Goal: Task Accomplishment & Management: Use online tool/utility

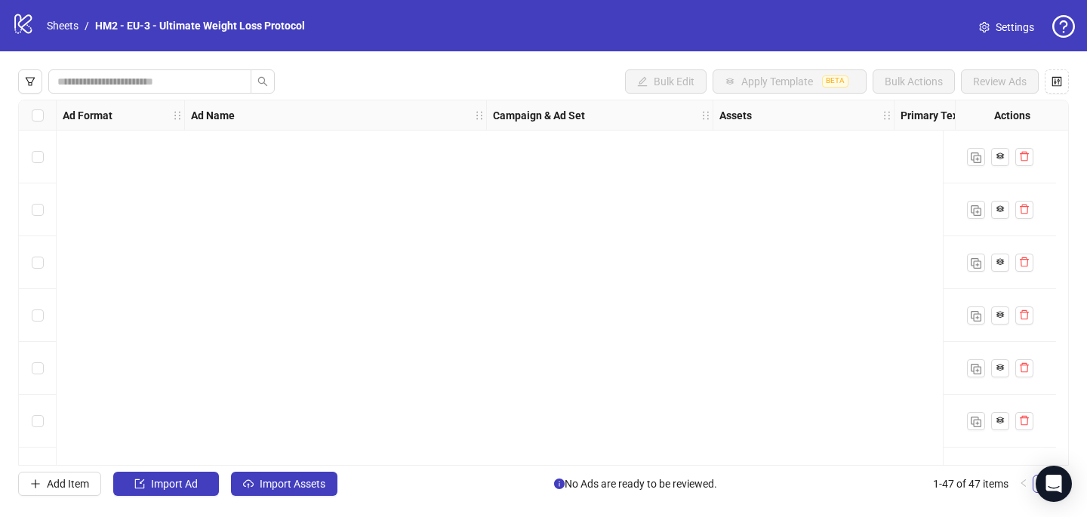
scroll to position [2155, 0]
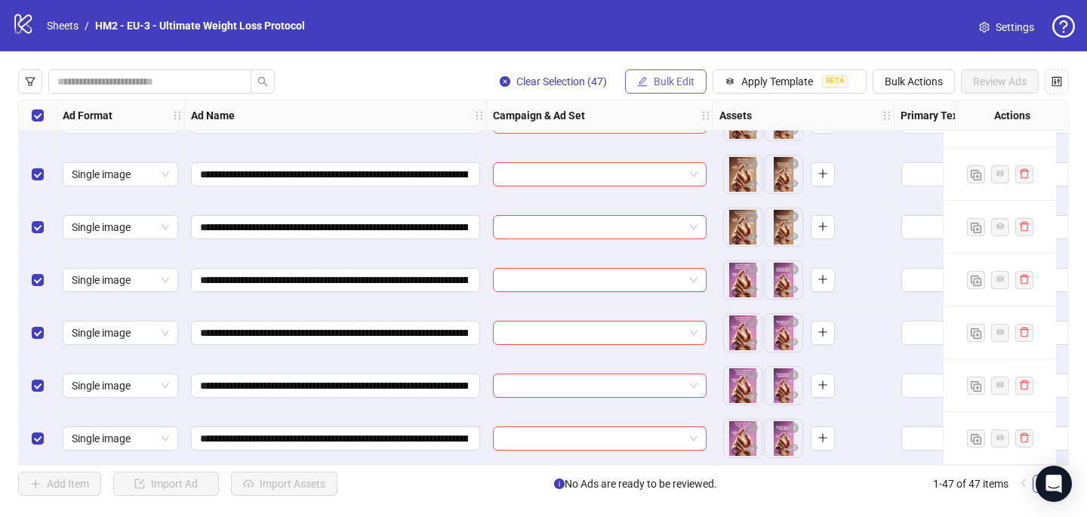
click at [681, 82] on span "Bulk Edit" at bounding box center [674, 81] width 41 height 12
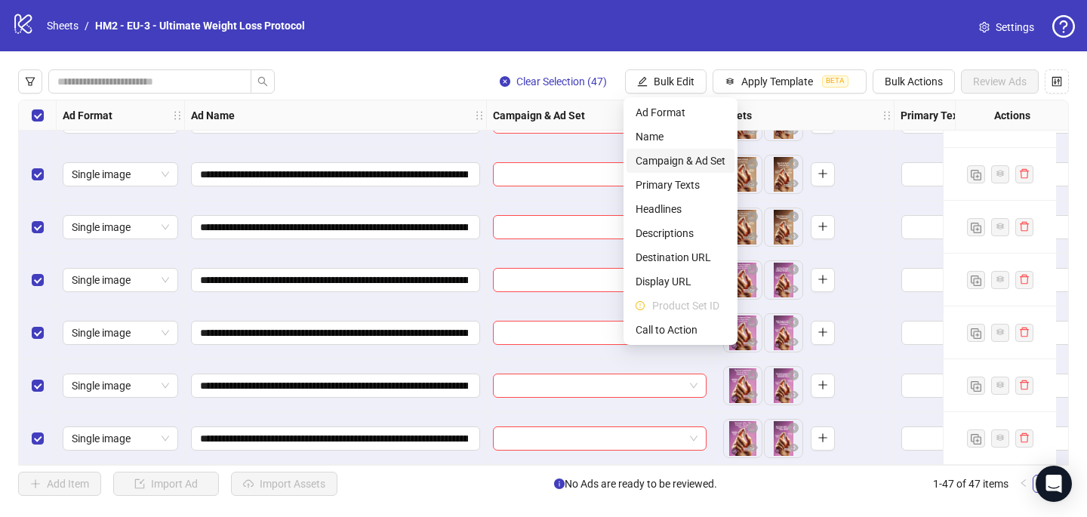
click at [669, 171] on li "Campaign & Ad Set" at bounding box center [680, 161] width 108 height 24
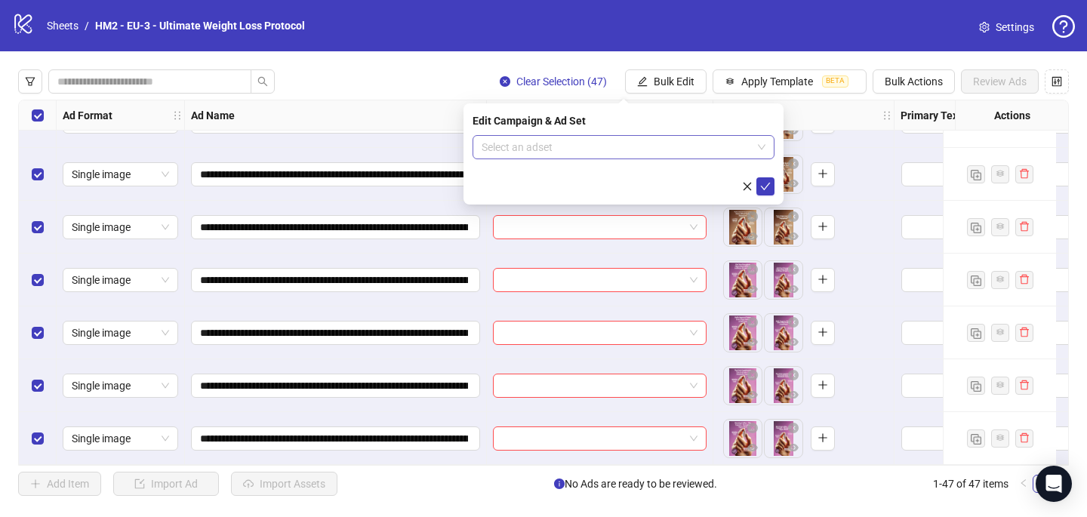
click at [559, 146] on input "search" at bounding box center [616, 147] width 270 height 23
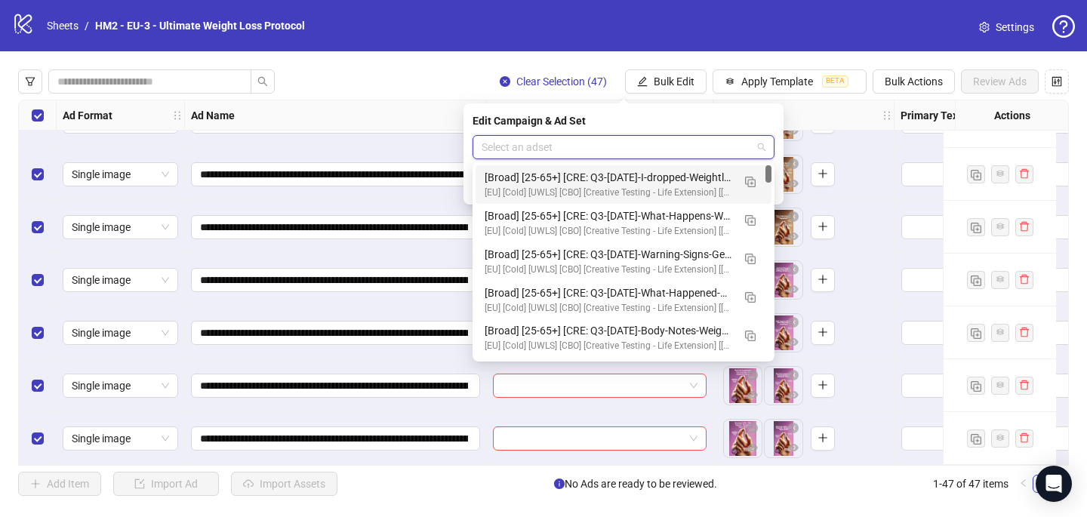
paste input "**********"
type input "**********"
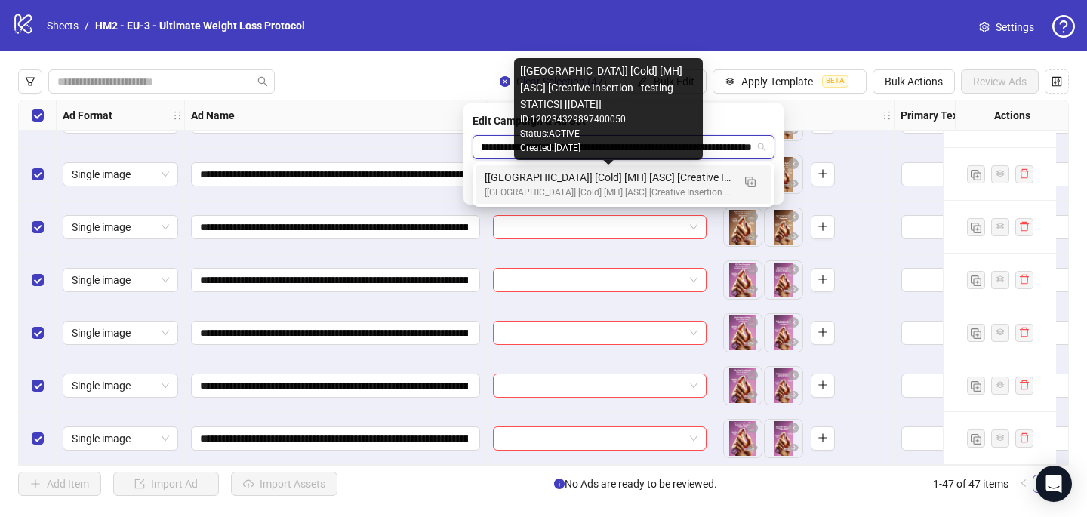
click at [671, 174] on div "[[GEOGRAPHIC_DATA]] [Cold] [MH] [ASC] [Creative Insertion - testing STATICS] [[…" at bounding box center [608, 177] width 248 height 17
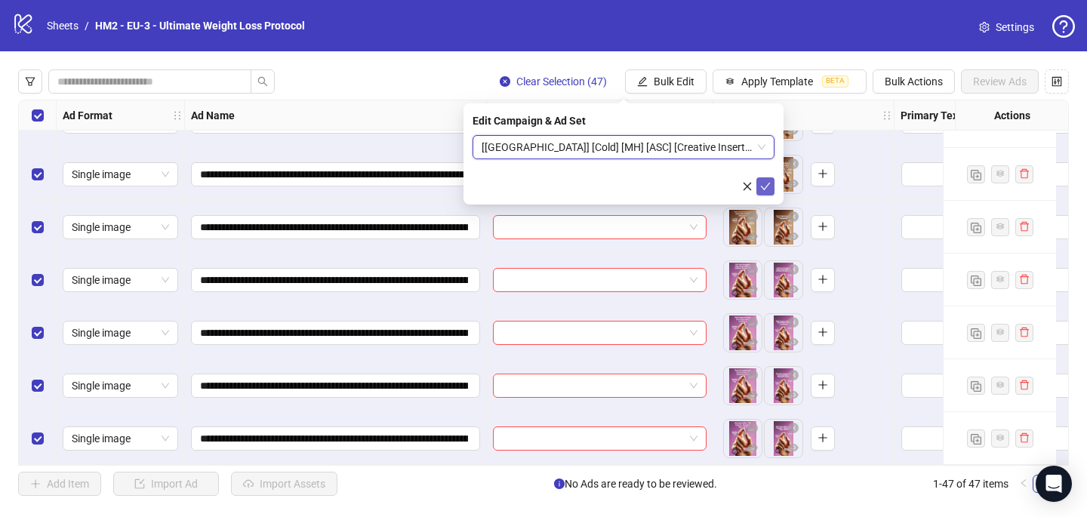
click at [764, 187] on icon "check" at bounding box center [765, 186] width 11 height 11
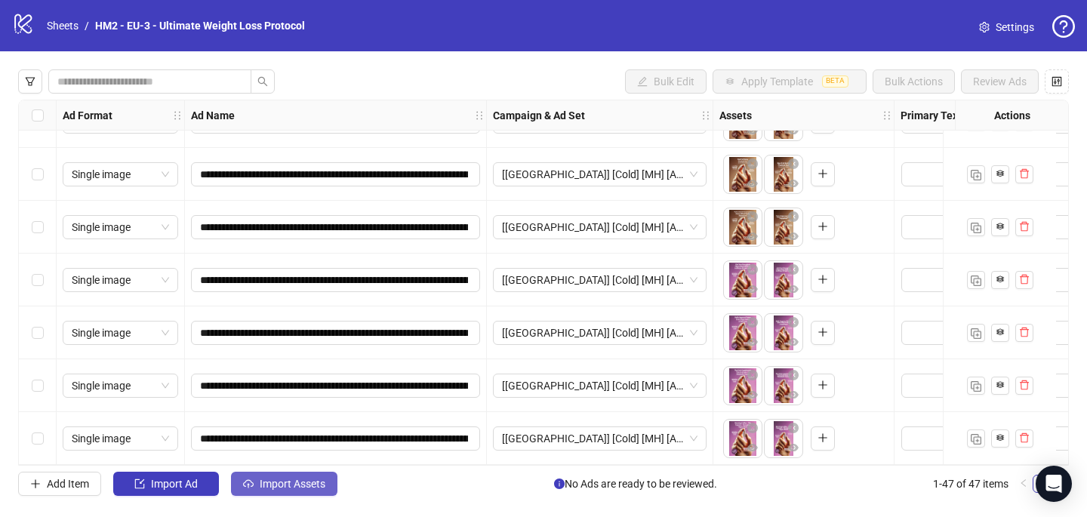
click at [285, 489] on span "Import Assets" at bounding box center [293, 484] width 66 height 12
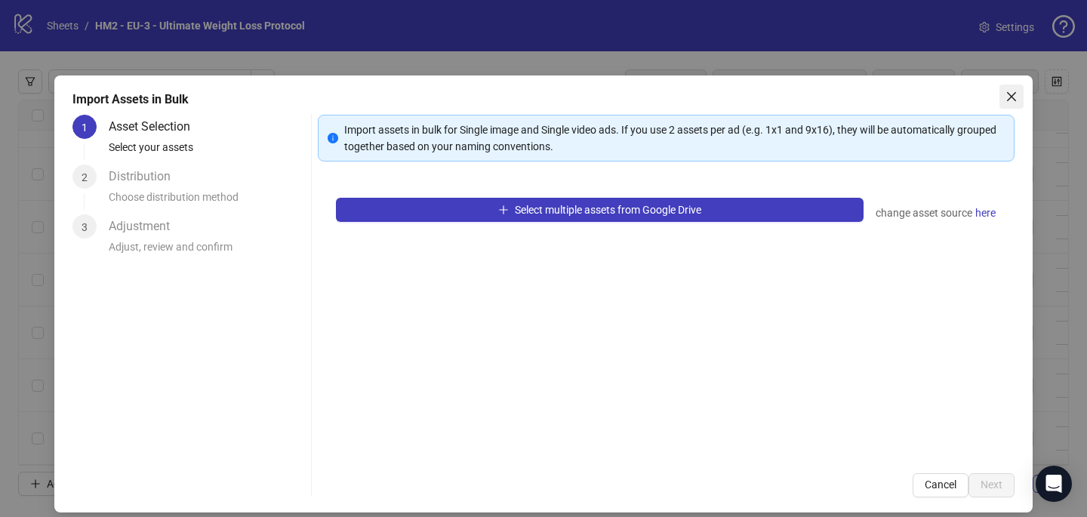
click at [1022, 100] on span "Close" at bounding box center [1011, 97] width 24 height 12
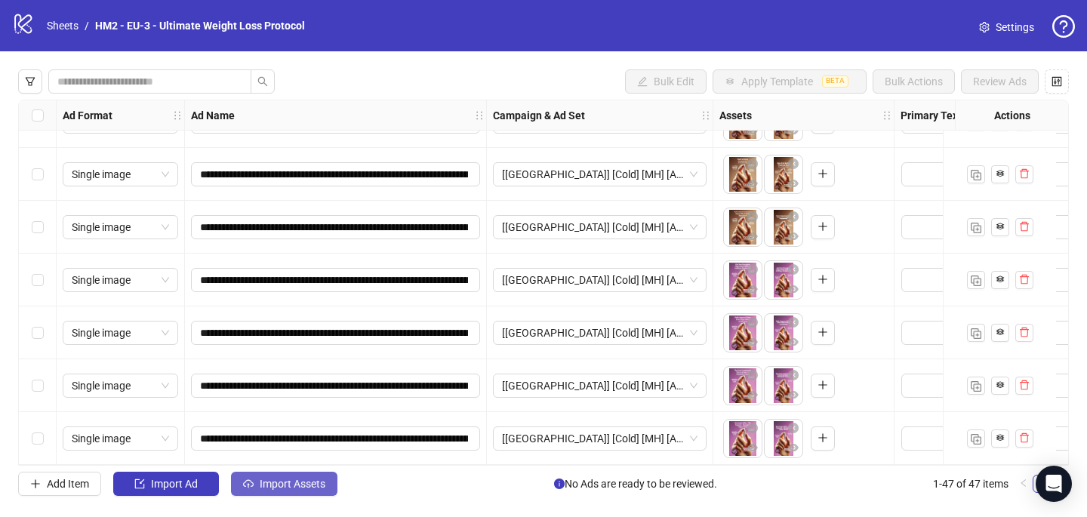
click at [309, 484] on span "Import Assets" at bounding box center [293, 484] width 66 height 12
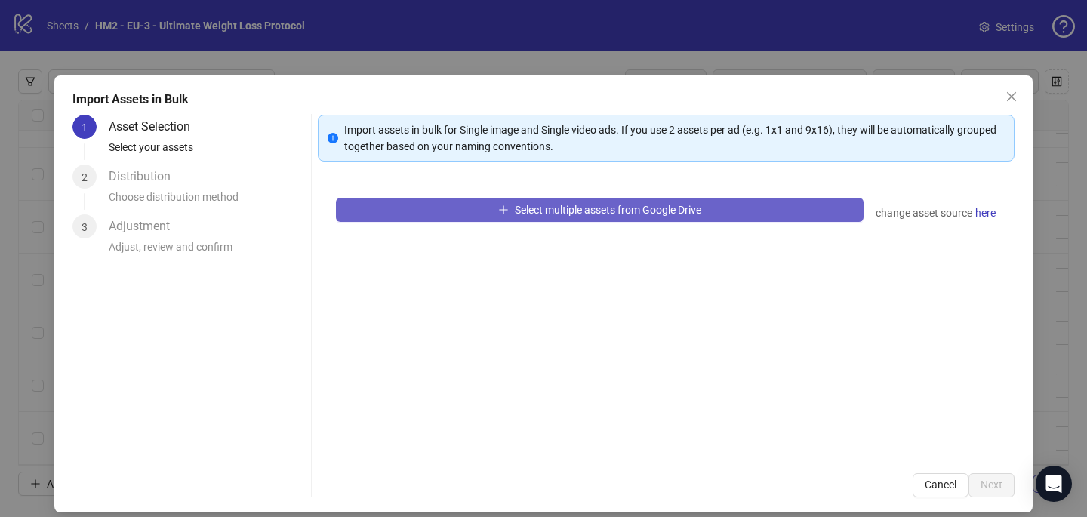
click at [468, 208] on button "Select multiple assets from Google Drive" at bounding box center [599, 210] width 527 height 24
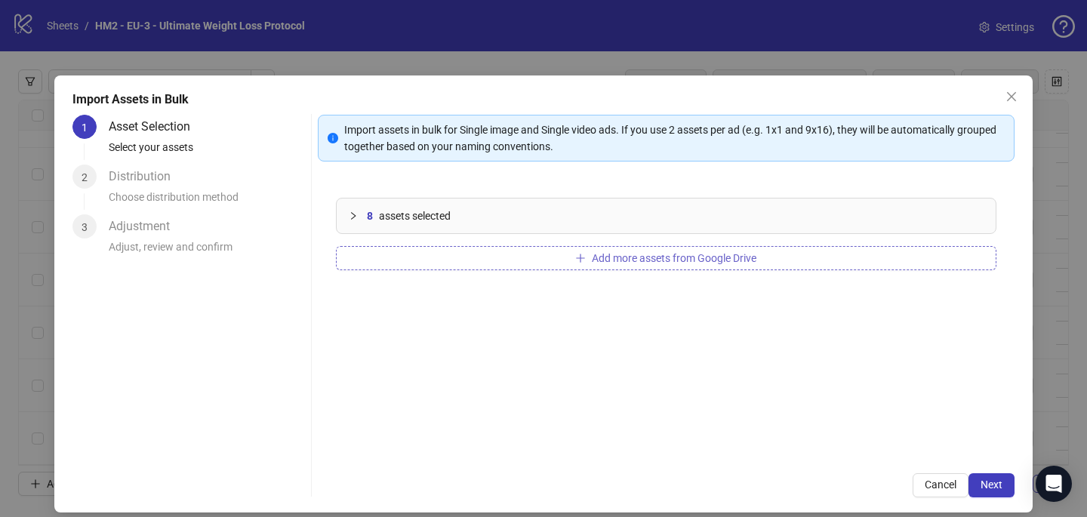
click at [534, 254] on button "Add more assets from Google Drive" at bounding box center [666, 258] width 660 height 24
click at [989, 480] on span "Next" at bounding box center [991, 484] width 22 height 12
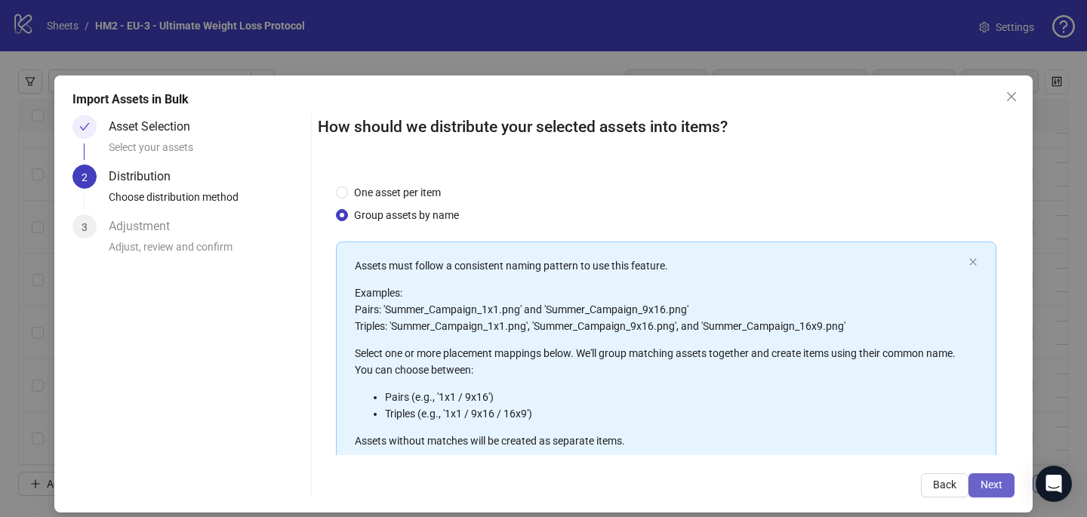
click at [1004, 486] on button "Next" at bounding box center [991, 485] width 46 height 24
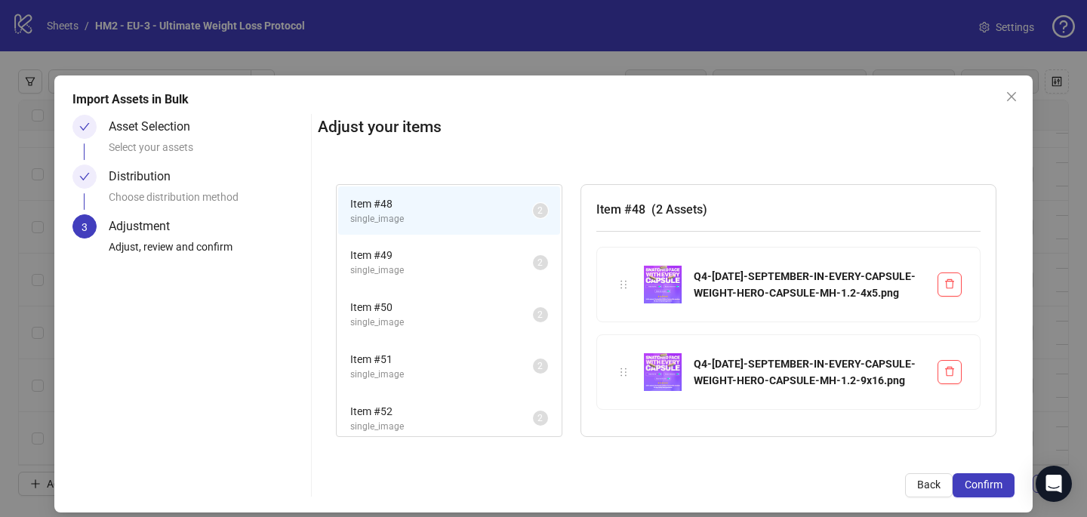
click at [1004, 486] on button "Confirm" at bounding box center [983, 485] width 62 height 24
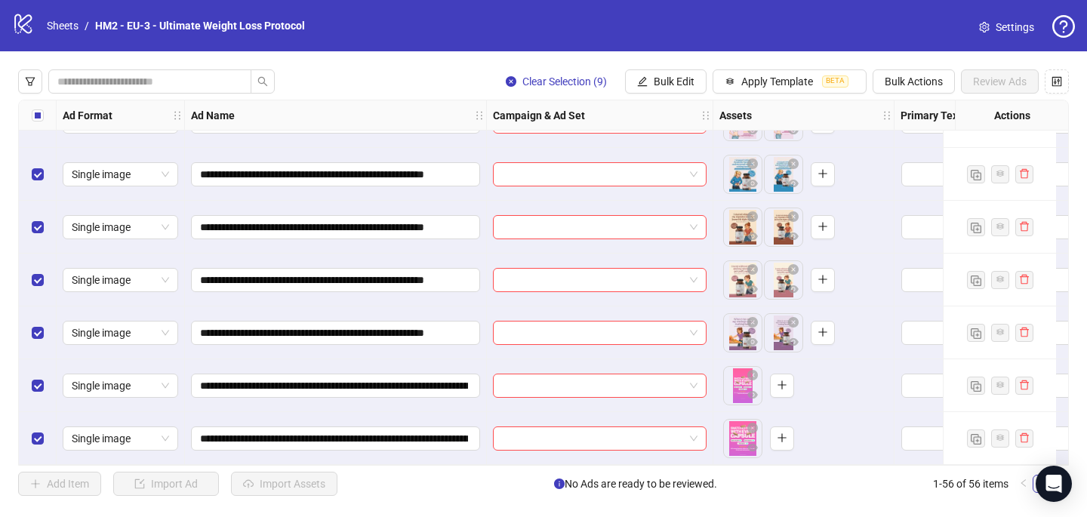
scroll to position [2630, 0]
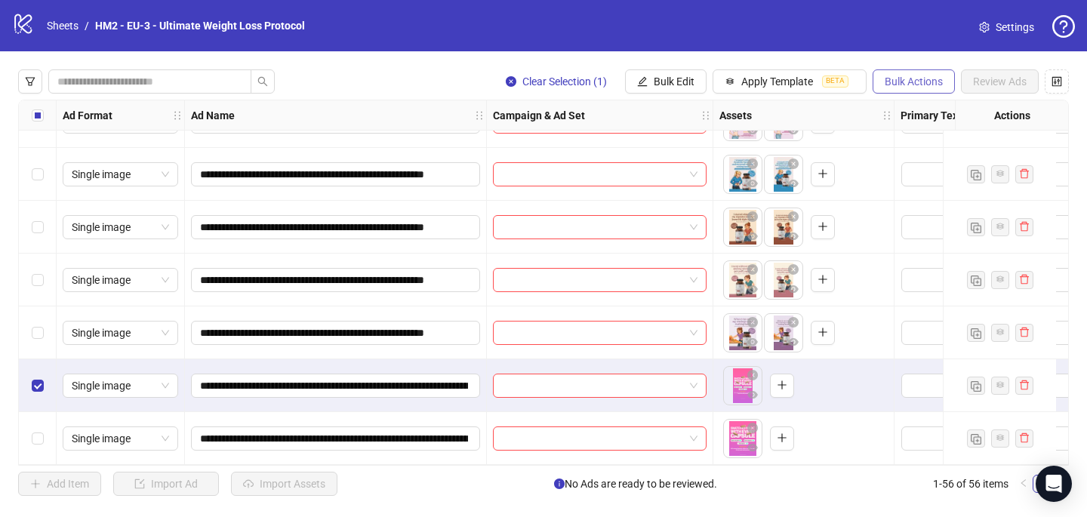
click at [915, 84] on span "Bulk Actions" at bounding box center [913, 81] width 58 height 12
click at [911, 103] on li "Delete" at bounding box center [934, 112] width 121 height 24
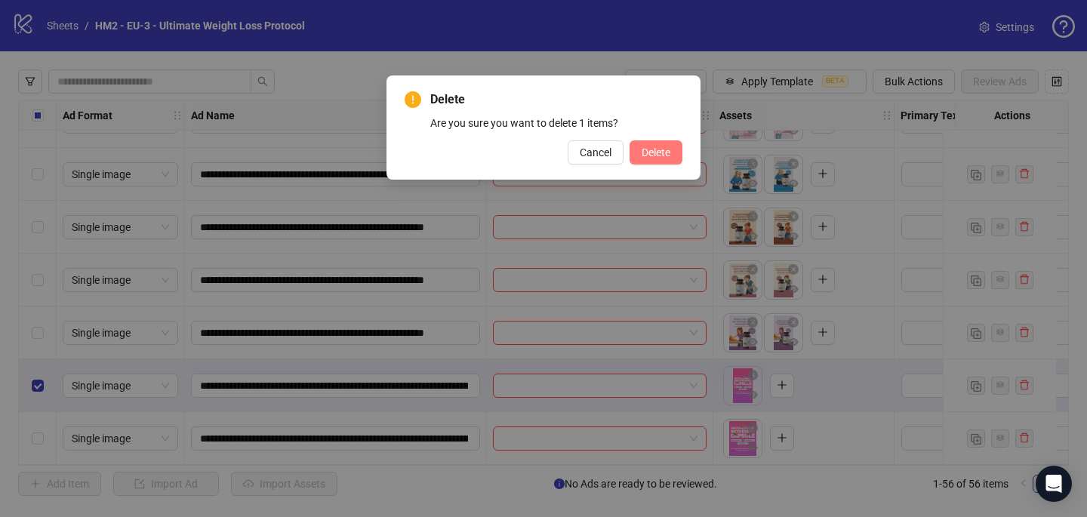
click at [657, 154] on span "Delete" at bounding box center [655, 152] width 29 height 12
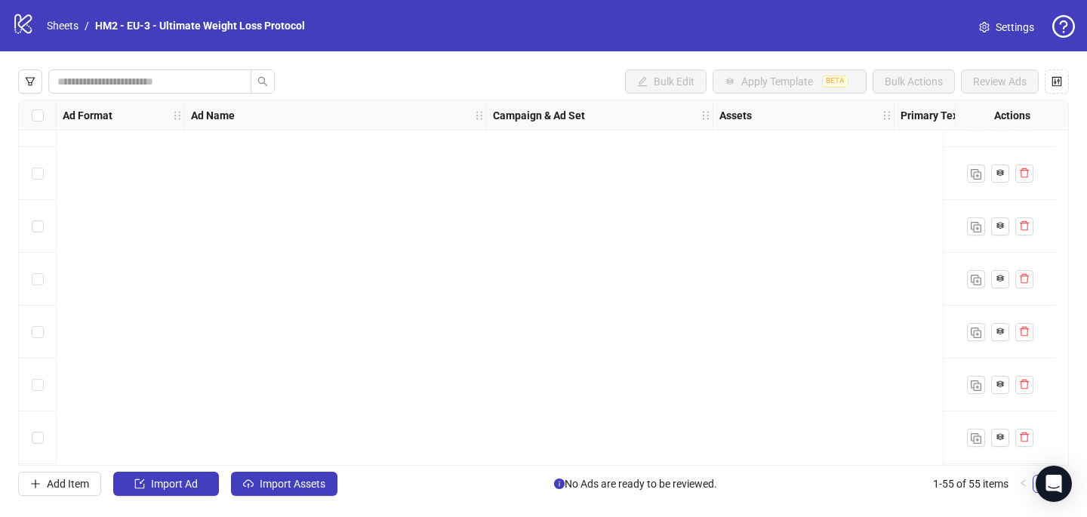
scroll to position [2577, 0]
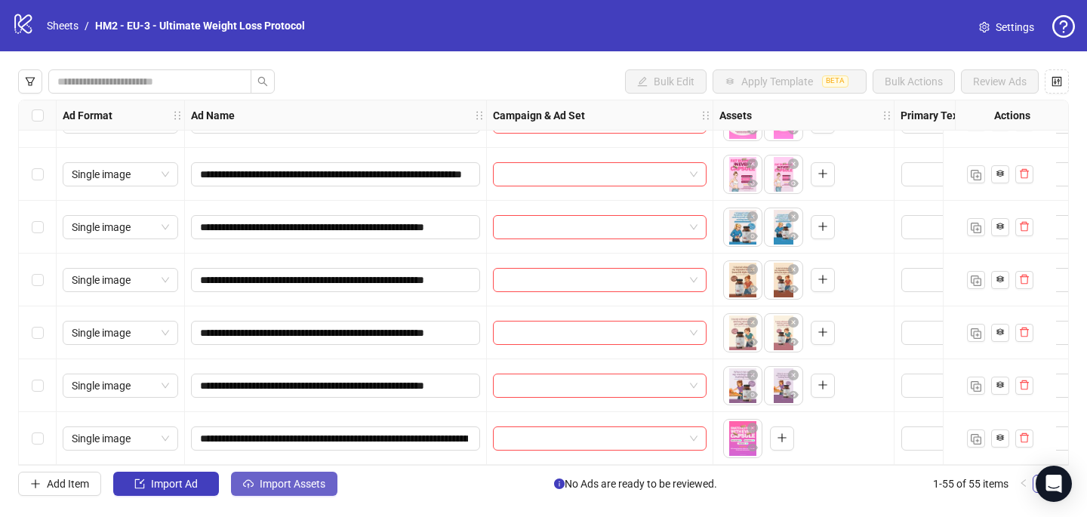
click at [299, 490] on span "Import Assets" at bounding box center [293, 484] width 66 height 12
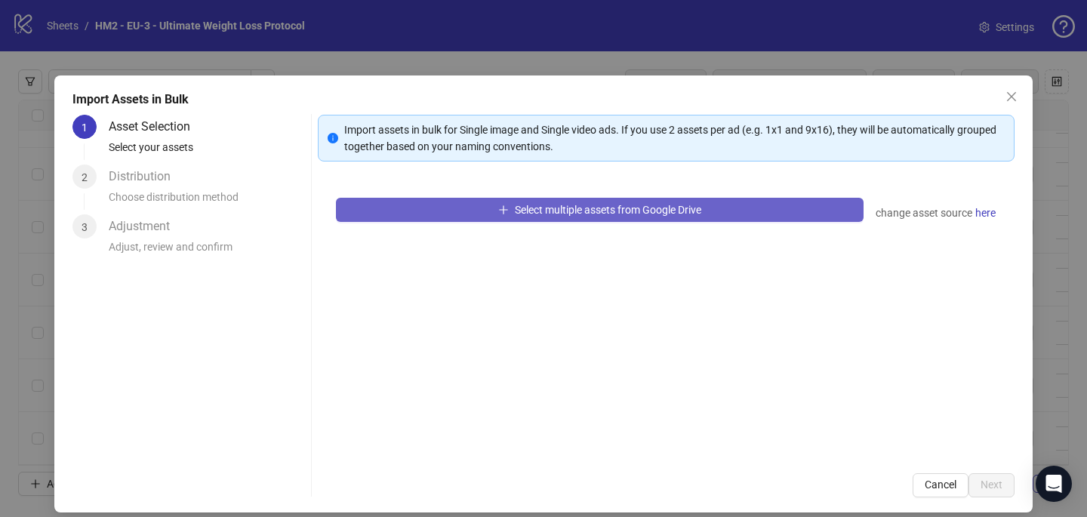
click at [475, 212] on button "Select multiple assets from Google Drive" at bounding box center [599, 210] width 527 height 24
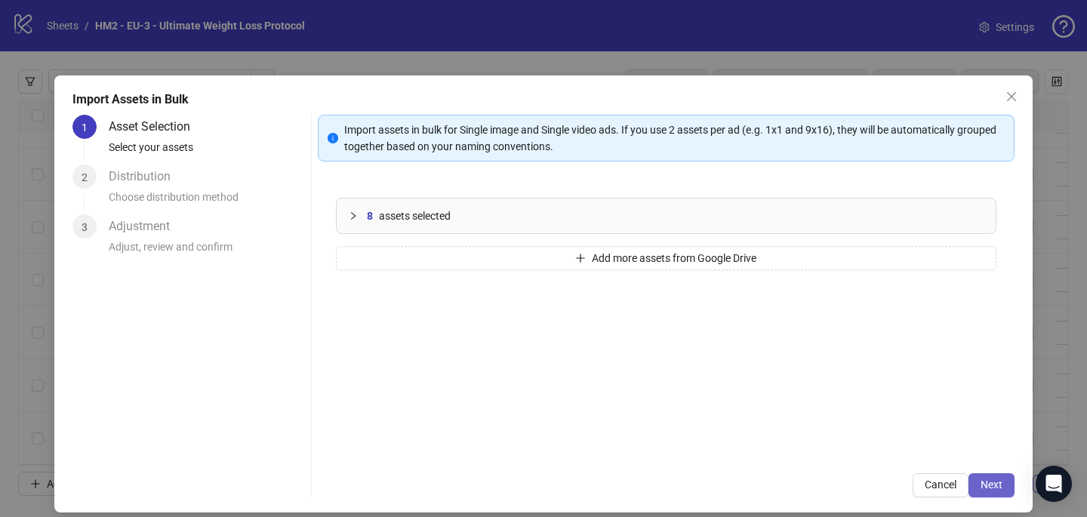
click at [997, 476] on button "Next" at bounding box center [991, 485] width 46 height 24
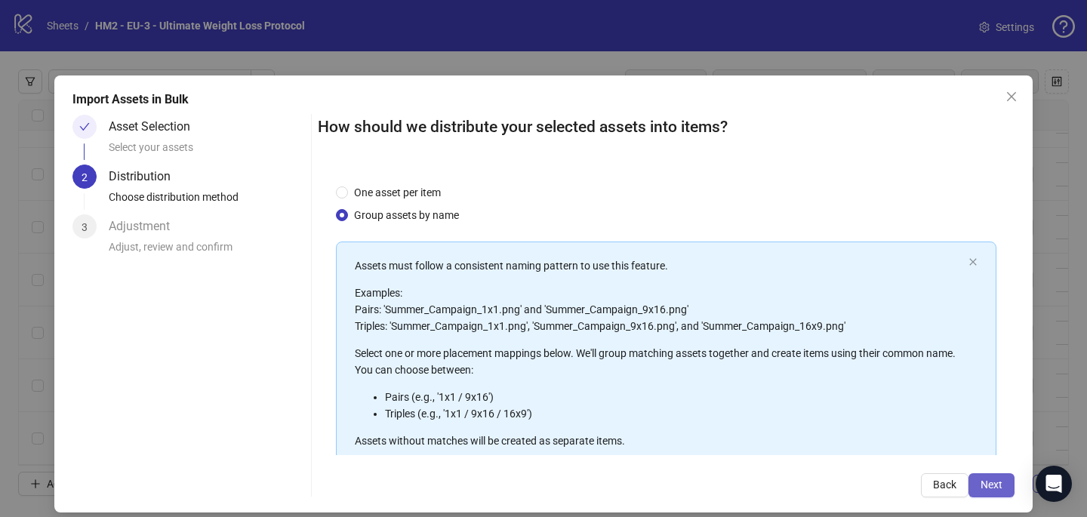
click at [998, 478] on button "Next" at bounding box center [991, 485] width 46 height 24
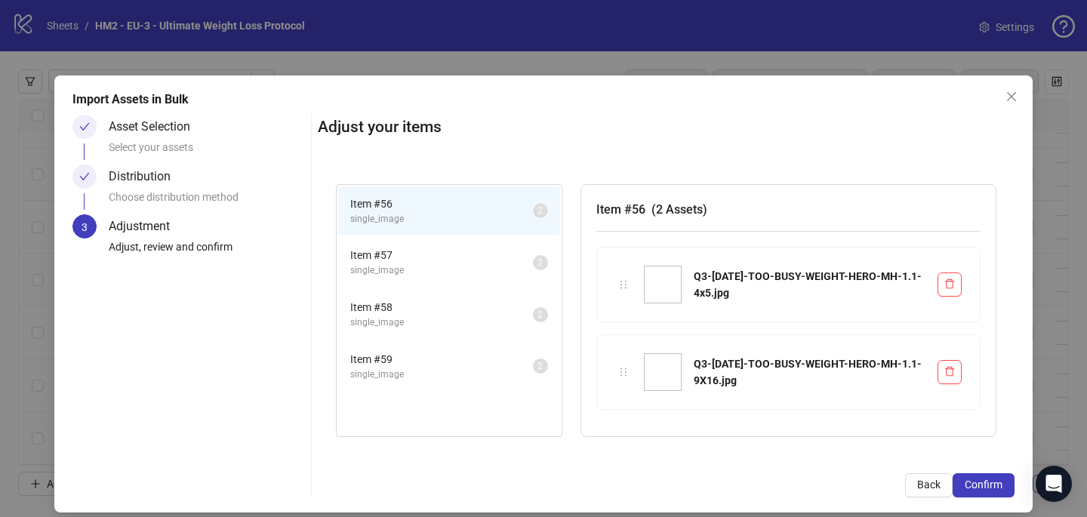
click at [998, 478] on button "Confirm" at bounding box center [983, 485] width 62 height 24
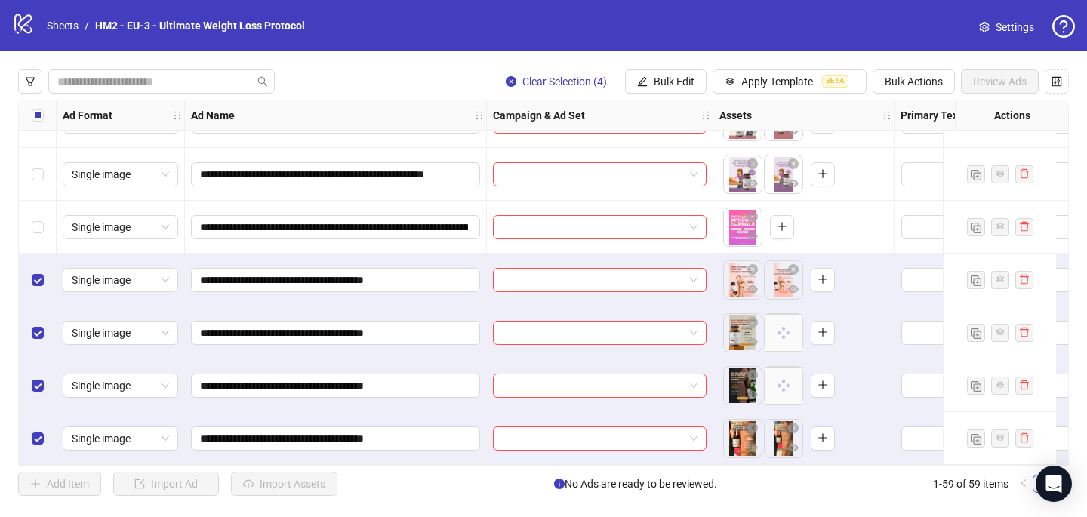
scroll to position [2788, 0]
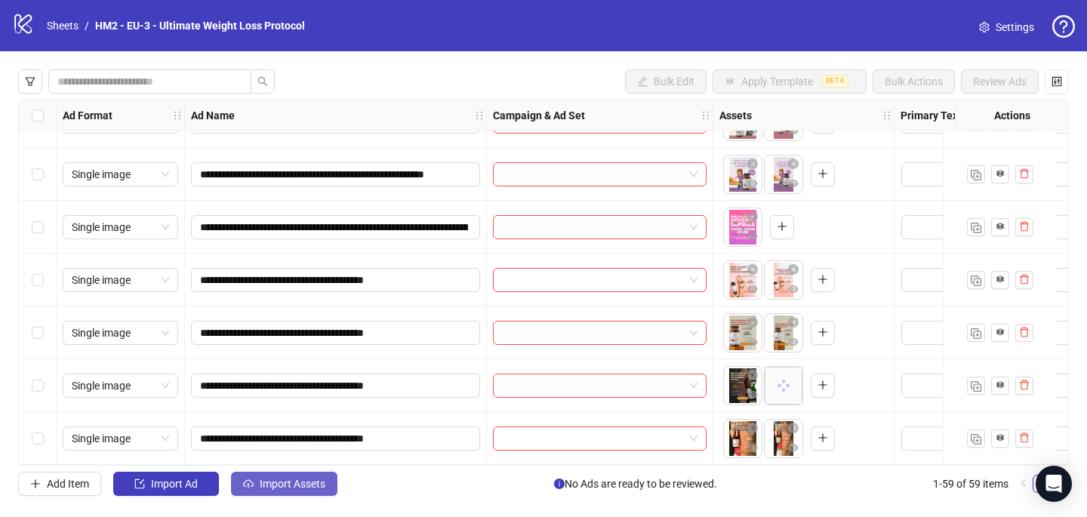
click at [281, 482] on span "Import Assets" at bounding box center [293, 484] width 66 height 12
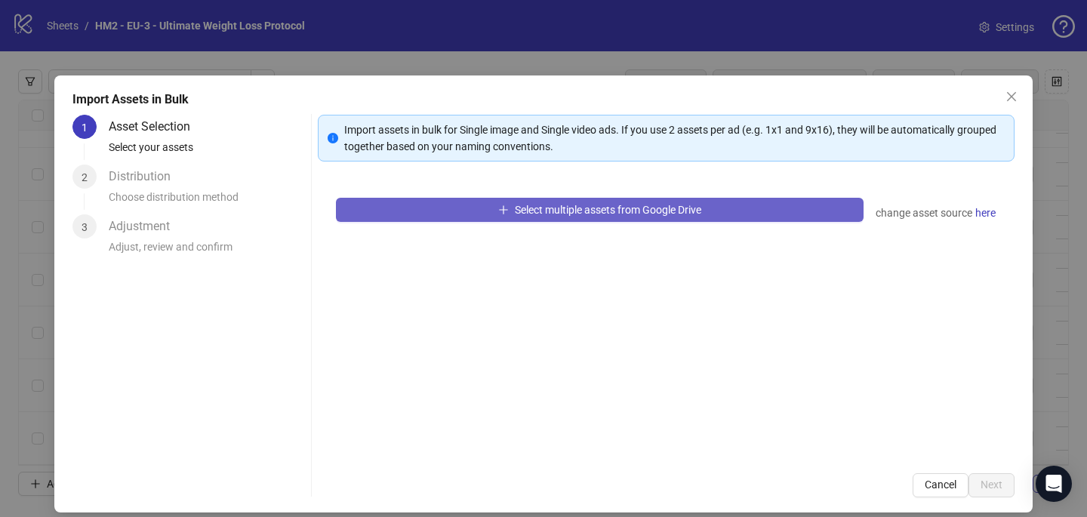
click at [500, 204] on span "button" at bounding box center [503, 210] width 11 height 12
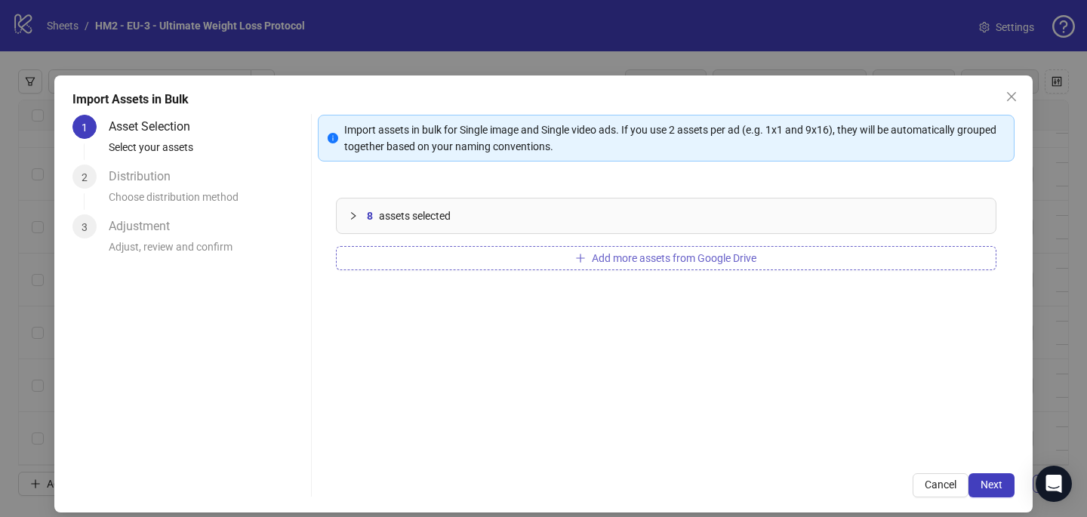
click at [565, 246] on button "Add more assets from Google Drive" at bounding box center [666, 258] width 660 height 24
click at [694, 266] on button "Add more assets from Google Drive" at bounding box center [666, 258] width 660 height 24
click at [491, 256] on button "Add more assets from Google Drive" at bounding box center [666, 258] width 660 height 24
click at [639, 263] on span "Add more assets from Google Drive" at bounding box center [674, 258] width 165 height 12
click at [552, 254] on button "Add more assets from Google Drive" at bounding box center [666, 258] width 660 height 24
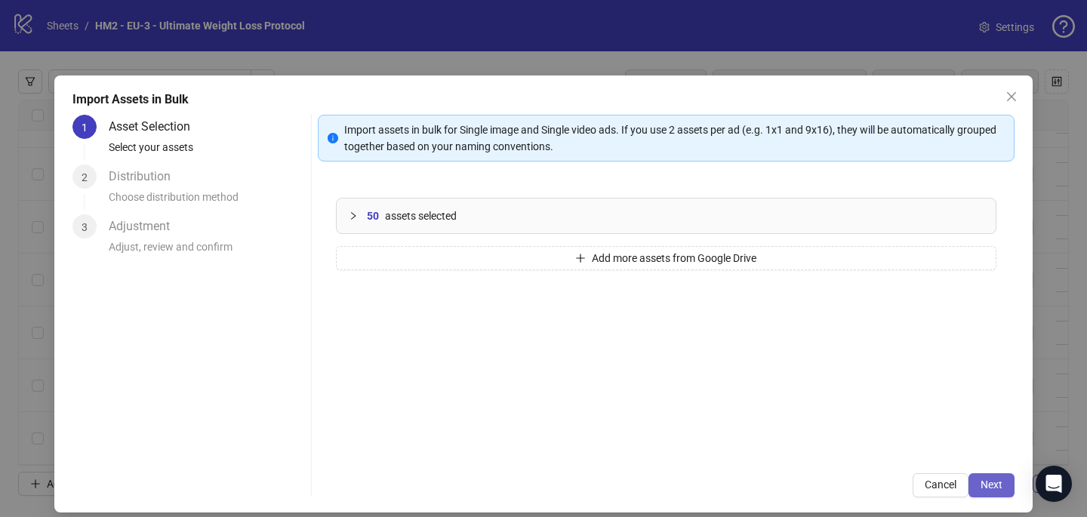
click at [998, 474] on button "Next" at bounding box center [991, 485] width 46 height 24
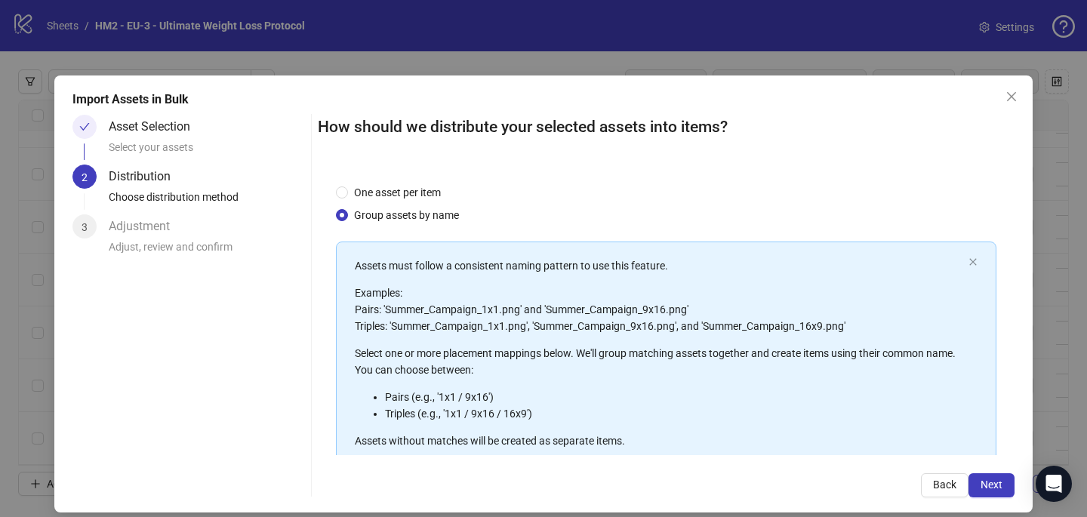
scroll to position [171, 0]
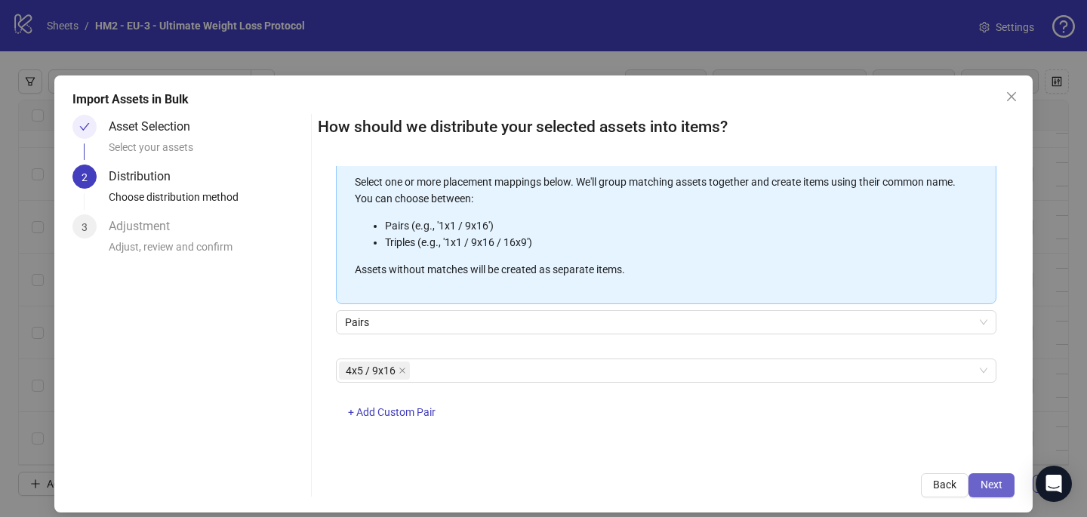
click at [1007, 485] on button "Next" at bounding box center [991, 485] width 46 height 24
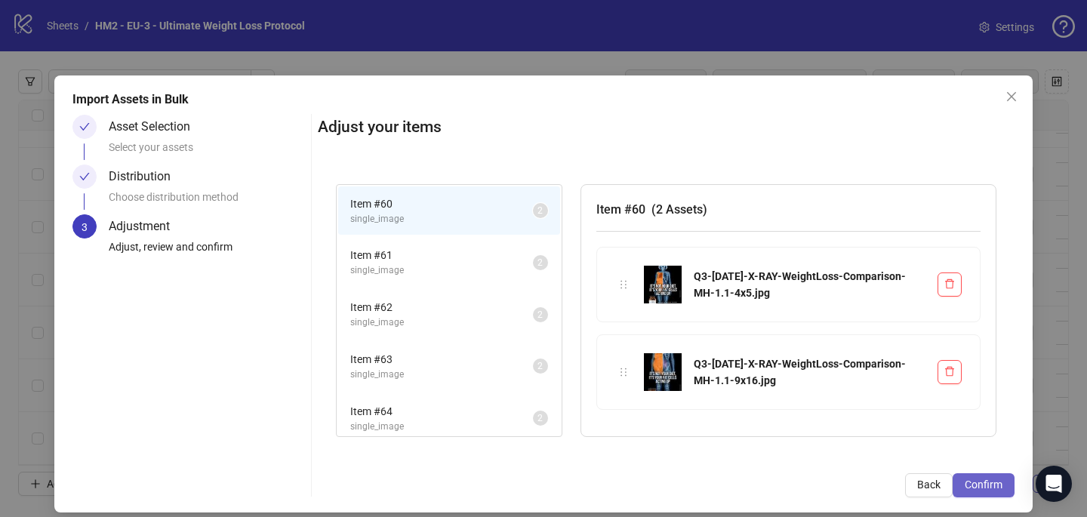
click at [999, 485] on span "Confirm" at bounding box center [983, 484] width 38 height 12
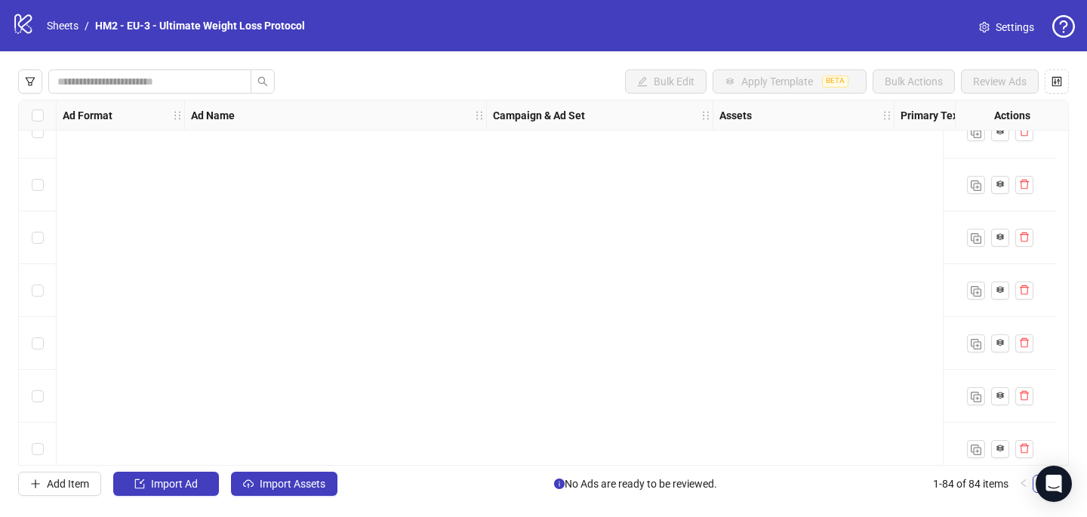
scroll to position [4109, 0]
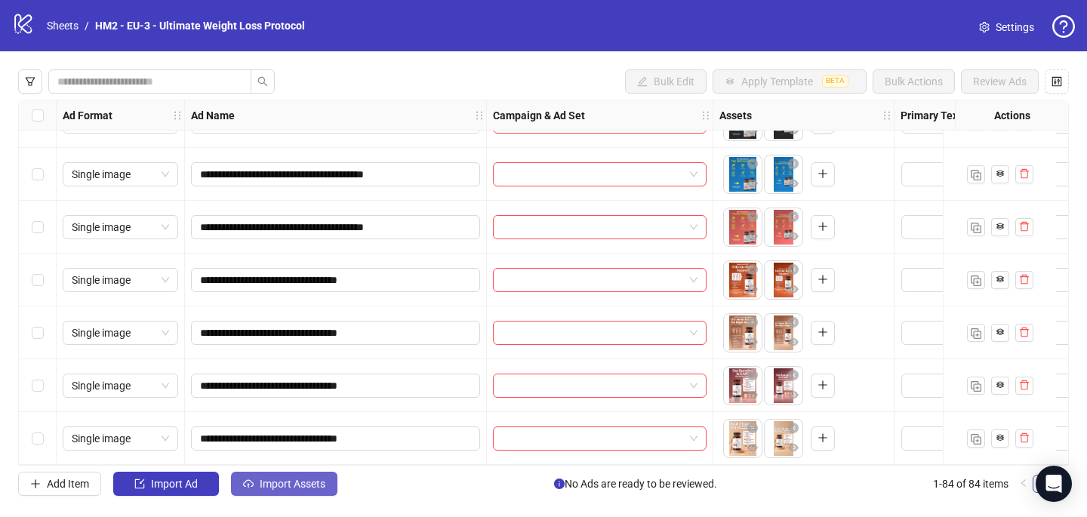
click at [289, 484] on span "Import Assets" at bounding box center [293, 484] width 66 height 12
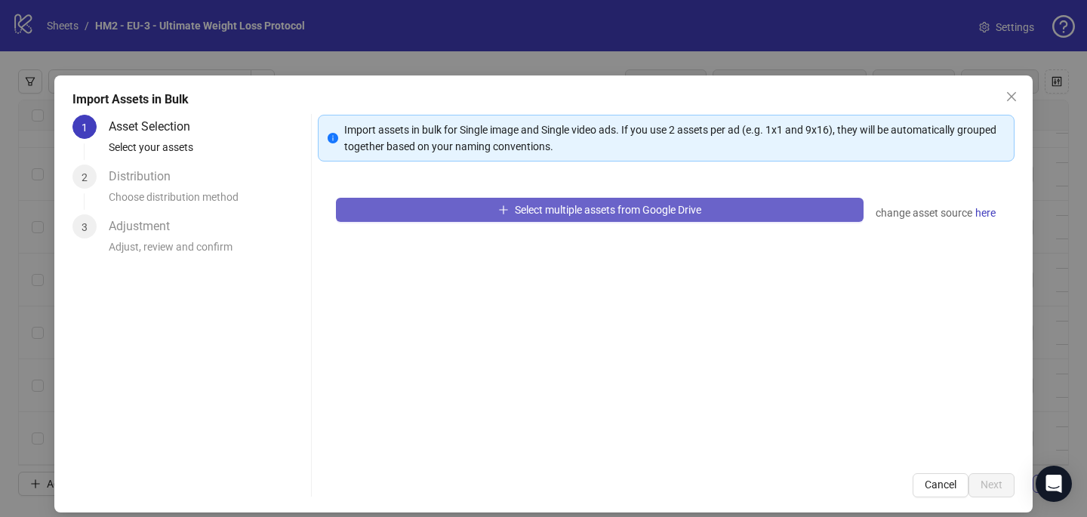
click at [448, 208] on button "Select multiple assets from Google Drive" at bounding box center [599, 210] width 527 height 24
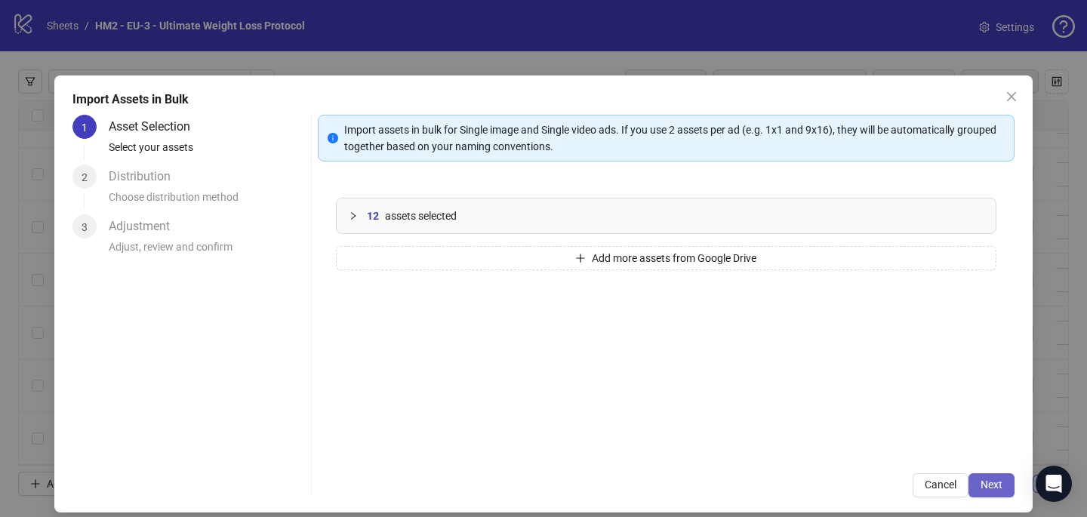
click at [991, 481] on span "Next" at bounding box center [991, 484] width 22 height 12
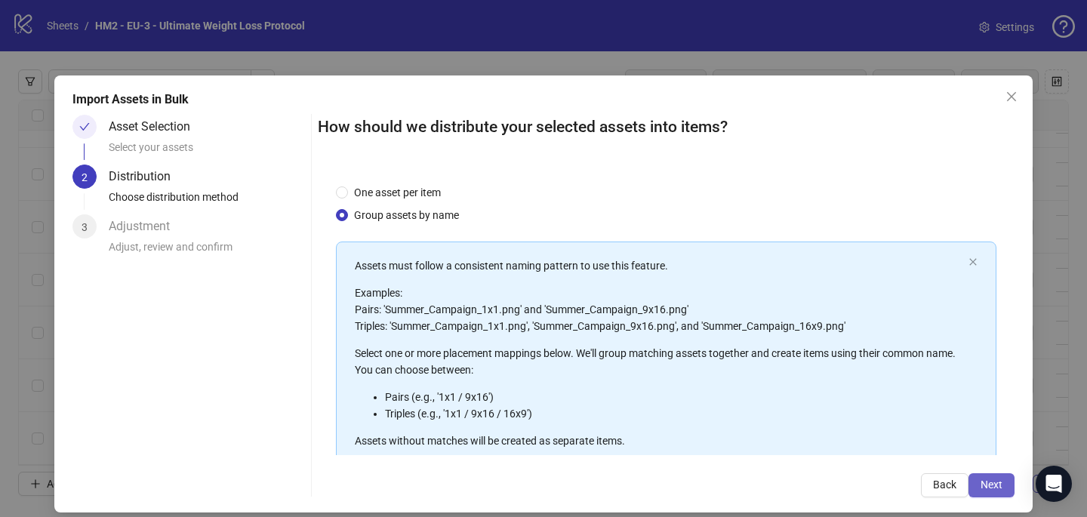
click at [996, 485] on span "Next" at bounding box center [991, 484] width 22 height 12
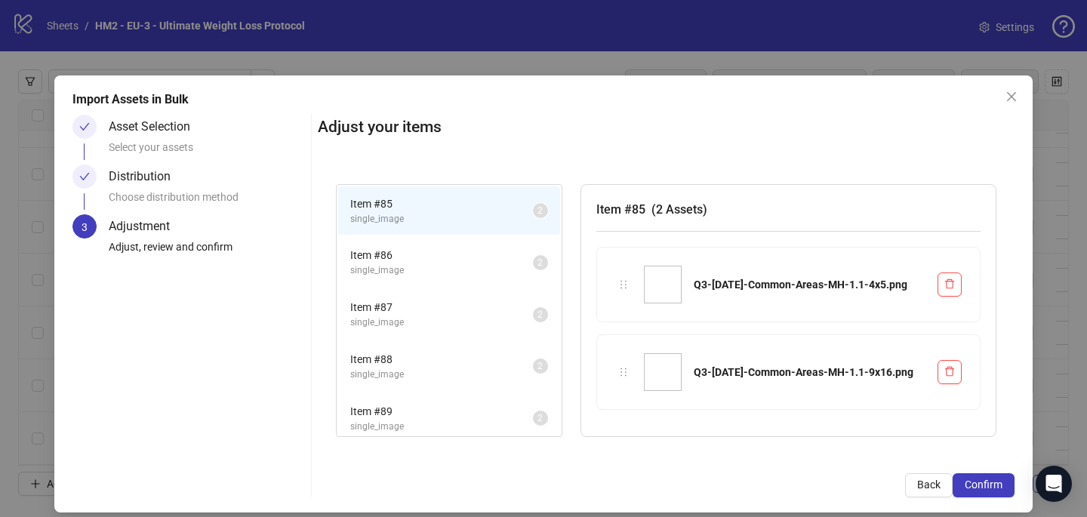
click at [996, 485] on span "Confirm" at bounding box center [983, 484] width 38 height 12
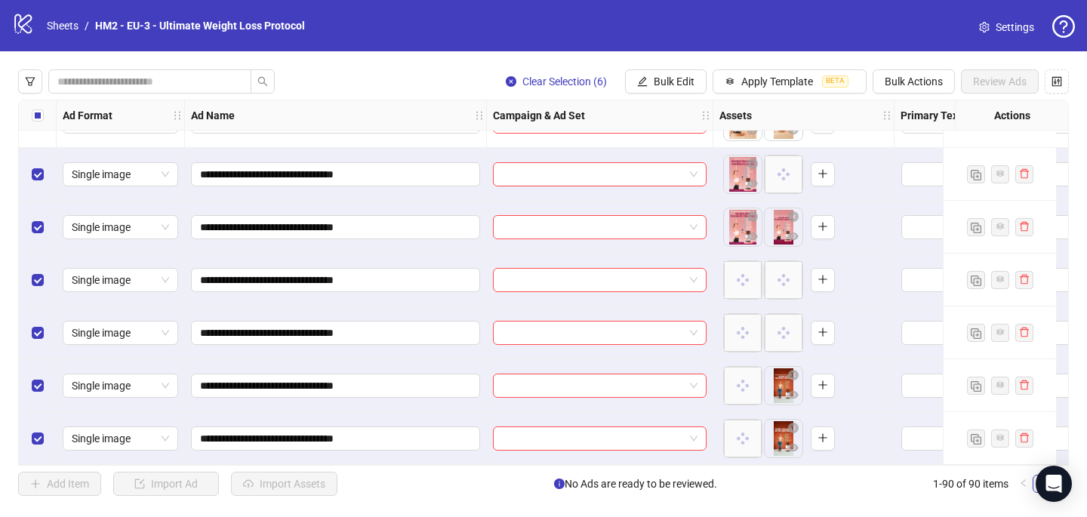
scroll to position [4426, 0]
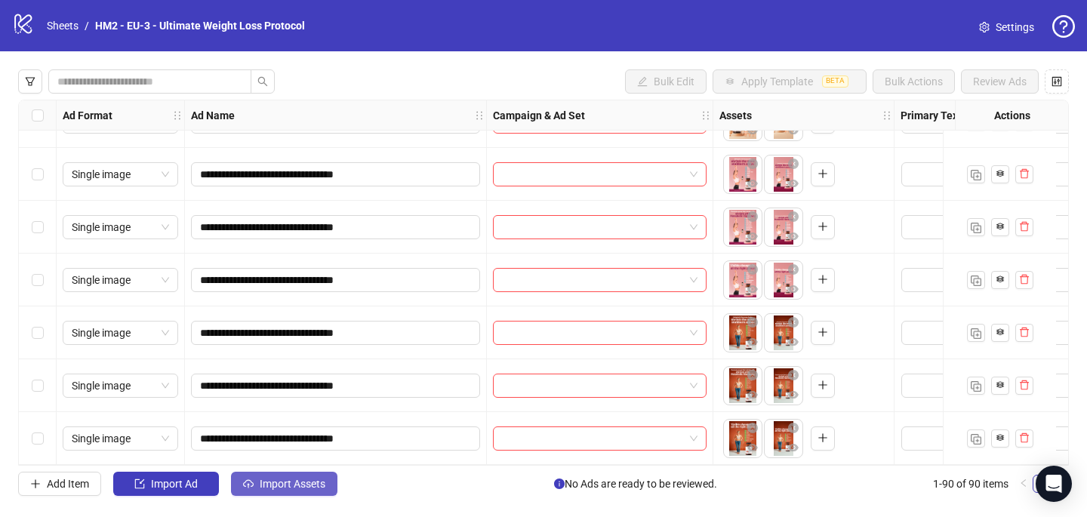
click at [296, 489] on span "Import Assets" at bounding box center [293, 484] width 66 height 12
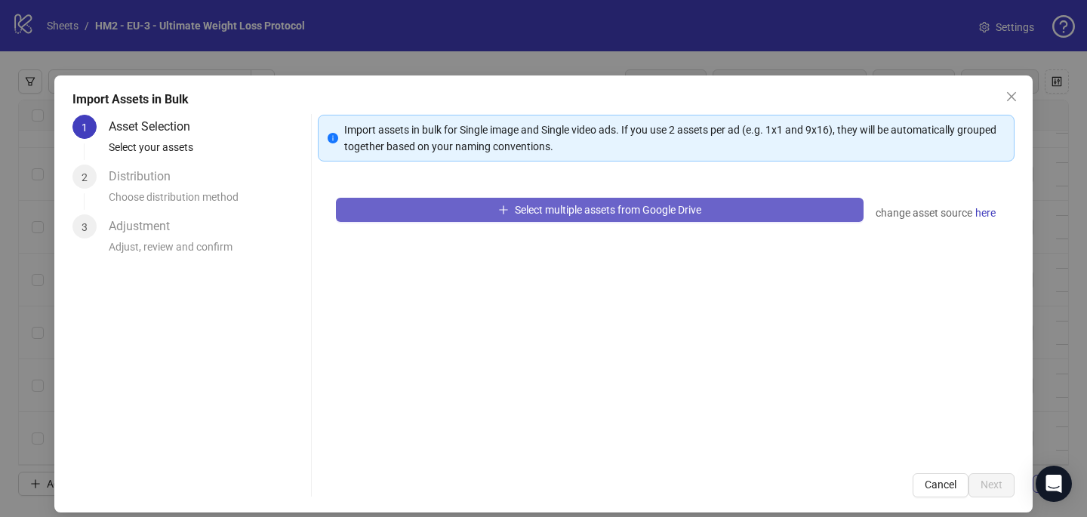
click at [523, 201] on button "Select multiple assets from Google Drive" at bounding box center [599, 210] width 527 height 24
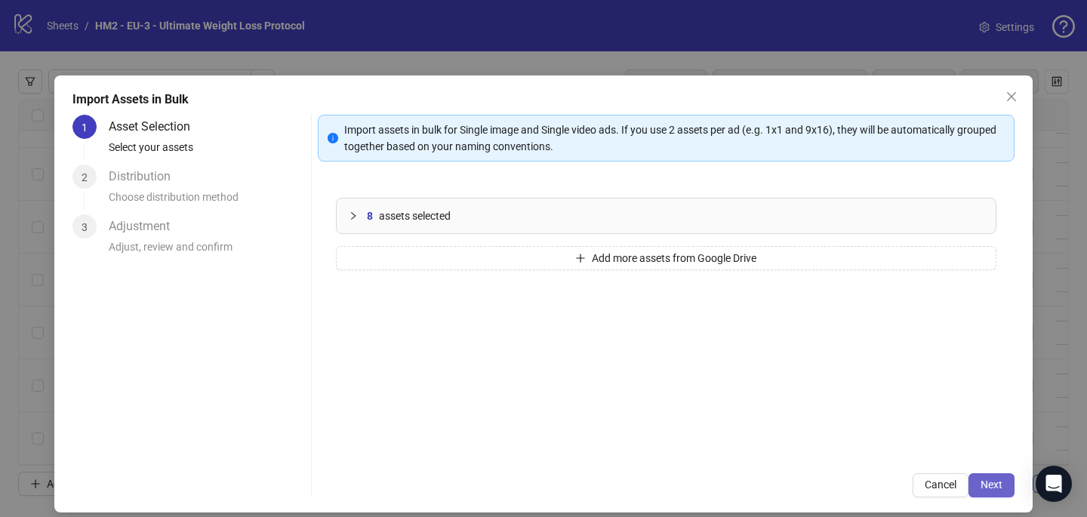
click at [1003, 491] on button "Next" at bounding box center [991, 485] width 46 height 24
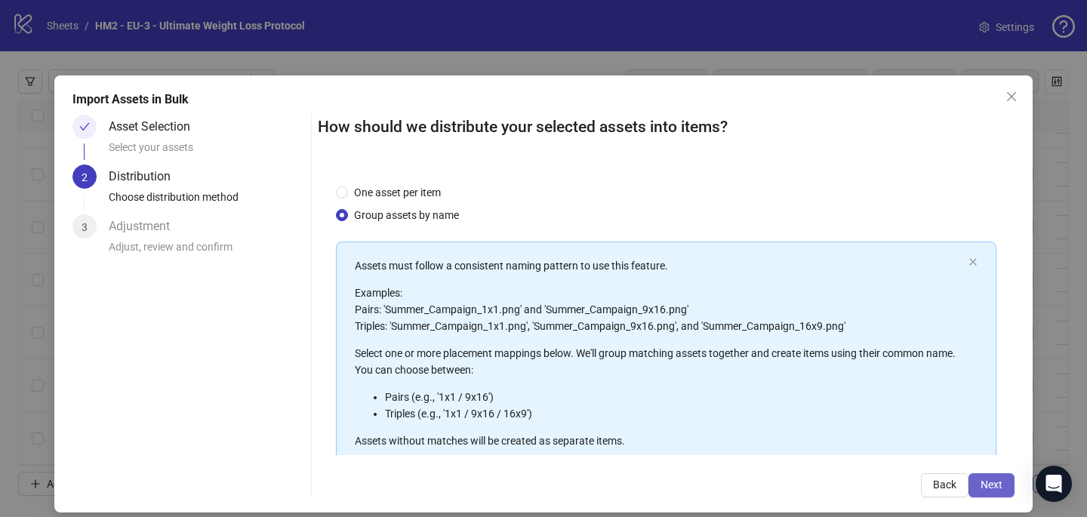
click at [998, 481] on span "Next" at bounding box center [991, 484] width 22 height 12
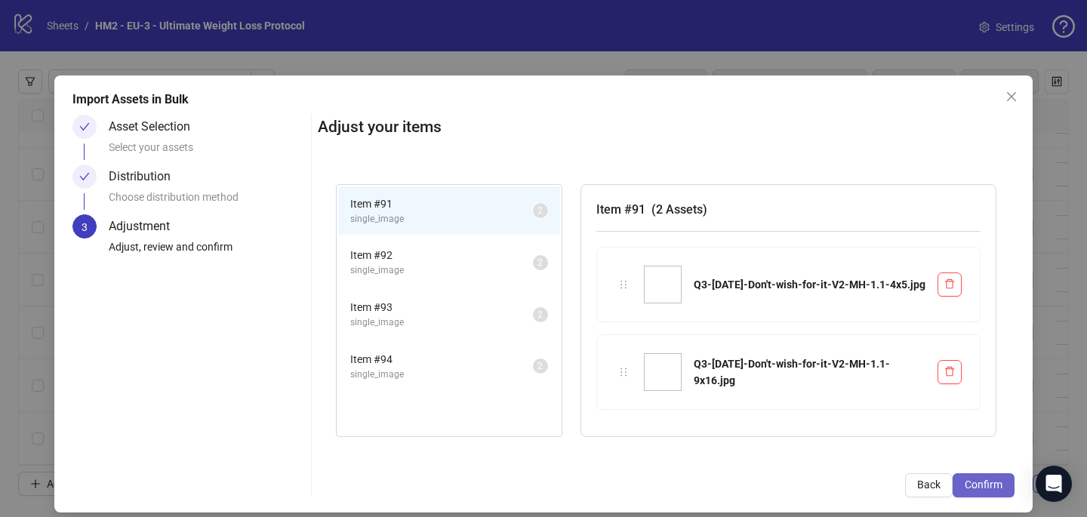
click at [988, 481] on span "Confirm" at bounding box center [983, 484] width 38 height 12
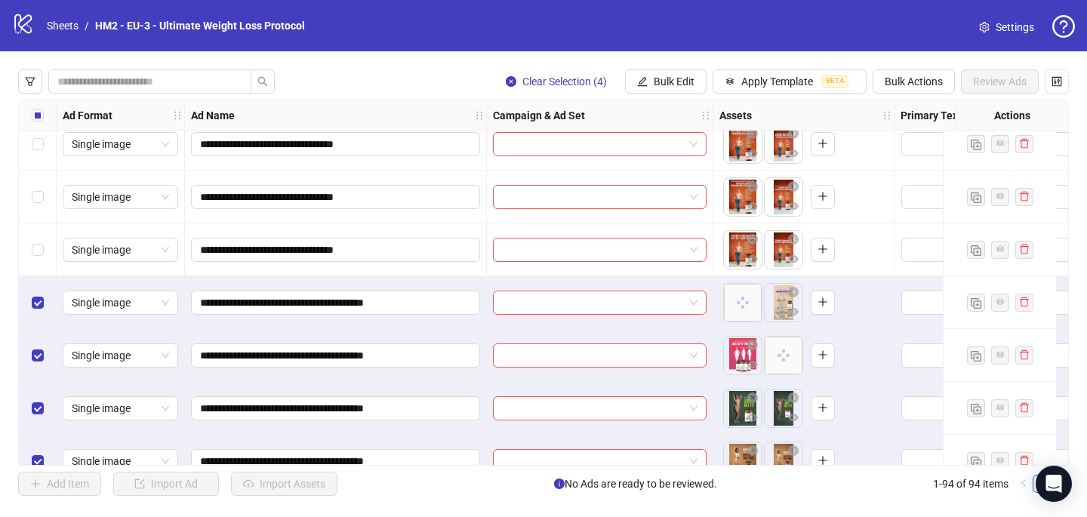
scroll to position [4637, 0]
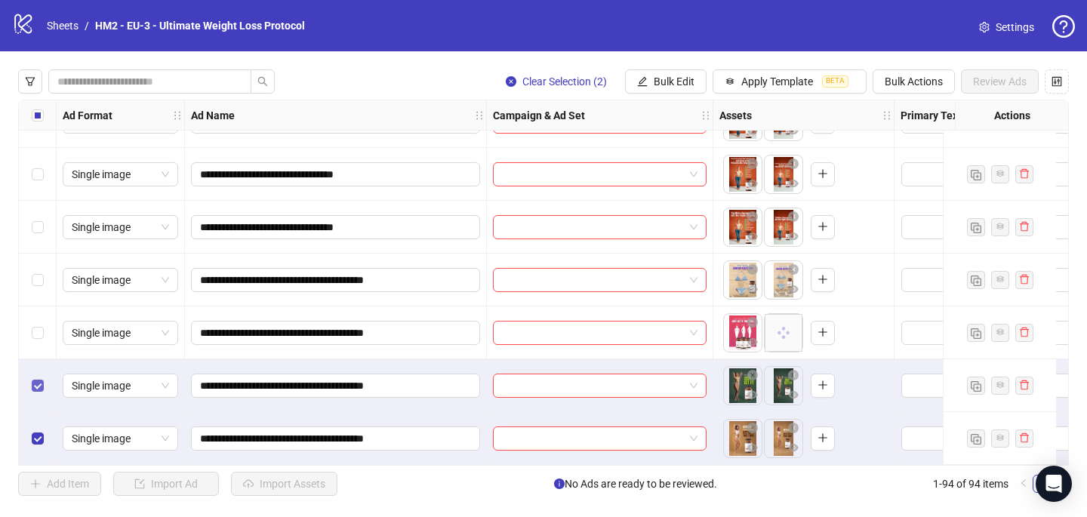
click at [36, 377] on label "Select row 93" at bounding box center [38, 385] width 12 height 17
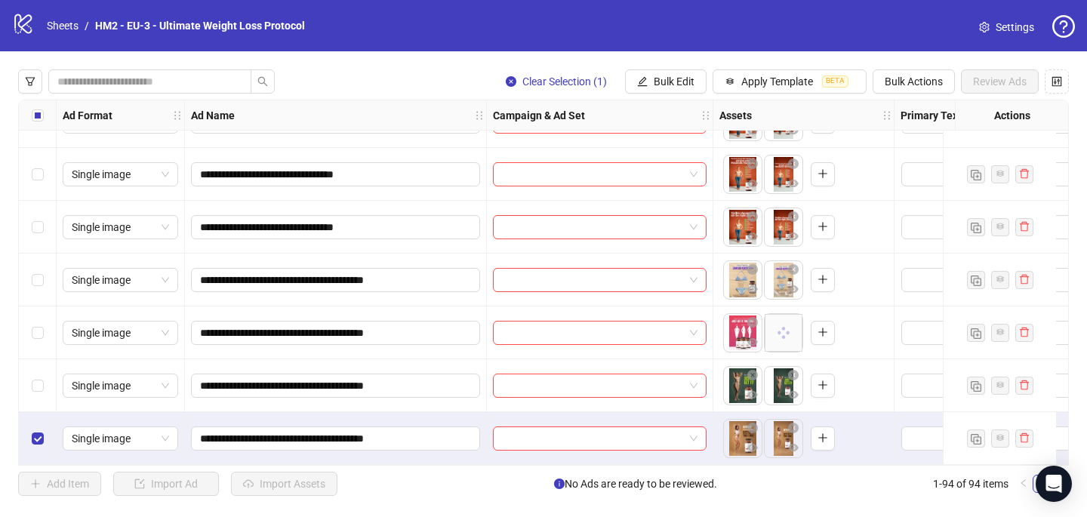
click at [44, 431] on div "Select row 94" at bounding box center [38, 438] width 38 height 53
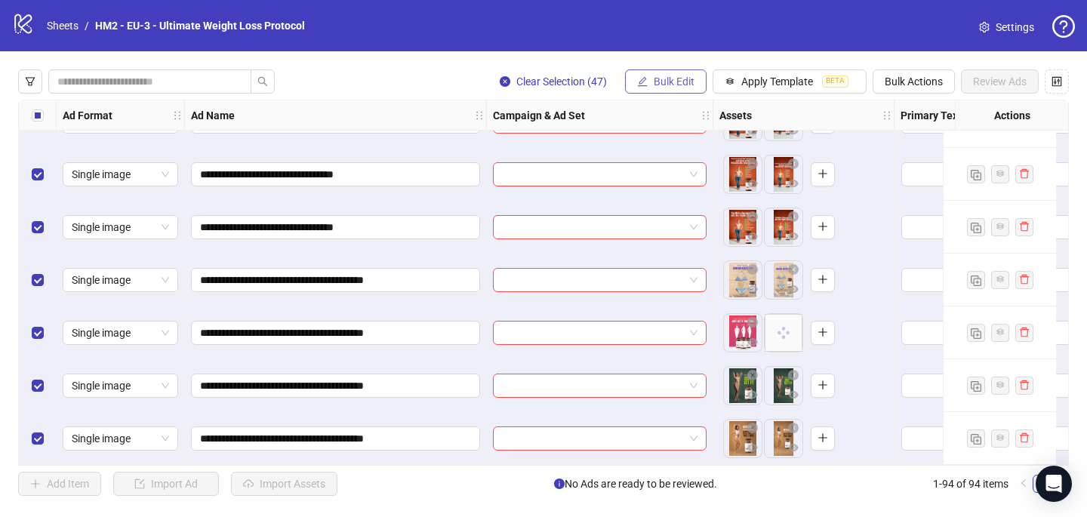
click at [678, 83] on span "Bulk Edit" at bounding box center [674, 81] width 41 height 12
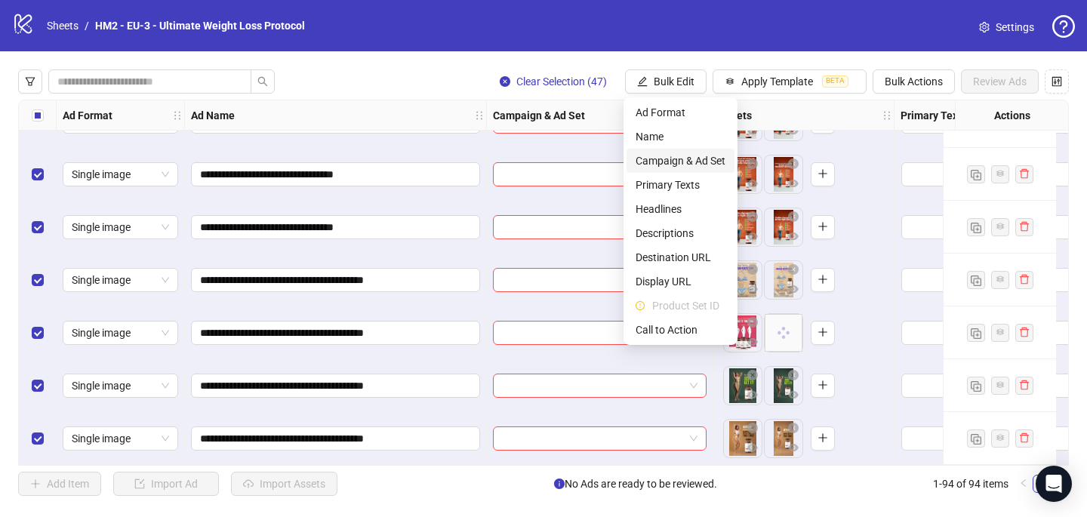
click at [706, 165] on span "Campaign & Ad Set" at bounding box center [680, 160] width 90 height 17
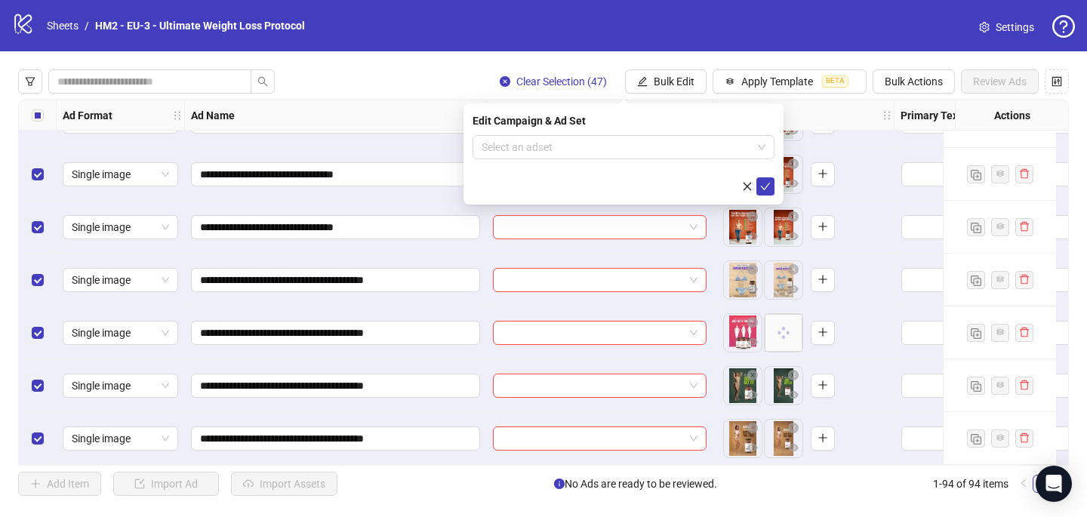
click at [546, 129] on div "Edit Campaign & Ad Set Select an adset" at bounding box center [623, 153] width 320 height 101
click at [546, 152] on input "search" at bounding box center [616, 147] width 270 height 23
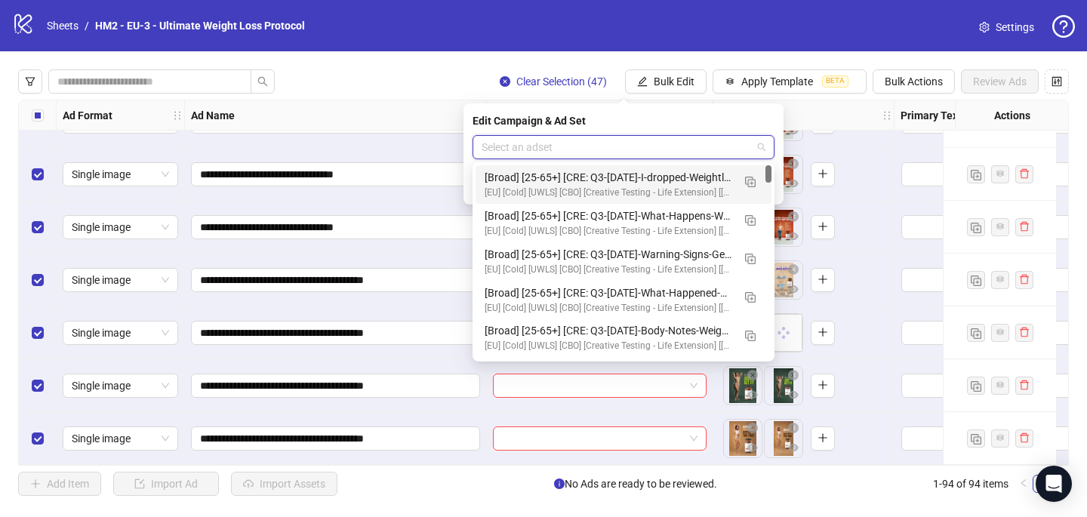
paste input "**********"
type input "**********"
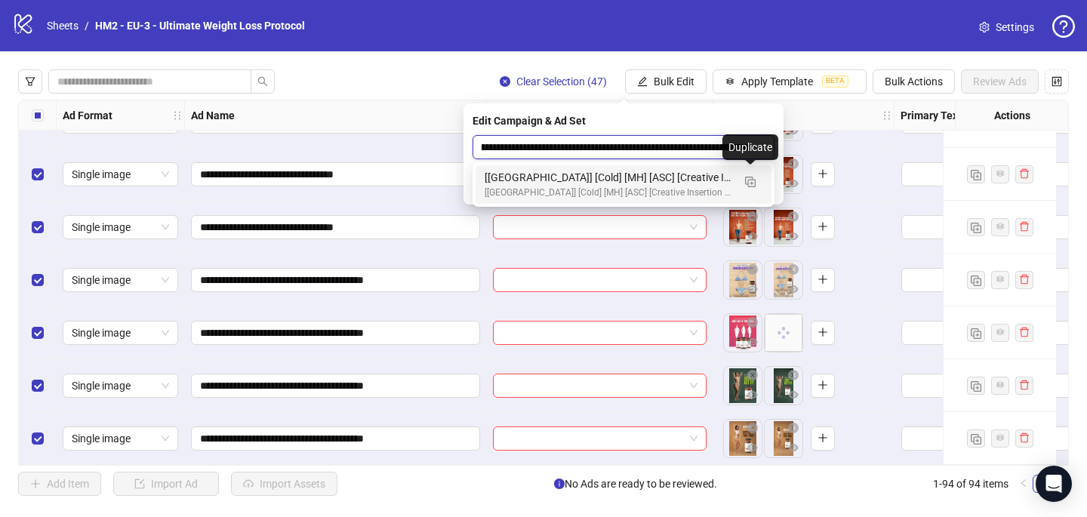
click at [696, 185] on div "[[GEOGRAPHIC_DATA]] [Cold] [MH] [ASC] [Creative Insertion - testing STATICS #2]…" at bounding box center [608, 177] width 248 height 17
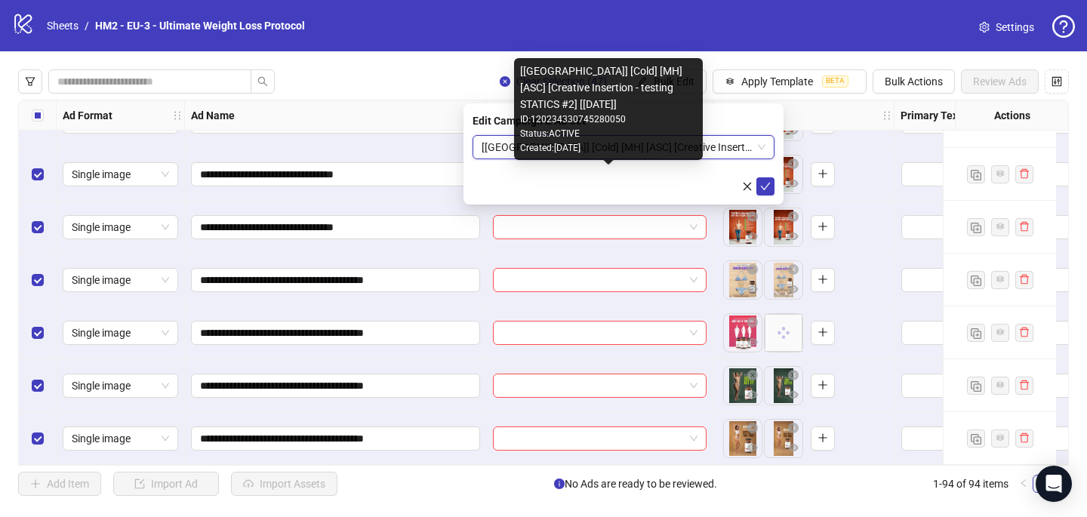
scroll to position [0, 0]
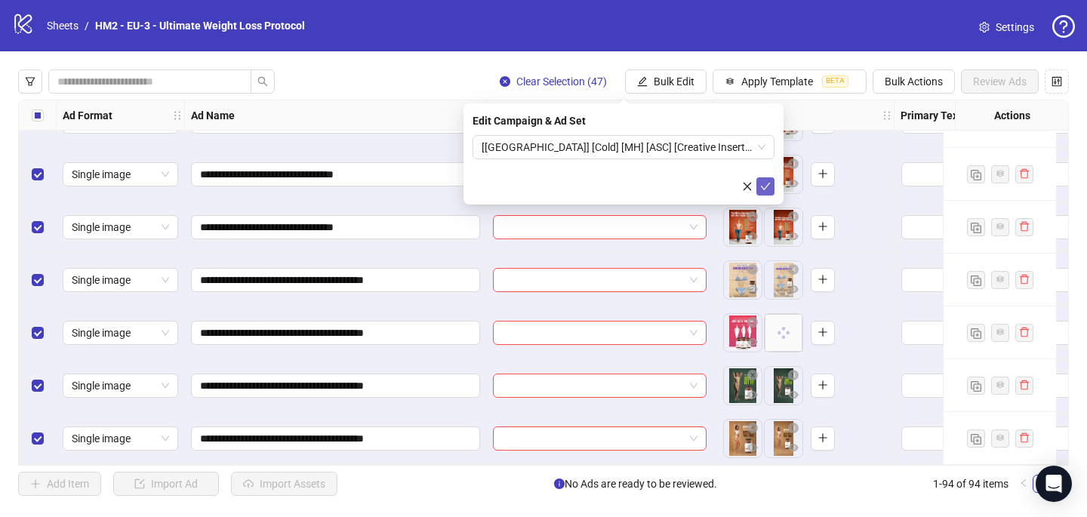
click at [763, 186] on icon "check" at bounding box center [765, 186] width 11 height 11
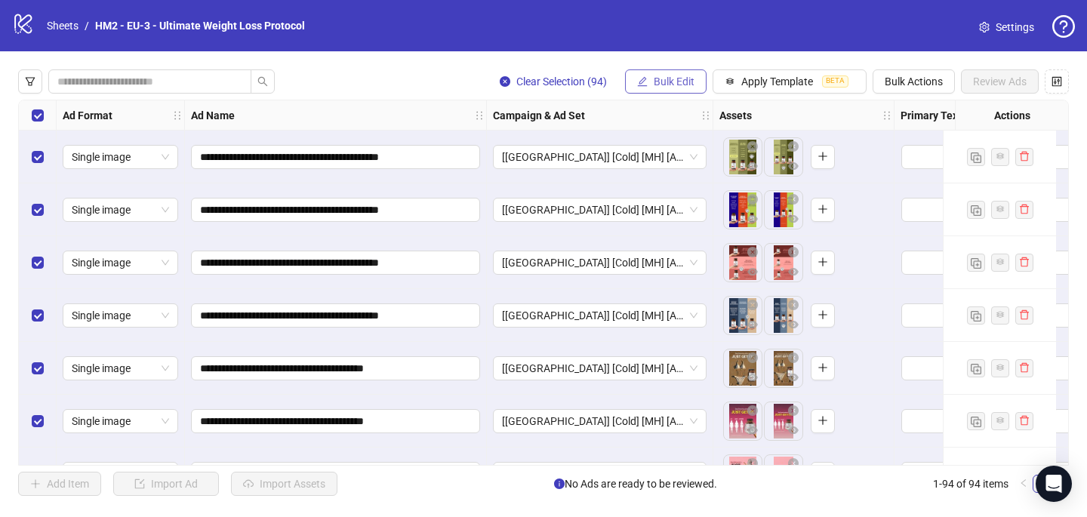
click at [656, 91] on button "Bulk Edit" at bounding box center [666, 81] width 82 height 24
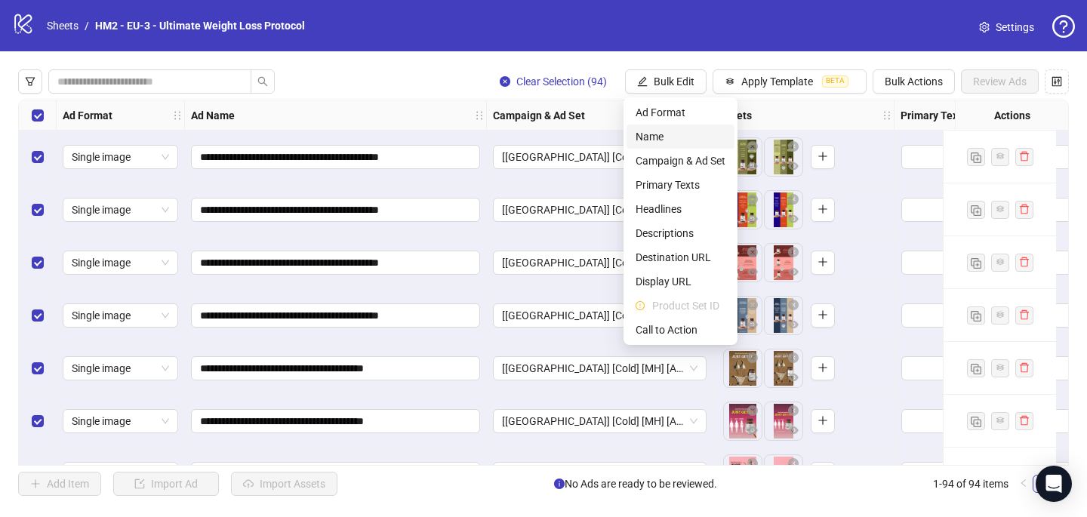
click at [672, 131] on span "Name" at bounding box center [680, 136] width 90 height 17
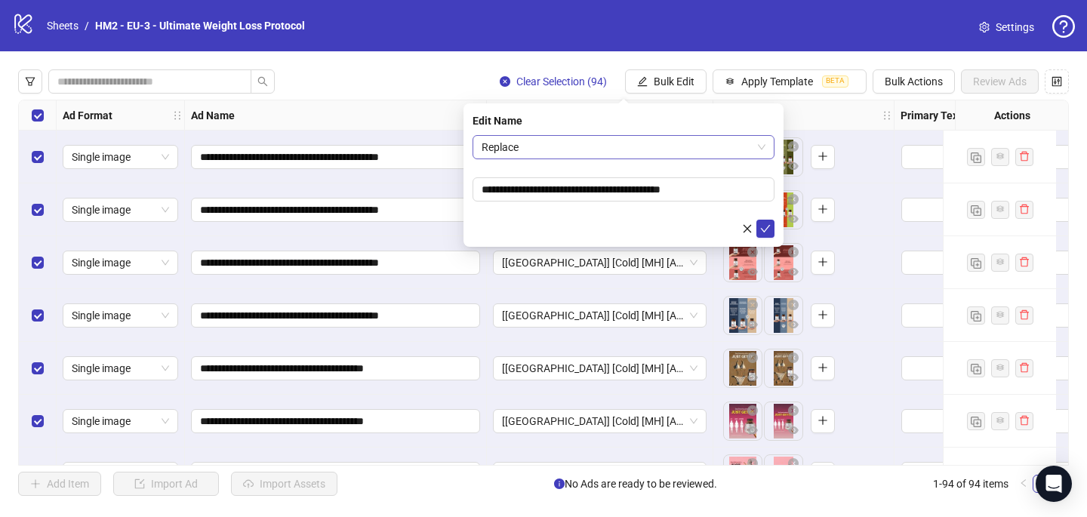
click at [650, 141] on span "Replace" at bounding box center [623, 147] width 284 height 23
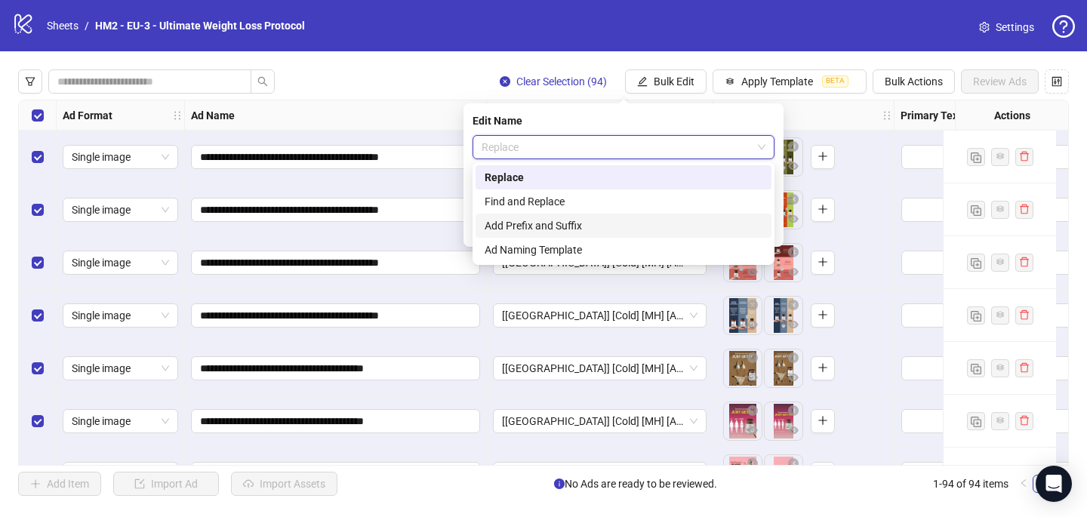
click at [635, 226] on div "Add Prefix and Suffix" at bounding box center [623, 225] width 278 height 17
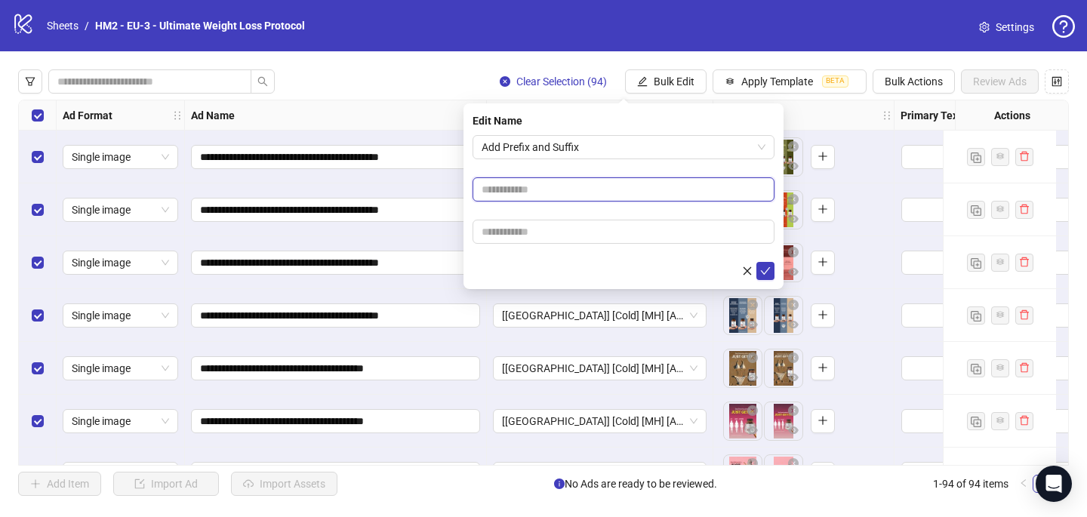
click at [699, 182] on input "text" at bounding box center [623, 189] width 302 height 24
paste input "**********"
click at [500, 192] on input "**********" at bounding box center [623, 189] width 302 height 24
type input "**********"
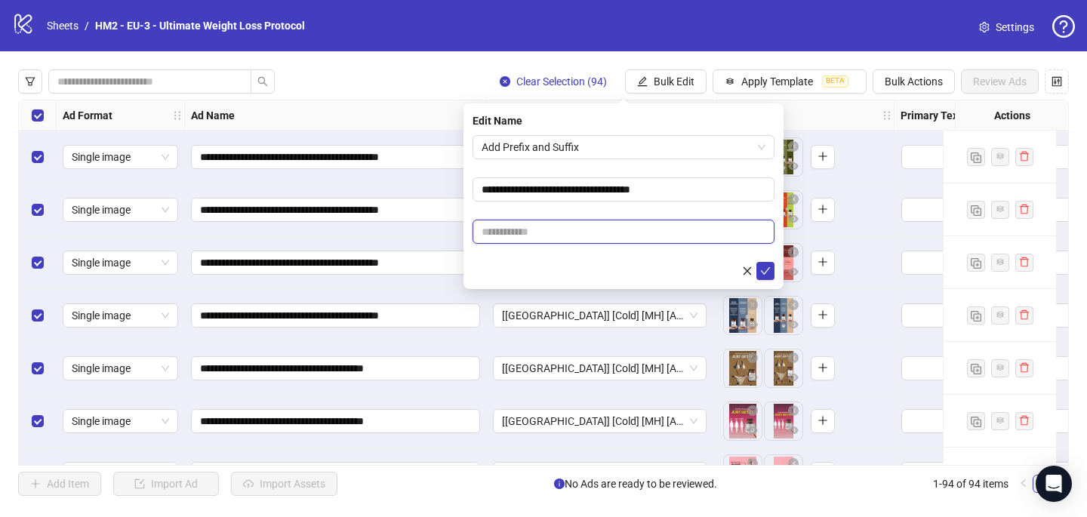
click at [687, 235] on input "text" at bounding box center [623, 232] width 302 height 24
paste input "**********"
type input "**********"
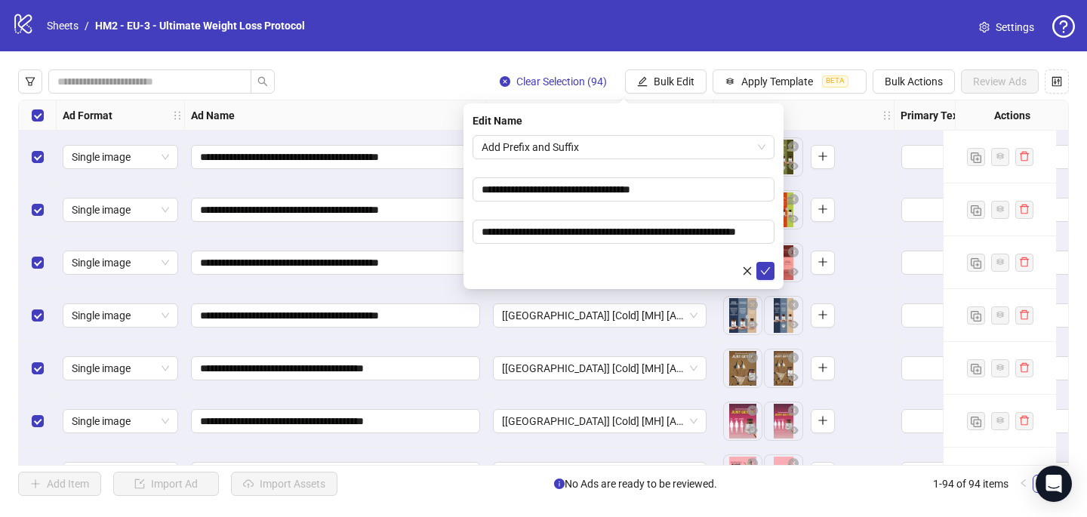
click at [663, 211] on form "**********" at bounding box center [623, 207] width 302 height 145
click at [766, 272] on icon "check" at bounding box center [765, 271] width 11 height 11
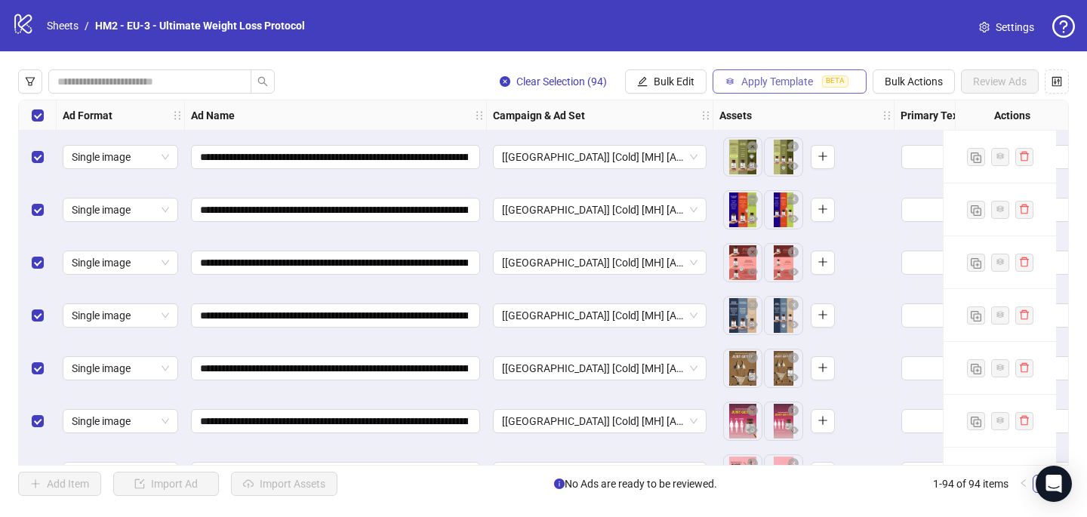
click at [763, 84] on span "Apply Template" at bounding box center [777, 81] width 72 height 12
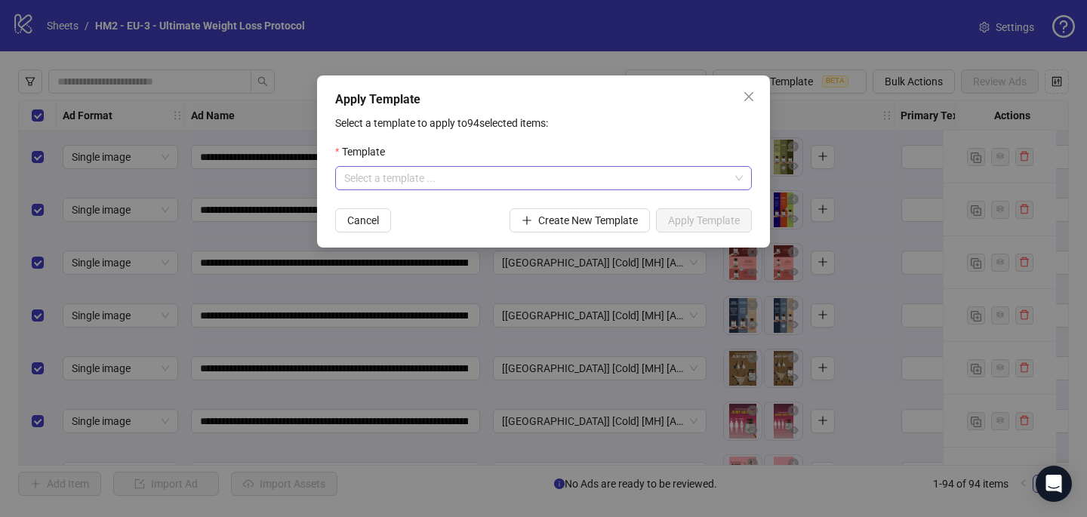
click at [655, 176] on input "search" at bounding box center [536, 178] width 385 height 23
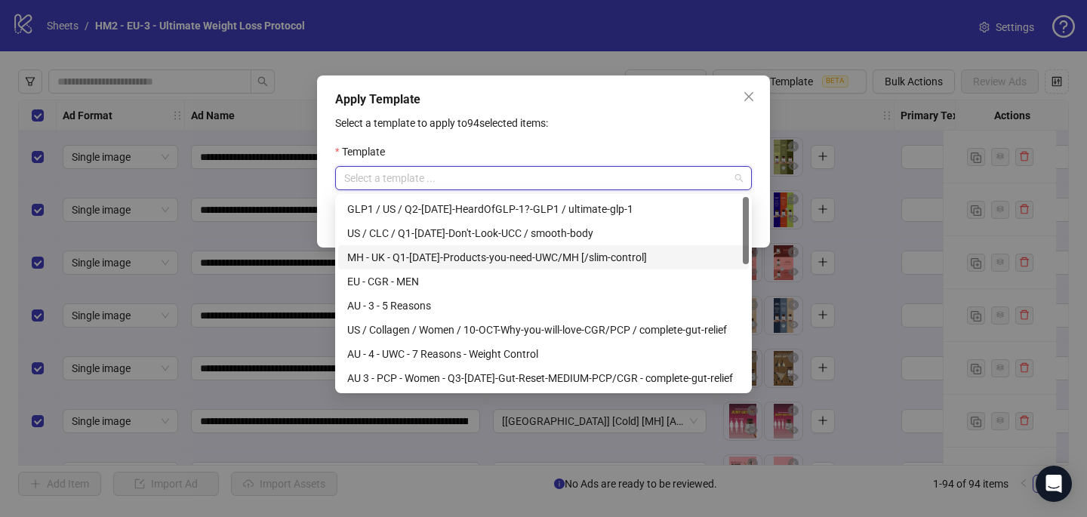
click at [646, 261] on div "MH - UK - Q1-[DATE]-Products-you-need-UWC/MH [/slim-control]" at bounding box center [543, 257] width 392 height 17
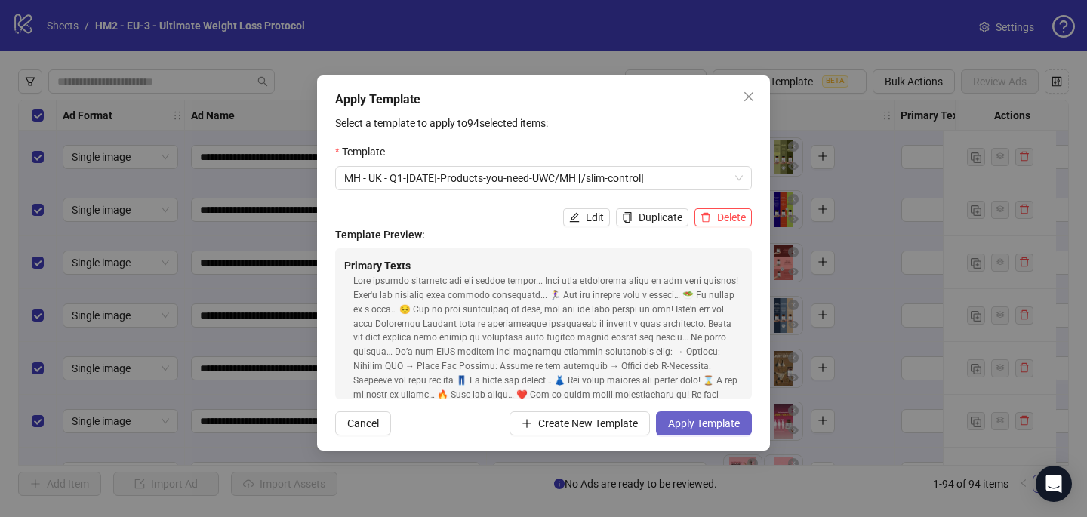
click at [723, 425] on span "Apply Template" at bounding box center [704, 423] width 72 height 12
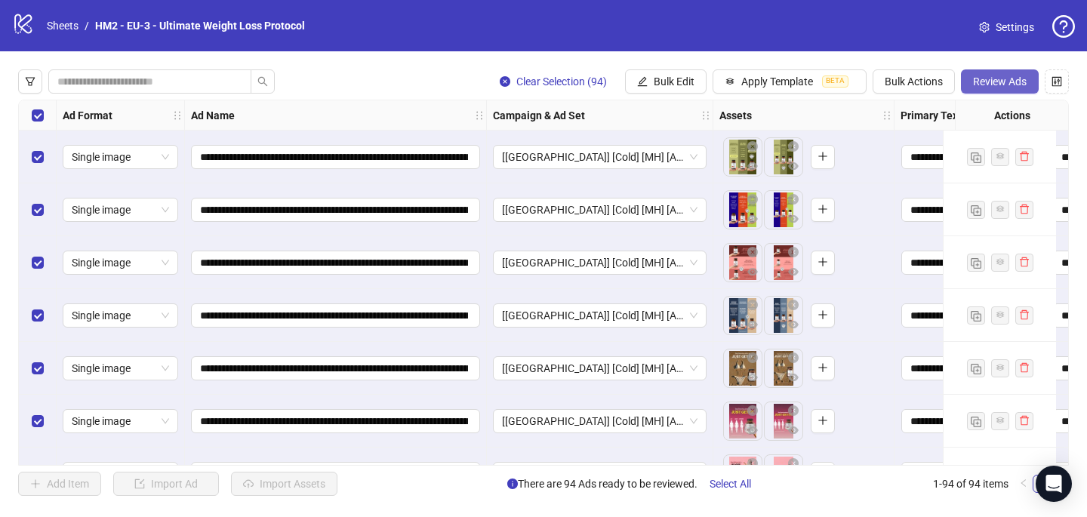
click at [998, 88] on button "Review Ads" at bounding box center [1000, 81] width 78 height 24
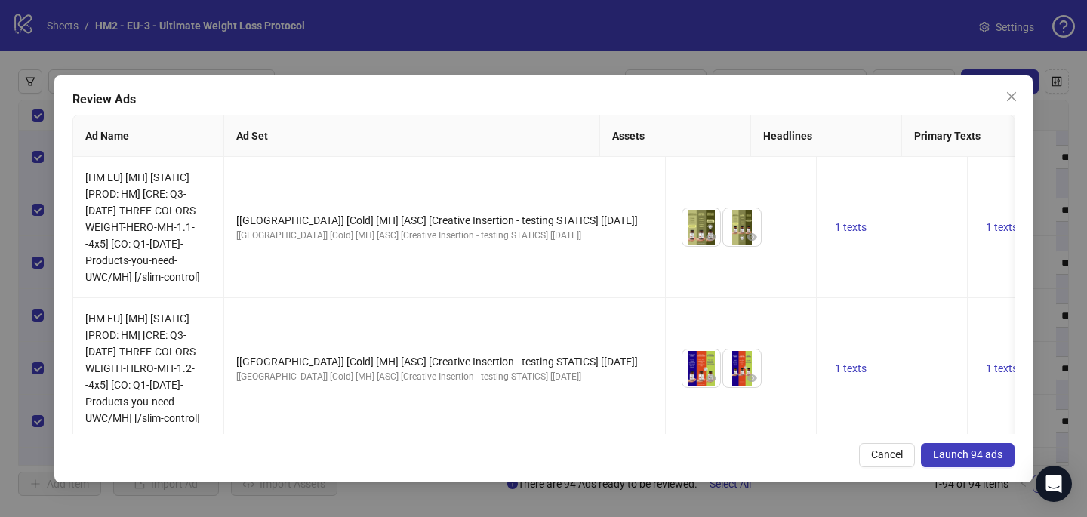
click at [967, 459] on span "Launch 94 ads" at bounding box center [967, 454] width 69 height 12
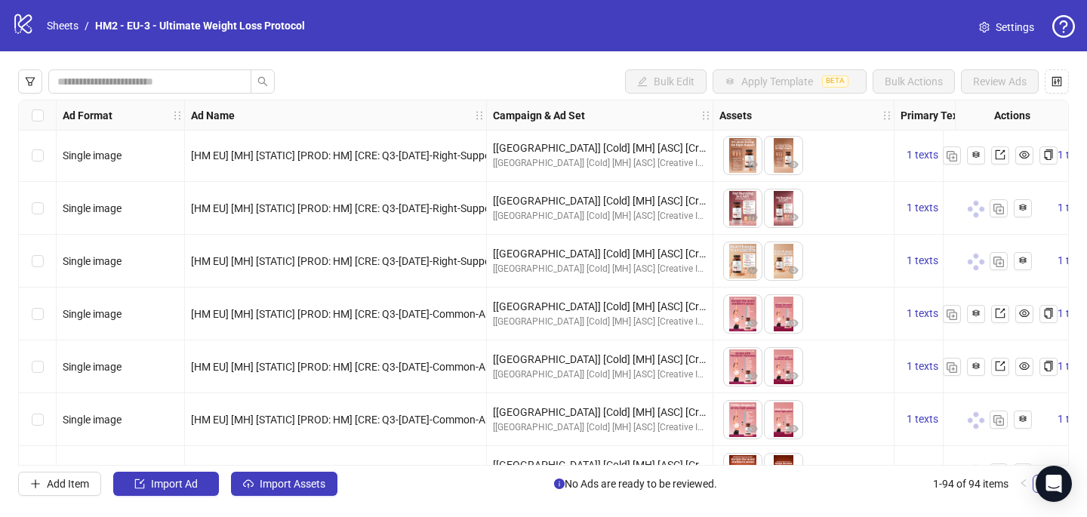
scroll to position [4395, 0]
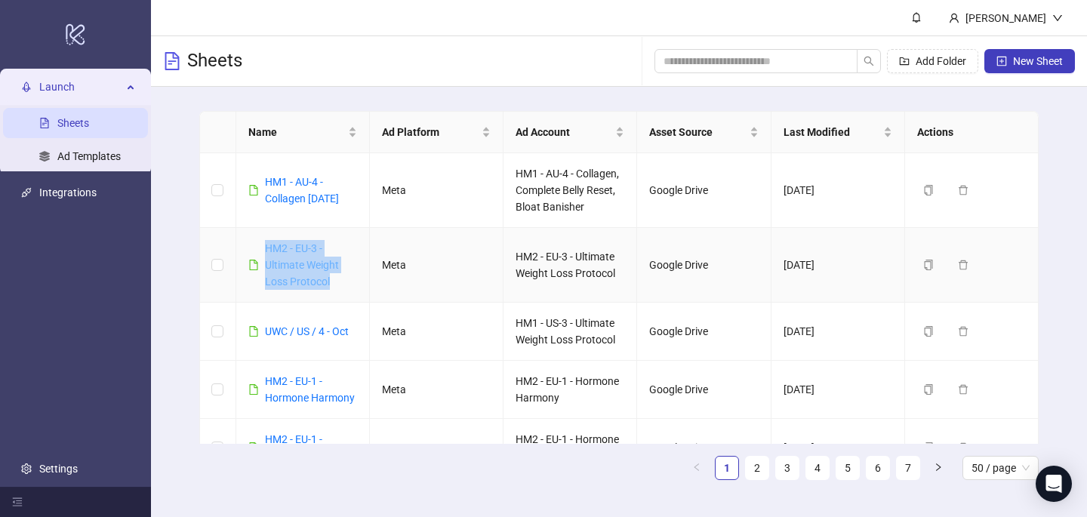
drag, startPoint x: 334, startPoint y: 281, endPoint x: 265, endPoint y: 247, distance: 76.9
click at [265, 247] on div "HM2 - EU-3 - Ultimate Weight Loss Protocol" at bounding box center [311, 265] width 92 height 50
copy link "HM2 - EU-3 - Ultimate Weight Loss Protocol"
click at [1012, 51] on button "New Sheet" at bounding box center [1029, 61] width 91 height 24
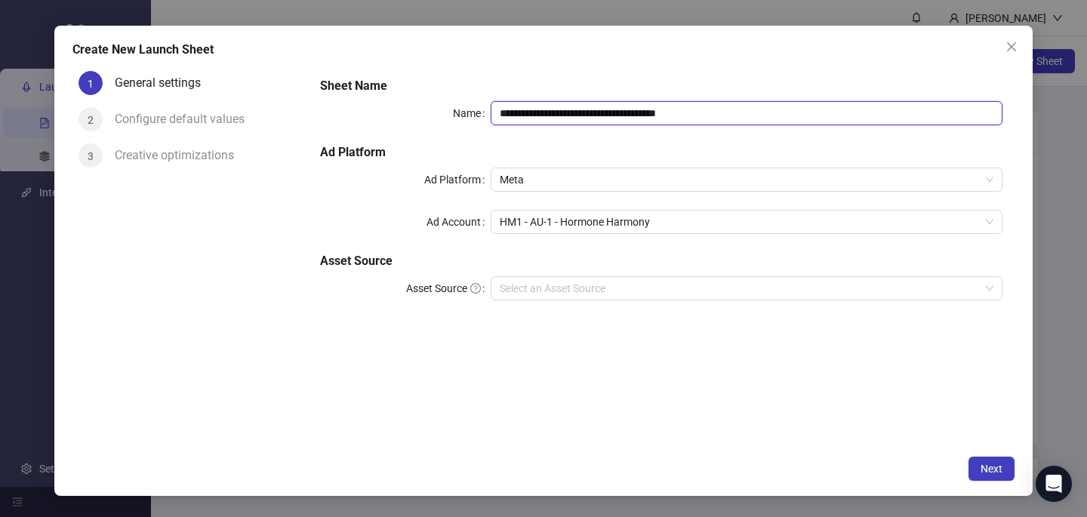
click at [527, 114] on input "**********" at bounding box center [747, 113] width 512 height 24
paste input "*"
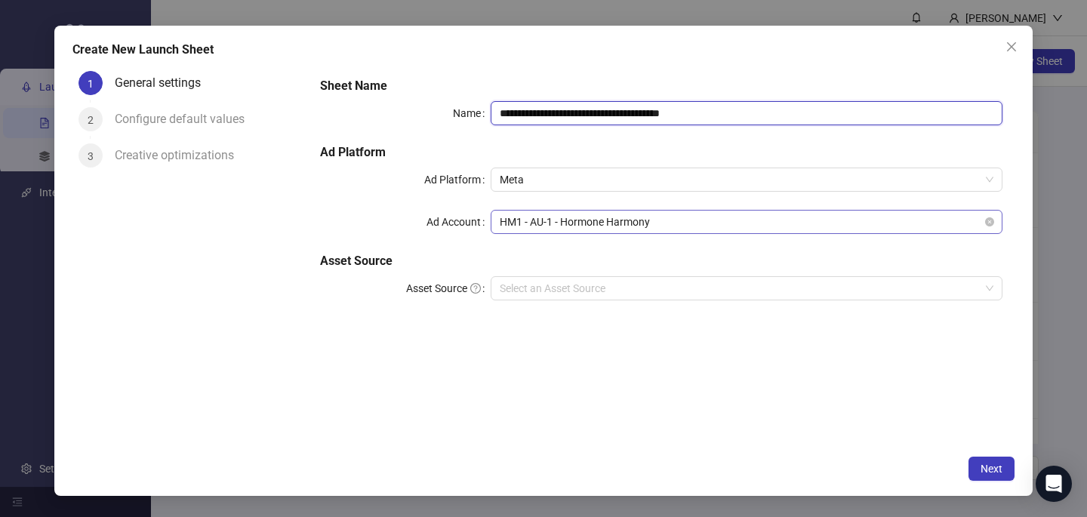
click at [606, 228] on span "HM1 - AU-1 - Hormone Harmony" at bounding box center [747, 222] width 494 height 23
type input "**********"
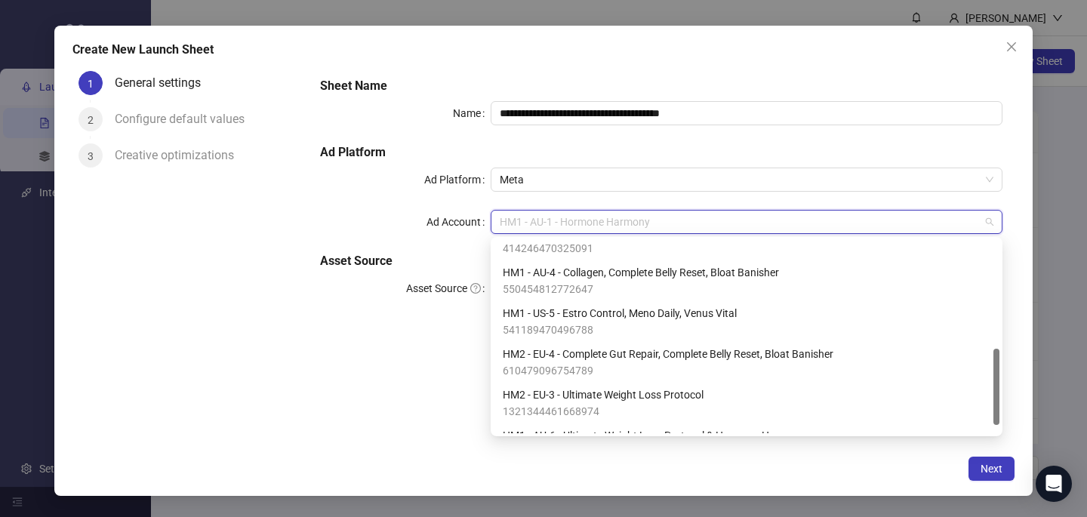
scroll to position [275, 0]
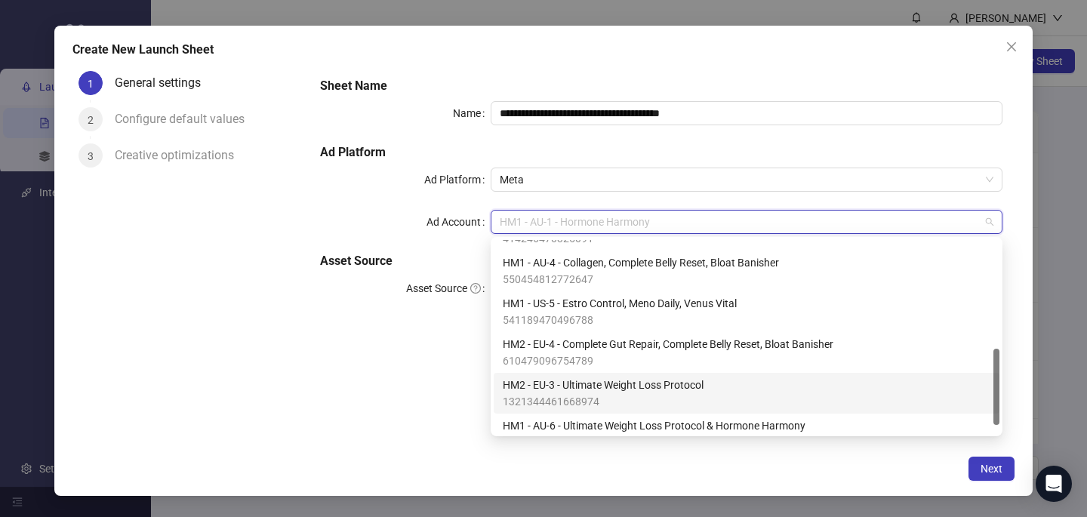
click at [618, 389] on span "HM2 - EU-3 - Ultimate Weight Loss Protocol" at bounding box center [603, 385] width 201 height 17
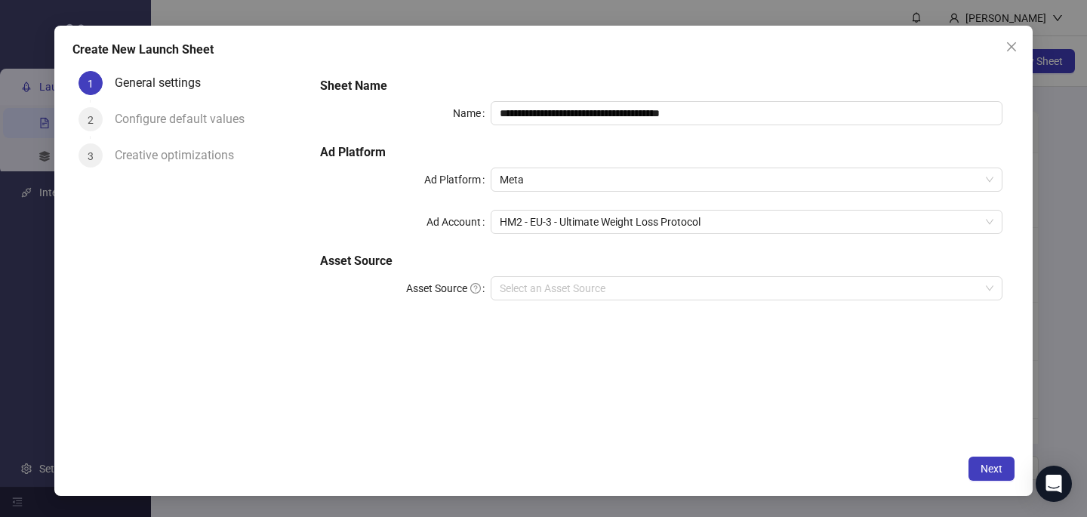
click at [531, 463] on div "Next" at bounding box center [543, 469] width 942 height 24
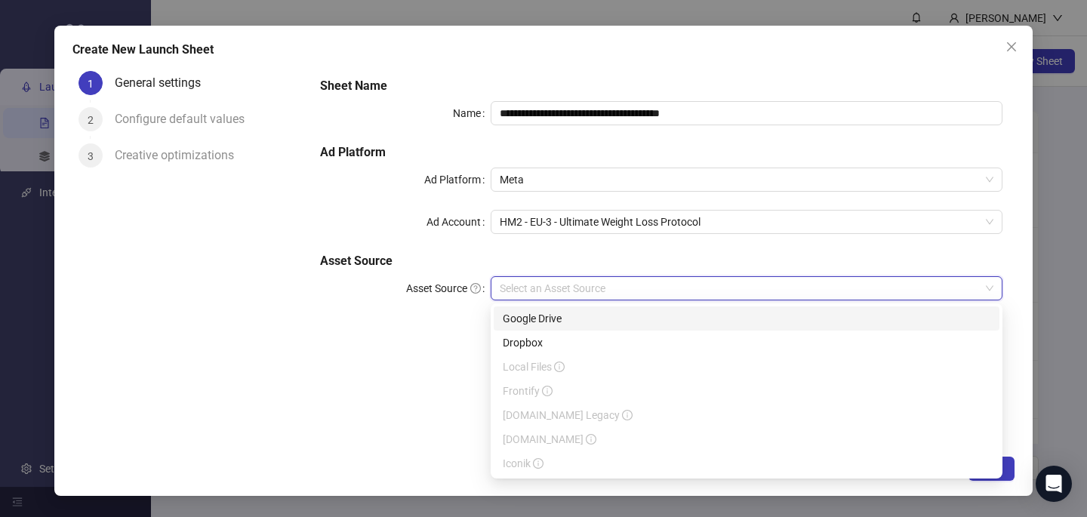
click at [598, 287] on input "Asset Source" at bounding box center [740, 288] width 480 height 23
click at [599, 318] on div "Google Drive" at bounding box center [746, 318] width 487 height 17
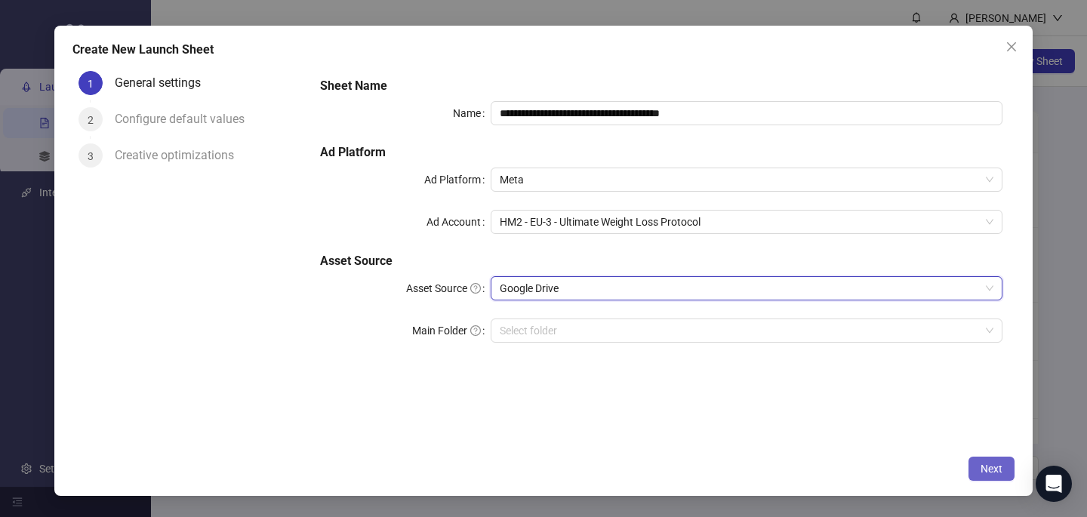
click at [1001, 472] on button "Next" at bounding box center [991, 469] width 46 height 24
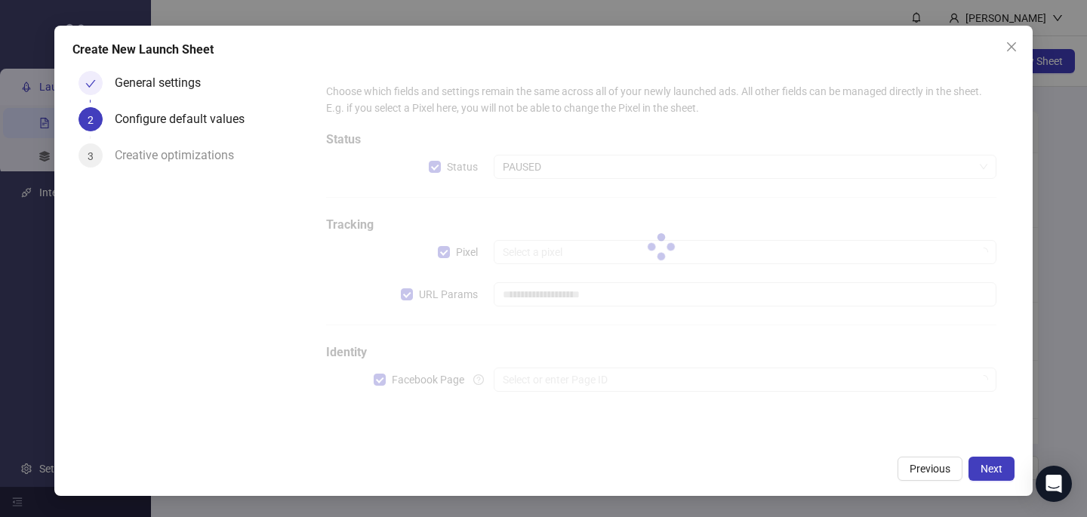
type input "**********"
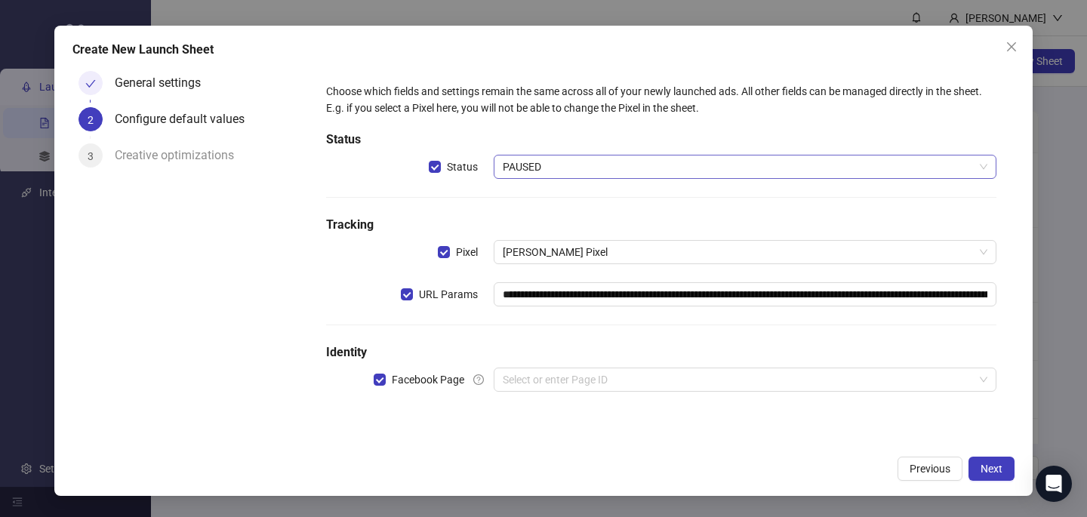
click at [529, 159] on span "PAUSED" at bounding box center [745, 166] width 484 height 23
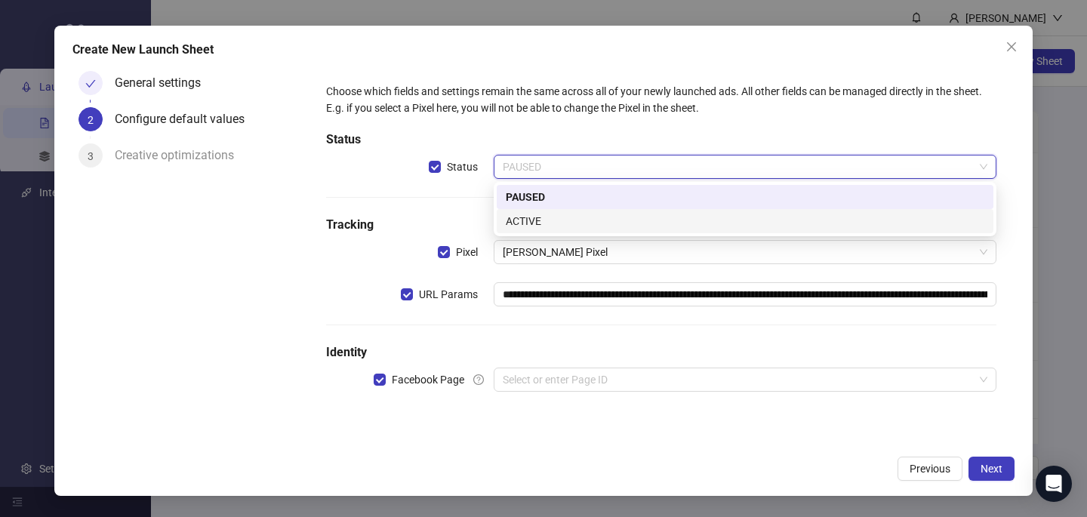
click at [531, 223] on div "ACTIVE" at bounding box center [745, 221] width 478 height 17
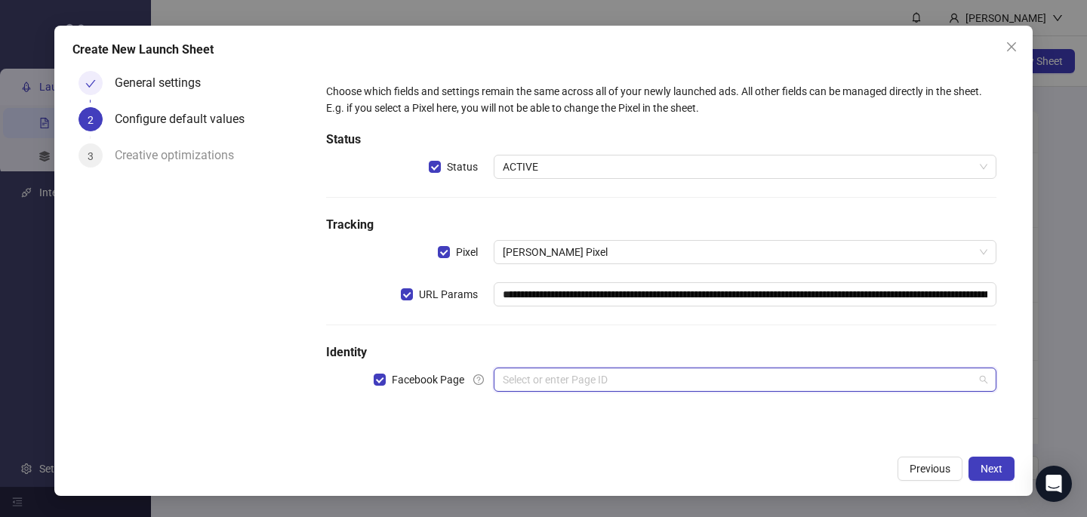
click at [632, 386] on input "search" at bounding box center [738, 379] width 471 height 23
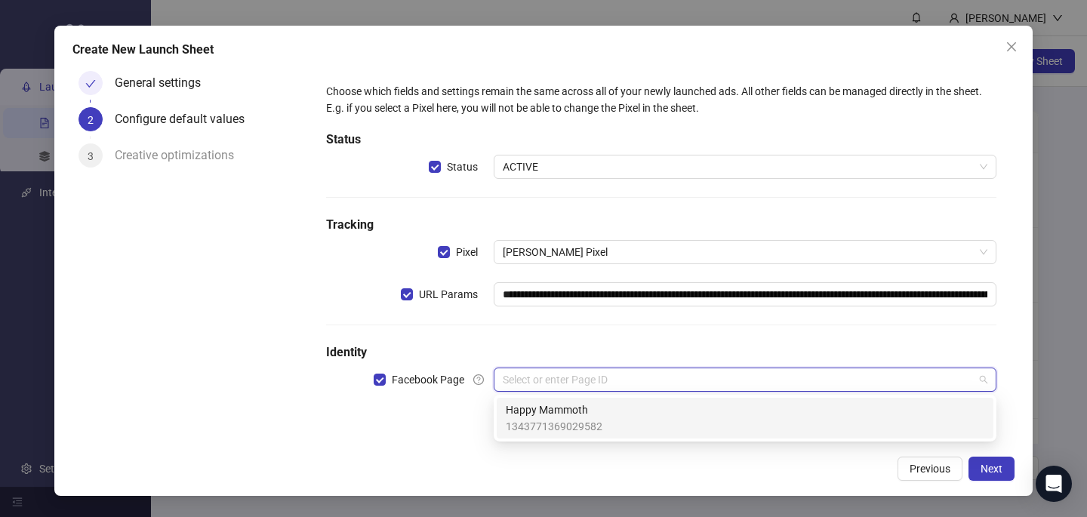
paste input "**********"
type input "**********"
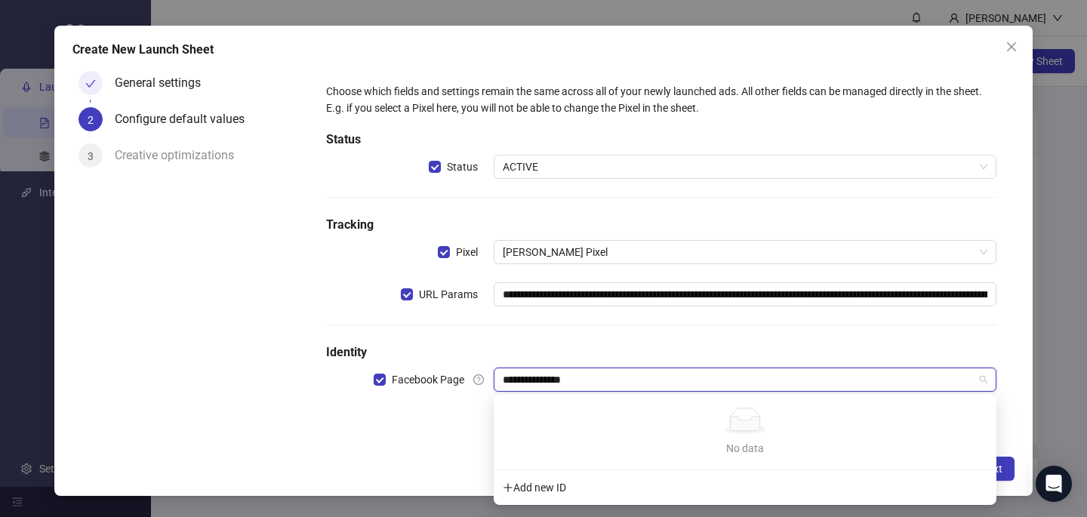
click at [563, 484] on div "Add new ID" at bounding box center [745, 487] width 497 height 29
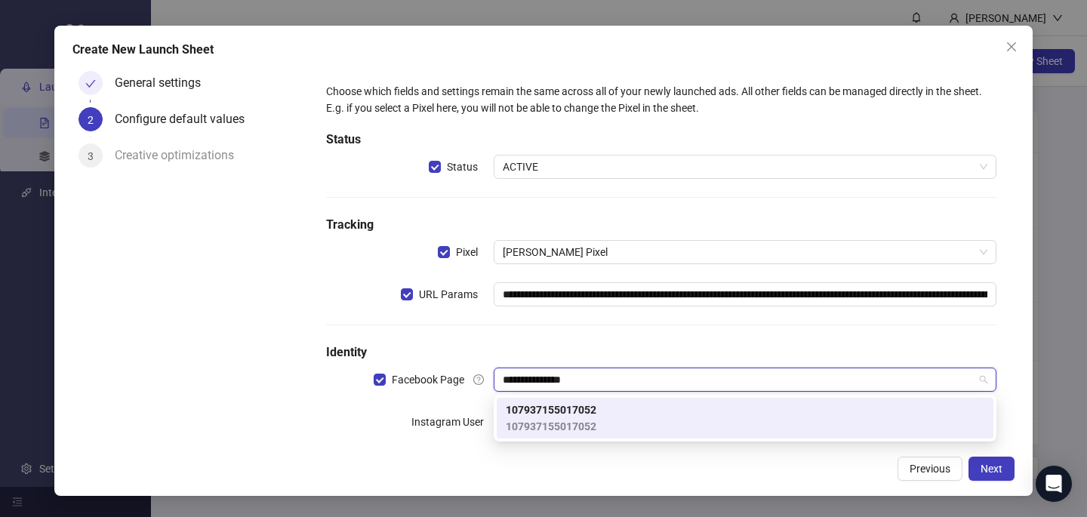
click at [672, 421] on div "107937155017052 107937155017052" at bounding box center [745, 417] width 478 height 33
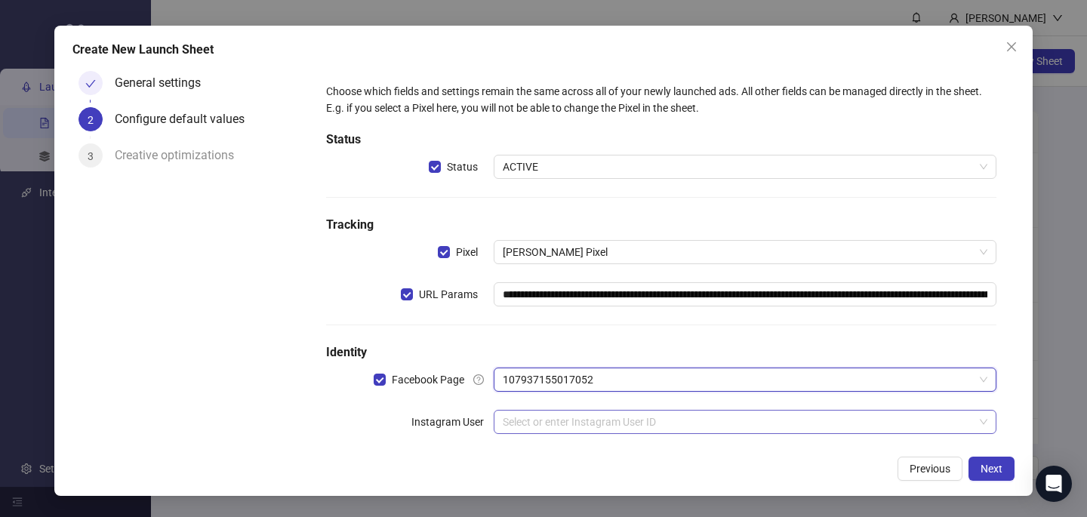
click at [571, 421] on input "search" at bounding box center [738, 422] width 471 height 23
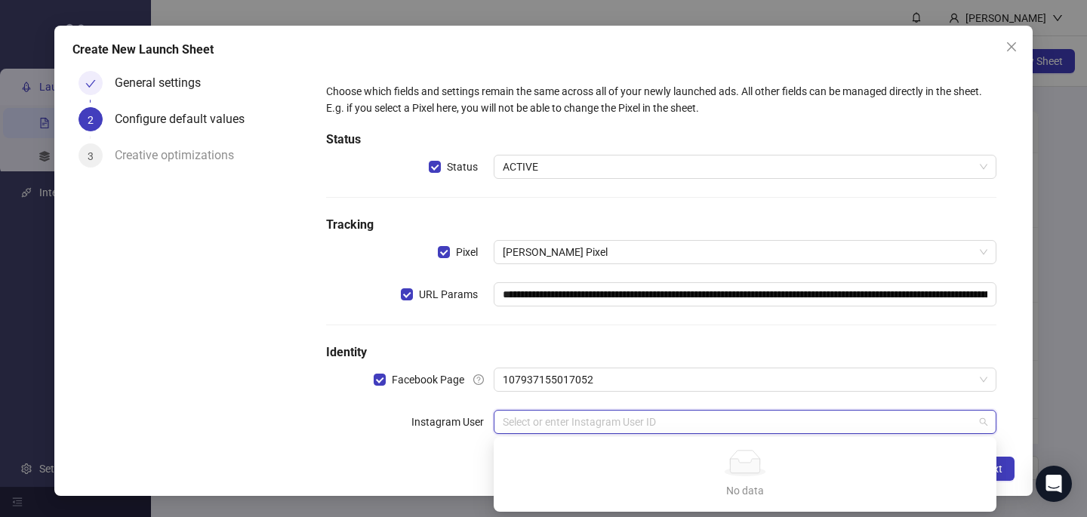
paste input "**********"
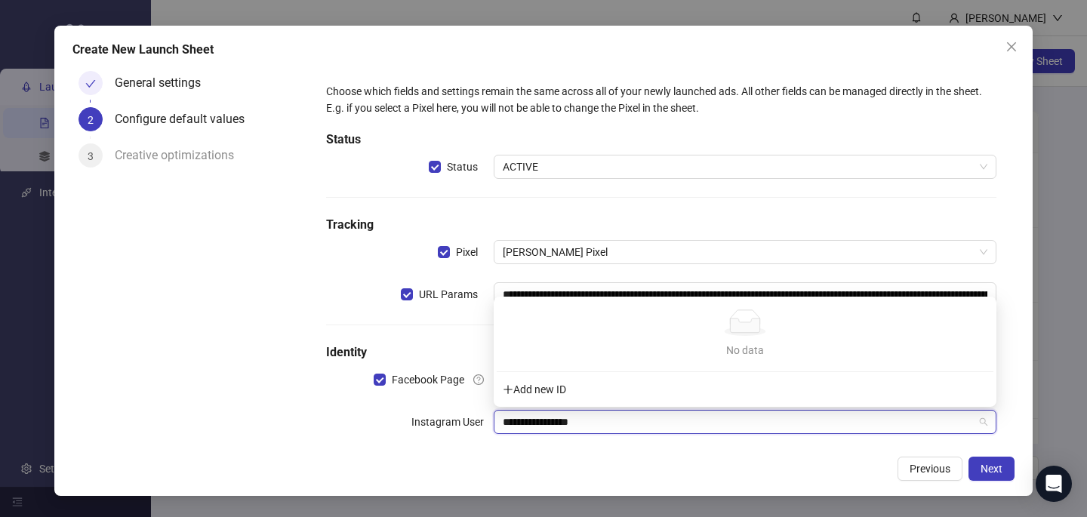
click at [594, 394] on div "Add new ID" at bounding box center [745, 389] width 497 height 29
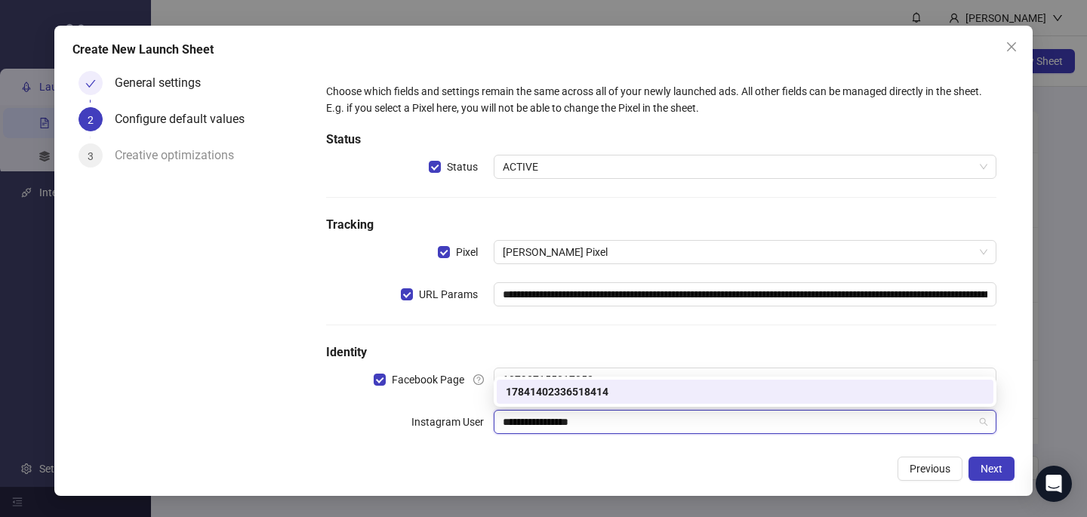
type input "**********"
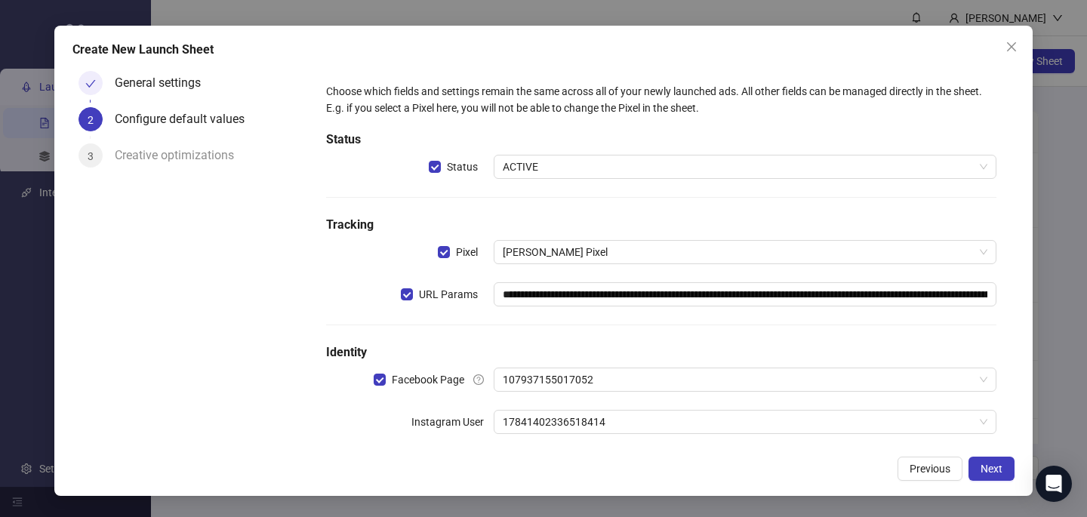
click at [804, 479] on div "Previous Next" at bounding box center [543, 469] width 942 height 24
click at [990, 473] on span "Next" at bounding box center [991, 469] width 22 height 12
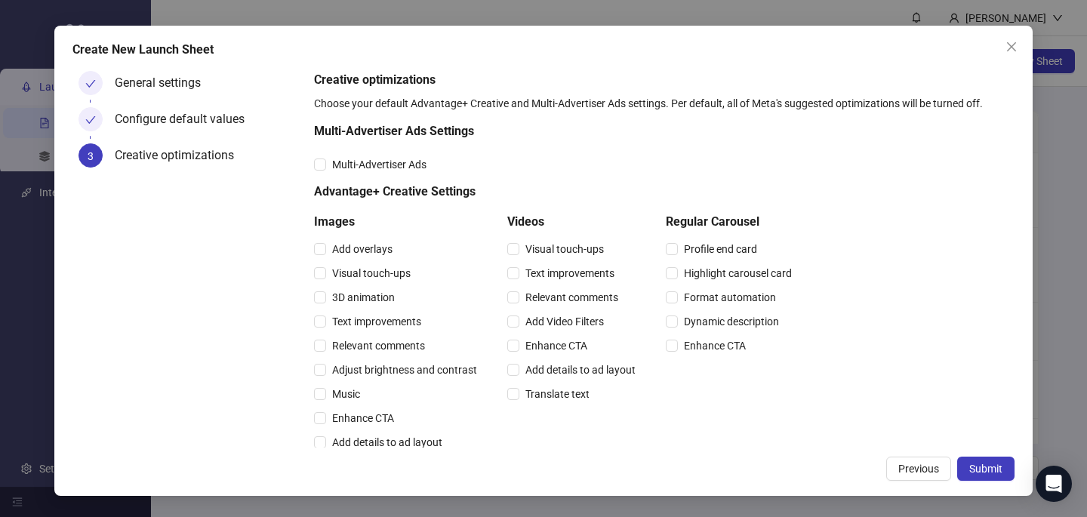
click at [377, 151] on div "Multi-Advertiser Ads Settings Multi-Advertiser Ads Advantage+ Creative Settings…" at bounding box center [556, 475] width 484 height 706
click at [377, 167] on span "Multi-Advertiser Ads" at bounding box center [379, 164] width 106 height 17
click at [355, 345] on span "Relevant comments" at bounding box center [378, 345] width 105 height 17
click at [576, 297] on span "Relevant comments" at bounding box center [571, 297] width 105 height 17
click at [986, 463] on span "Submit" at bounding box center [985, 469] width 33 height 12
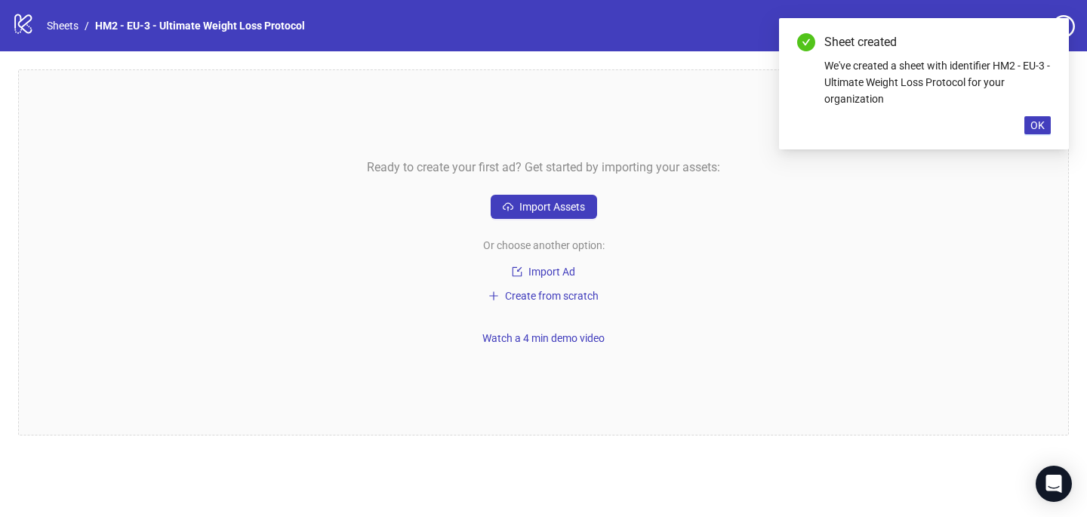
click at [1044, 115] on div "Sheet created We've created a sheet with identifier HM2 - EU-3 - Ultimate Weigh…" at bounding box center [924, 83] width 290 height 131
click at [1039, 131] on span "OK" at bounding box center [1037, 125] width 14 height 12
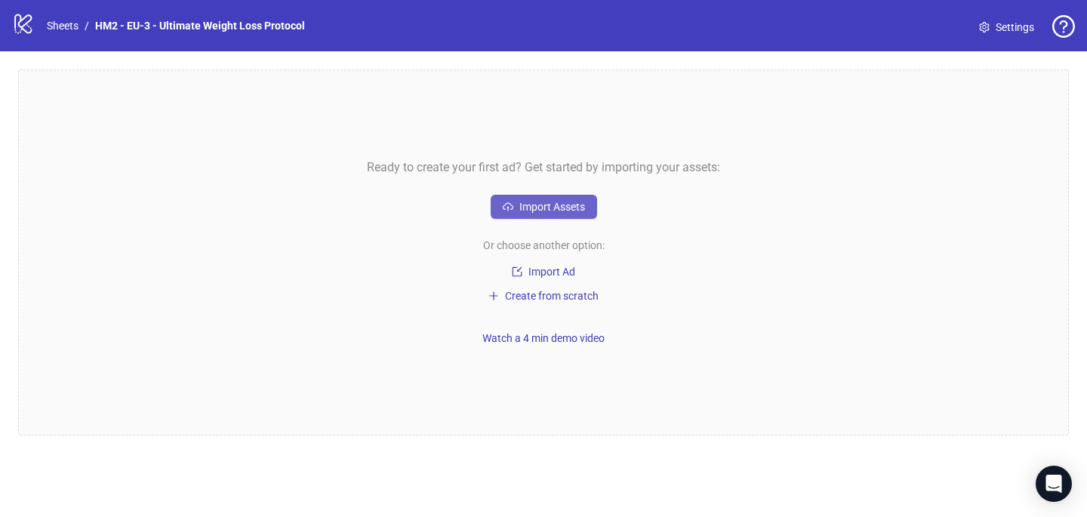
click at [556, 206] on span "Import Assets" at bounding box center [552, 207] width 66 height 12
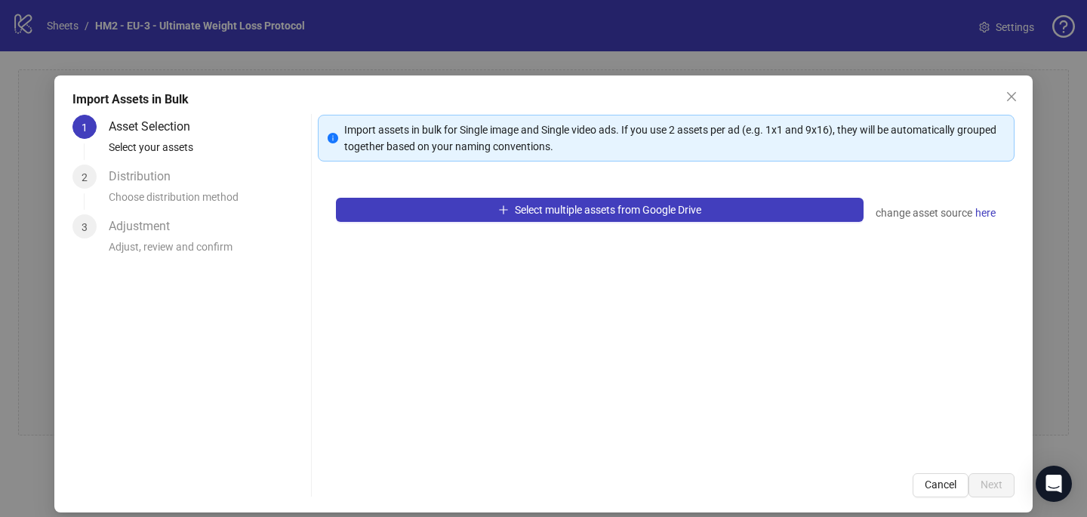
click at [612, 194] on div "Select multiple assets from Google Drive change asset source here" at bounding box center [666, 317] width 697 height 275
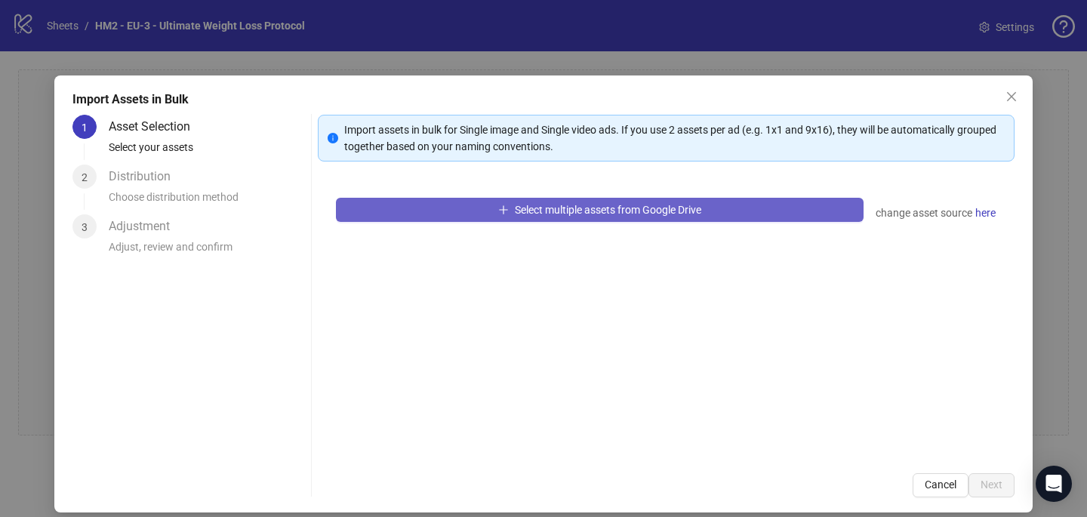
click at [613, 214] on span "Select multiple assets from Google Drive" at bounding box center [608, 210] width 186 height 12
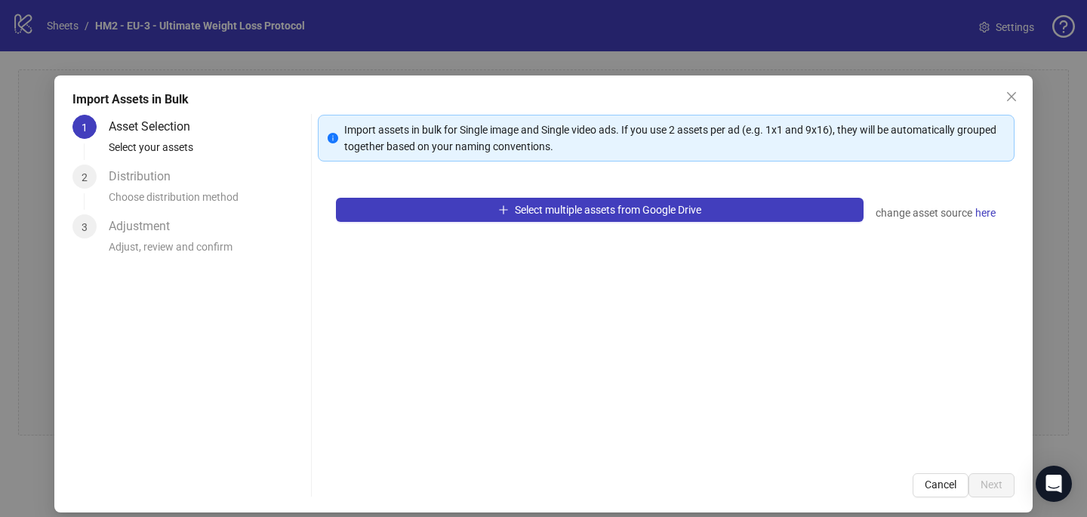
click at [487, 194] on div "Select multiple assets from Google Drive change asset source here" at bounding box center [666, 317] width 697 height 275
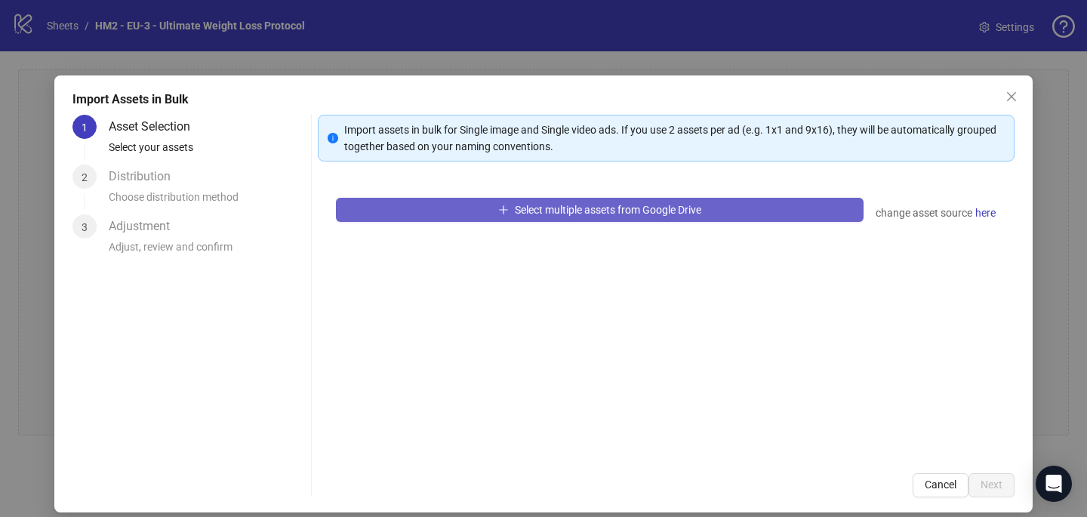
click at [491, 209] on button "Select multiple assets from Google Drive" at bounding box center [599, 210] width 527 height 24
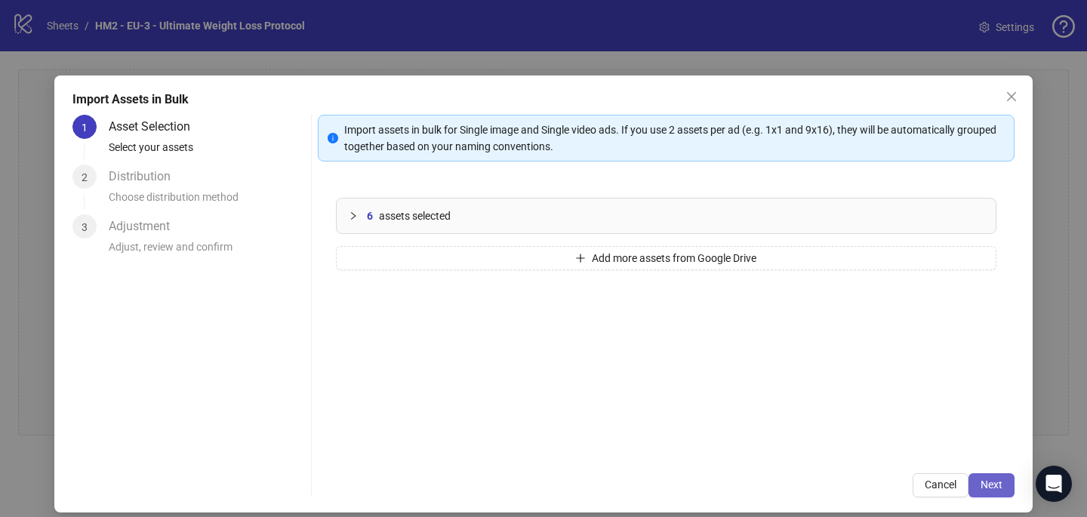
click at [993, 493] on button "Next" at bounding box center [991, 485] width 46 height 24
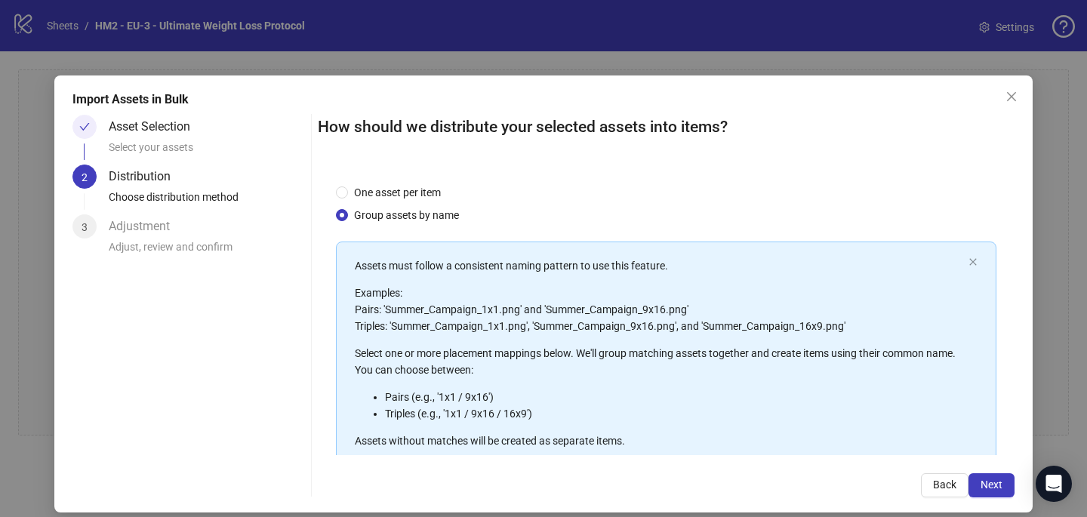
scroll to position [171, 0]
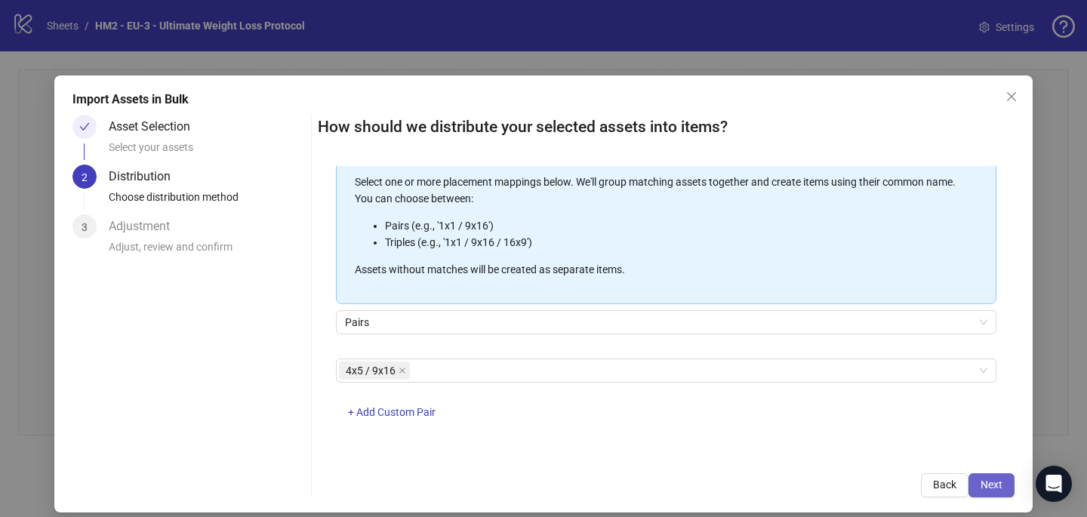
click at [992, 480] on span "Next" at bounding box center [991, 484] width 22 height 12
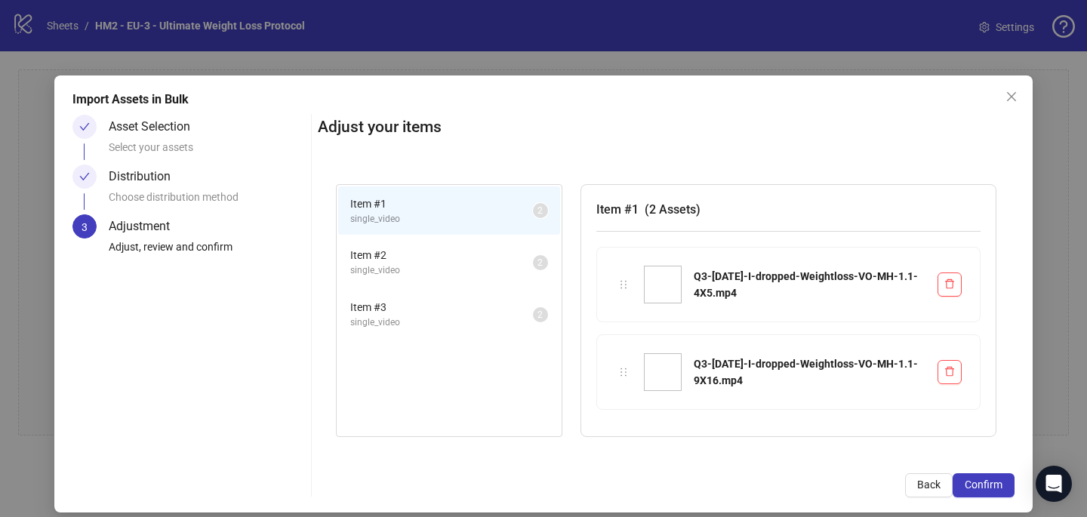
click at [992, 480] on span "Confirm" at bounding box center [983, 484] width 38 height 12
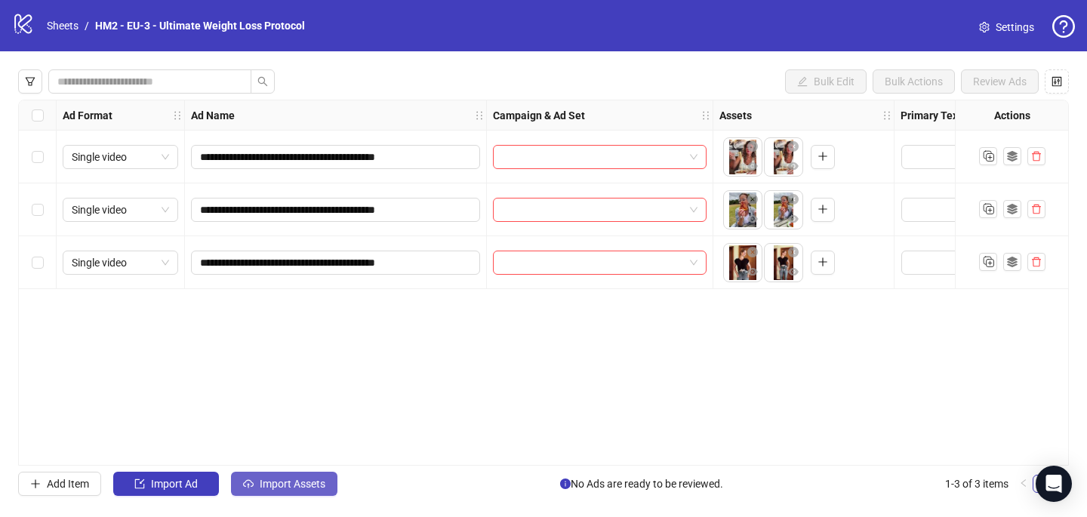
click at [286, 484] on span "Import Assets" at bounding box center [293, 484] width 66 height 12
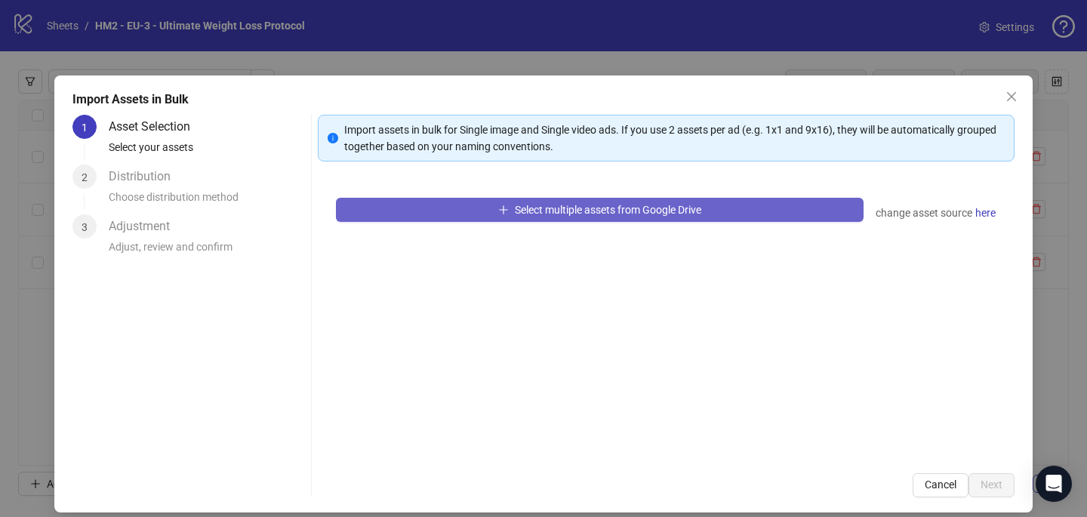
click at [487, 201] on button "Select multiple assets from Google Drive" at bounding box center [599, 210] width 527 height 24
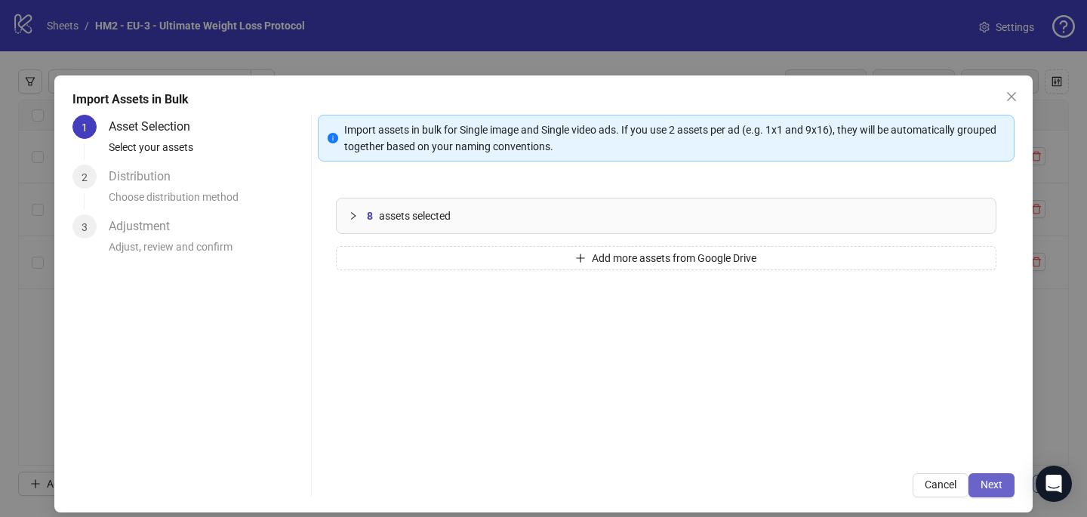
click at [992, 481] on span "Next" at bounding box center [991, 484] width 22 height 12
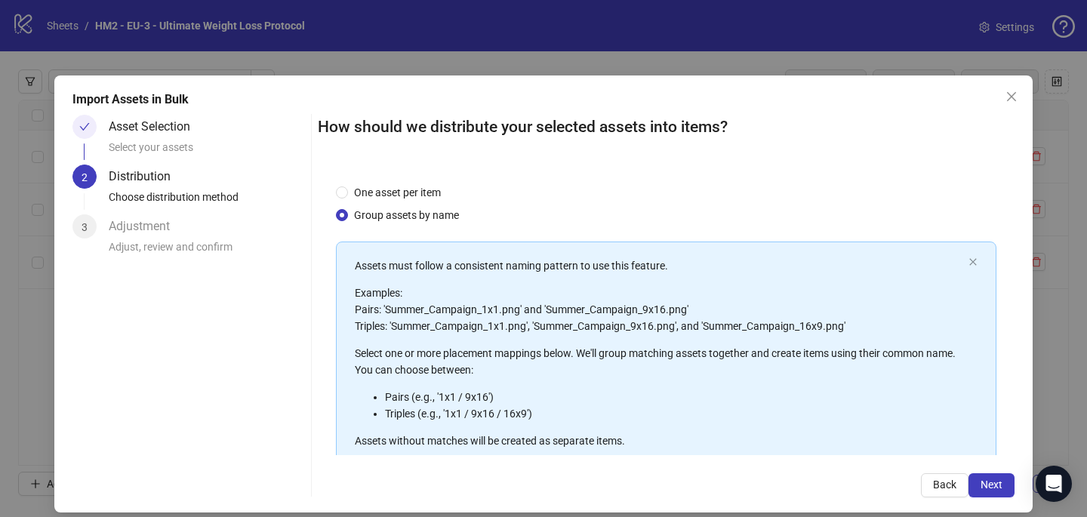
click at [992, 482] on span "Next" at bounding box center [991, 484] width 22 height 12
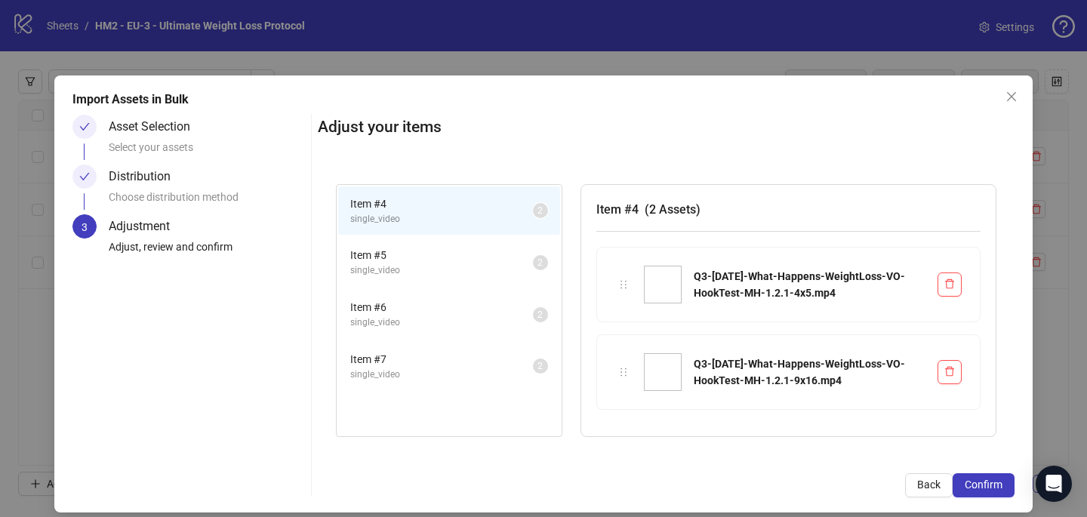
click at [992, 482] on span "Confirm" at bounding box center [983, 484] width 38 height 12
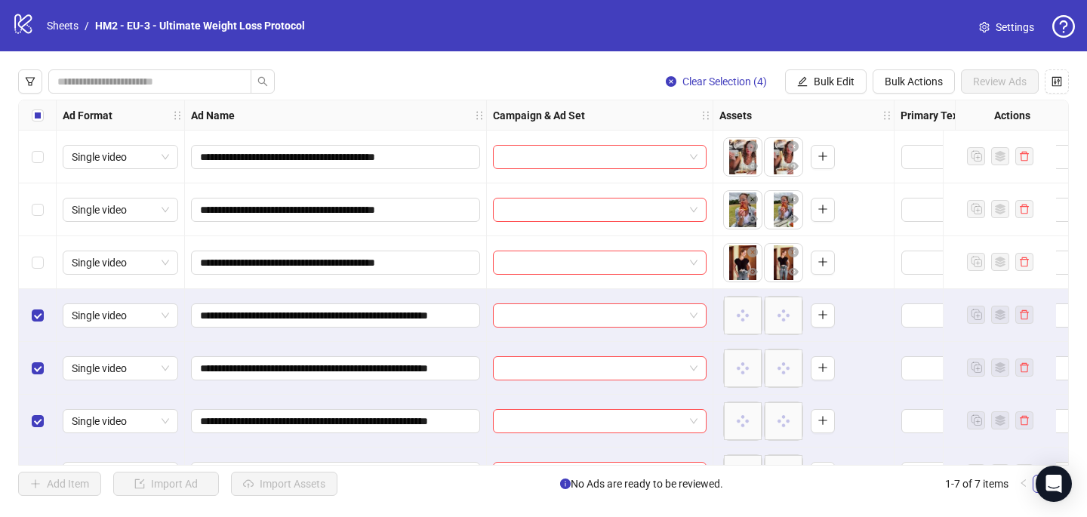
scroll to position [42, 0]
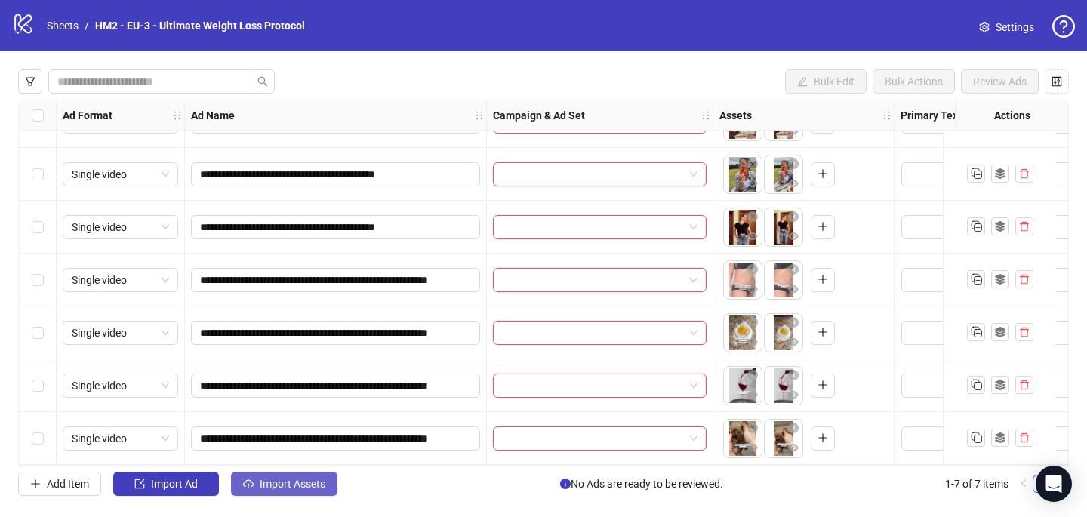
click at [275, 484] on span "Import Assets" at bounding box center [293, 484] width 66 height 12
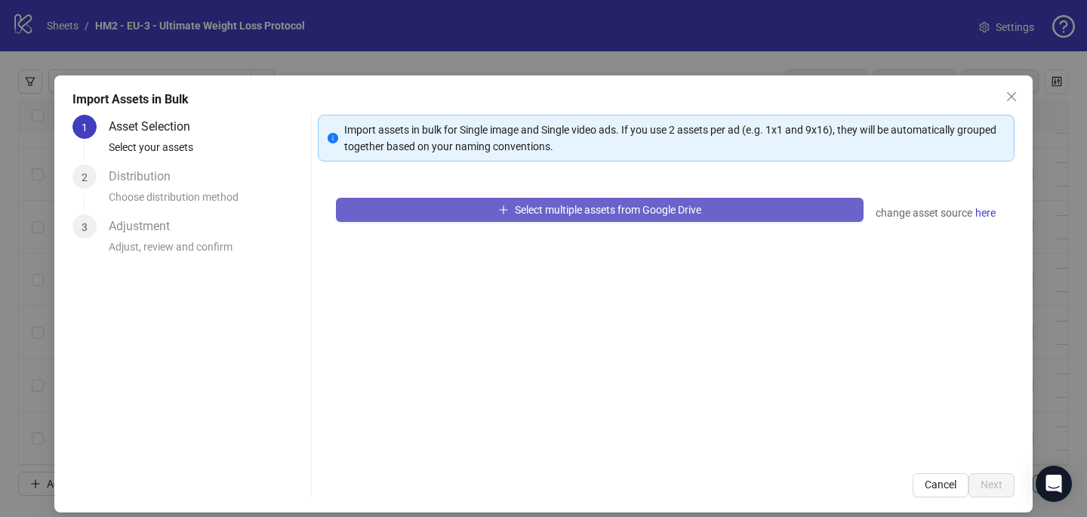
click at [469, 208] on button "Select multiple assets from Google Drive" at bounding box center [599, 210] width 527 height 24
click at [519, 207] on span "Select multiple assets from Google Drive" at bounding box center [608, 210] width 186 height 12
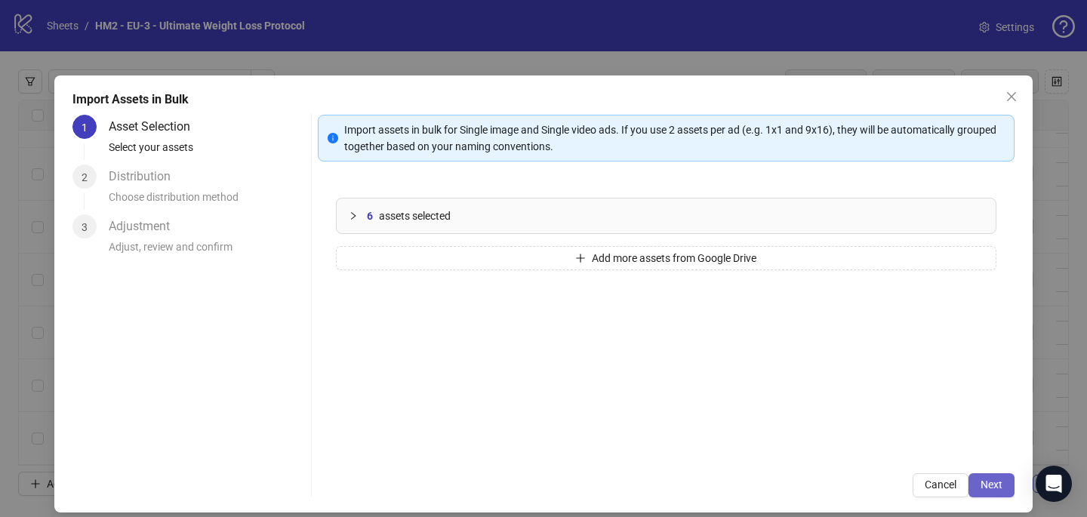
click at [992, 473] on button "Next" at bounding box center [991, 485] width 46 height 24
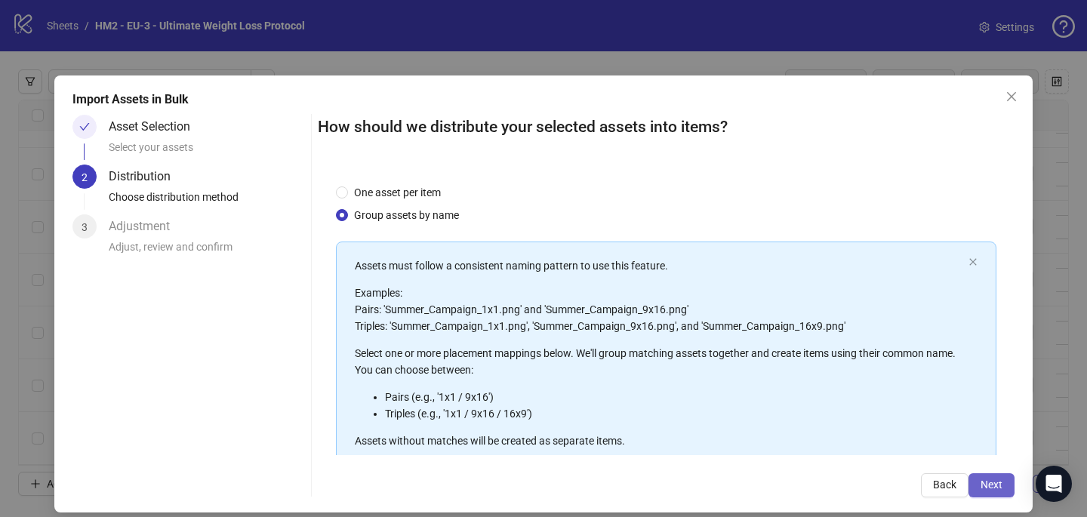
click at [998, 485] on span "Next" at bounding box center [991, 484] width 22 height 12
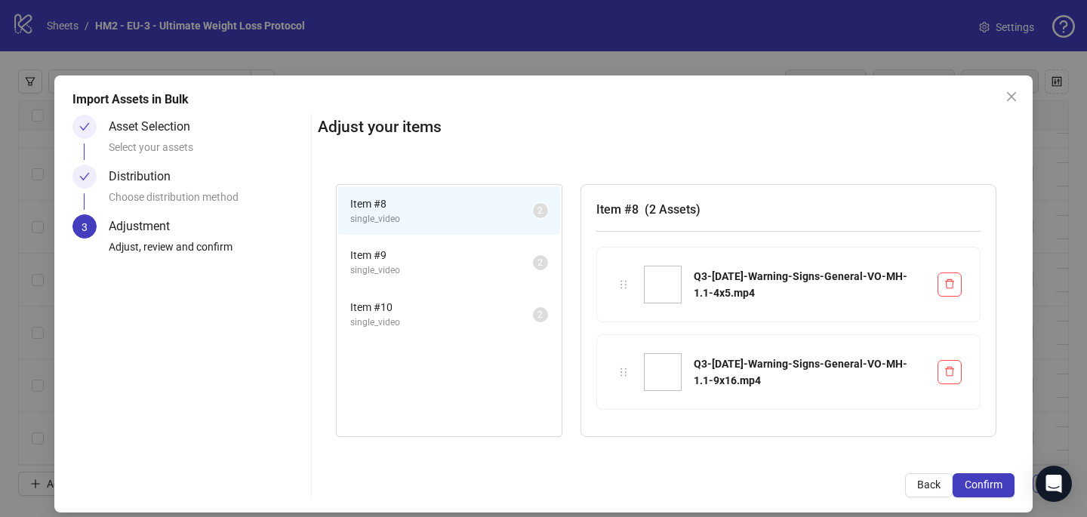
click at [998, 486] on span "Confirm" at bounding box center [983, 484] width 38 height 12
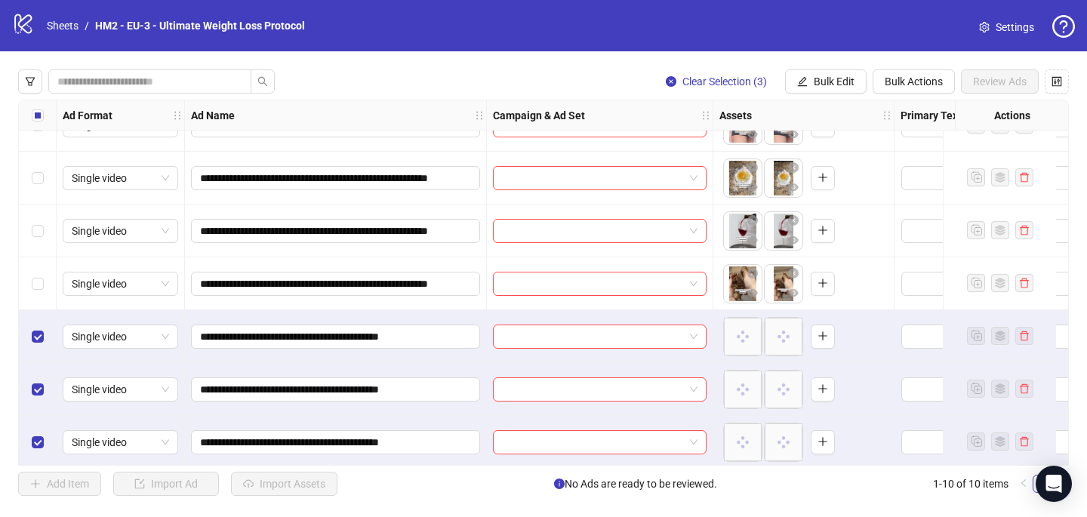
scroll to position [200, 0]
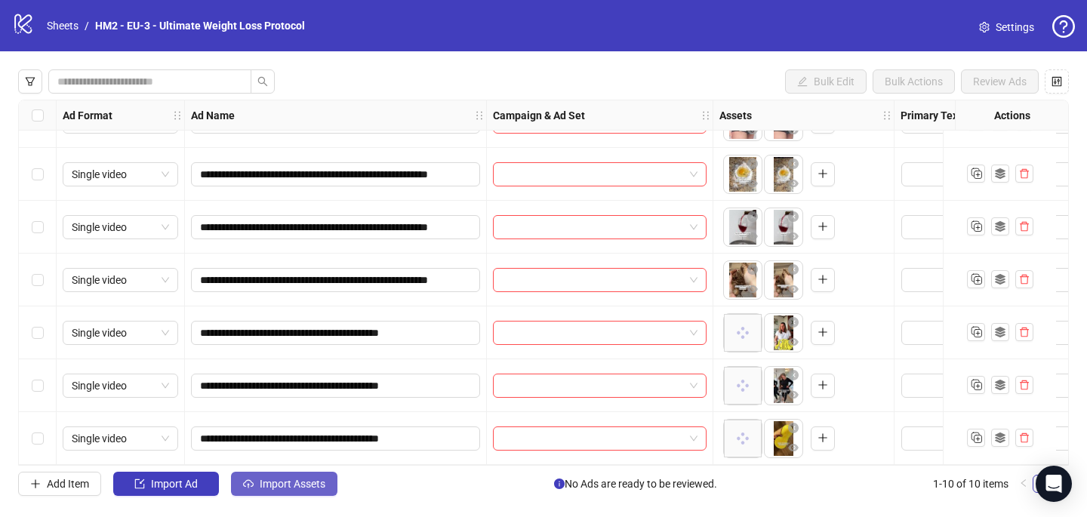
click at [320, 478] on span "Import Assets" at bounding box center [293, 484] width 66 height 12
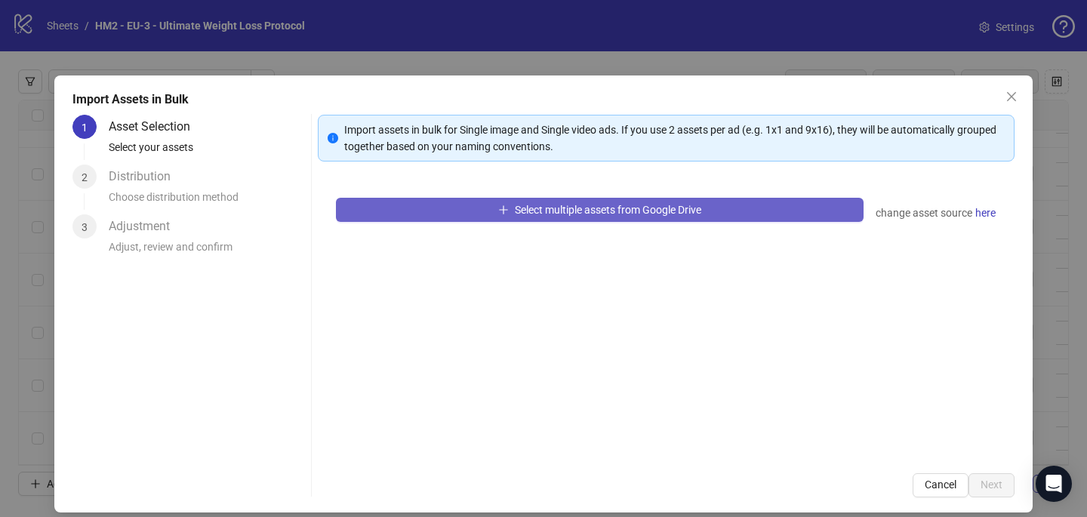
click at [531, 205] on span "Select multiple assets from Google Drive" at bounding box center [608, 210] width 186 height 12
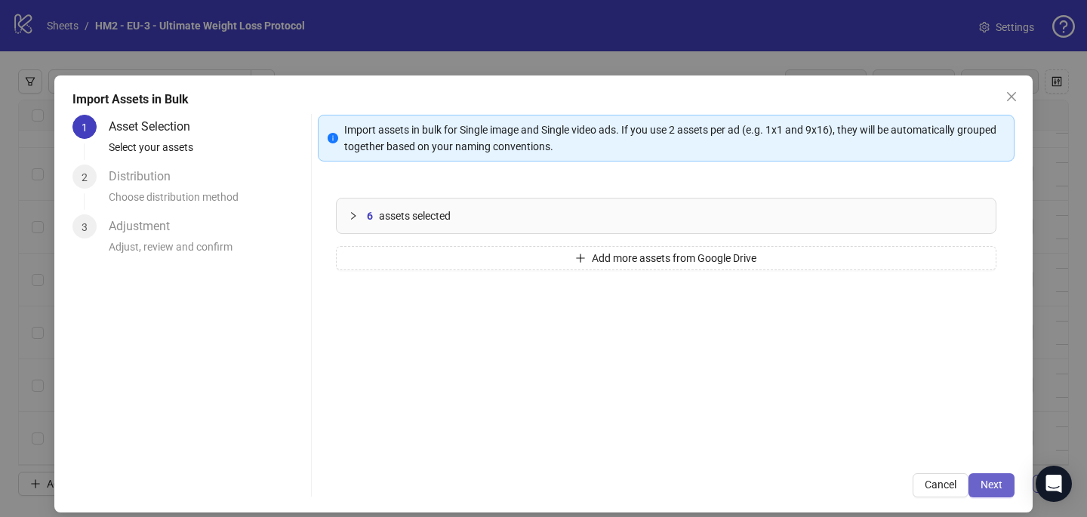
click at [1000, 484] on span "Next" at bounding box center [991, 484] width 22 height 12
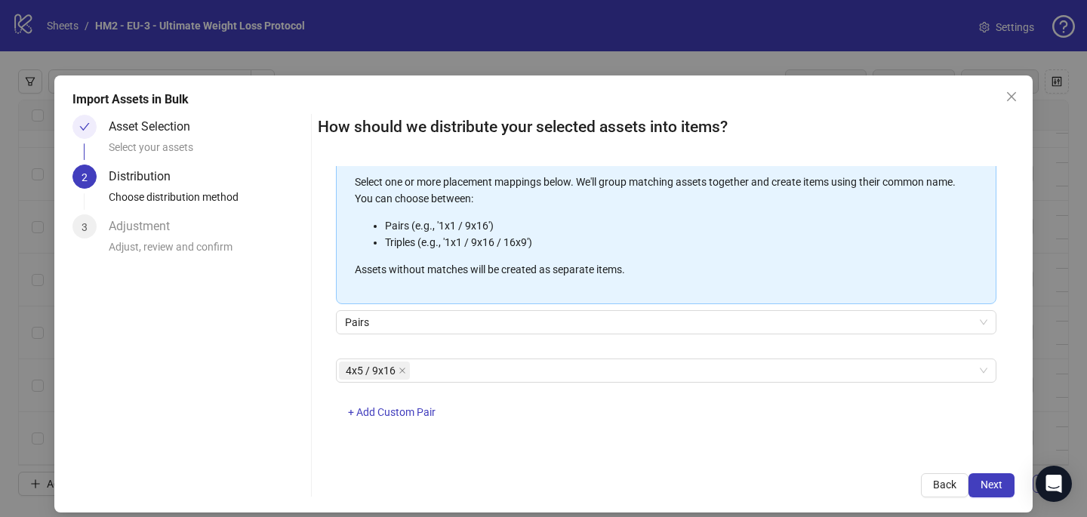
scroll to position [13, 0]
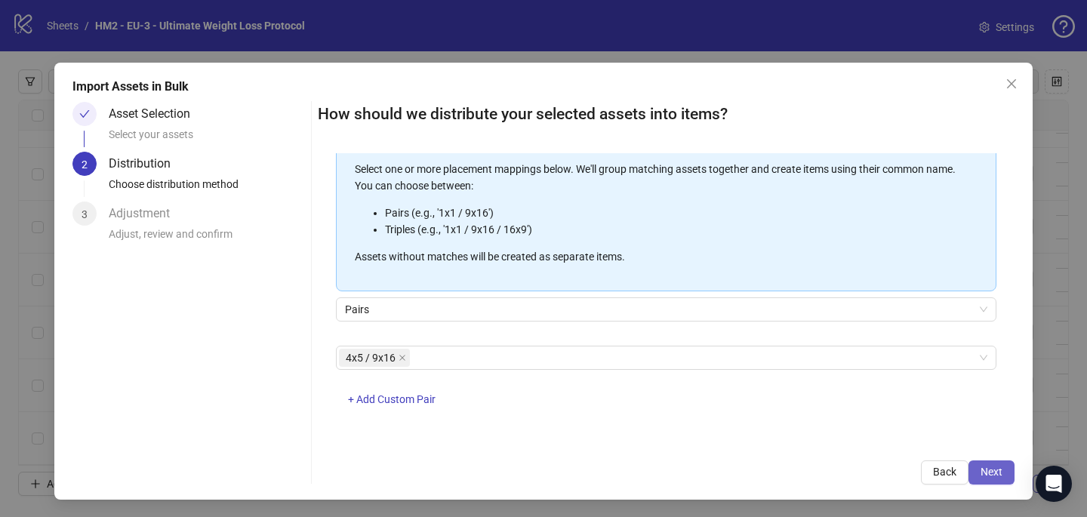
click at [1000, 478] on button "Next" at bounding box center [991, 472] width 46 height 24
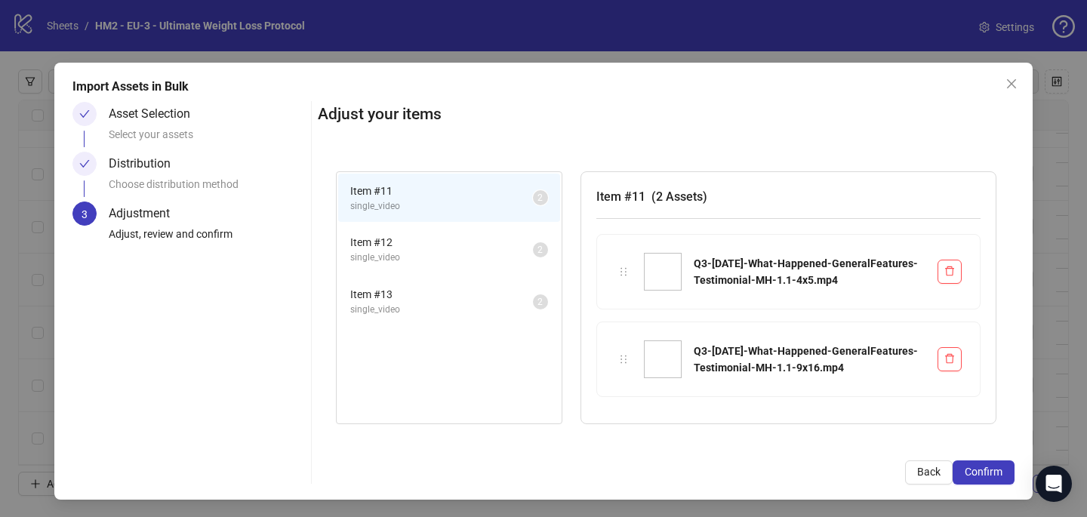
click at [1000, 478] on button "Confirm" at bounding box center [983, 472] width 62 height 24
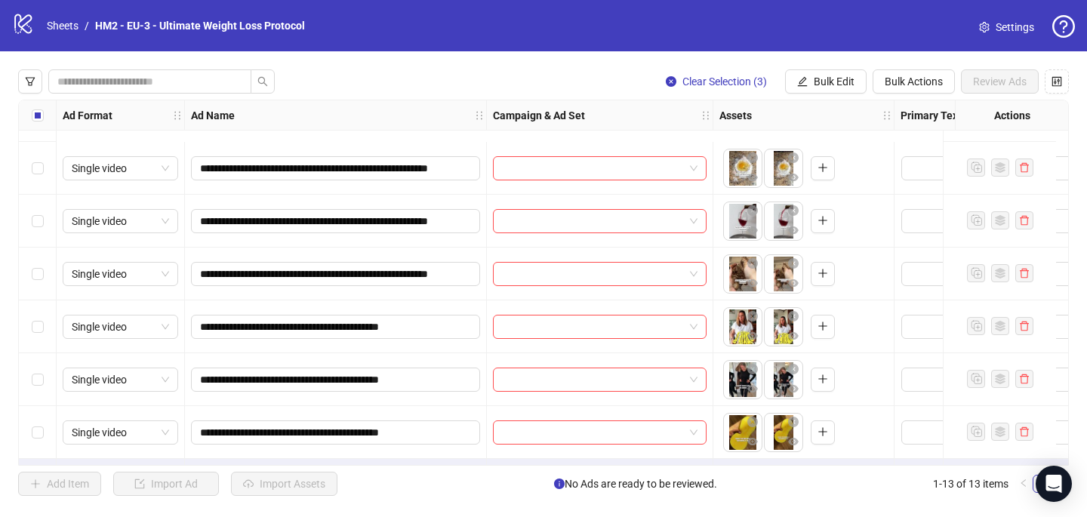
scroll to position [0, 0]
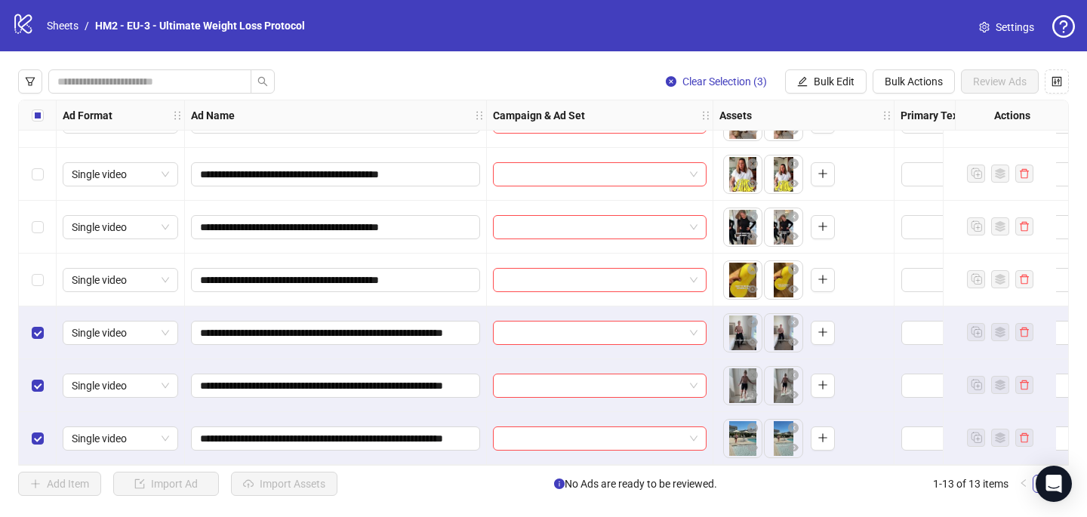
click at [38, 123] on label "Select all rows" at bounding box center [38, 115] width 12 height 17
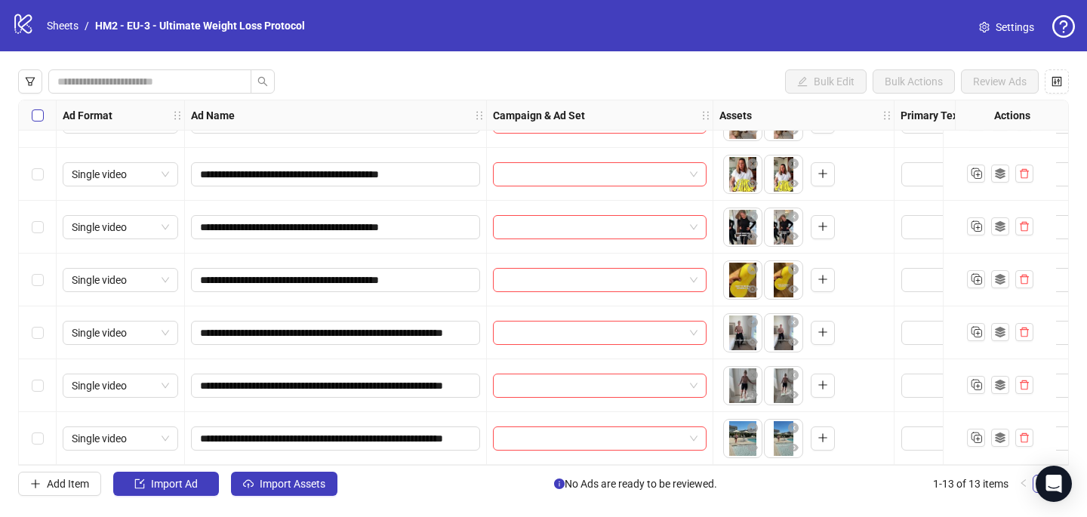
click at [38, 123] on label "Select all rows" at bounding box center [38, 115] width 12 height 17
click at [312, 478] on span "Import Assets" at bounding box center [293, 484] width 66 height 12
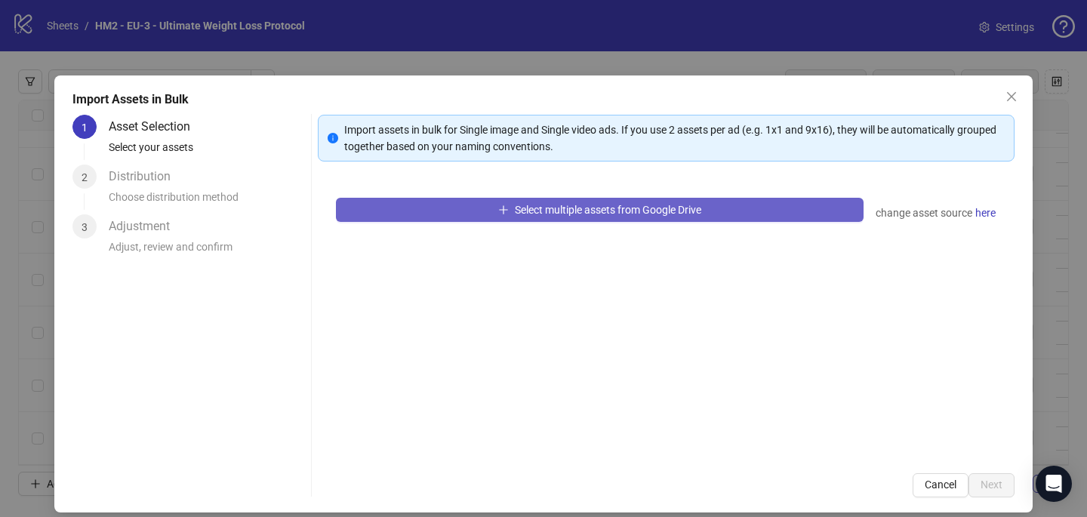
click at [576, 207] on span "Select multiple assets from Google Drive" at bounding box center [608, 210] width 186 height 12
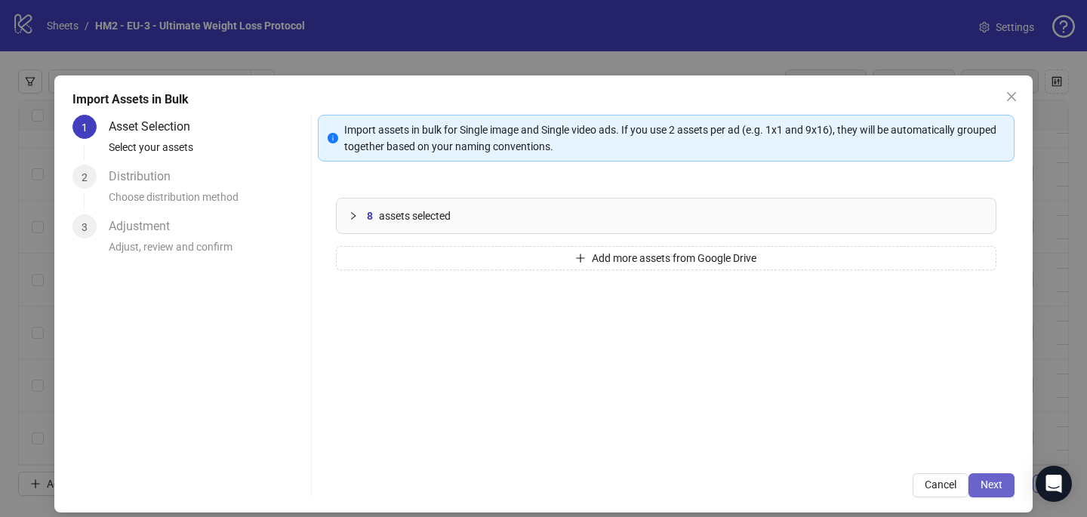
click at [1002, 487] on button "Next" at bounding box center [991, 485] width 46 height 24
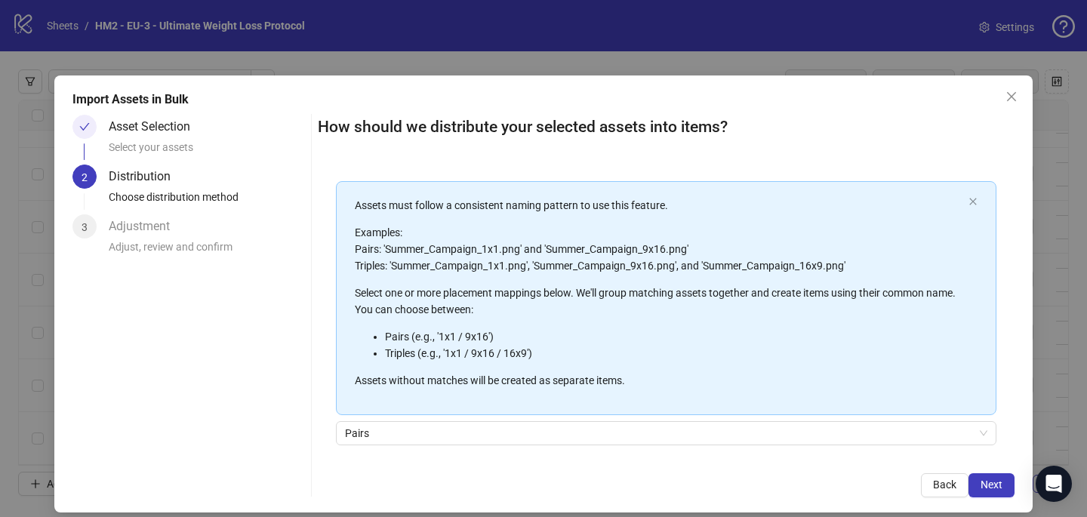
scroll to position [171, 0]
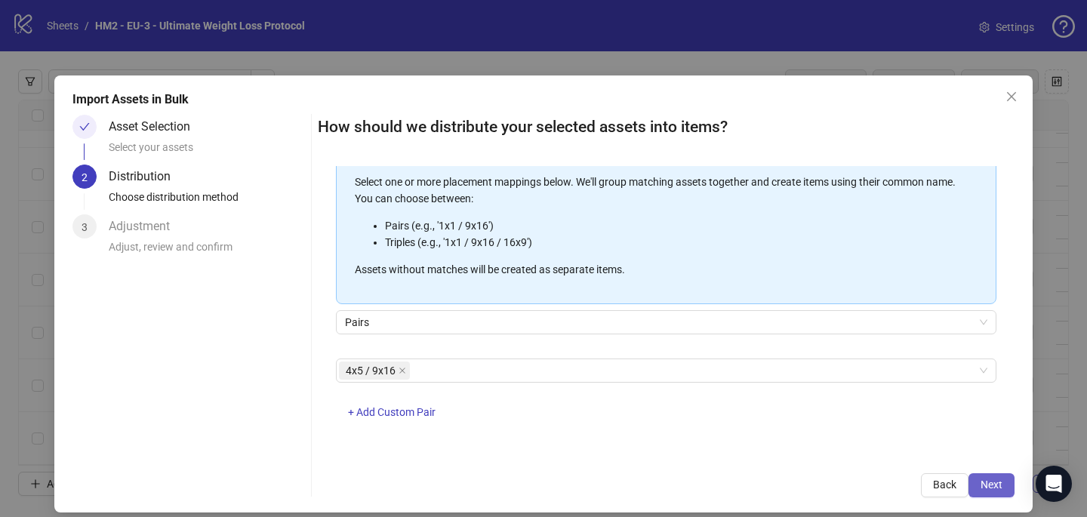
click at [996, 484] on span "Next" at bounding box center [991, 484] width 22 height 12
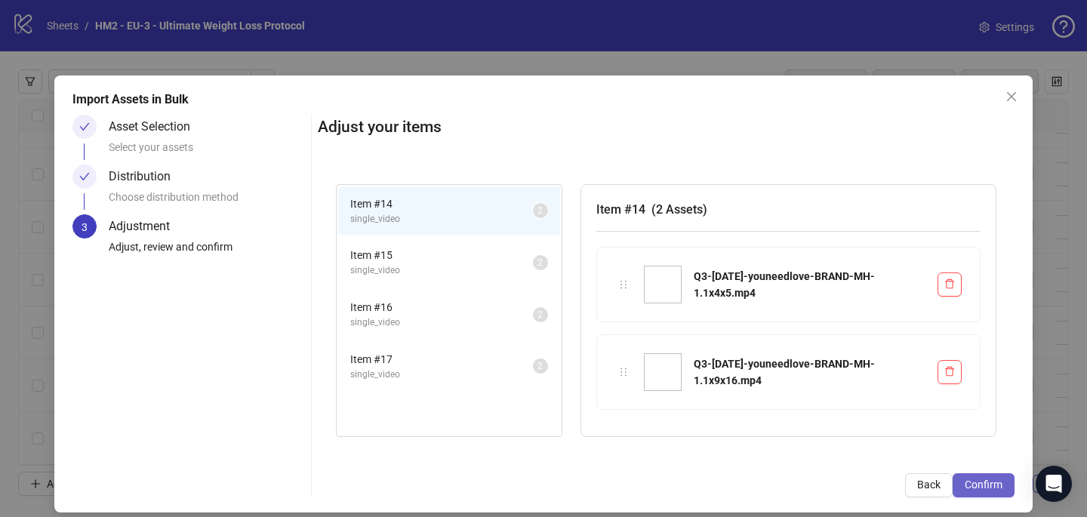
click at [970, 473] on button "Confirm" at bounding box center [983, 485] width 62 height 24
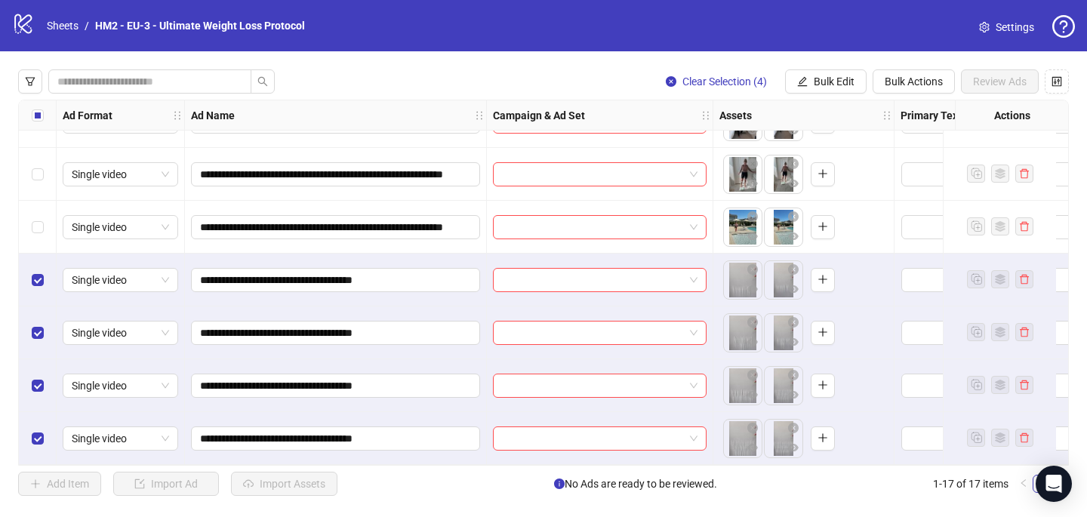
scroll to position [564, 0]
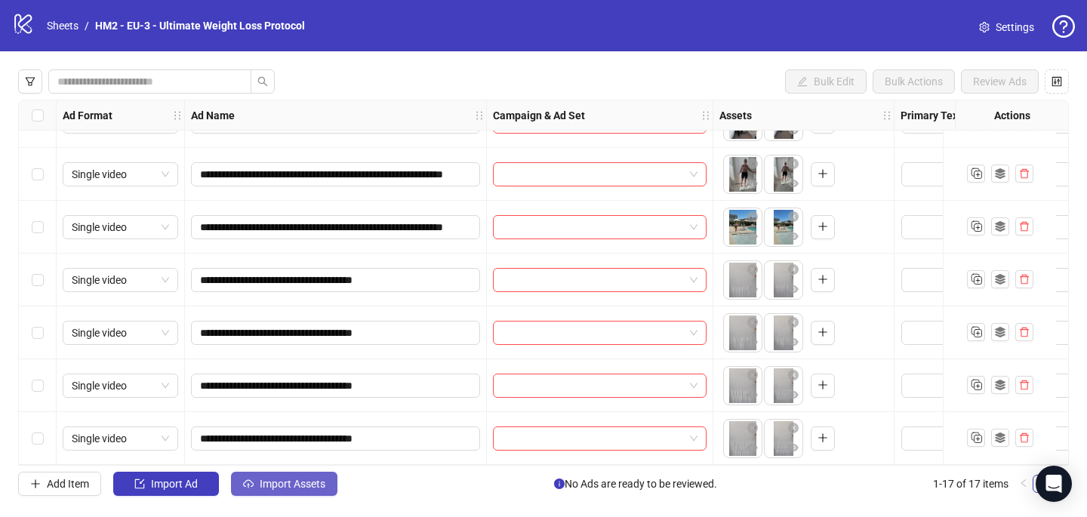
click at [274, 488] on span "Import Assets" at bounding box center [293, 484] width 66 height 12
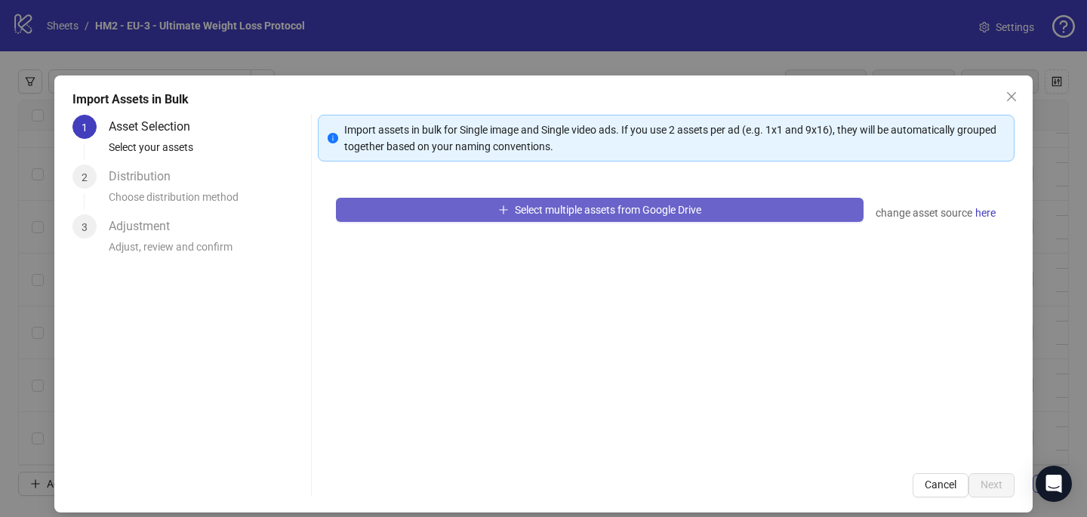
click at [561, 212] on span "Select multiple assets from Google Drive" at bounding box center [608, 210] width 186 height 12
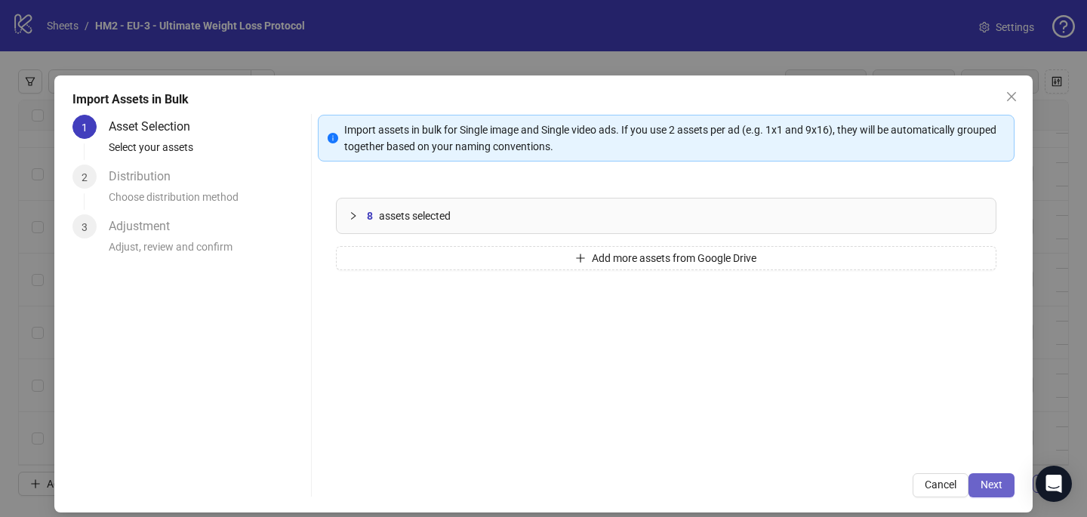
click at [983, 492] on button "Next" at bounding box center [991, 485] width 46 height 24
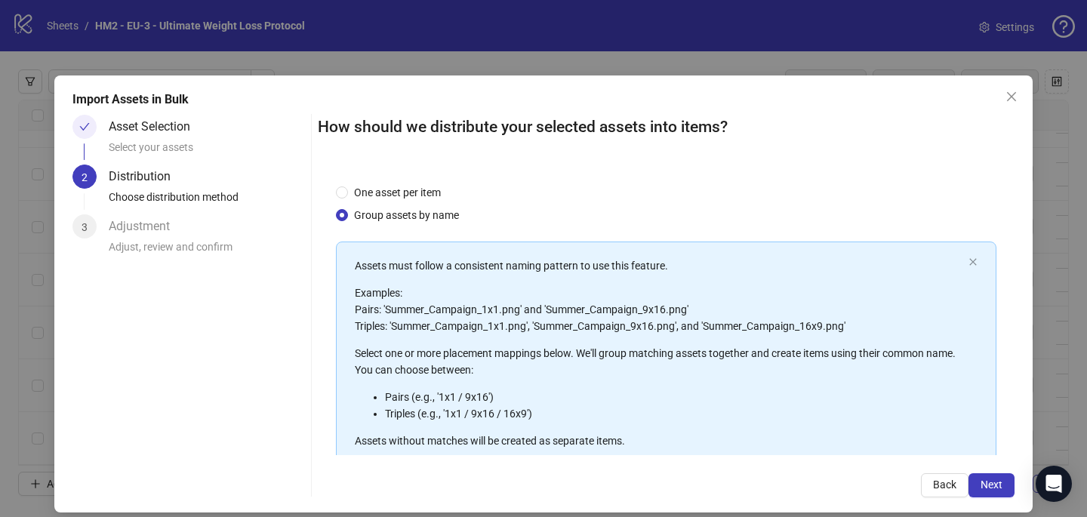
click at [983, 492] on button "Next" at bounding box center [991, 485] width 46 height 24
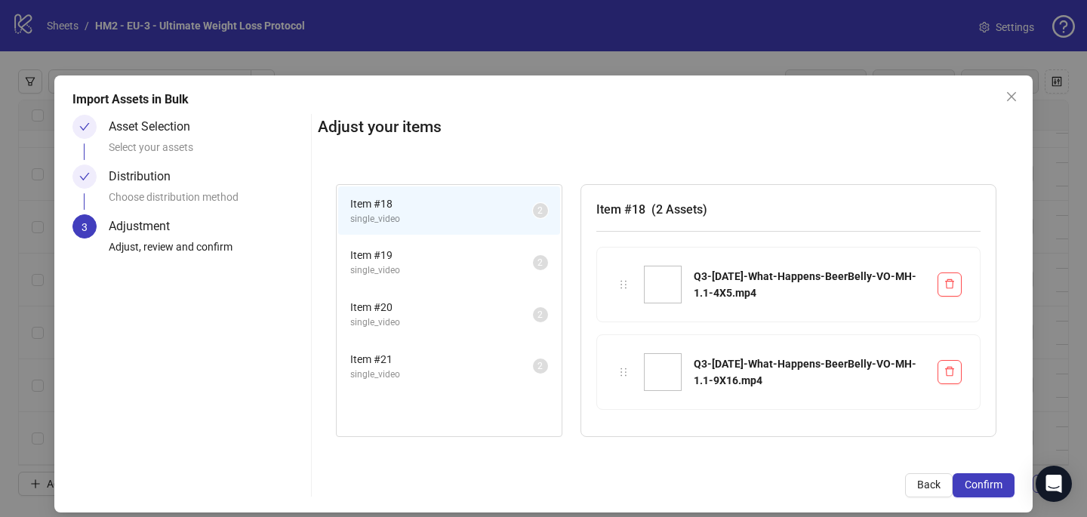
click at [983, 492] on button "Confirm" at bounding box center [983, 485] width 62 height 24
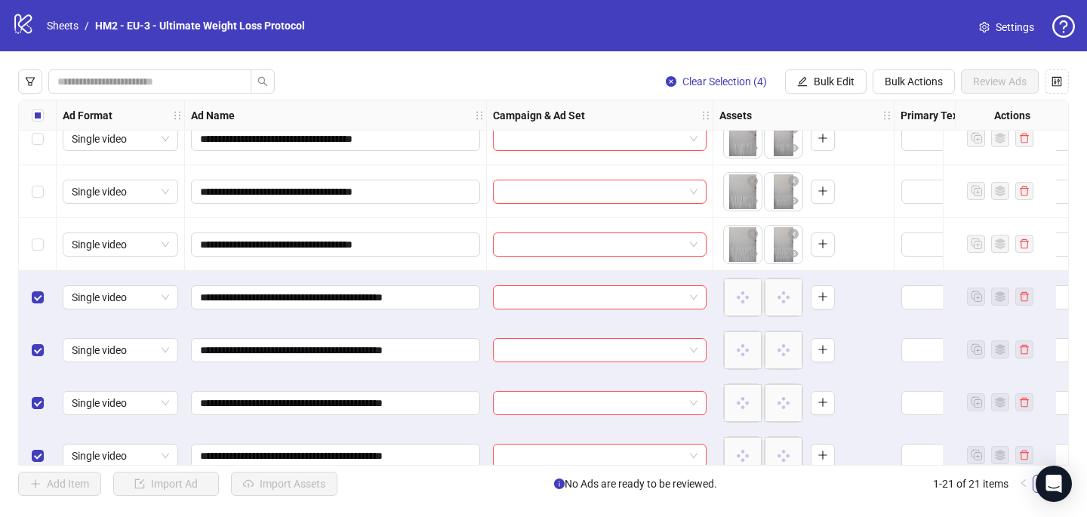
scroll to position [781, 0]
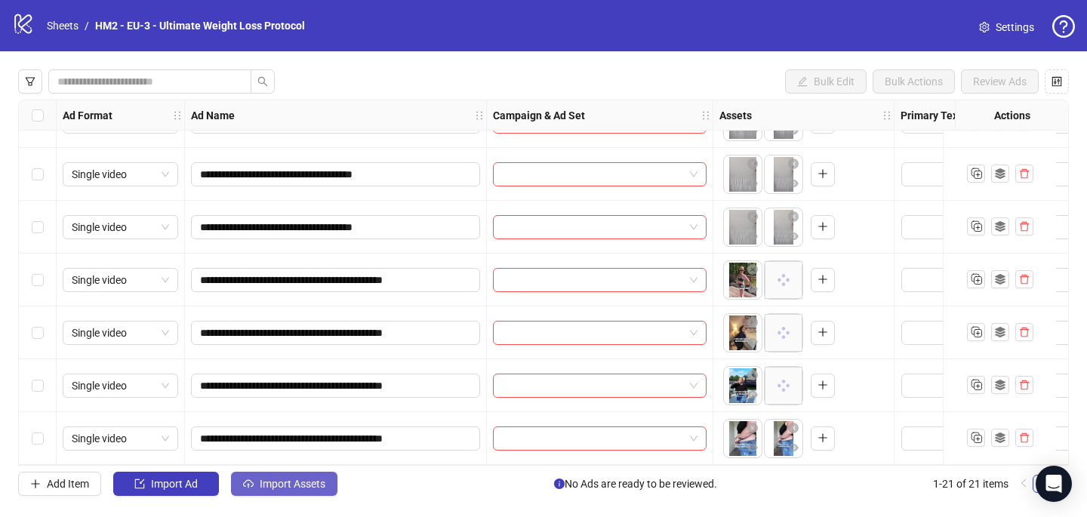
click at [284, 493] on button "Import Assets" at bounding box center [284, 484] width 106 height 24
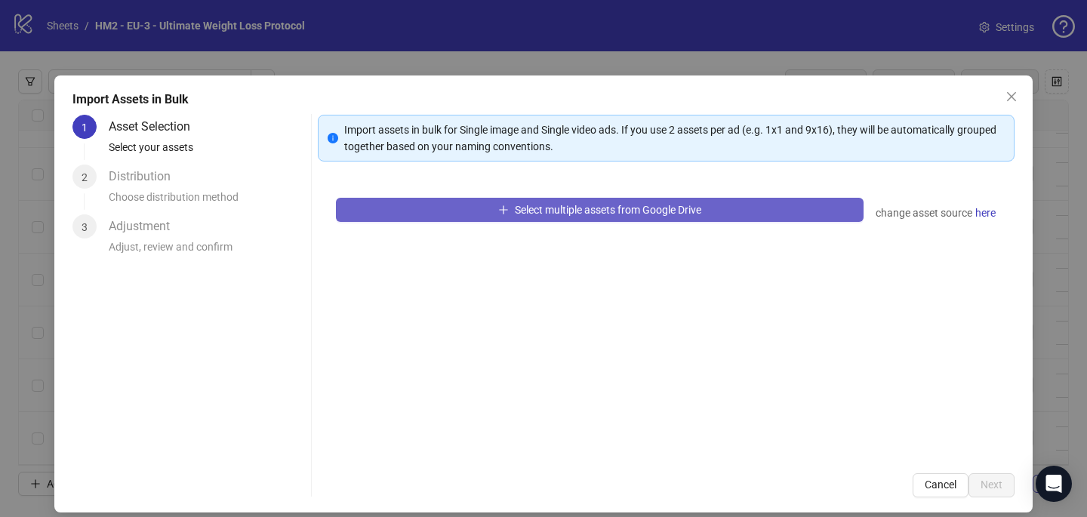
click at [503, 203] on button "Select multiple assets from Google Drive" at bounding box center [599, 210] width 527 height 24
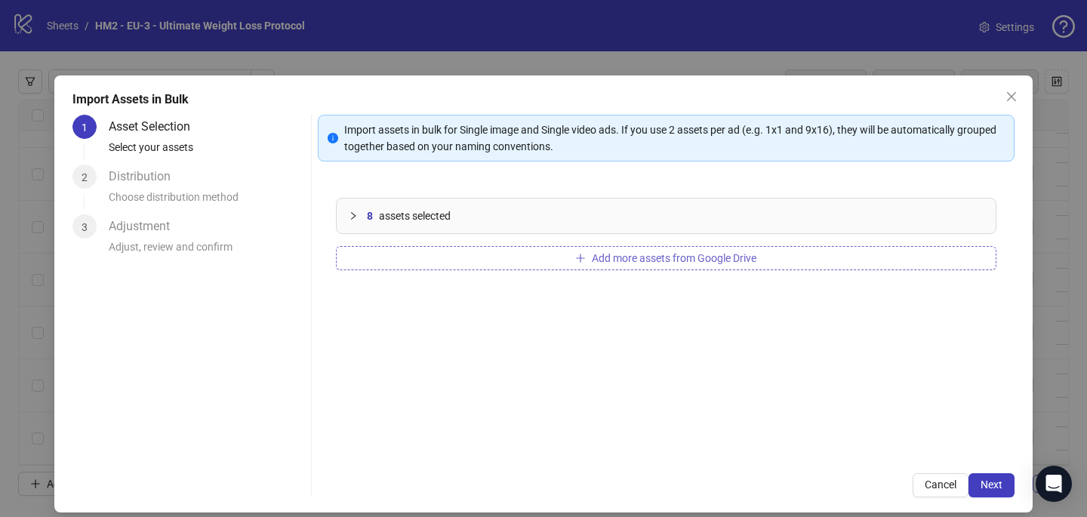
click at [444, 259] on button "Add more assets from Google Drive" at bounding box center [666, 258] width 660 height 24
click at [557, 268] on button "Add more assets from Google Drive" at bounding box center [666, 258] width 660 height 24
click at [472, 253] on button "Add more assets from Google Drive" at bounding box center [666, 258] width 660 height 24
click at [1007, 484] on button "Next" at bounding box center [991, 485] width 46 height 24
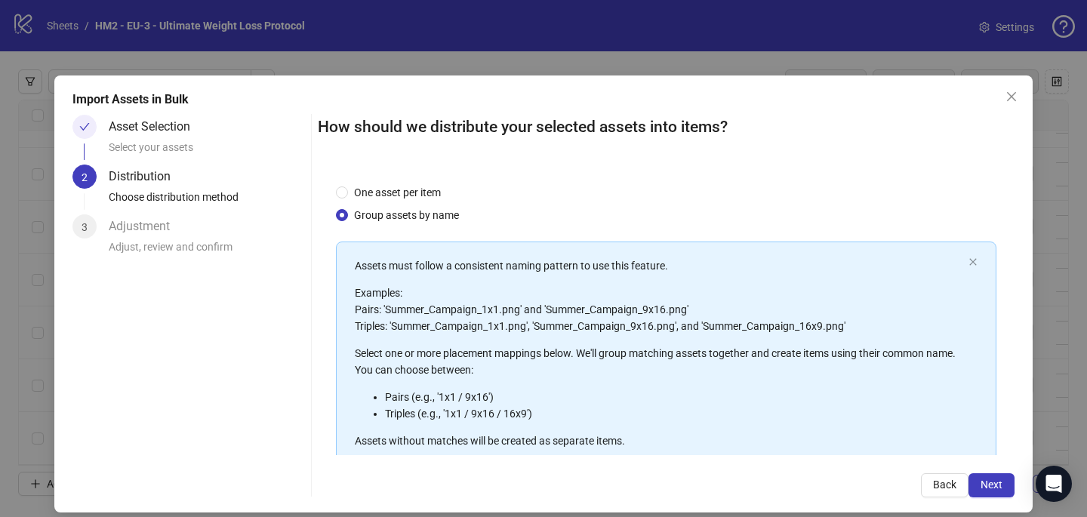
click at [1007, 484] on button "Next" at bounding box center [991, 485] width 46 height 24
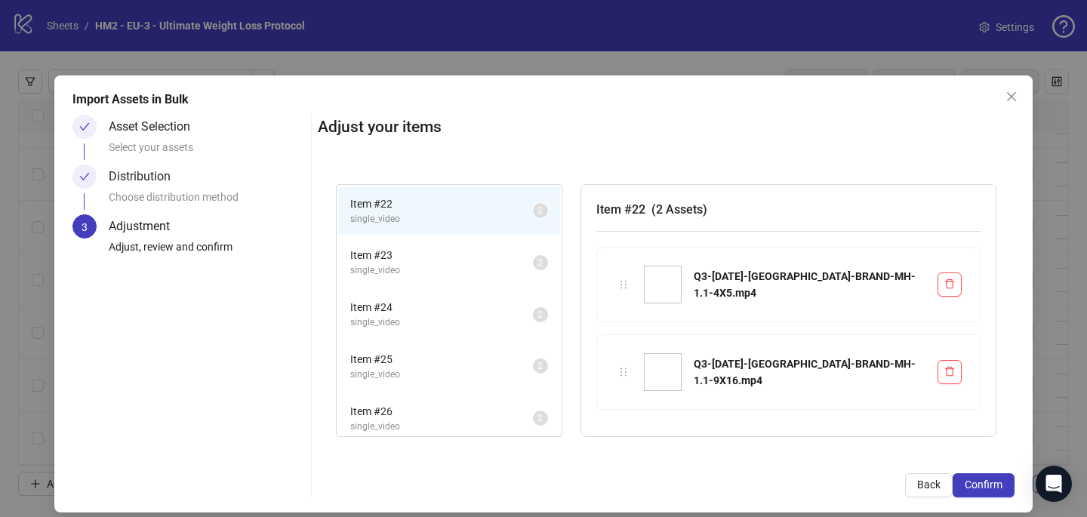
click at [1007, 484] on button "Confirm" at bounding box center [983, 485] width 62 height 24
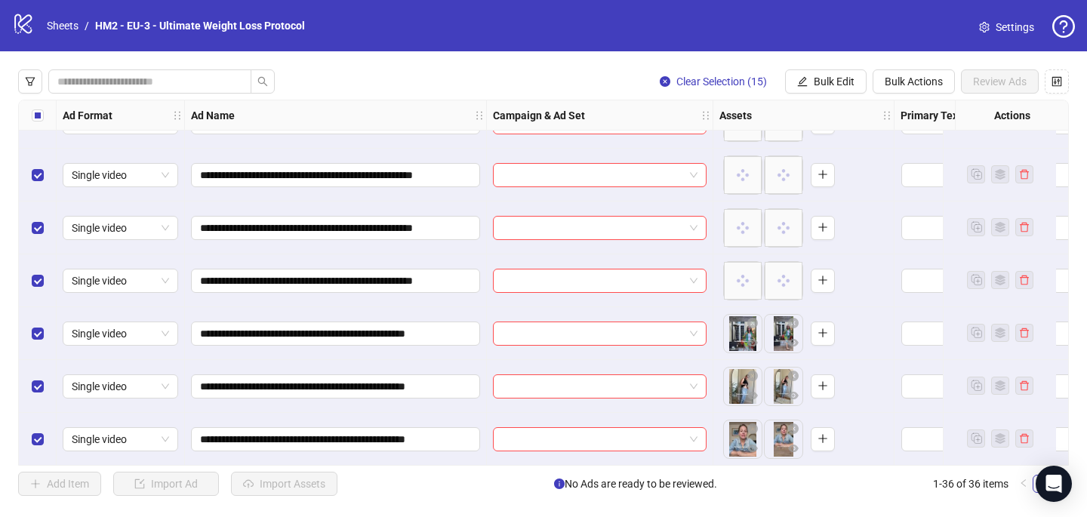
scroll to position [1573, 0]
click at [43, 114] on div "Select all rows" at bounding box center [38, 115] width 38 height 30
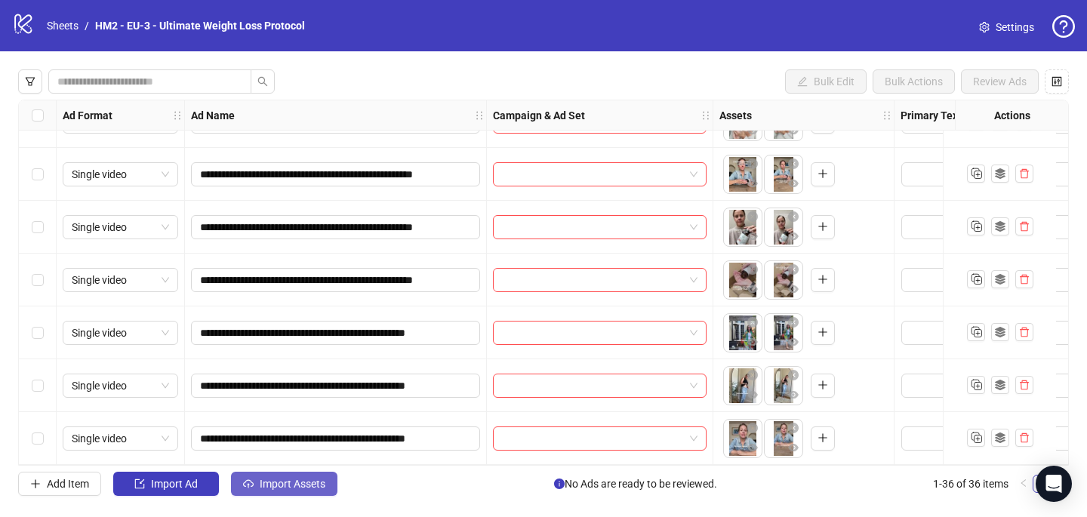
click at [267, 479] on span "Import Assets" at bounding box center [293, 484] width 66 height 12
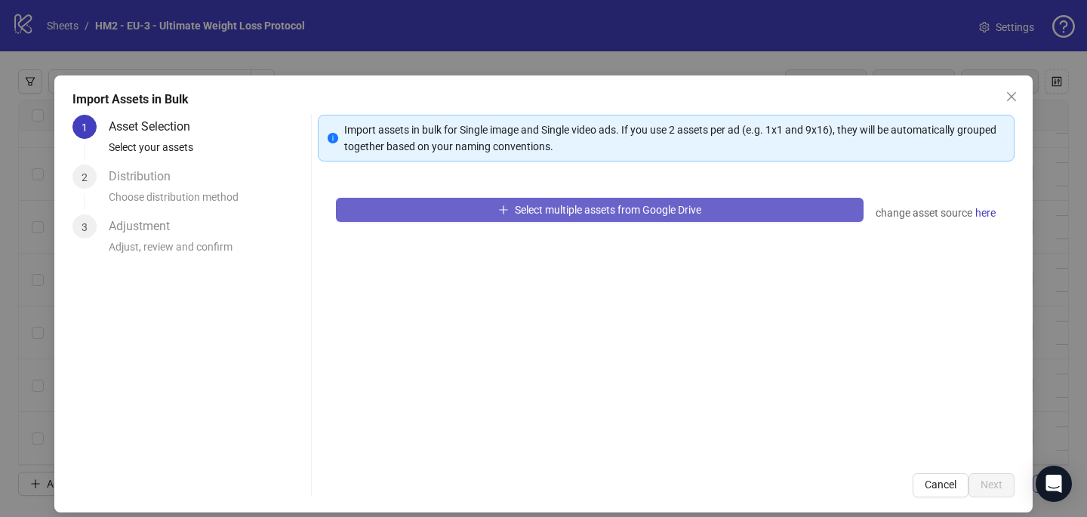
click at [545, 200] on button "Select multiple assets from Google Drive" at bounding box center [599, 210] width 527 height 24
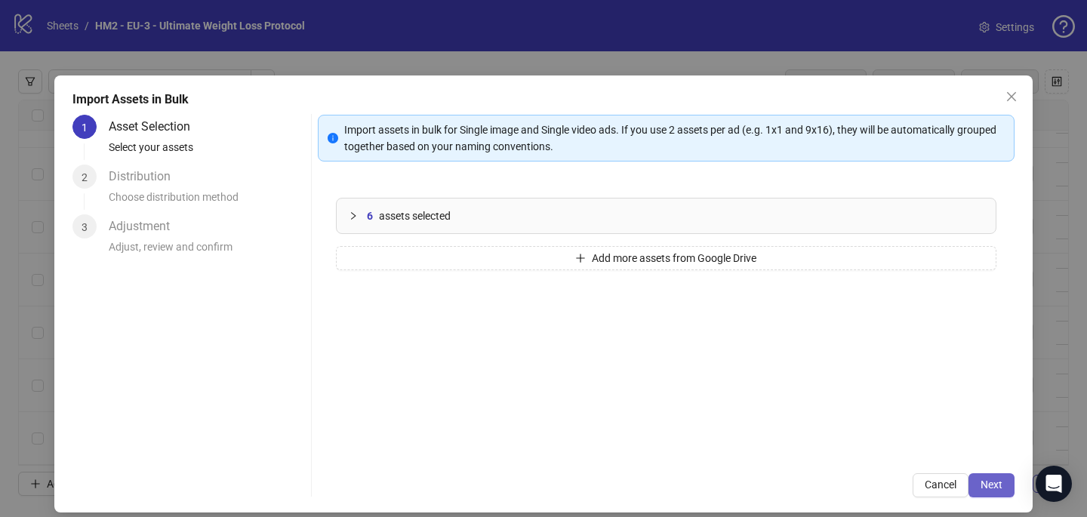
click at [1004, 475] on button "Next" at bounding box center [991, 485] width 46 height 24
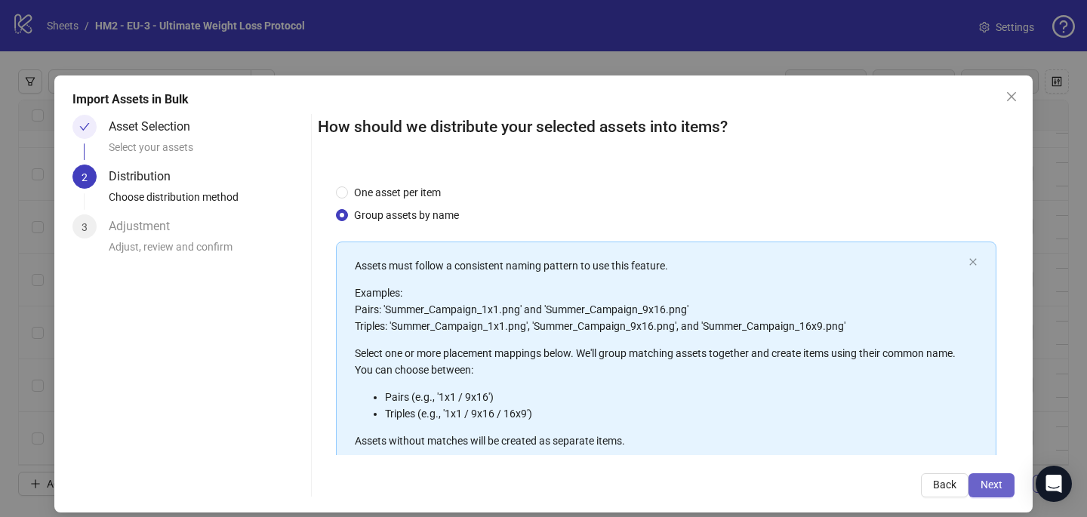
click at [1004, 482] on button "Next" at bounding box center [991, 485] width 46 height 24
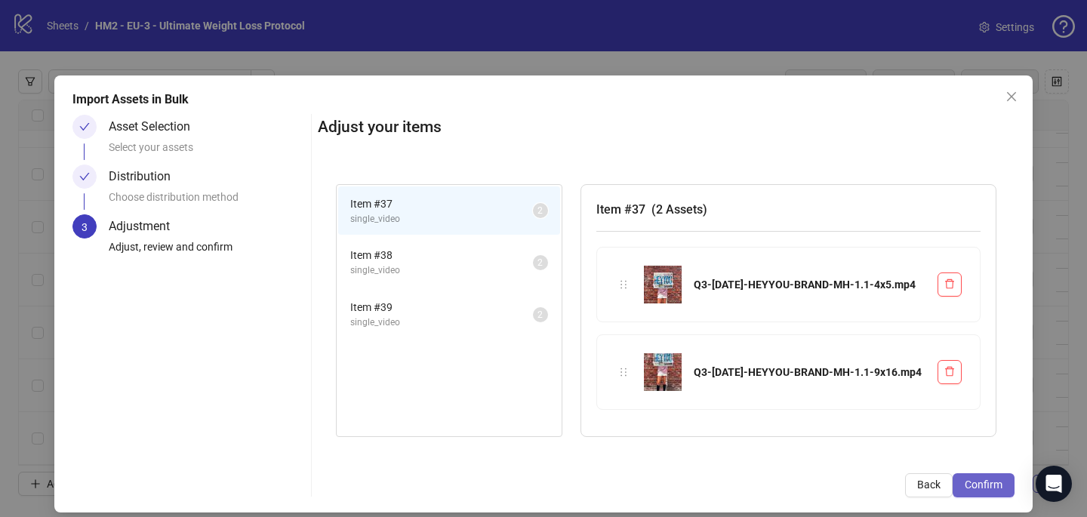
click at [1004, 482] on button "Confirm" at bounding box center [983, 485] width 62 height 24
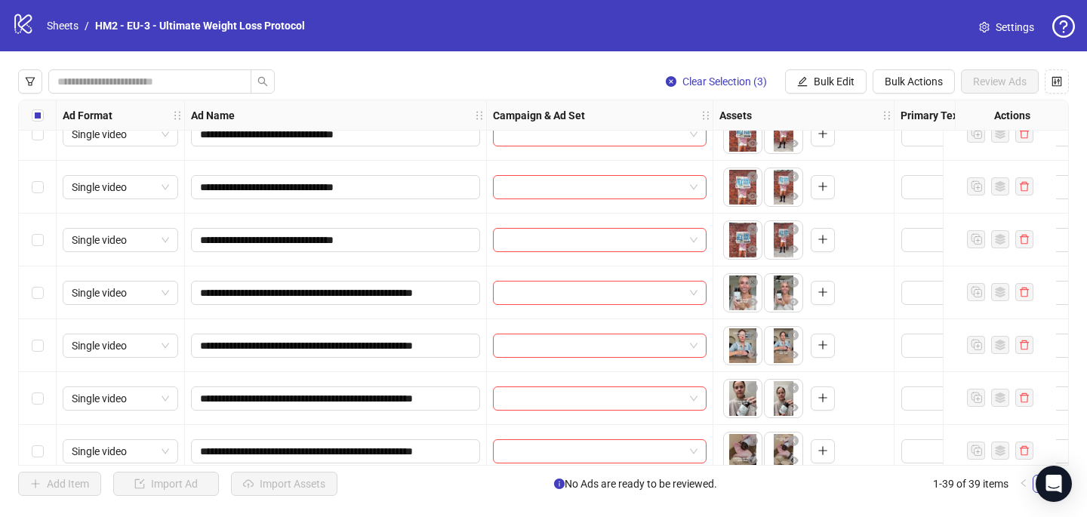
scroll to position [1732, 0]
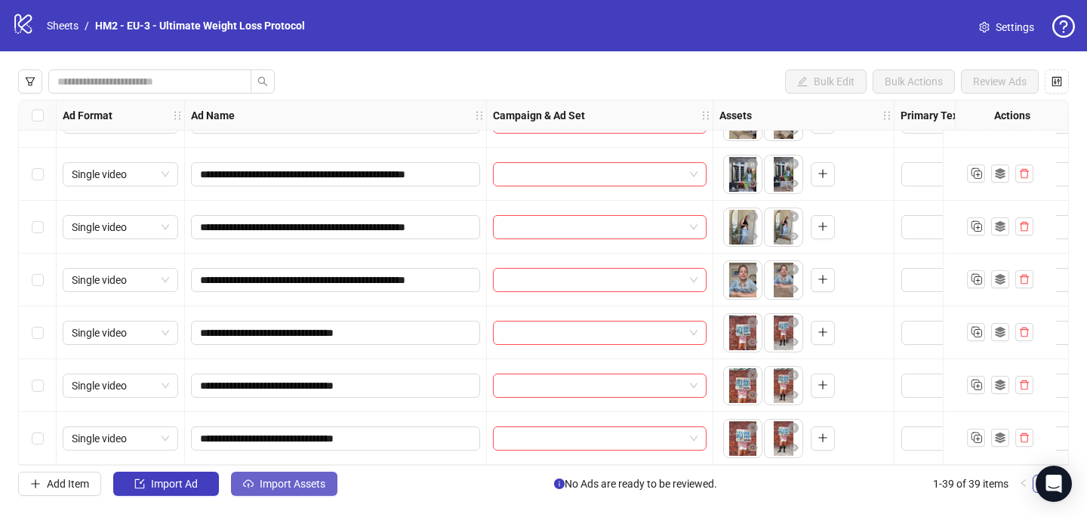
click at [281, 481] on span "Import Assets" at bounding box center [293, 484] width 66 height 12
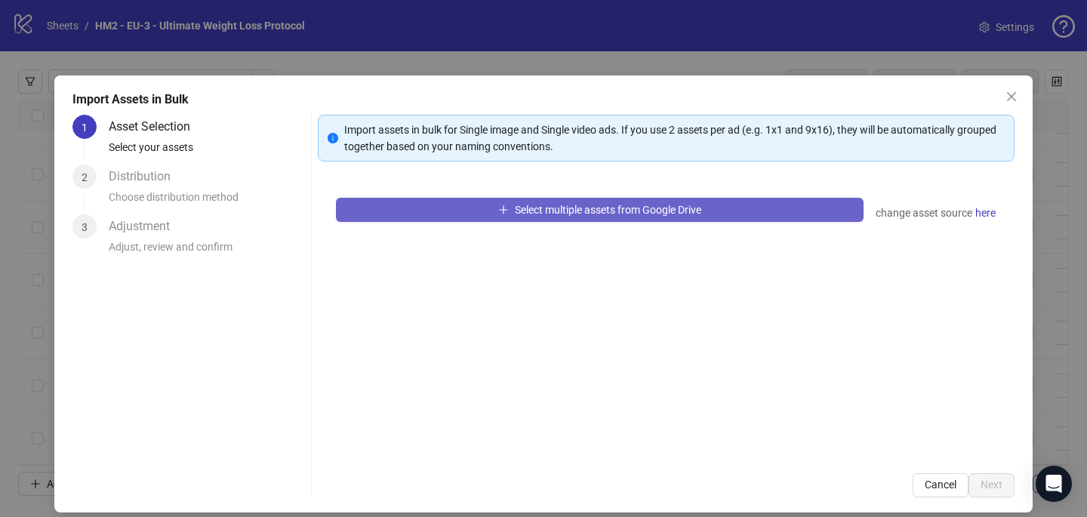
click at [434, 216] on button "Select multiple assets from Google Drive" at bounding box center [599, 210] width 527 height 24
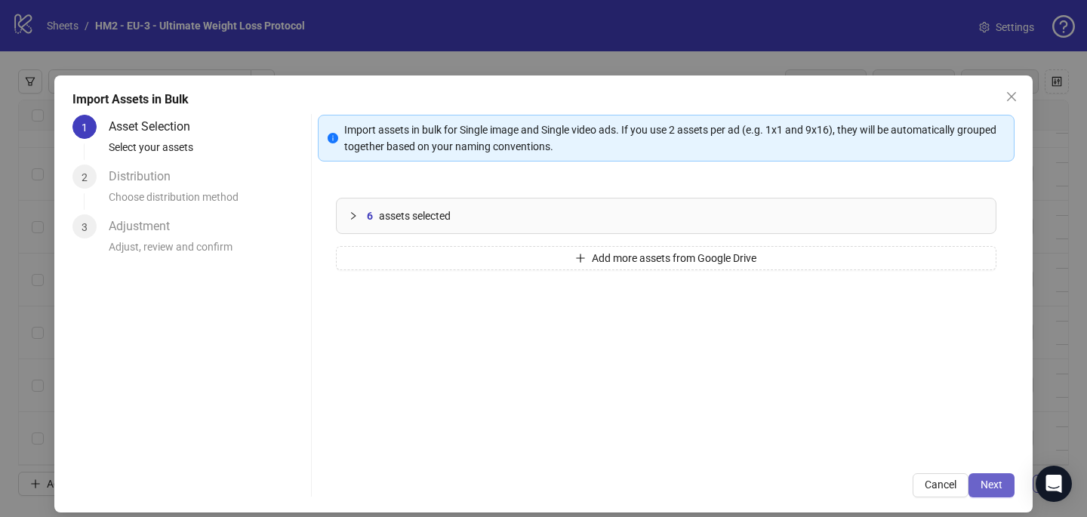
click at [1013, 486] on button "Next" at bounding box center [991, 485] width 46 height 24
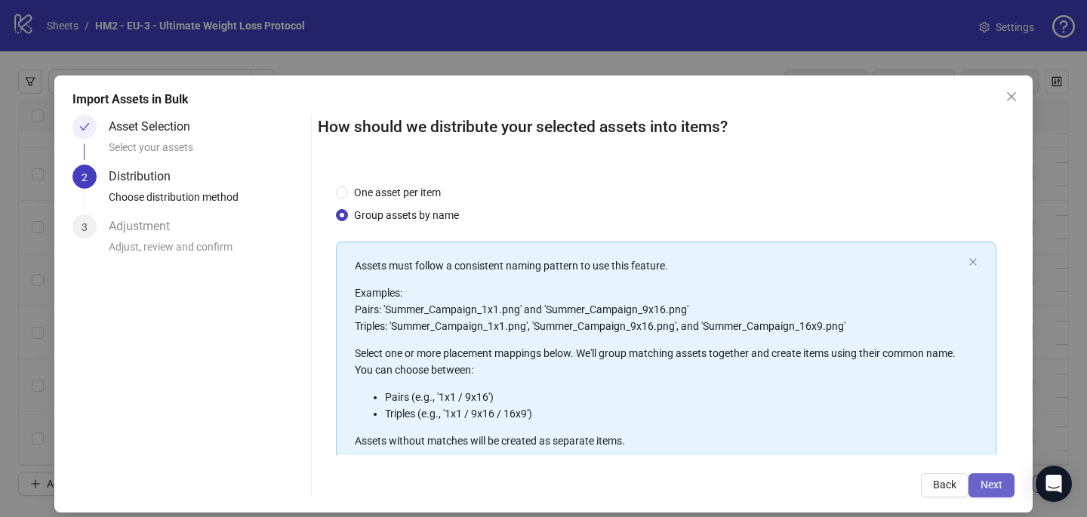
click at [1003, 486] on button "Next" at bounding box center [991, 485] width 46 height 24
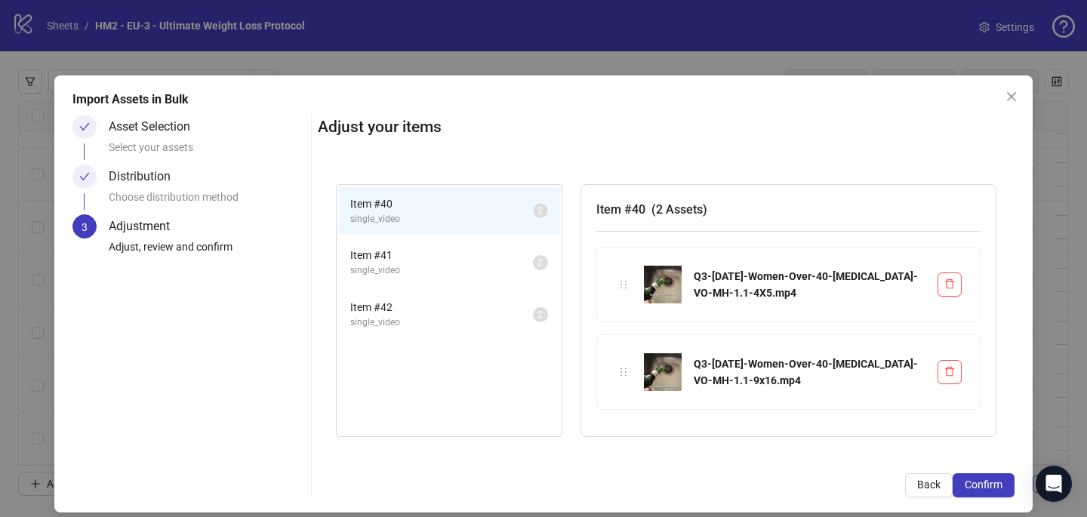
click at [1003, 486] on button "Confirm" at bounding box center [983, 485] width 62 height 24
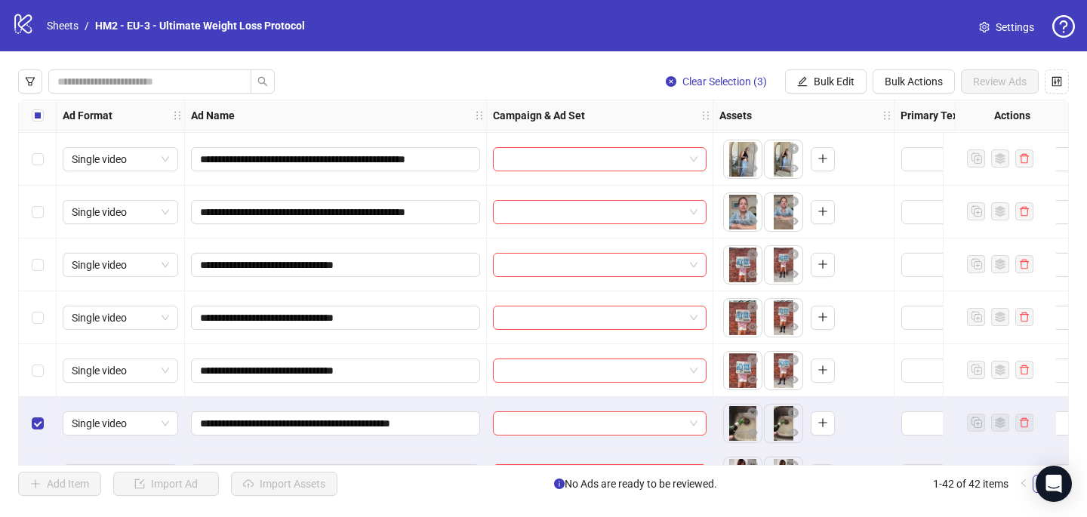
scroll to position [1890, 0]
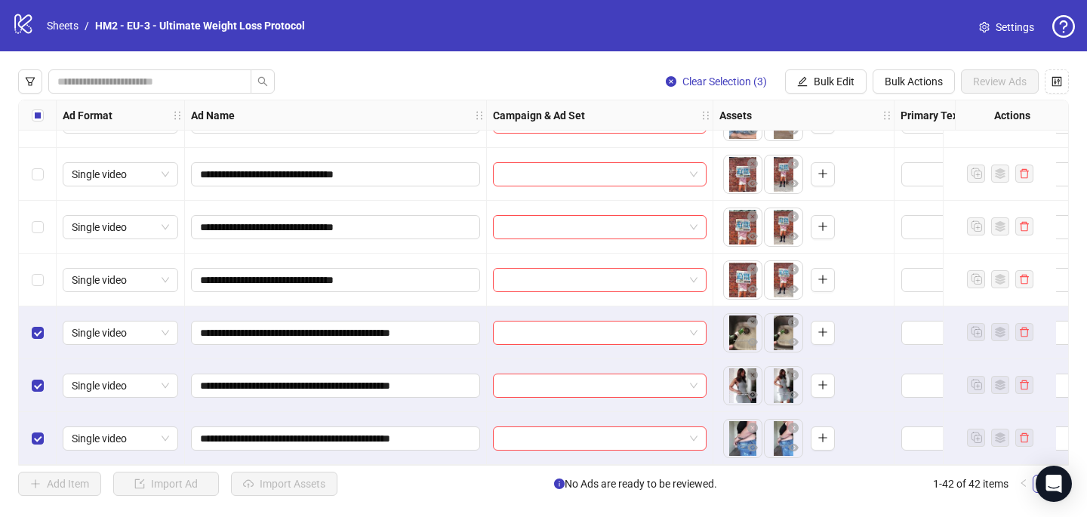
click at [38, 124] on div "Select all rows" at bounding box center [38, 115] width 38 height 30
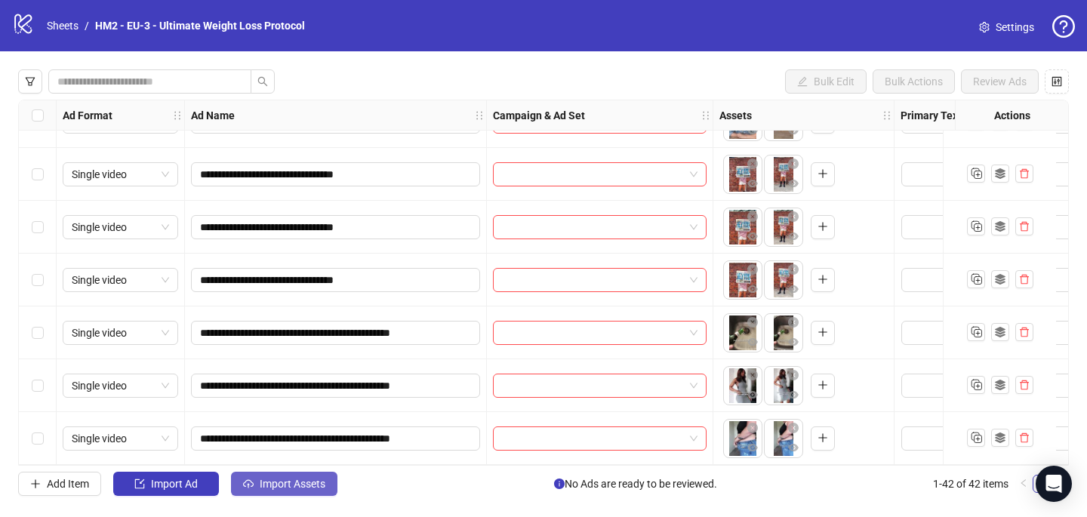
click at [285, 489] on span "Import Assets" at bounding box center [293, 484] width 66 height 12
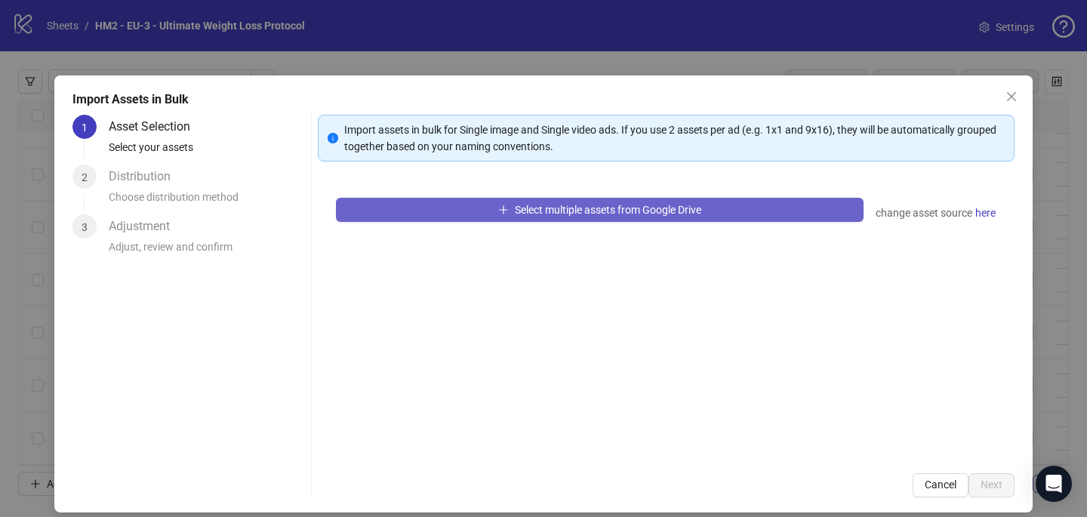
click at [457, 198] on button "Select multiple assets from Google Drive" at bounding box center [599, 210] width 527 height 24
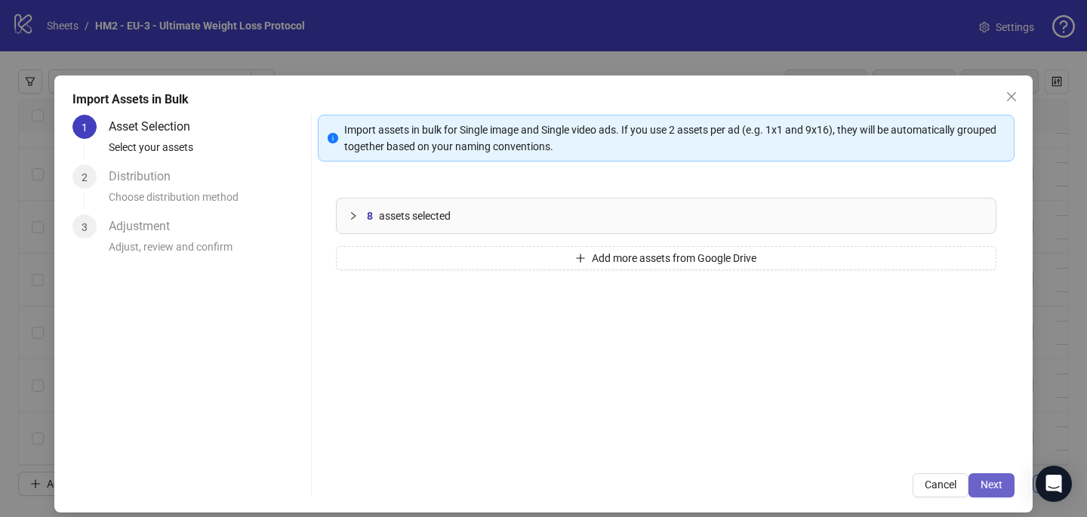
click at [983, 484] on span "Next" at bounding box center [991, 484] width 22 height 12
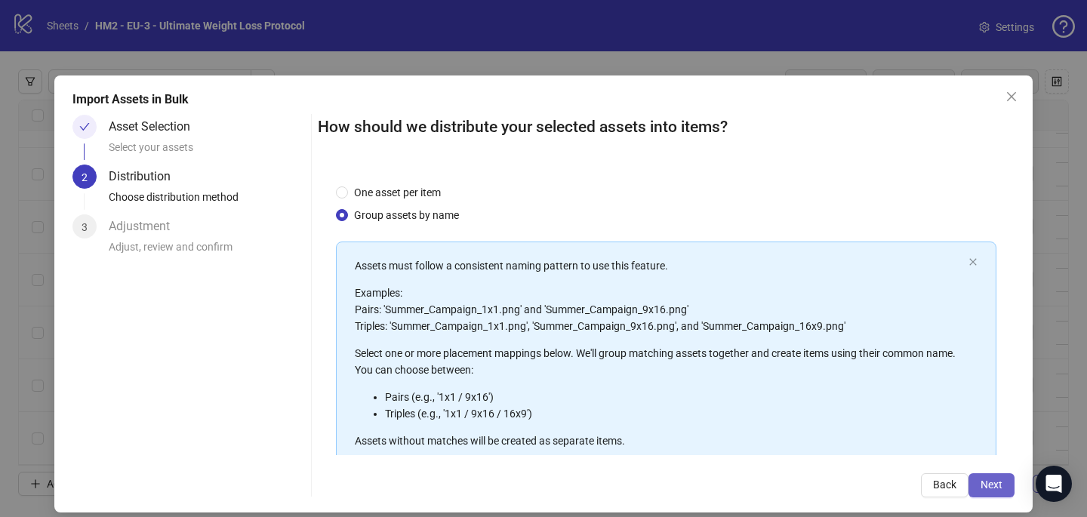
click at [994, 487] on span "Next" at bounding box center [991, 484] width 22 height 12
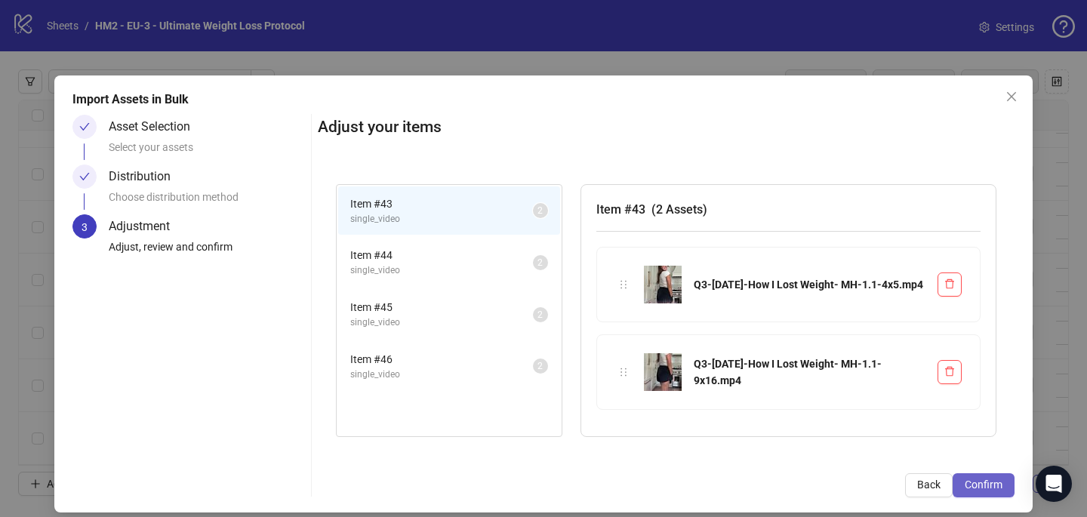
click at [1001, 487] on span "Confirm" at bounding box center [983, 484] width 38 height 12
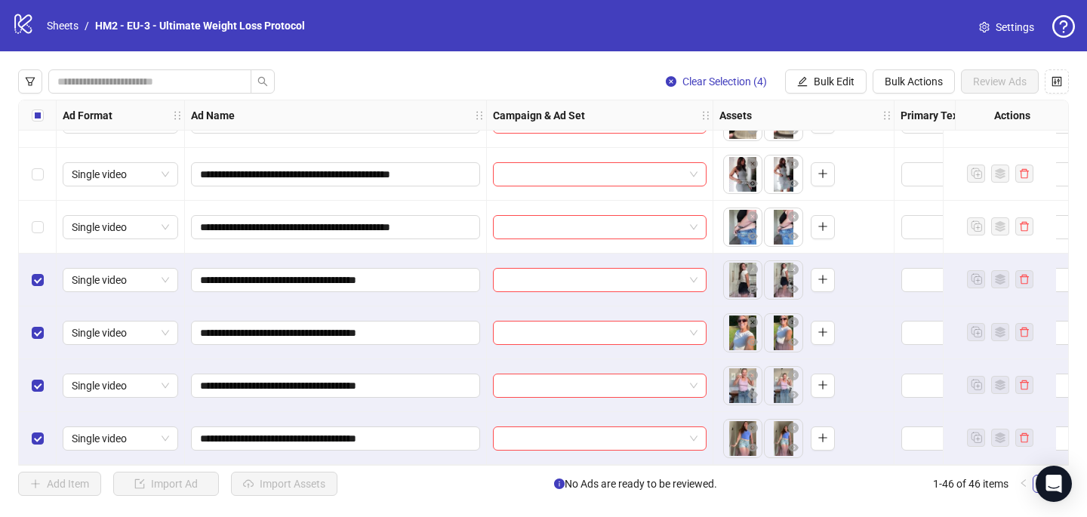
scroll to position [2102, 0]
click at [34, 109] on label "Select all rows" at bounding box center [38, 115] width 12 height 17
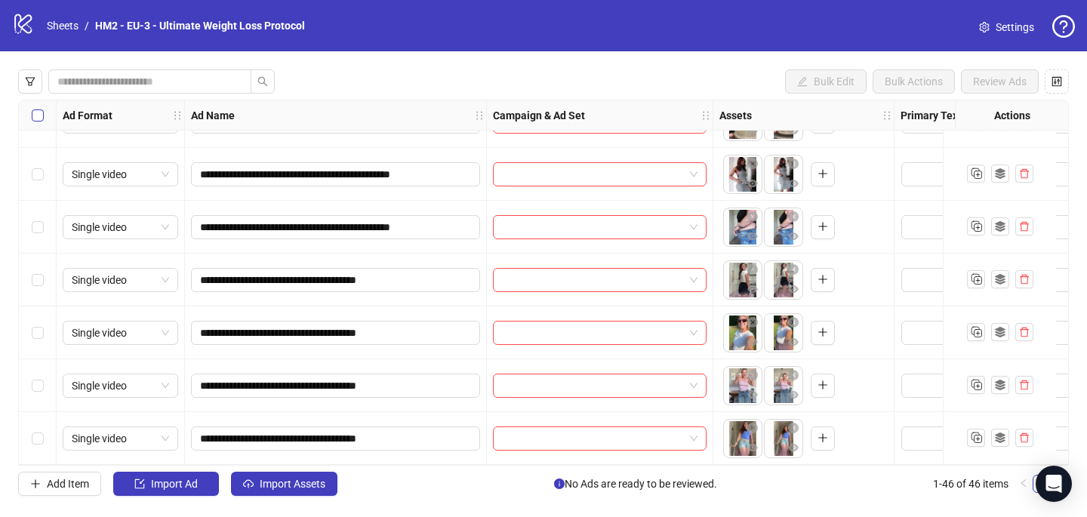
click at [34, 109] on label "Select all rows" at bounding box center [38, 115] width 12 height 17
click at [285, 485] on span "Import Assets" at bounding box center [293, 484] width 66 height 12
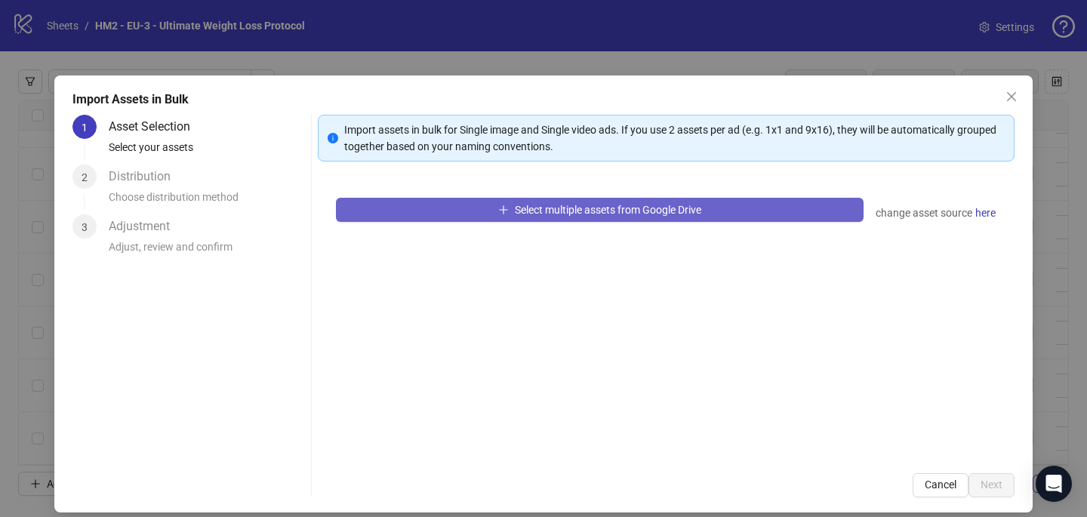
click at [472, 203] on button "Select multiple assets from Google Drive" at bounding box center [599, 210] width 527 height 24
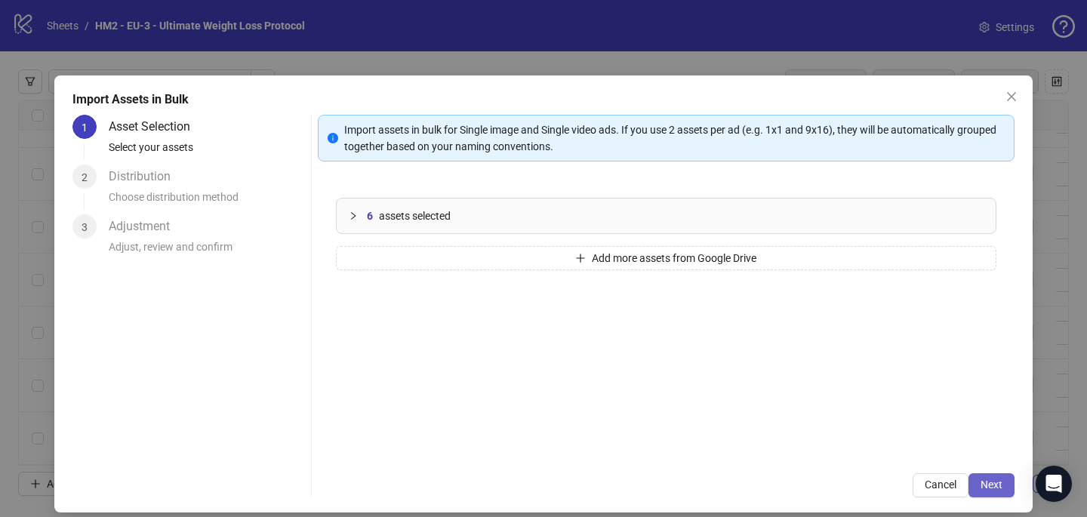
click at [1001, 484] on span "Next" at bounding box center [991, 484] width 22 height 12
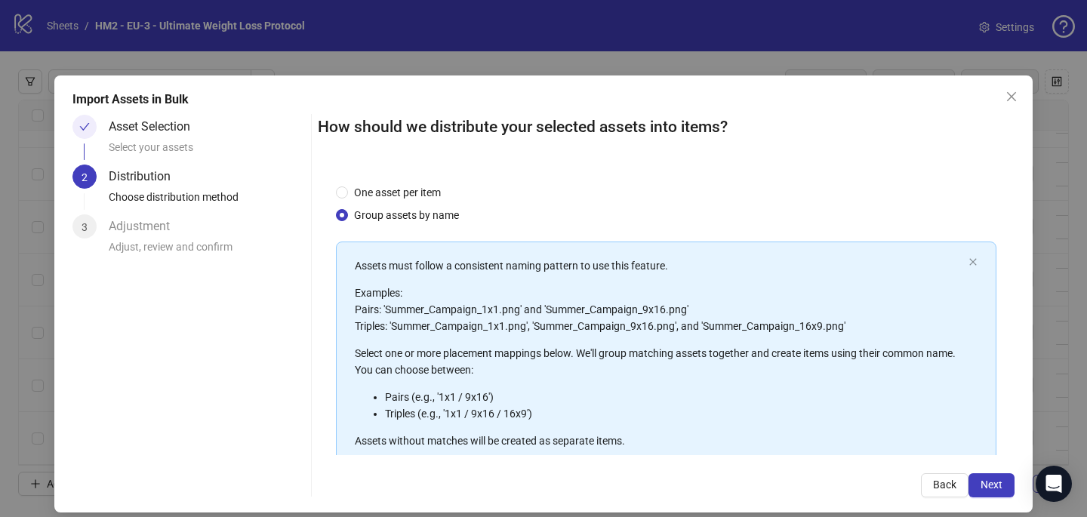
click at [1000, 484] on span "Next" at bounding box center [991, 484] width 22 height 12
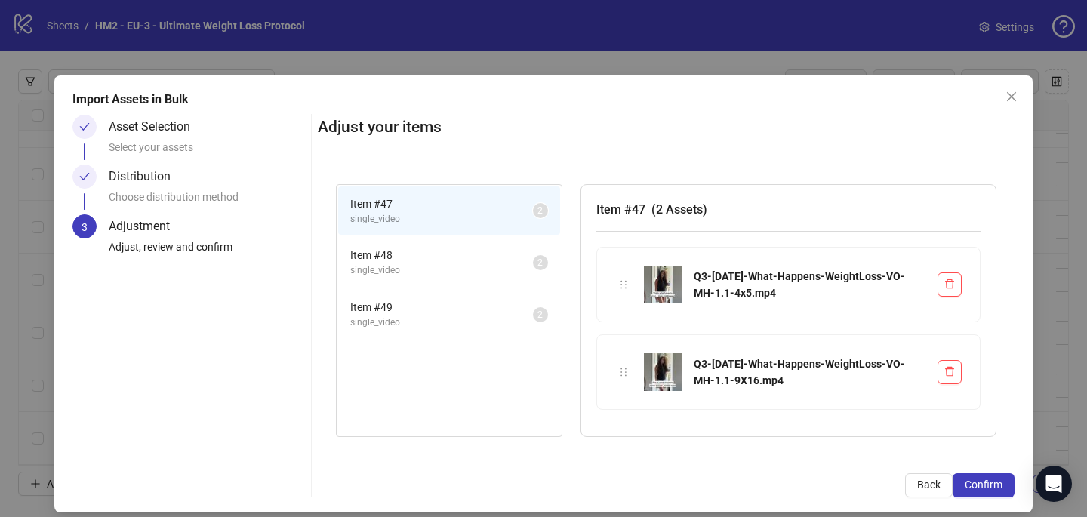
click at [1000, 484] on span "Confirm" at bounding box center [983, 484] width 38 height 12
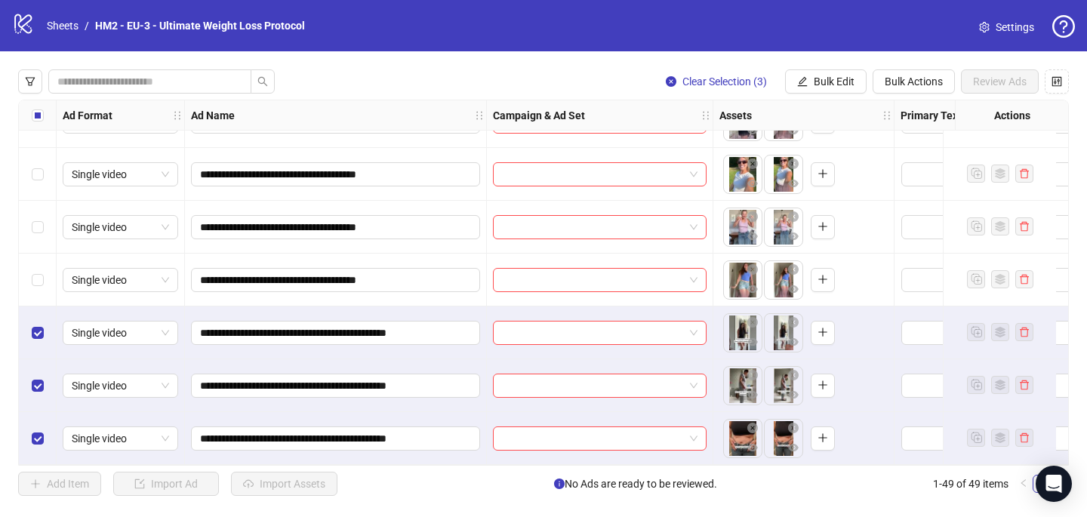
scroll to position [2260, 0]
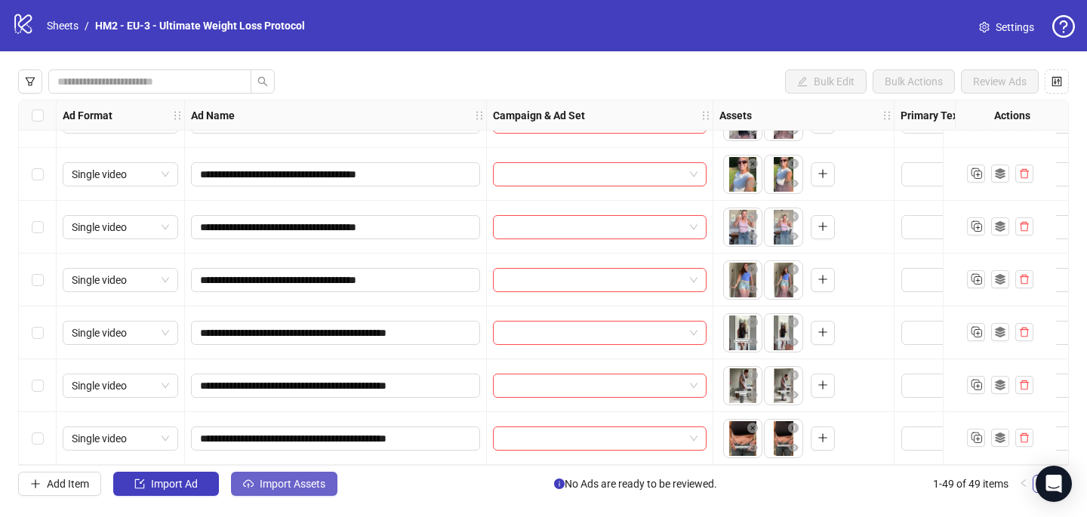
click at [304, 479] on span "Import Assets" at bounding box center [293, 484] width 66 height 12
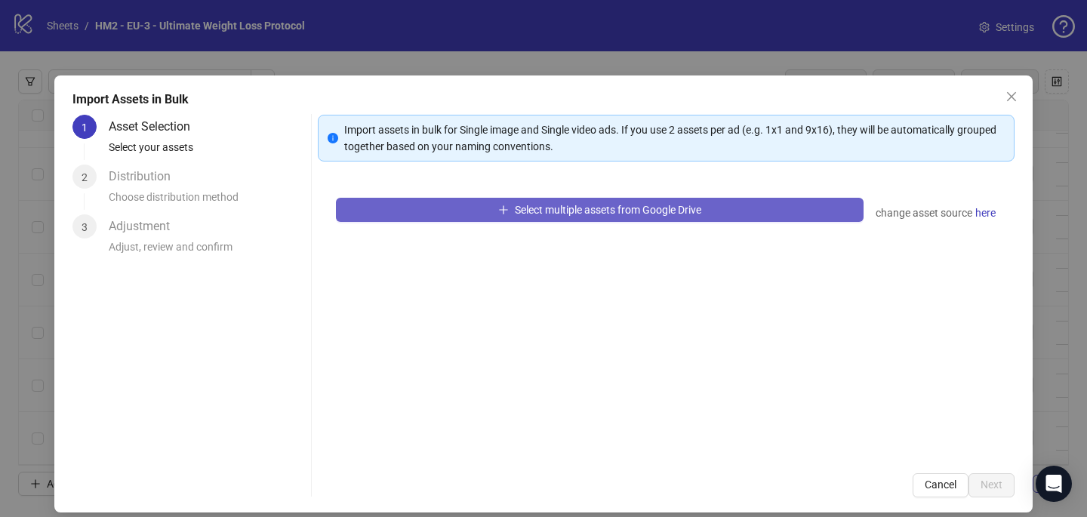
click at [609, 213] on span "Select multiple assets from Google Drive" at bounding box center [608, 210] width 186 height 12
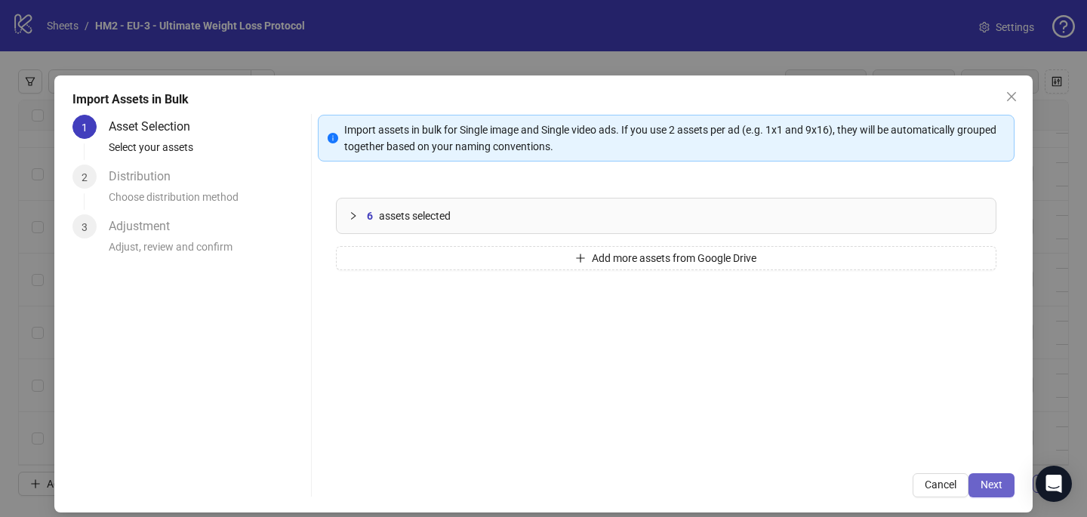
click at [998, 480] on span "Next" at bounding box center [991, 484] width 22 height 12
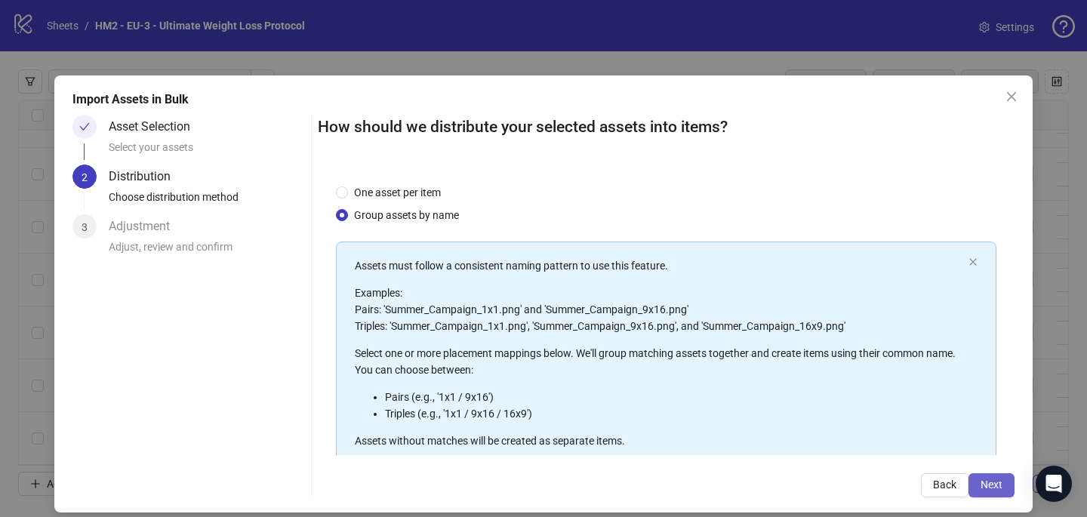
click at [998, 485] on span "Next" at bounding box center [991, 484] width 22 height 12
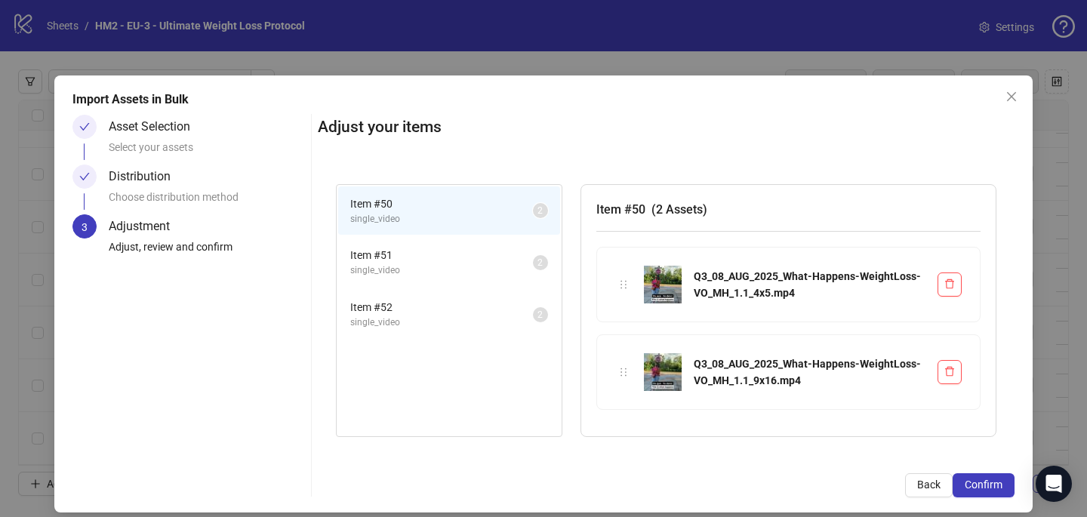
click at [998, 485] on span "Confirm" at bounding box center [983, 484] width 38 height 12
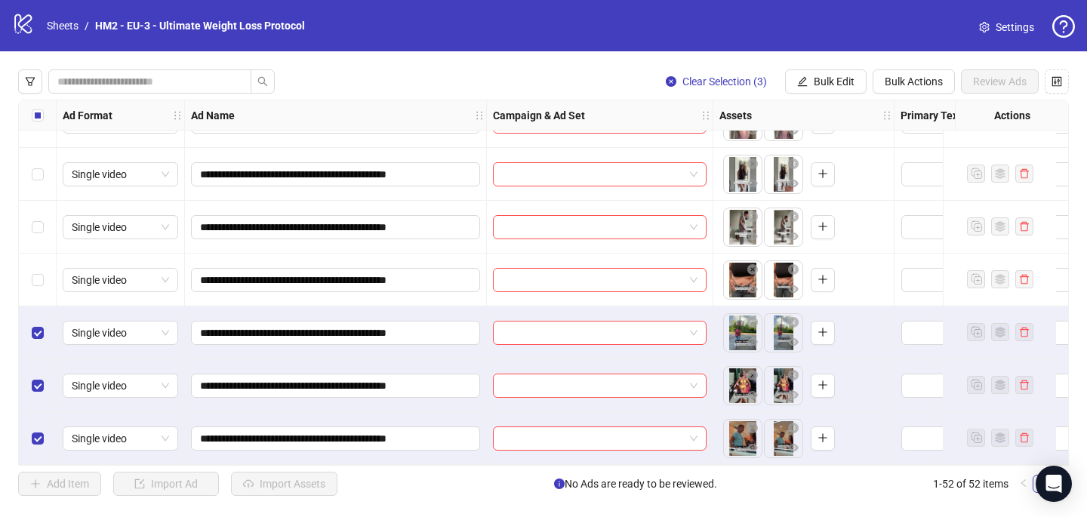
scroll to position [2419, 0]
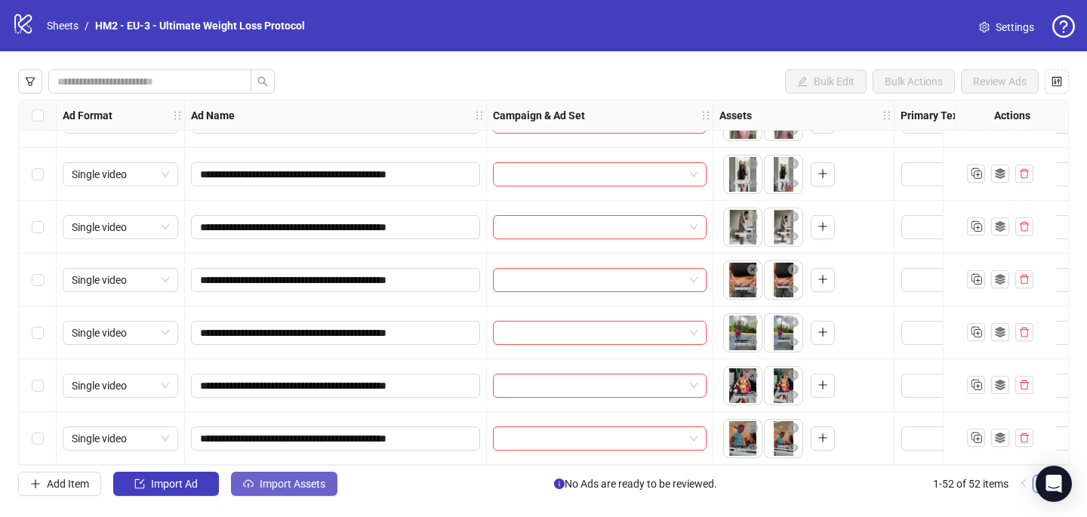
click at [267, 484] on span "Import Assets" at bounding box center [293, 484] width 66 height 12
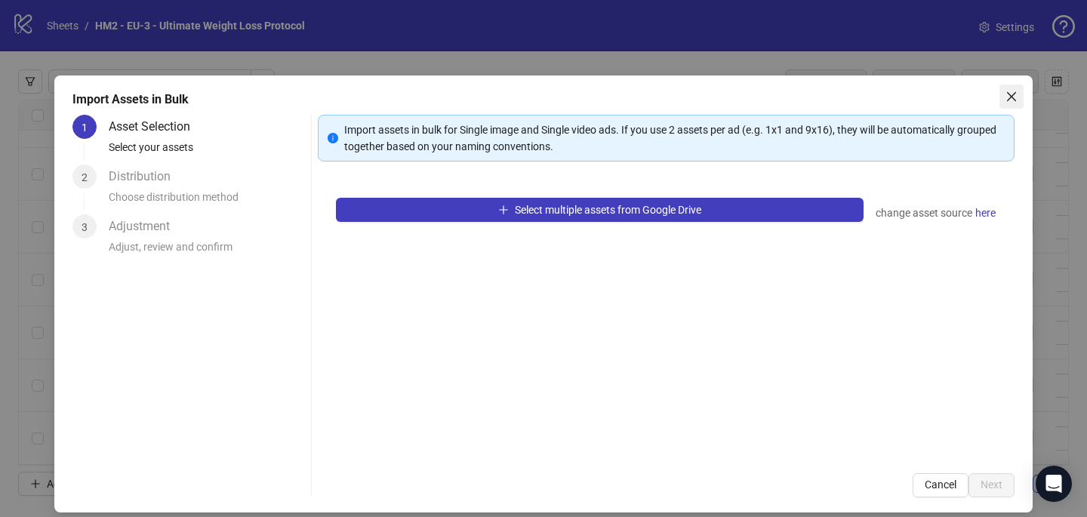
click at [1017, 98] on span "Close" at bounding box center [1011, 97] width 24 height 12
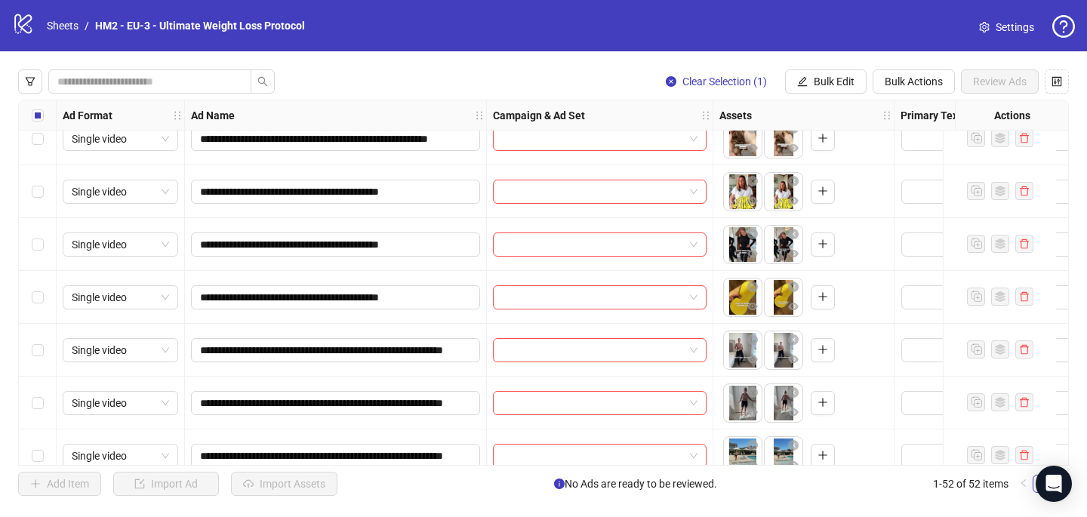
scroll to position [0, 0]
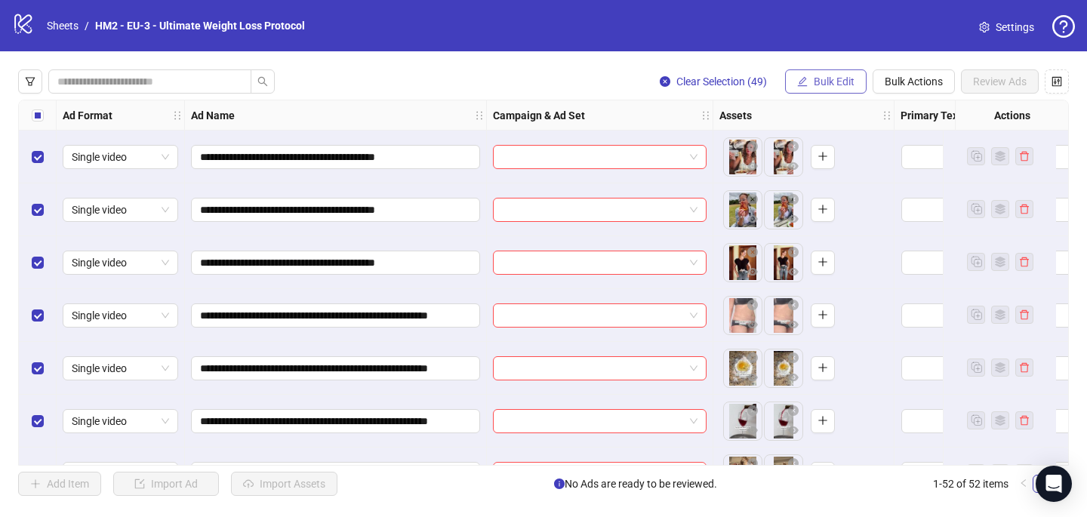
click at [820, 85] on span "Bulk Edit" at bounding box center [834, 81] width 41 height 12
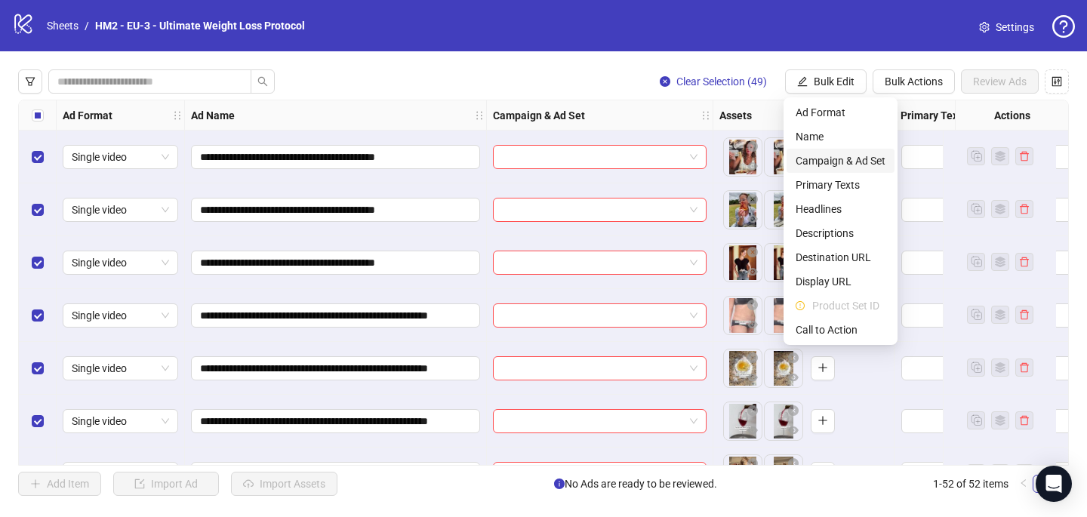
click at [837, 156] on span "Campaign & Ad Set" at bounding box center [840, 160] width 90 height 17
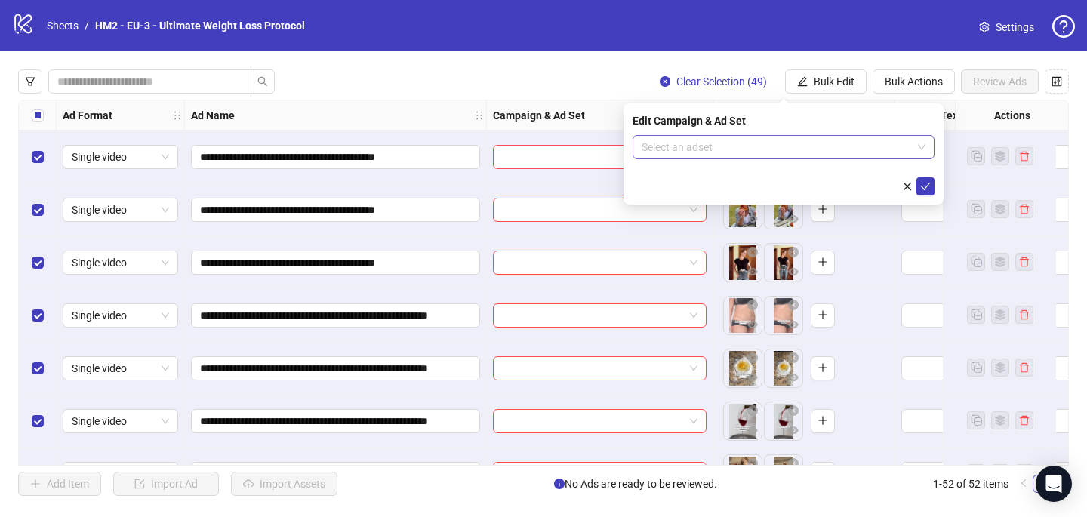
click at [663, 147] on input "search" at bounding box center [776, 147] width 270 height 23
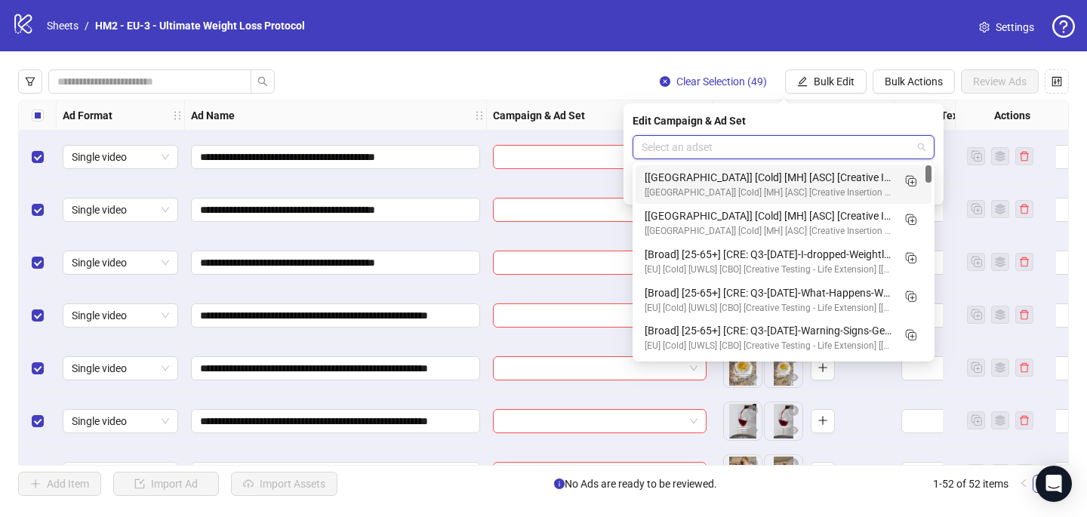
paste input "**********"
type input "**********"
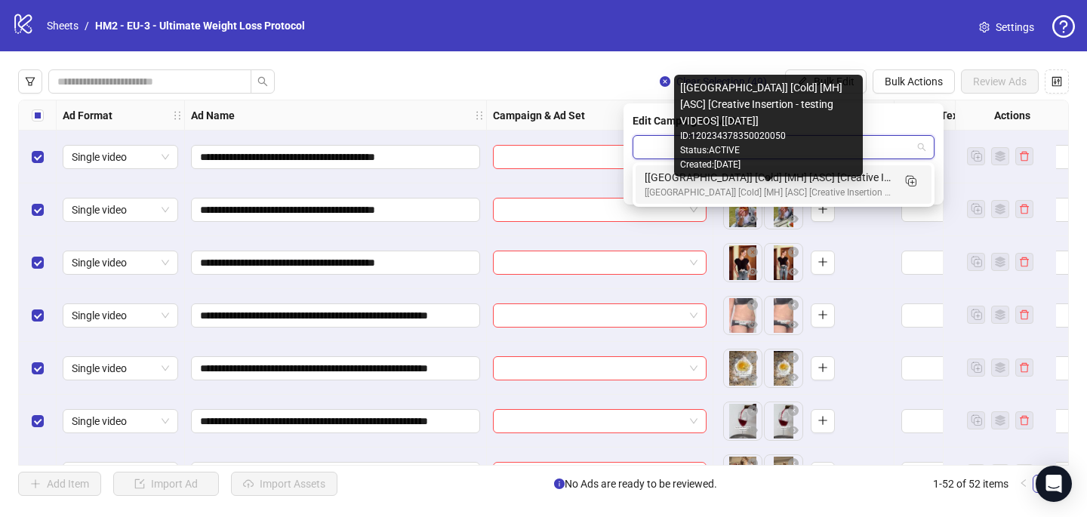
click at [748, 174] on div "[UK] [Cold] [MH] [ASC] [Creative Insertion - testing VIDEOS] [9 Oct 2025] ID: 1…" at bounding box center [768, 126] width 189 height 102
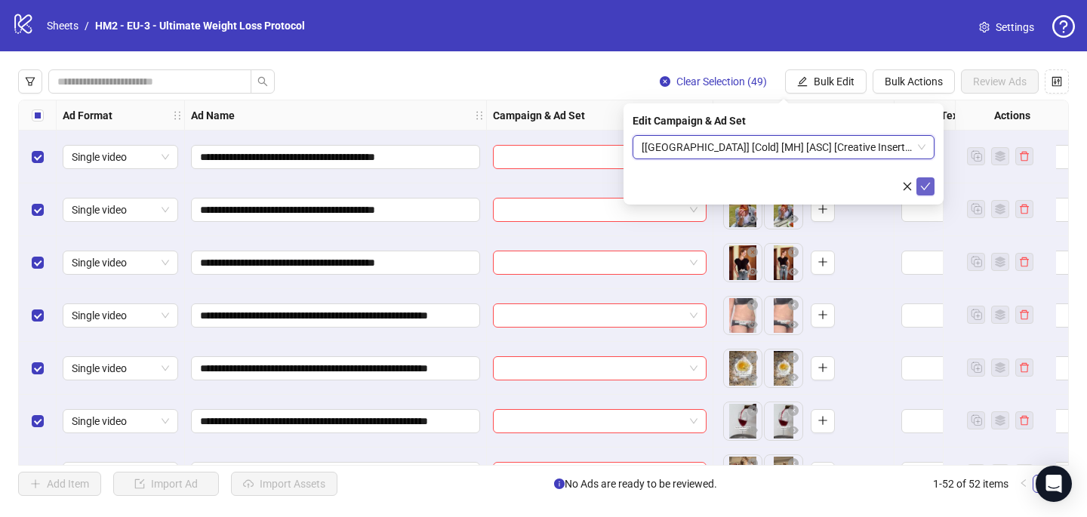
click at [928, 186] on icon "check" at bounding box center [925, 186] width 11 height 11
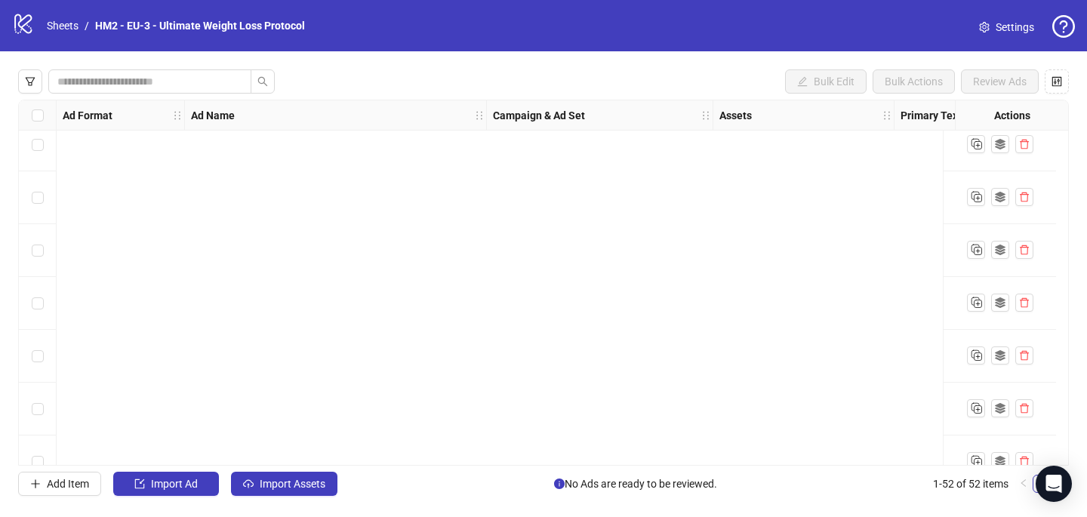
scroll to position [2419, 0]
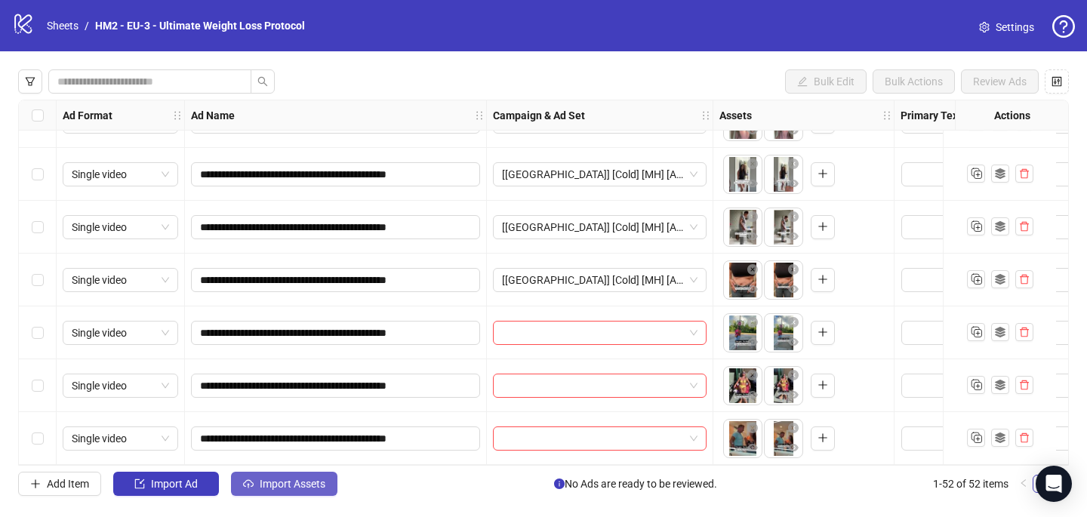
click at [281, 490] on button "Import Assets" at bounding box center [284, 484] width 106 height 24
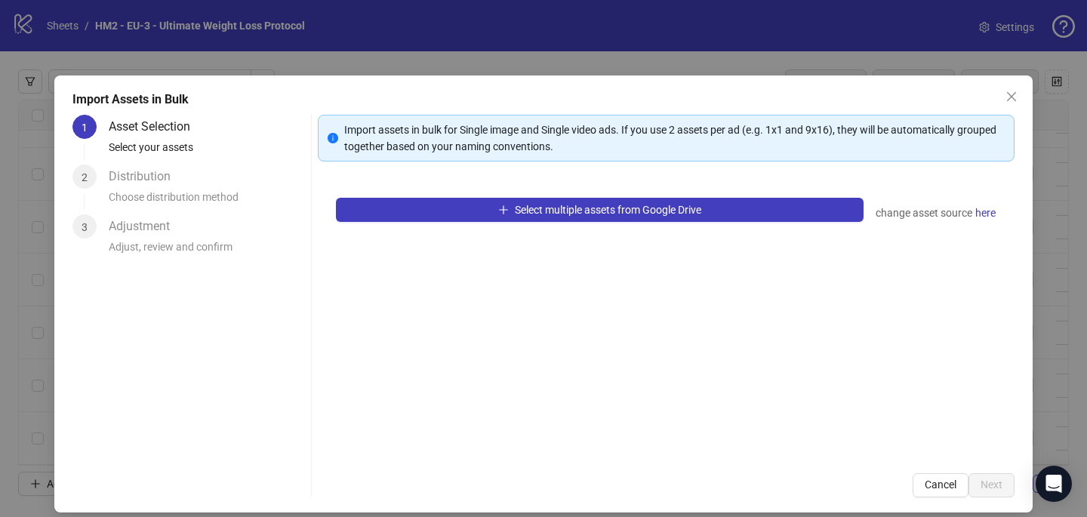
click at [534, 225] on div "Select multiple assets from Google Drive change asset source here" at bounding box center [666, 317] width 697 height 275
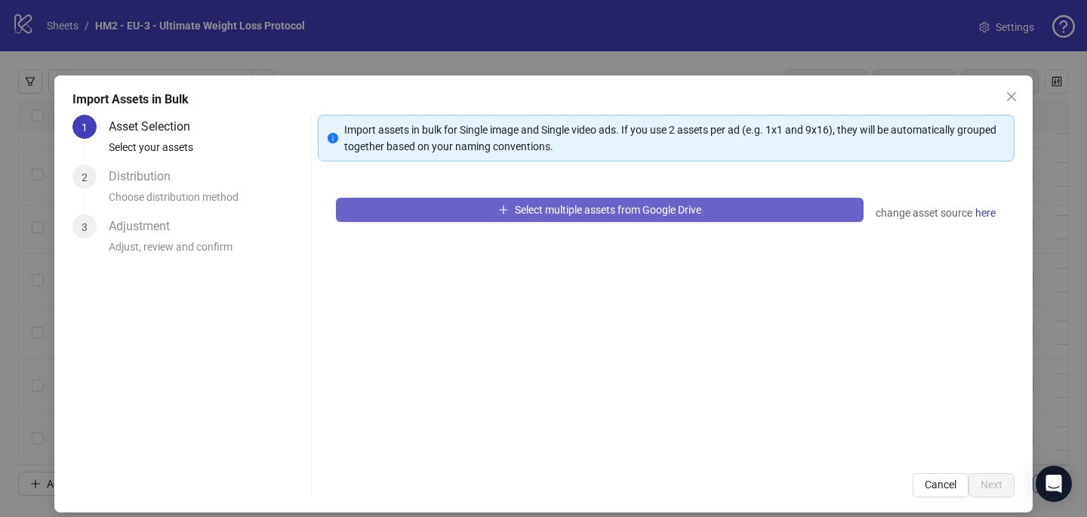
click at [533, 216] on button "Select multiple assets from Google Drive" at bounding box center [599, 210] width 527 height 24
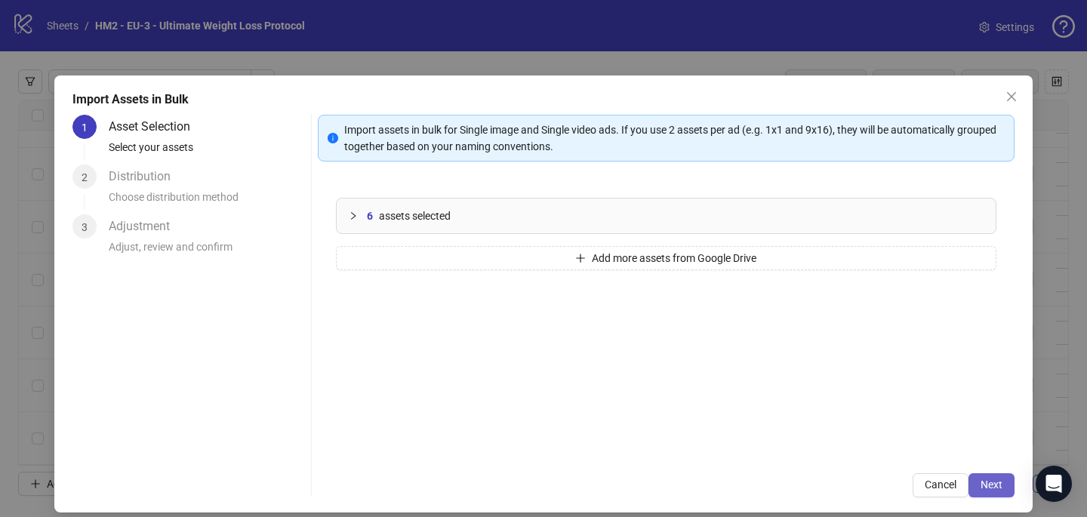
click at [992, 483] on span "Next" at bounding box center [991, 484] width 22 height 12
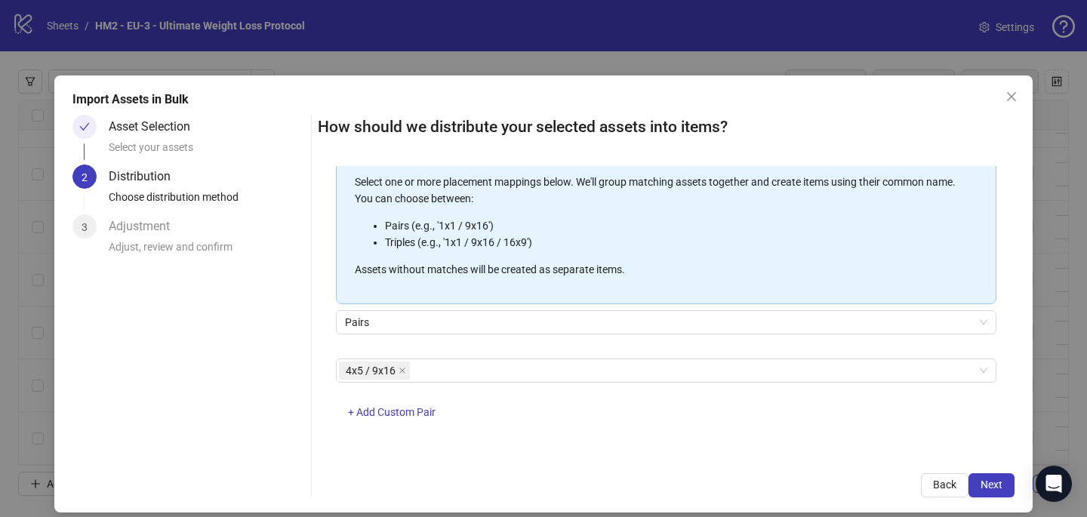
scroll to position [12, 0]
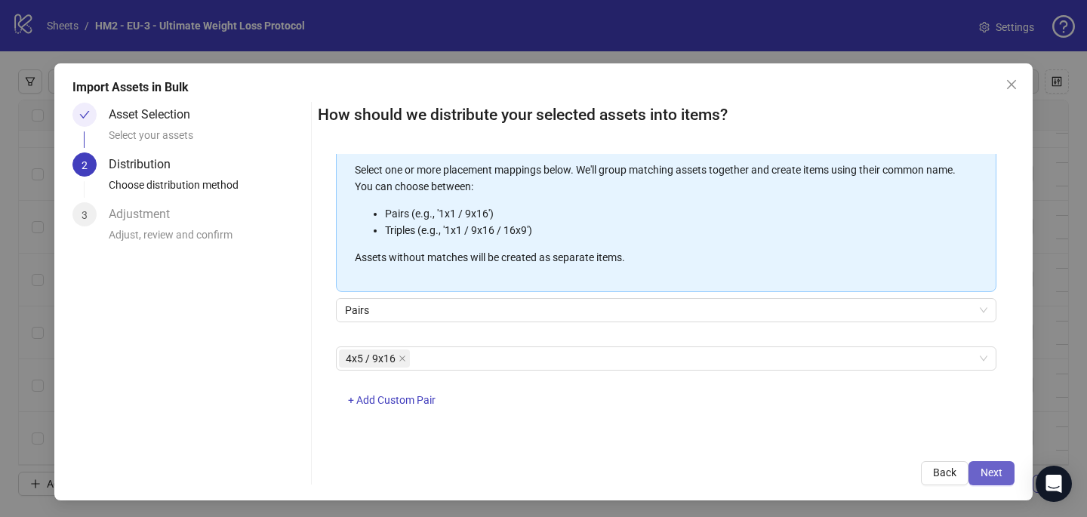
click at [986, 463] on button "Next" at bounding box center [991, 473] width 46 height 24
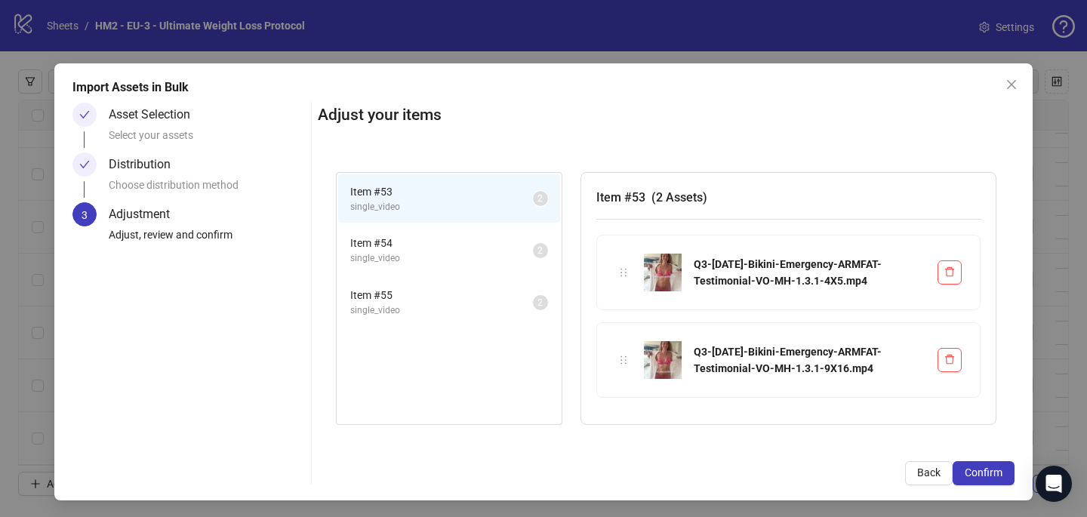
click at [986, 463] on button "Confirm" at bounding box center [983, 473] width 62 height 24
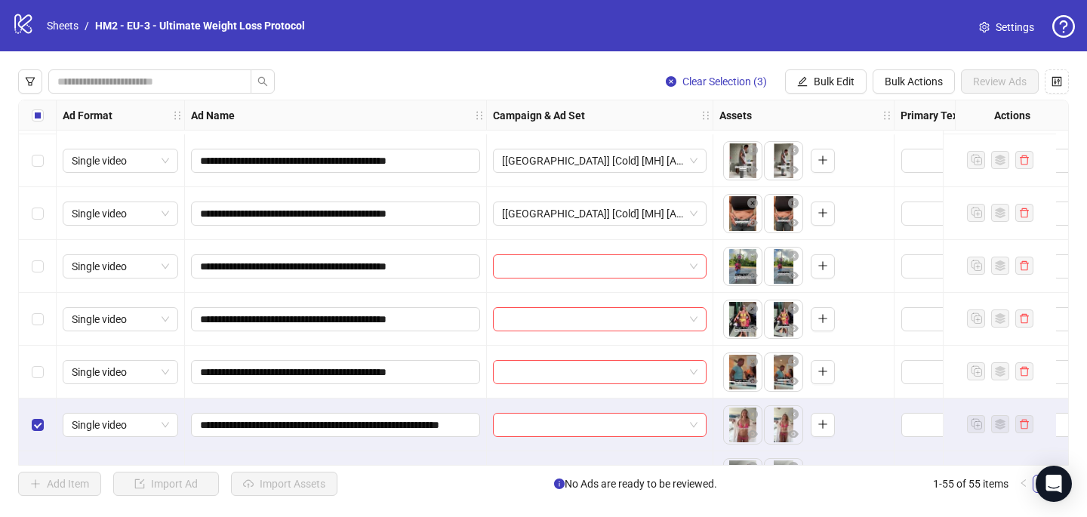
scroll to position [0, 0]
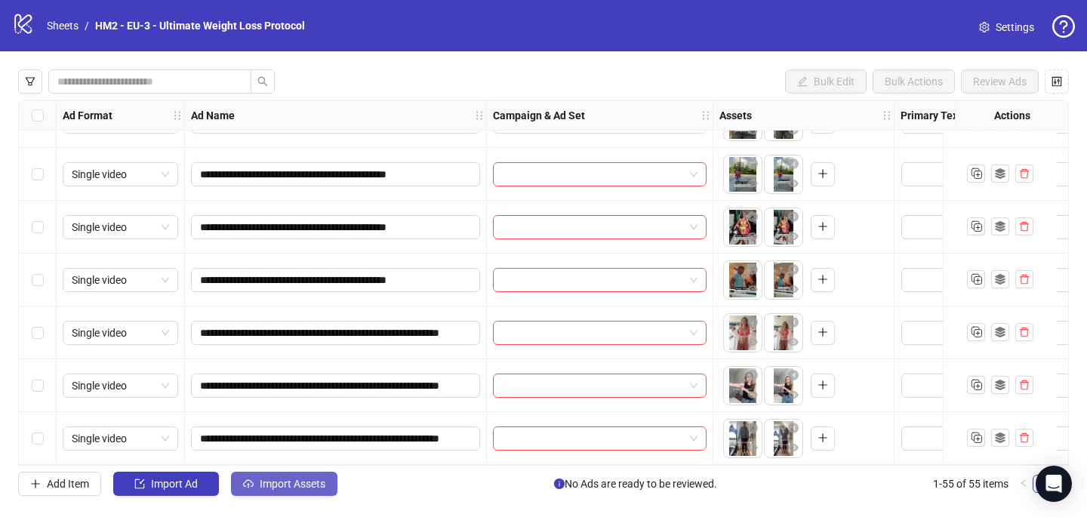
click at [319, 486] on span "Import Assets" at bounding box center [293, 484] width 66 height 12
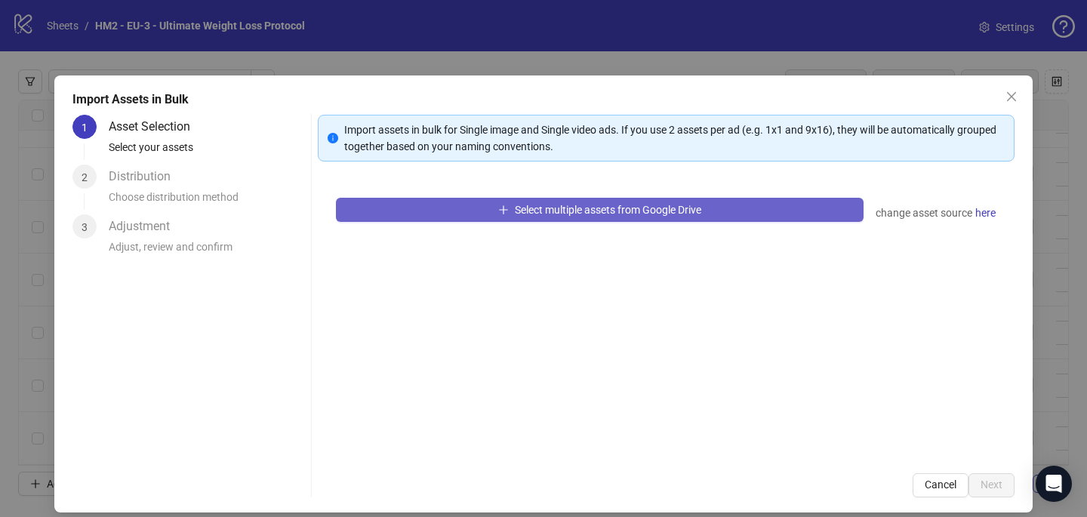
click at [561, 214] on span "Select multiple assets from Google Drive" at bounding box center [608, 210] width 186 height 12
click at [392, 214] on button "Select multiple assets from Google Drive" at bounding box center [599, 210] width 527 height 24
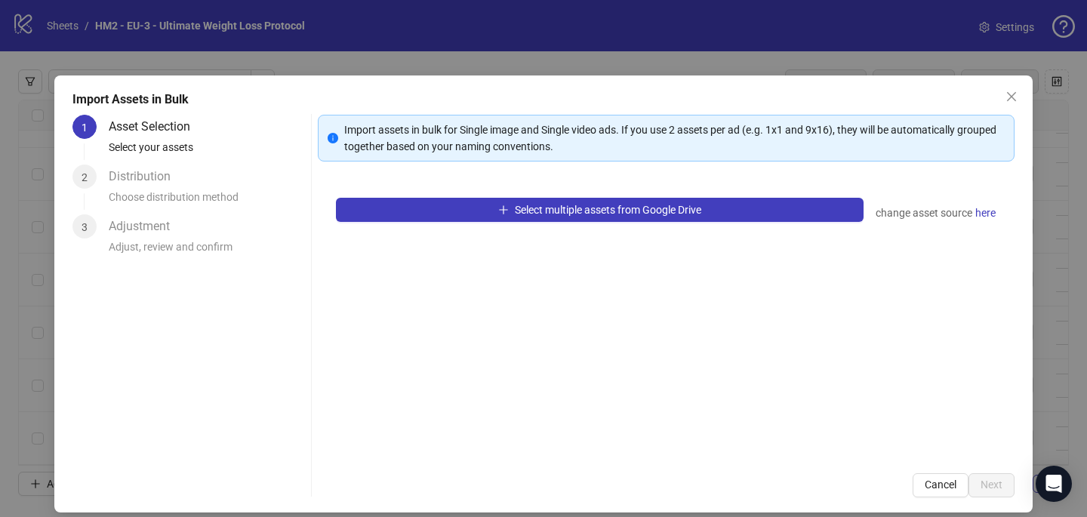
click at [1013, 97] on icon "close" at bounding box center [1011, 97] width 12 height 12
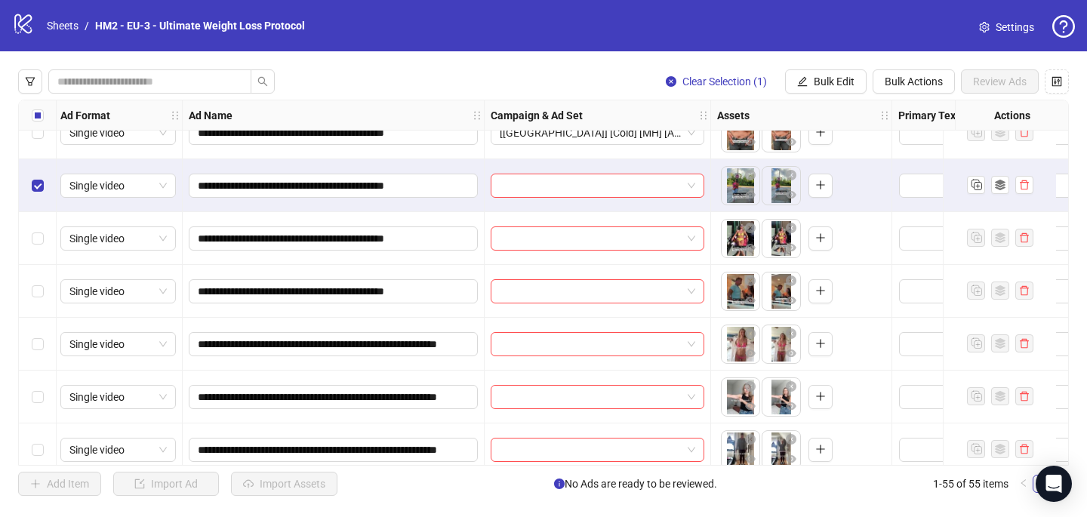
scroll to position [2577, 2]
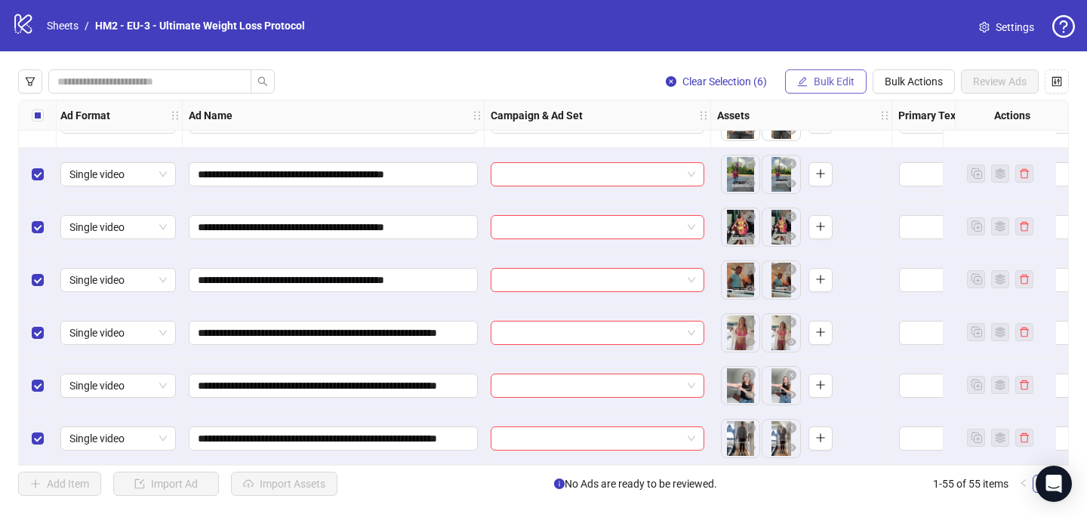
click at [819, 82] on span "Bulk Edit" at bounding box center [834, 81] width 41 height 12
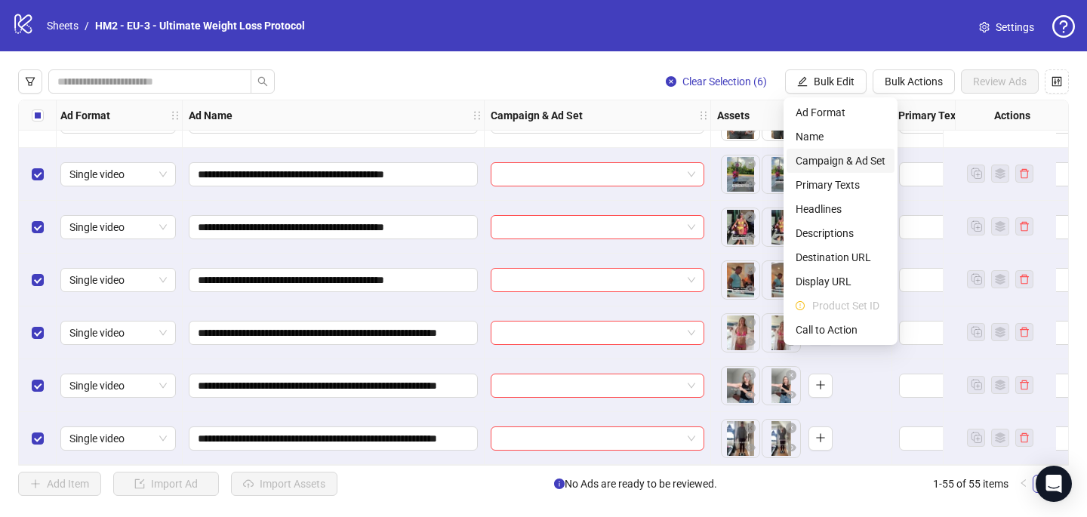
click at [829, 160] on span "Campaign & Ad Set" at bounding box center [840, 160] width 90 height 17
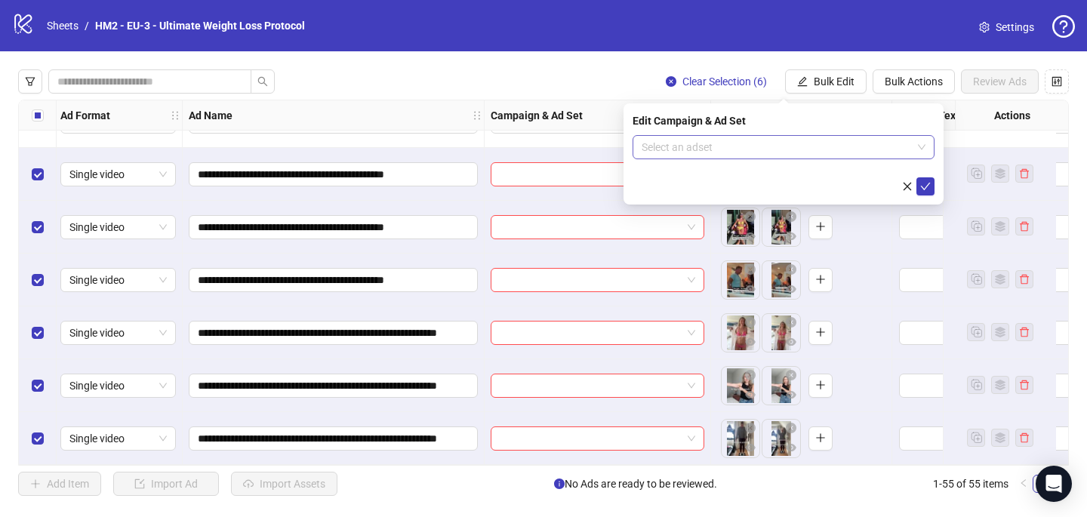
click at [652, 143] on input "search" at bounding box center [776, 147] width 270 height 23
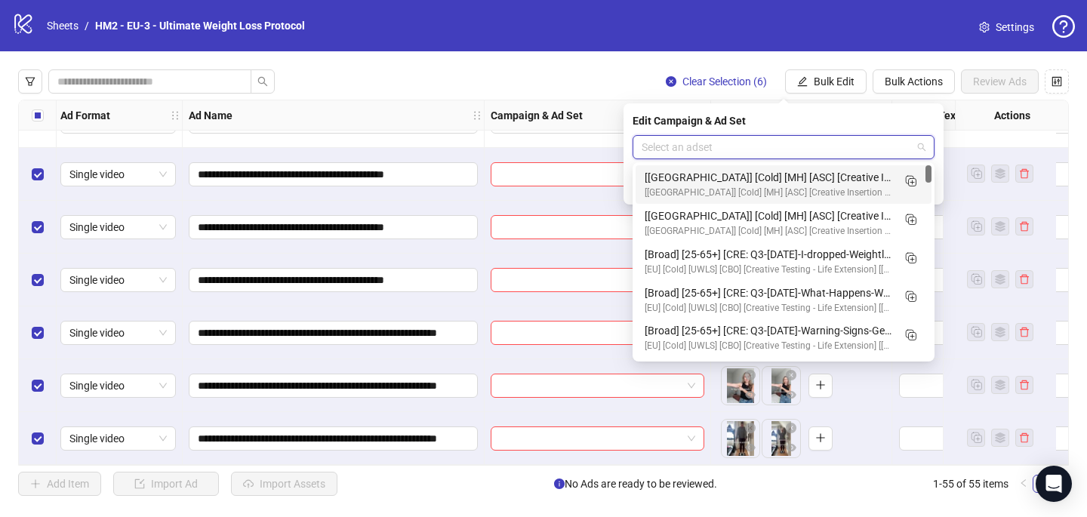
paste input "**********"
type input "**********"
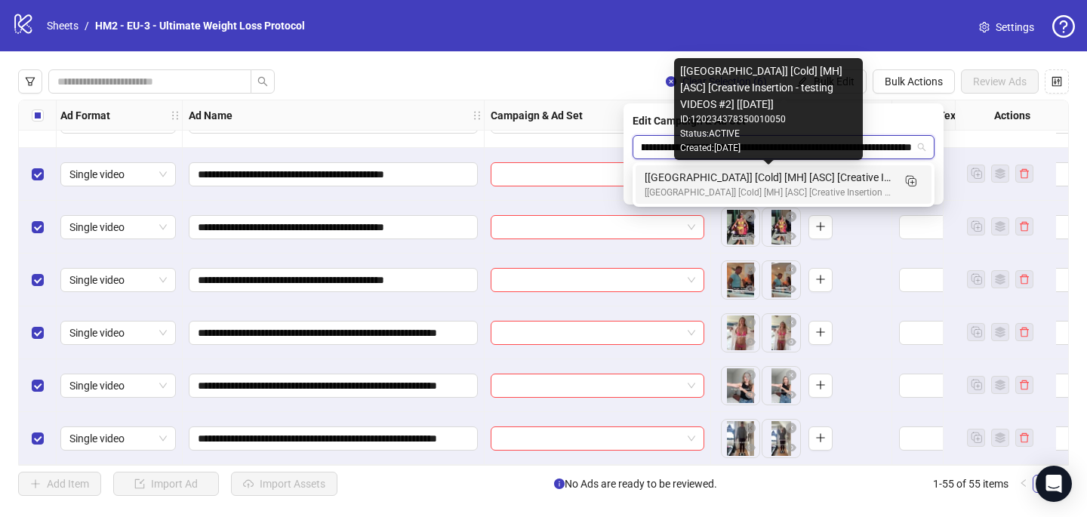
click at [813, 178] on div "[UK] [Cold] [MH] [ASC] [Creative Insertion - testing VIDEOS #2] [9 Oct 2025]" at bounding box center [768, 177] width 248 height 17
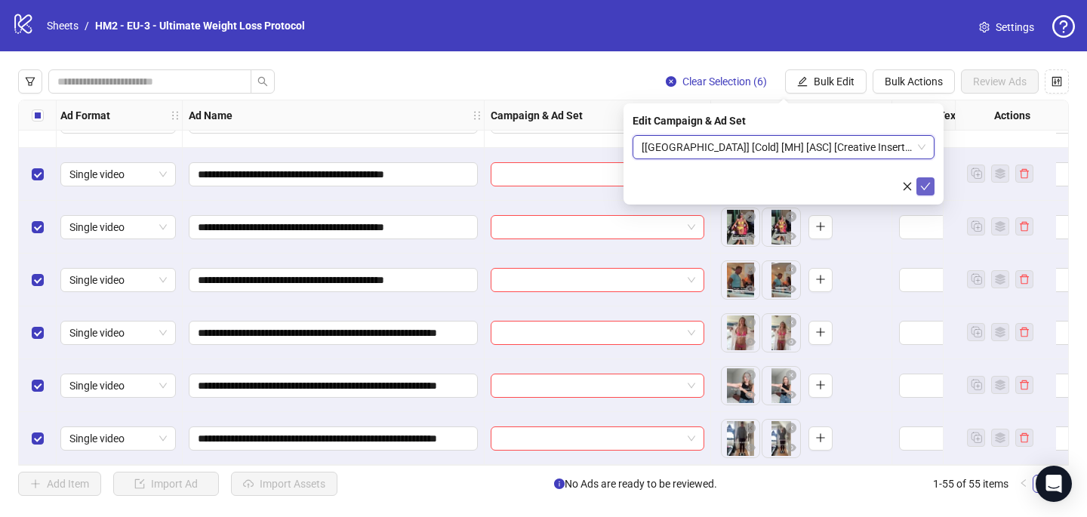
click at [926, 189] on icon "check" at bounding box center [925, 186] width 11 height 11
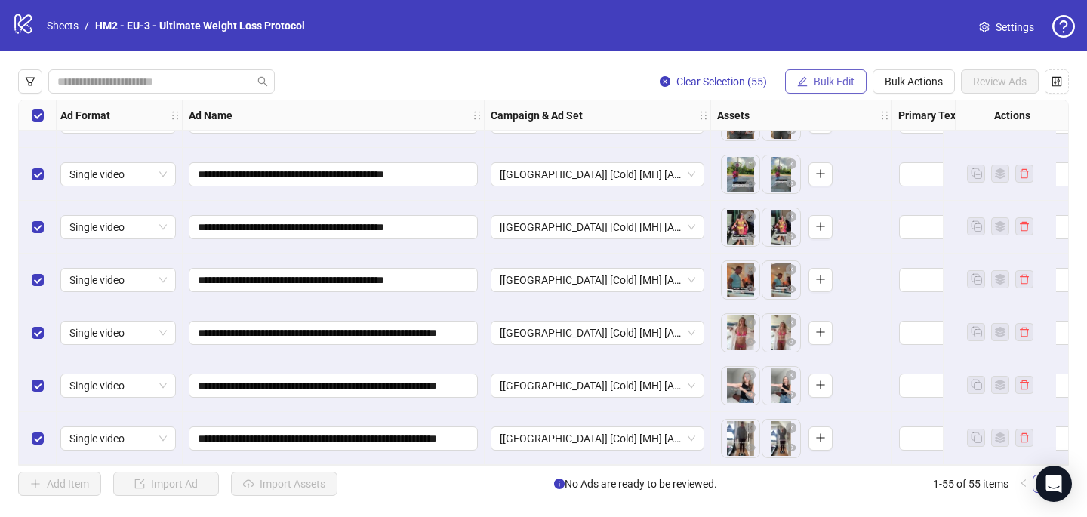
click at [852, 80] on span "Bulk Edit" at bounding box center [834, 81] width 41 height 12
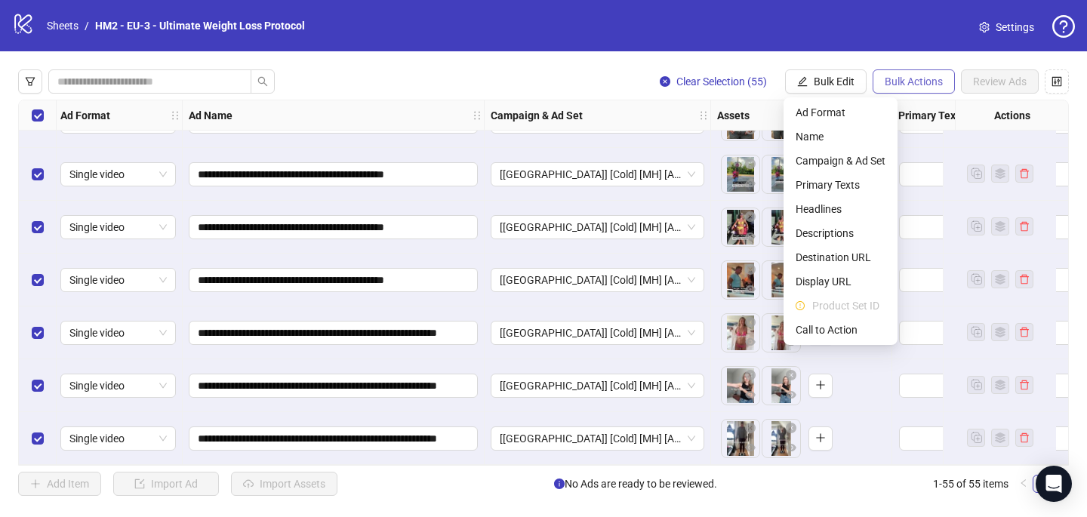
click at [919, 85] on span "Bulk Actions" at bounding box center [913, 81] width 58 height 12
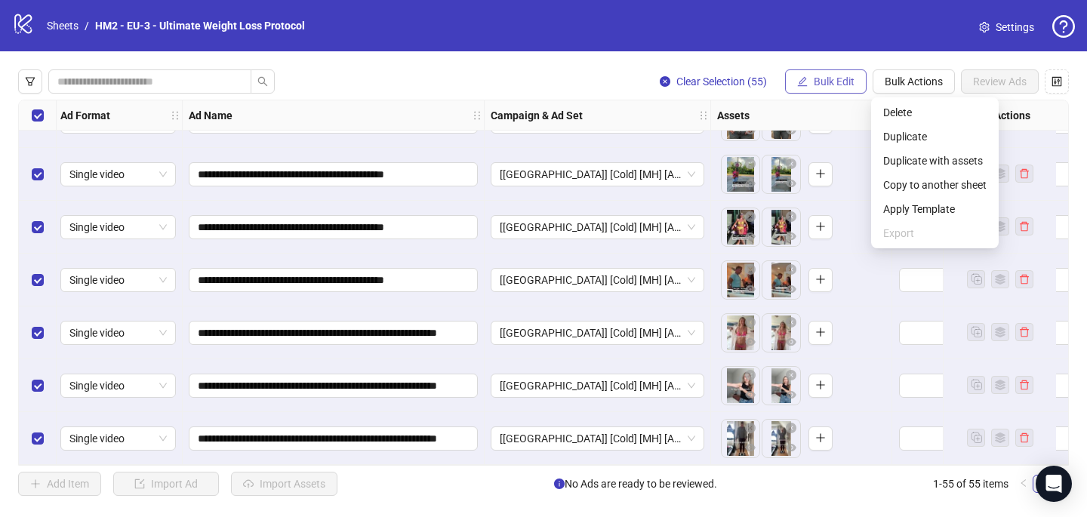
click at [838, 86] on span "Bulk Edit" at bounding box center [834, 81] width 41 height 12
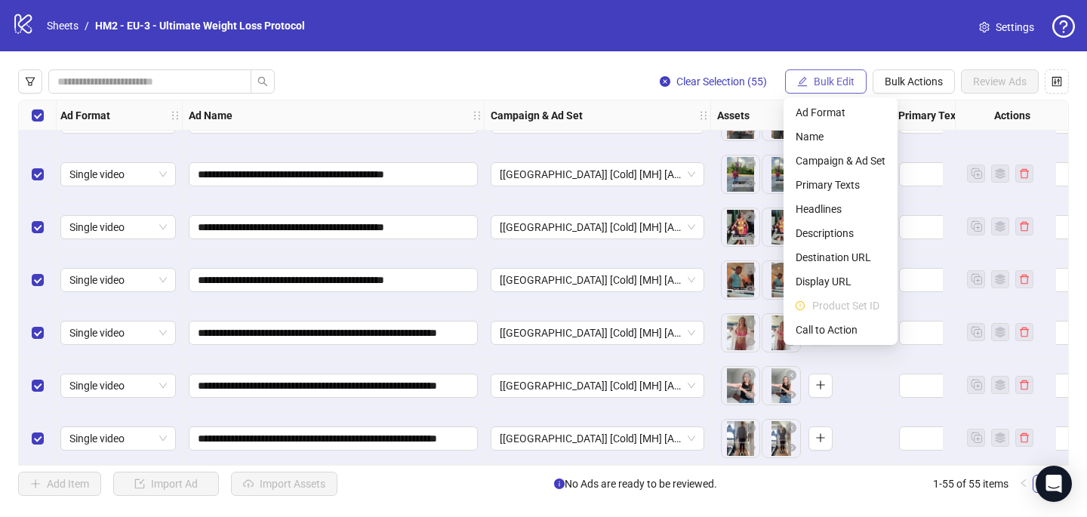
click at [838, 86] on span "Bulk Edit" at bounding box center [834, 81] width 41 height 12
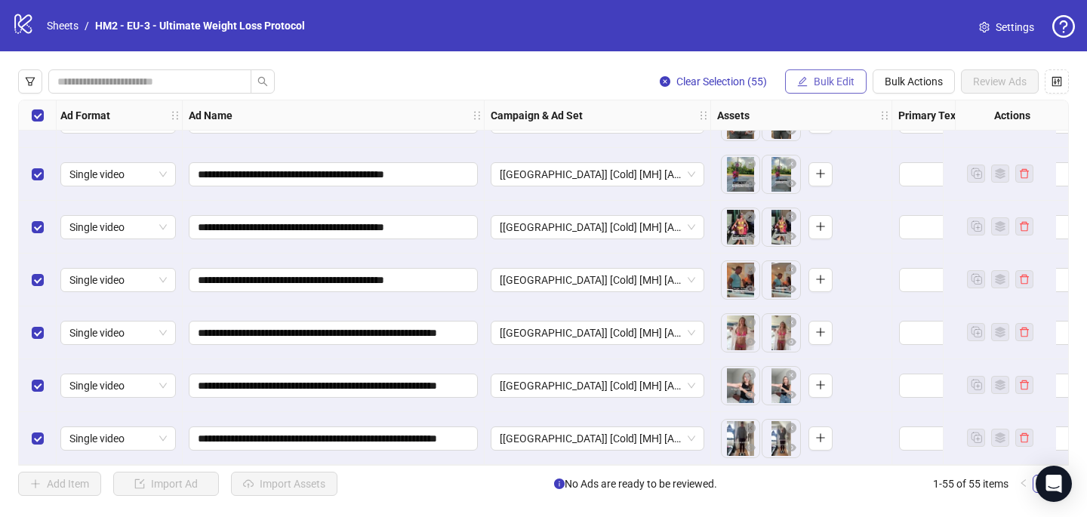
click at [838, 86] on span "Bulk Edit" at bounding box center [834, 81] width 41 height 12
click at [915, 88] on span "Bulk Actions" at bounding box center [913, 81] width 58 height 12
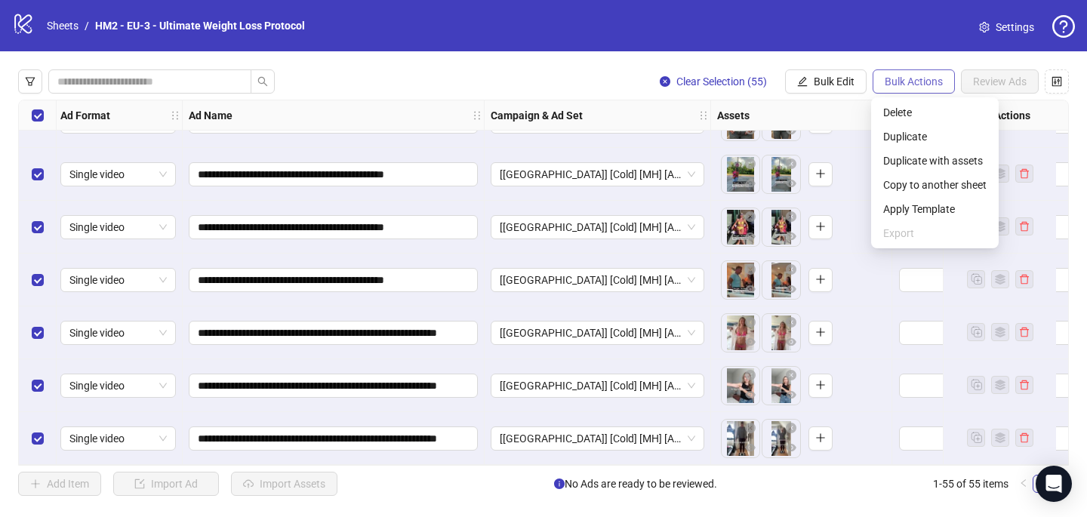
click at [915, 88] on span "Bulk Actions" at bounding box center [913, 81] width 58 height 12
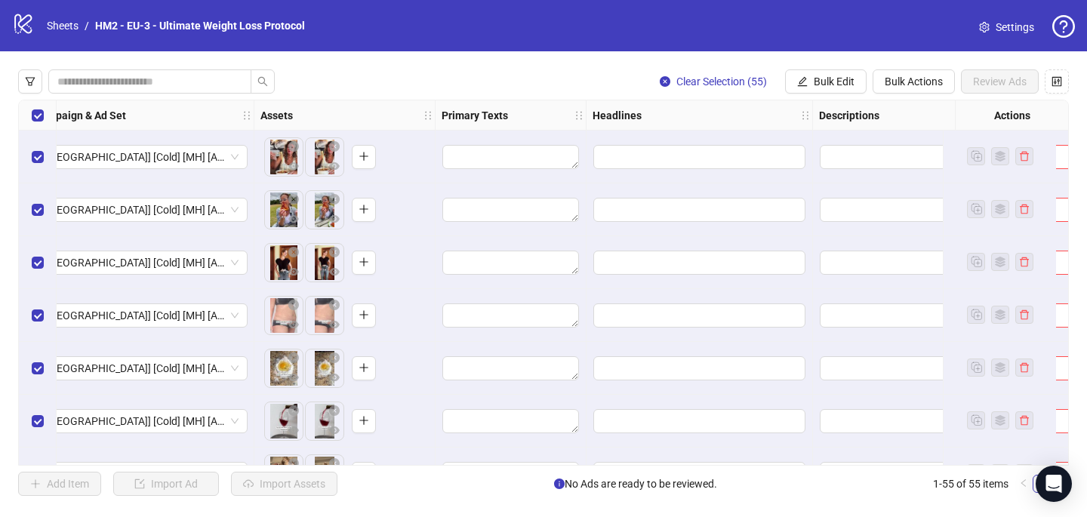
scroll to position [0, 463]
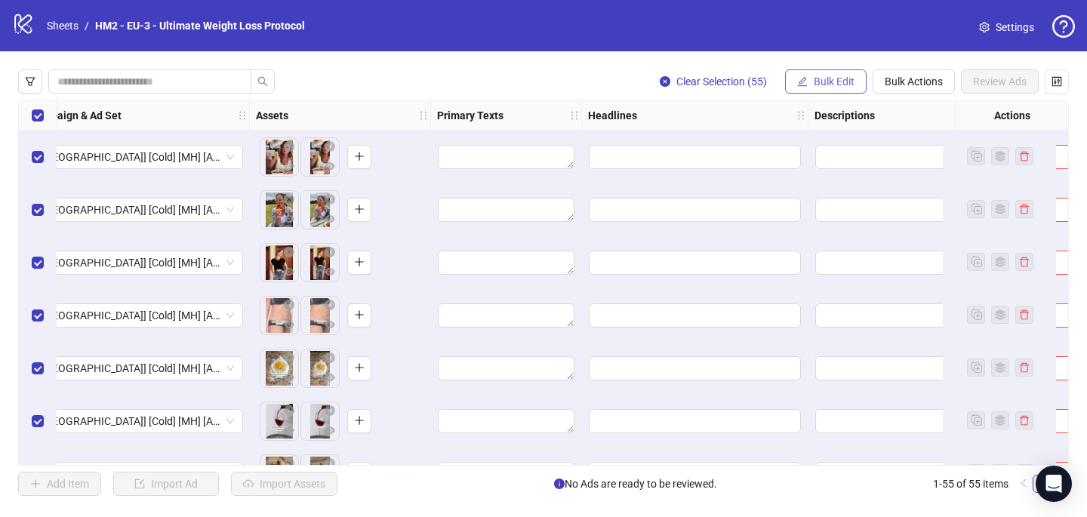
click at [847, 75] on button "Bulk Edit" at bounding box center [826, 81] width 82 height 24
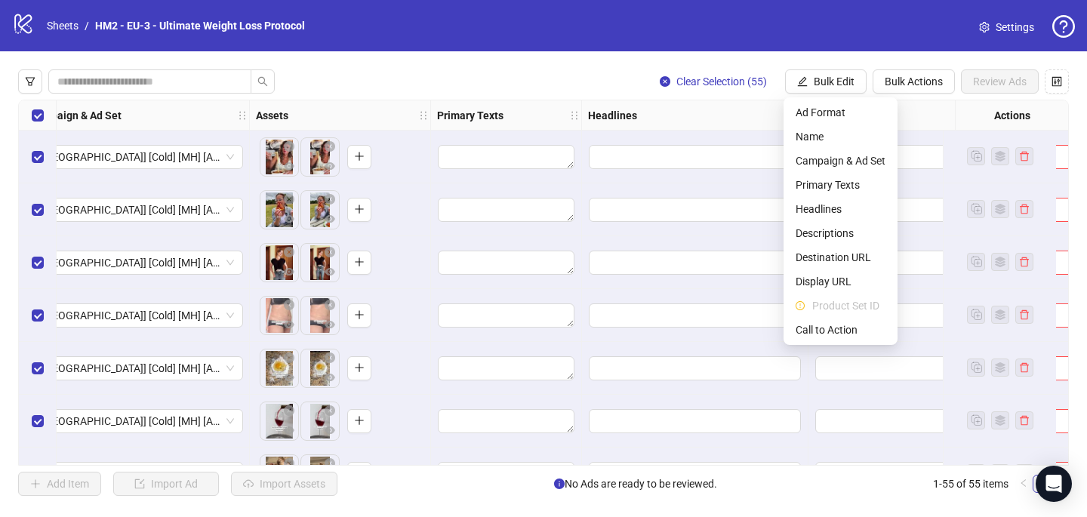
click at [911, 69] on div "**********" at bounding box center [543, 282] width 1087 height 463
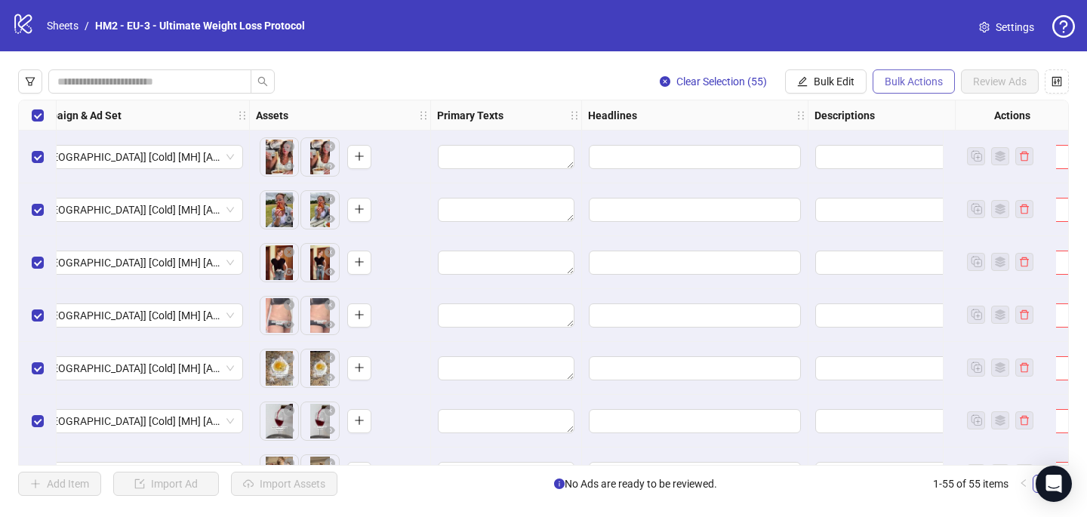
click at [912, 76] on span "Bulk Actions" at bounding box center [913, 81] width 58 height 12
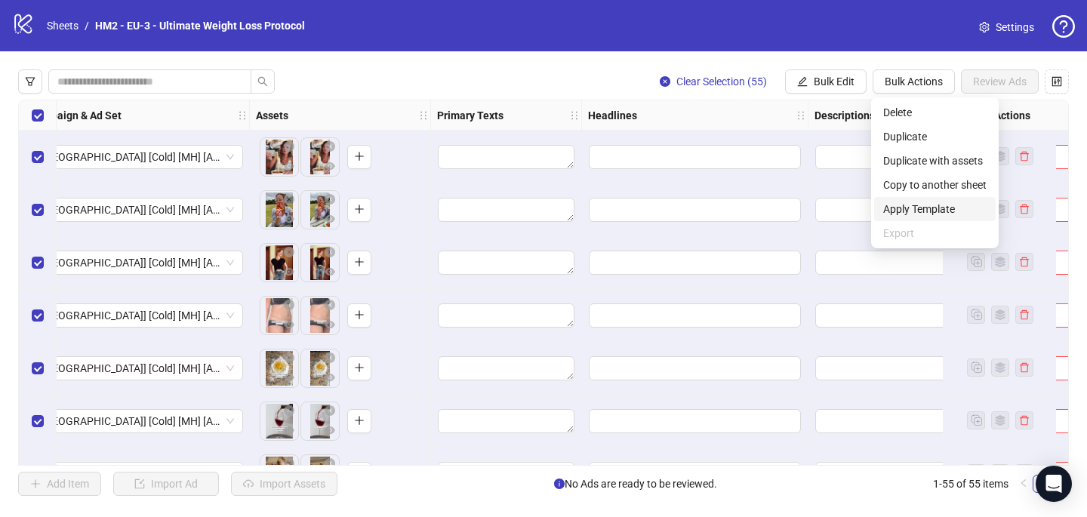
click at [920, 208] on span "Apply Template" at bounding box center [934, 209] width 103 height 17
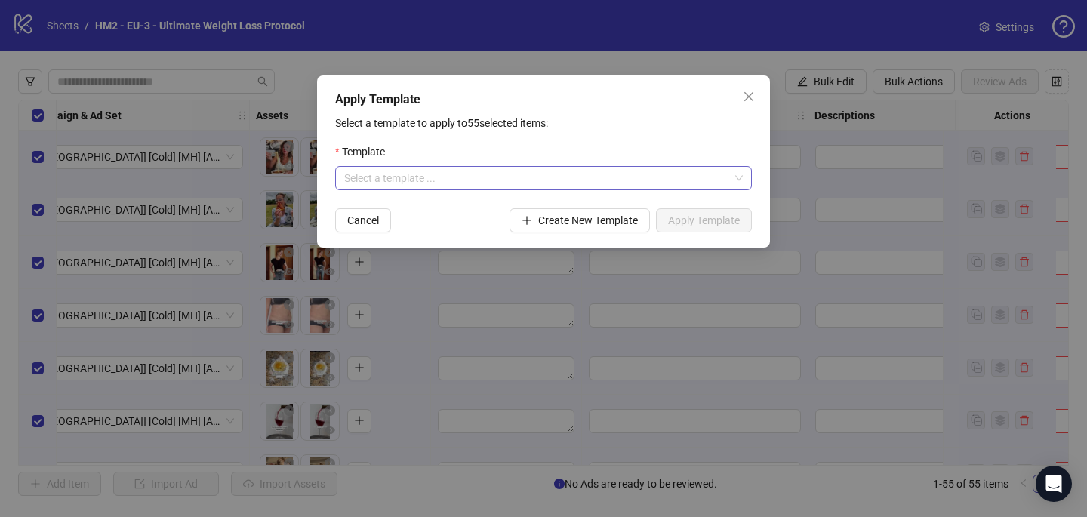
click at [658, 179] on input "search" at bounding box center [536, 178] width 385 height 23
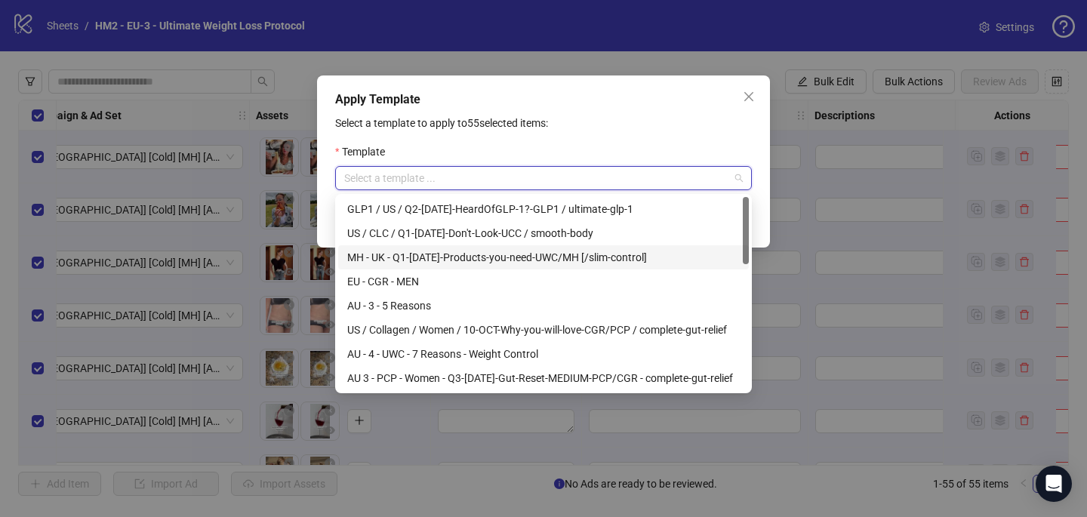
click at [650, 248] on div "MH - UK - Q1-[DATE]-Products-you-need-UWC/MH [/slim-control]" at bounding box center [543, 257] width 411 height 24
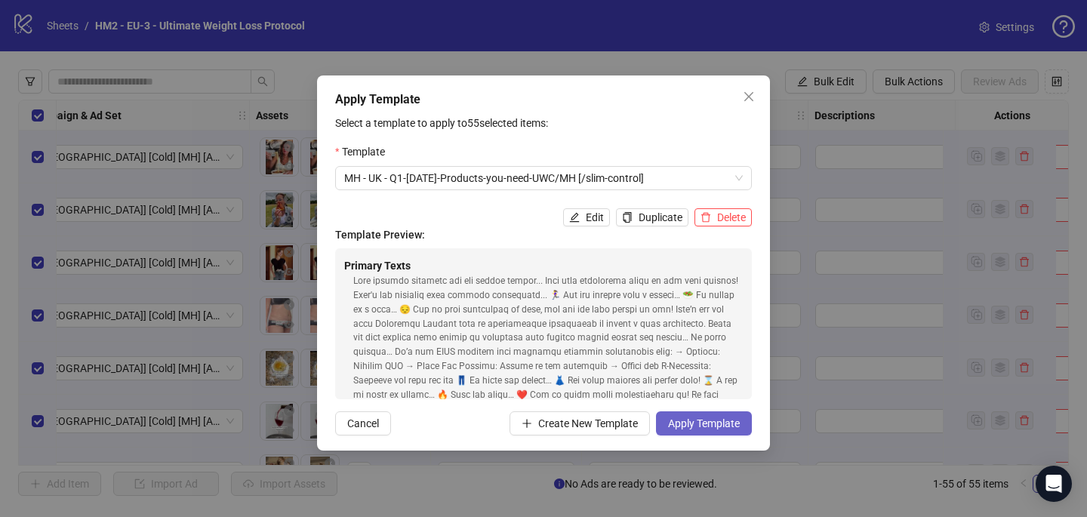
click at [724, 420] on span "Apply Template" at bounding box center [704, 423] width 72 height 12
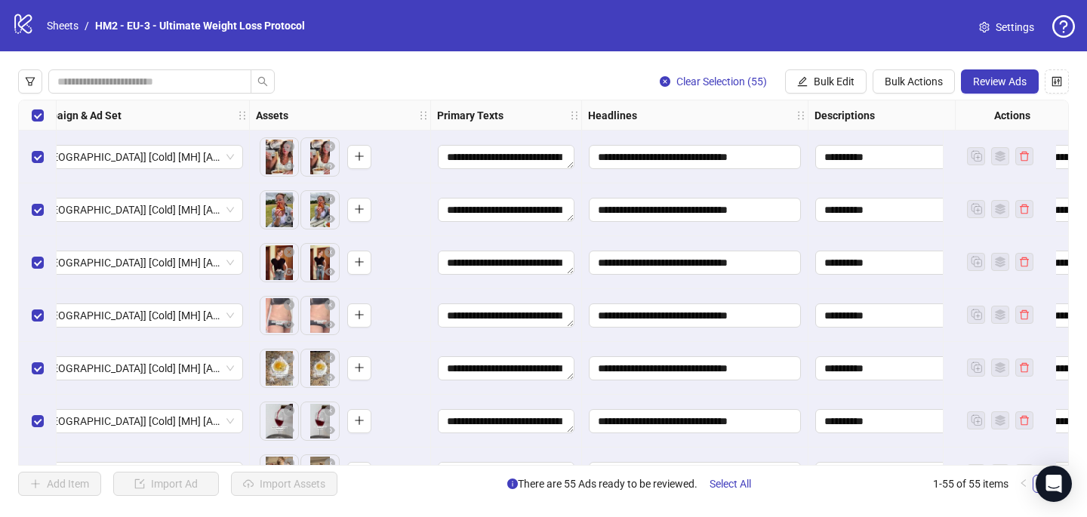
scroll to position [0, 0]
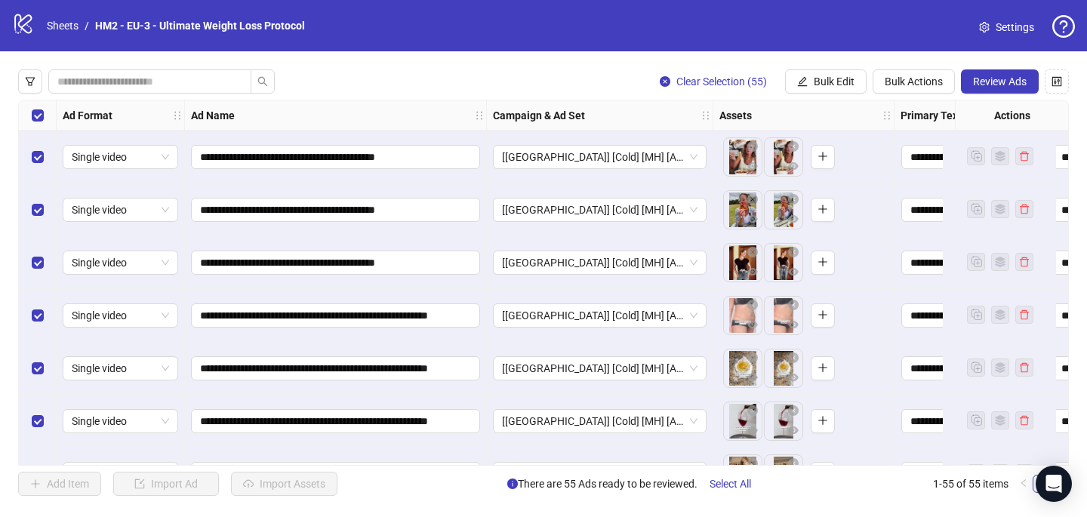
click at [829, 94] on div "**********" at bounding box center [543, 282] width 1087 height 463
click at [828, 83] on span "Bulk Edit" at bounding box center [834, 81] width 41 height 12
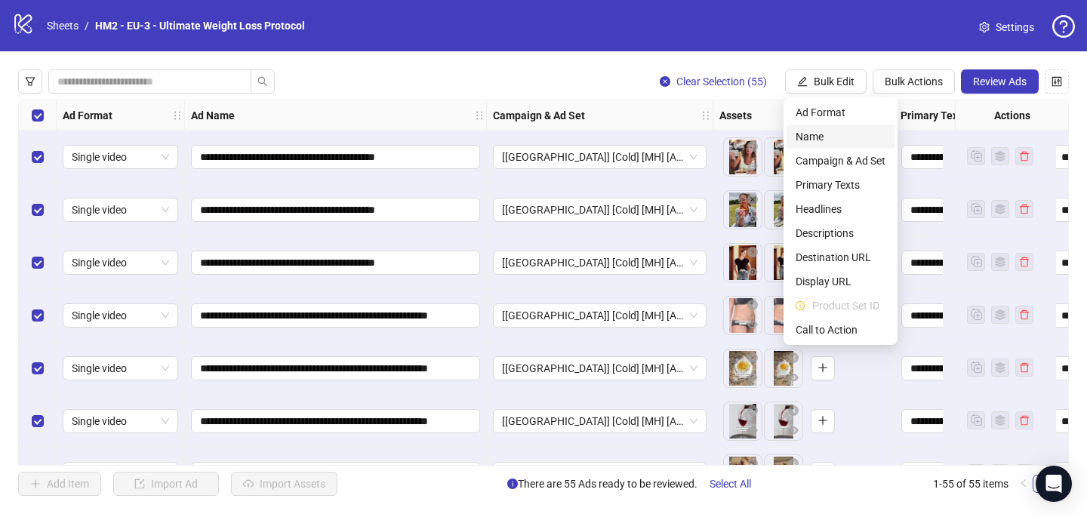
click at [818, 141] on span "Name" at bounding box center [840, 136] width 90 height 17
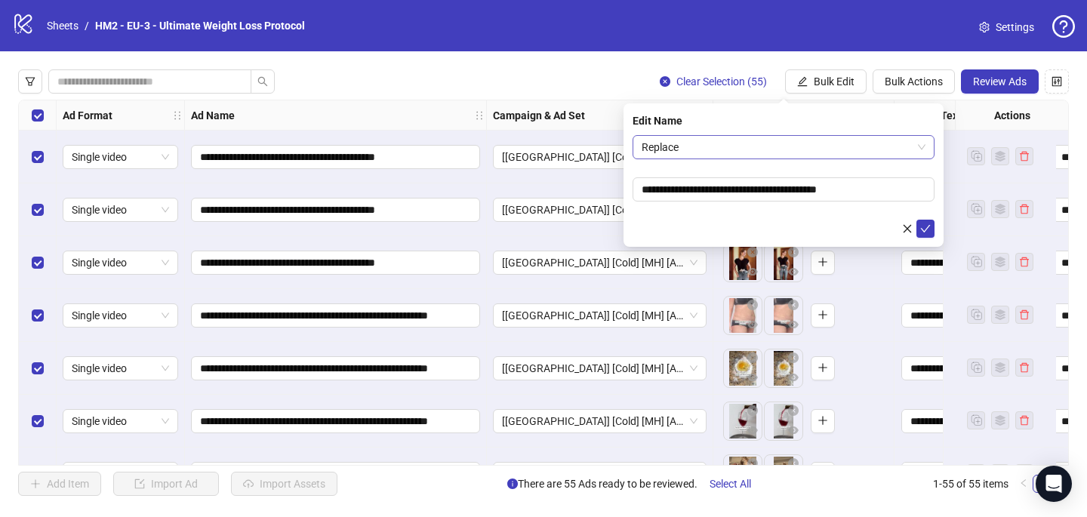
click at [791, 141] on span "Replace" at bounding box center [783, 147] width 284 height 23
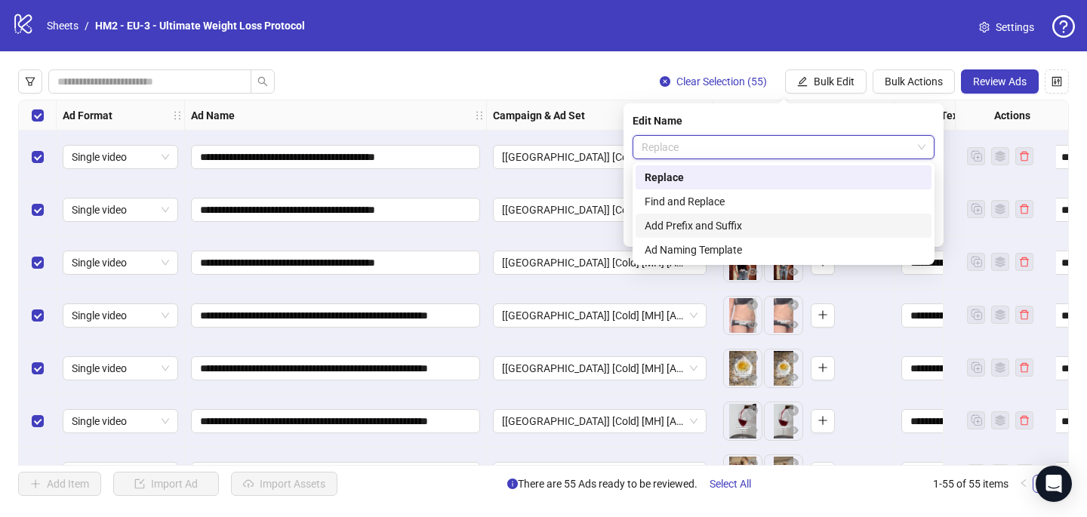
click at [774, 220] on div "Add Prefix and Suffix" at bounding box center [783, 225] width 278 height 17
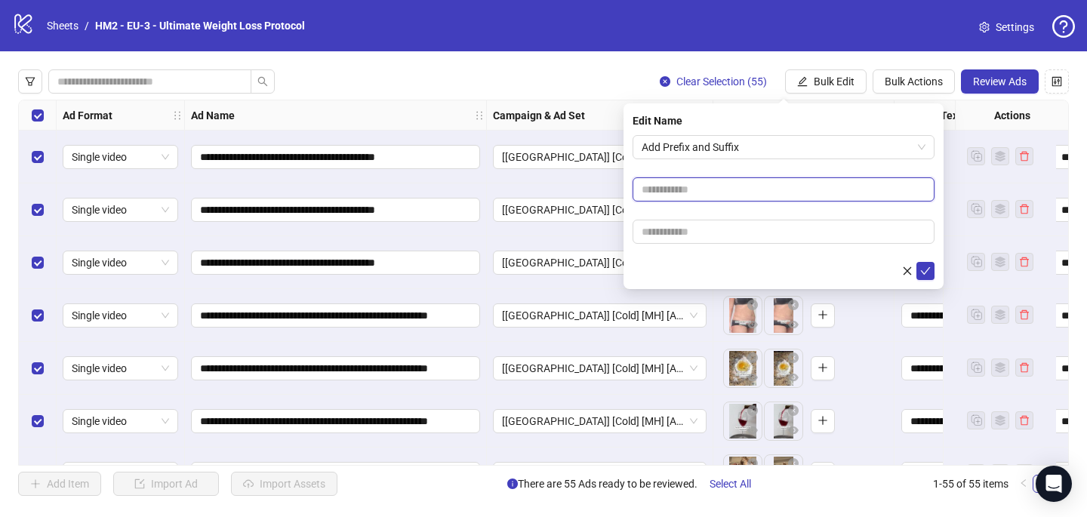
click at [752, 191] on input "text" at bounding box center [783, 189] width 302 height 24
paste input "**********"
type input "**********"
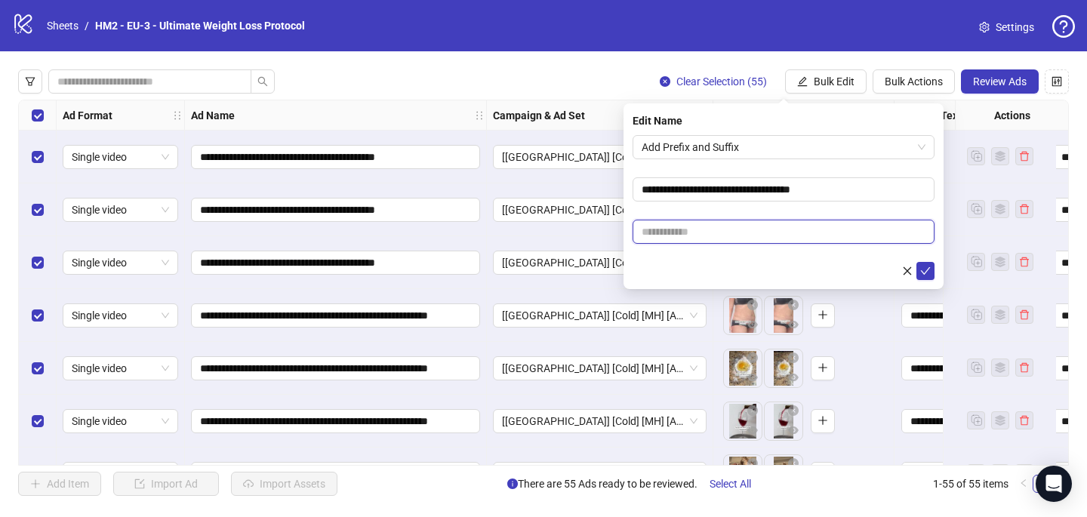
click at [822, 220] on input "text" at bounding box center [783, 232] width 302 height 24
paste input "**********"
type input "**********"
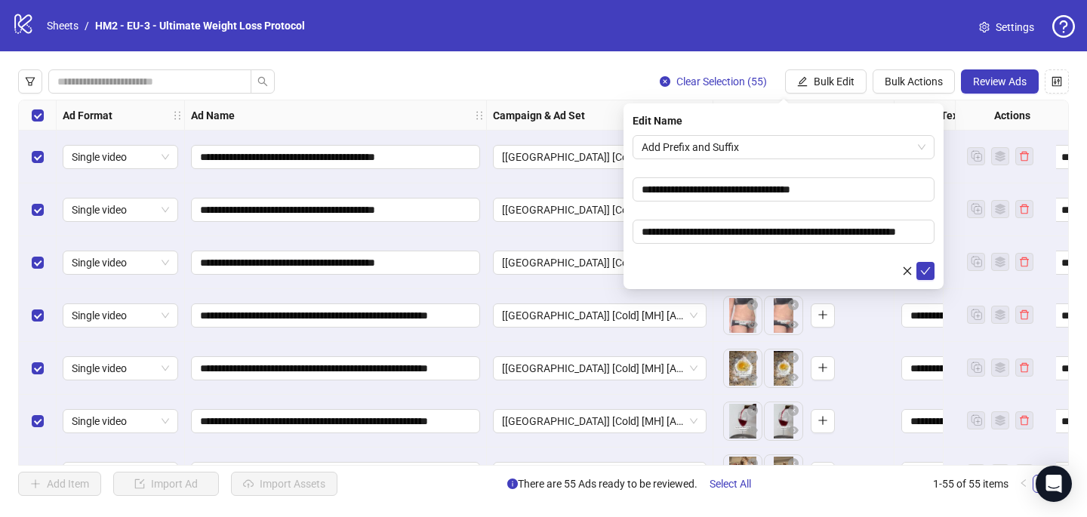
click at [815, 214] on form "**********" at bounding box center [783, 207] width 302 height 145
click at [924, 266] on icon "check" at bounding box center [925, 271] width 11 height 11
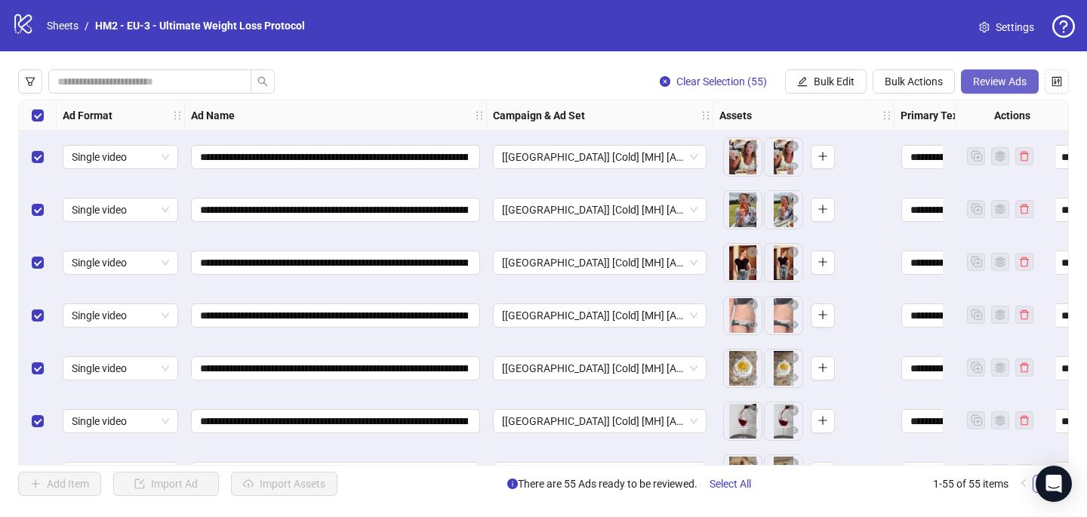
click at [1032, 89] on button "Review Ads" at bounding box center [1000, 81] width 78 height 24
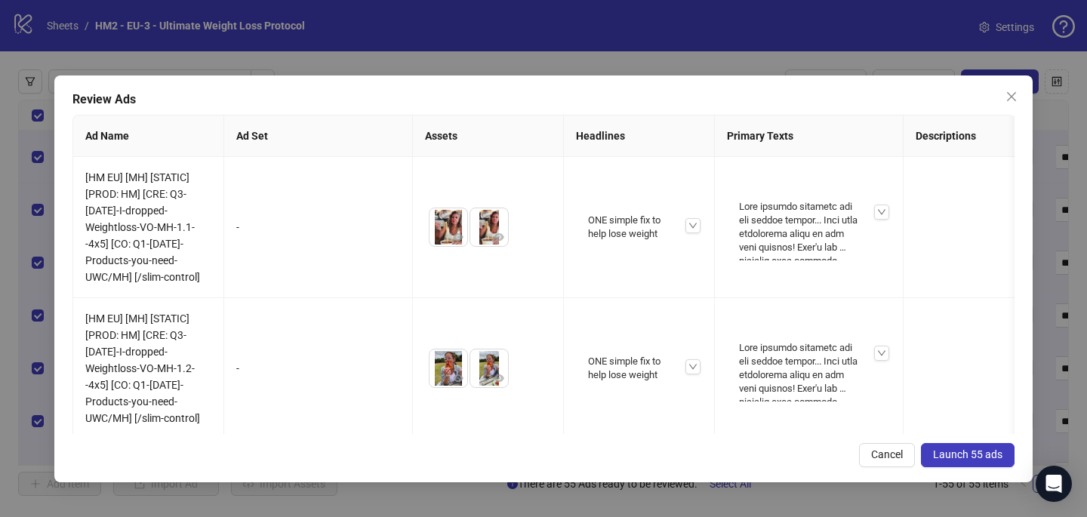
click at [980, 454] on span "Launch 55 ads" at bounding box center [967, 454] width 69 height 12
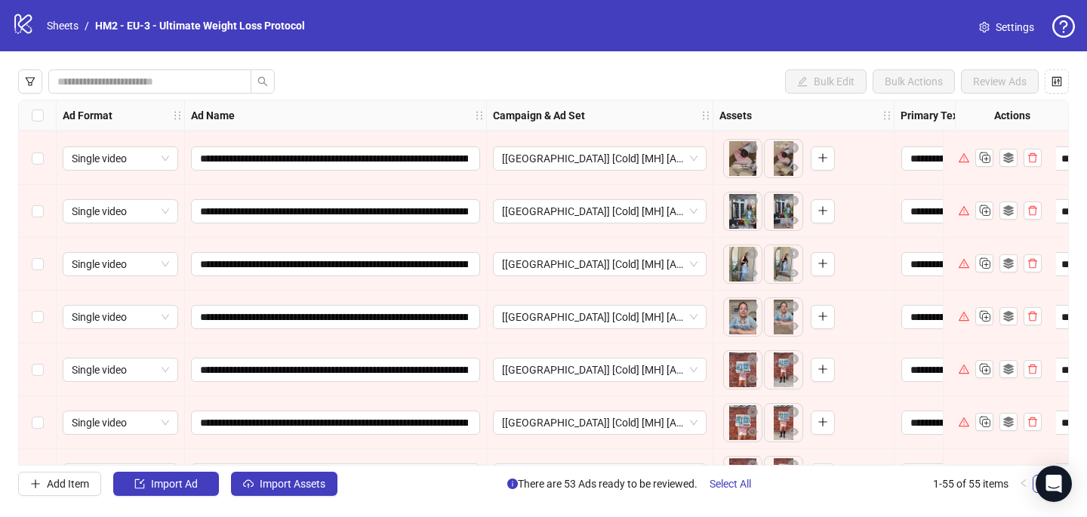
scroll to position [1754, 0]
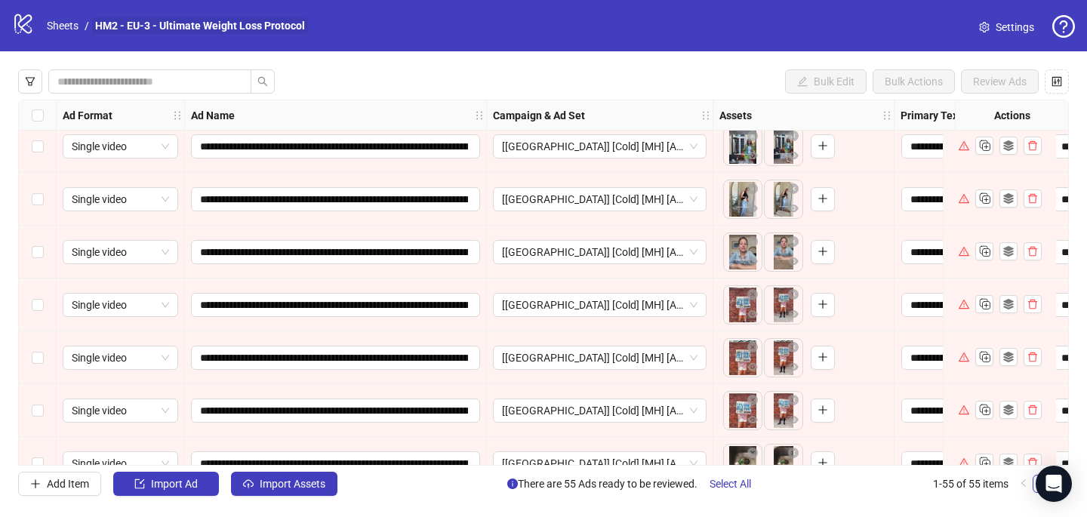
click at [270, 25] on link "HM2 - EU-3 - Ultimate Weight Loss Protocol" at bounding box center [200, 25] width 216 height 17
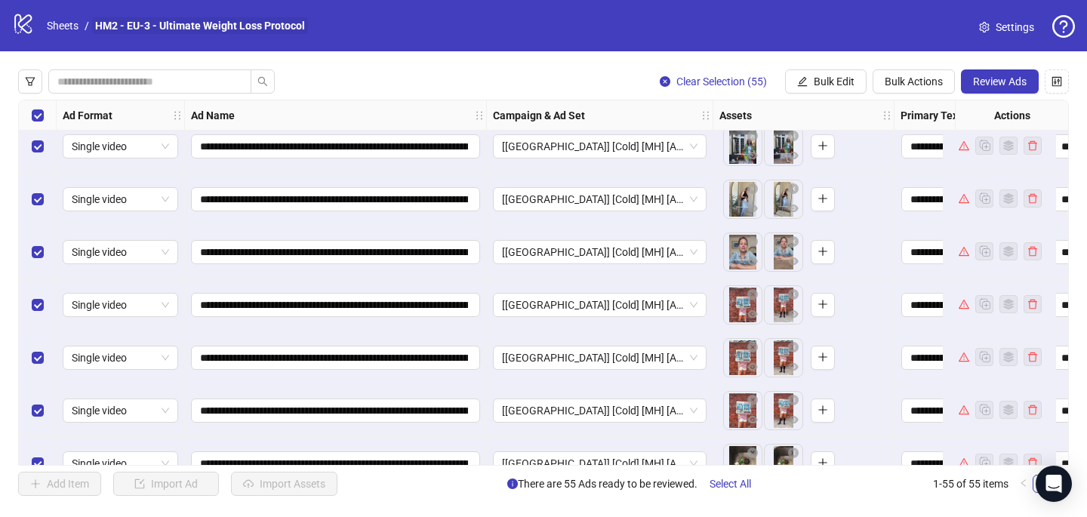
click at [229, 20] on link "HM2 - EU-3 - Ultimate Weight Loss Protocol" at bounding box center [200, 25] width 216 height 17
click at [135, 26] on link "HM2 - EU-3 - Ultimate Weight Loss Protocol" at bounding box center [200, 25] width 216 height 17
click at [134, 25] on link "HM2 - EU-3 - Ultimate Weight Loss Protocol" at bounding box center [200, 25] width 216 height 17
click at [254, 8] on div "logo/logo-mobile Sheets / HM2 - EU-3 - Ultimate Weight Loss Protocol Settings" at bounding box center [543, 25] width 1087 height 51
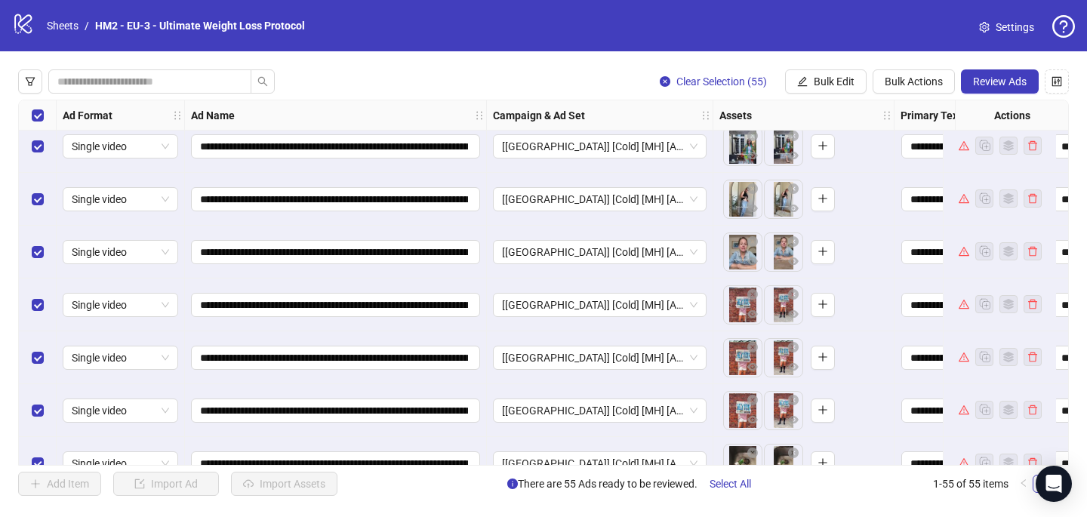
scroll to position [1773, 0]
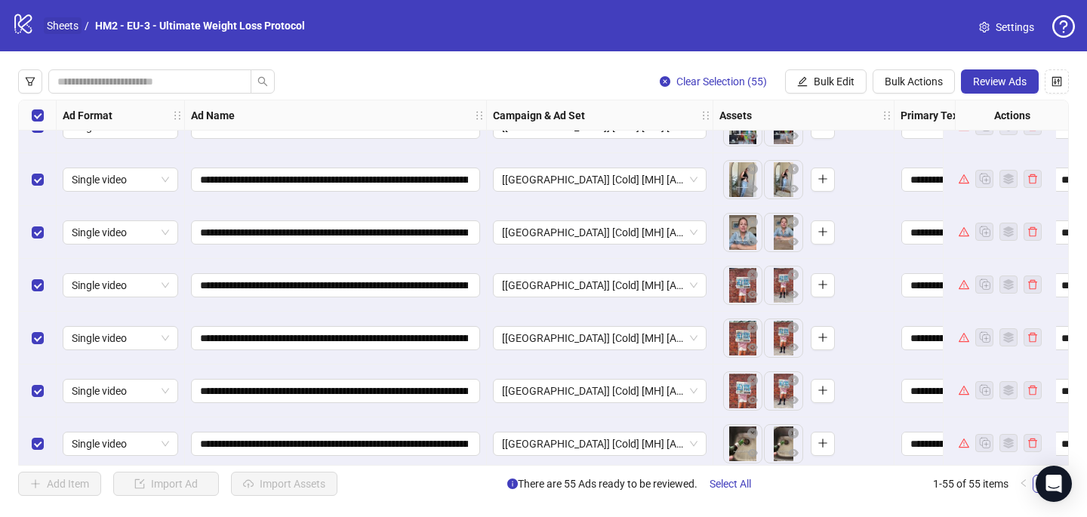
click at [55, 26] on link "Sheets" at bounding box center [63, 25] width 38 height 17
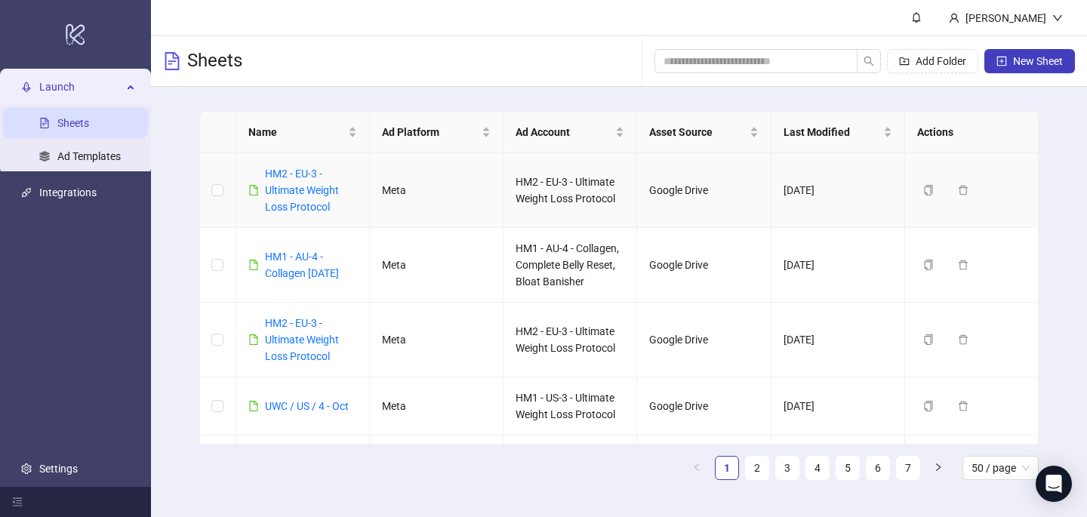
click at [297, 183] on div "HM2 - EU-3 - Ultimate Weight Loss Protocol" at bounding box center [311, 190] width 92 height 50
click at [298, 192] on link "HM2 - EU-3 - Ultimate Weight Loss Protocol" at bounding box center [302, 190] width 74 height 45
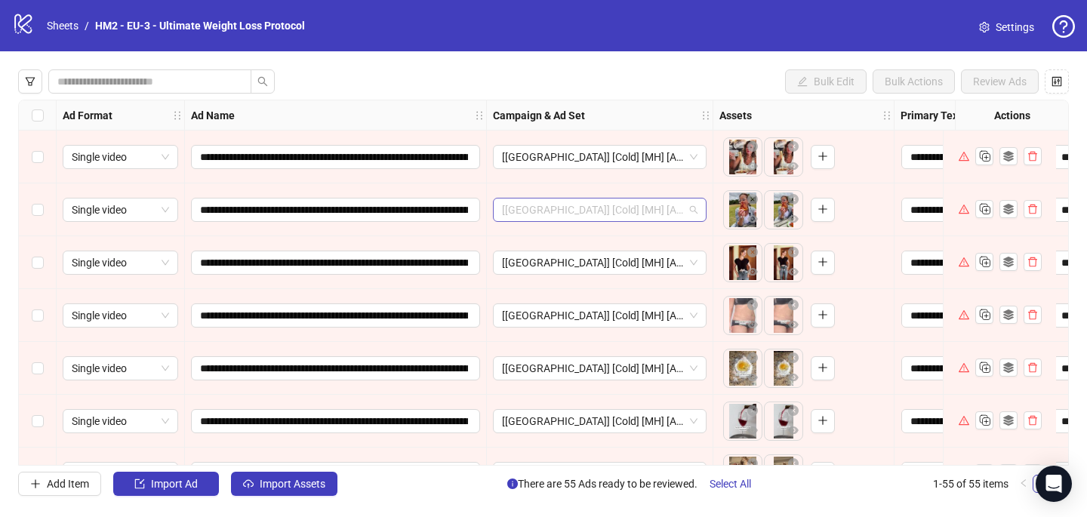
click at [597, 215] on span "[UK] [Cold] [MH] [ASC] [Creative Insertion - testing VIDEOS] [9 Oct 2025]" at bounding box center [599, 209] width 195 height 23
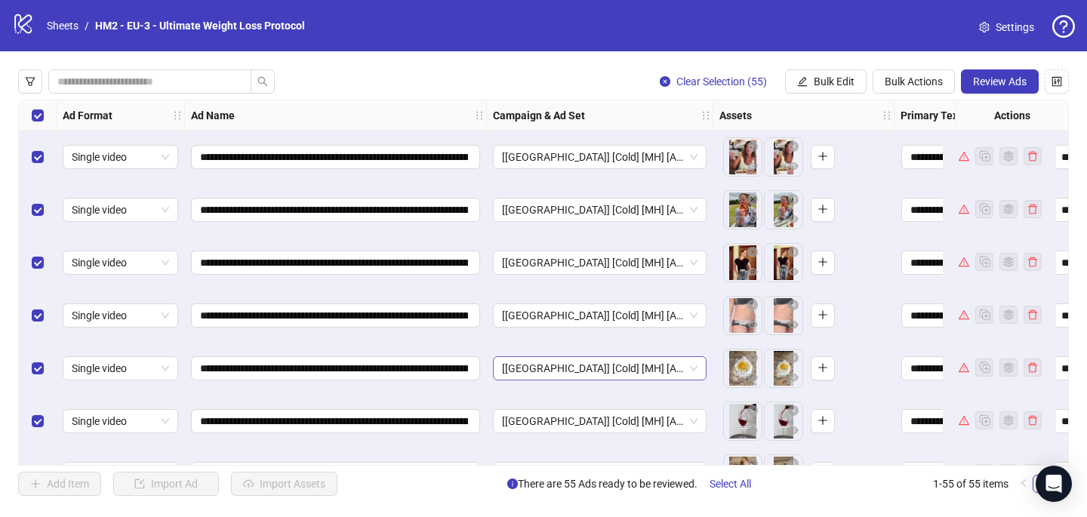
click at [566, 375] on span "[UK] [Cold] [MH] [ASC] [Creative Insertion - testing VIDEOS] [9 Oct 2025]" at bounding box center [599, 368] width 195 height 23
click at [536, 64] on div "**********" at bounding box center [543, 282] width 1087 height 463
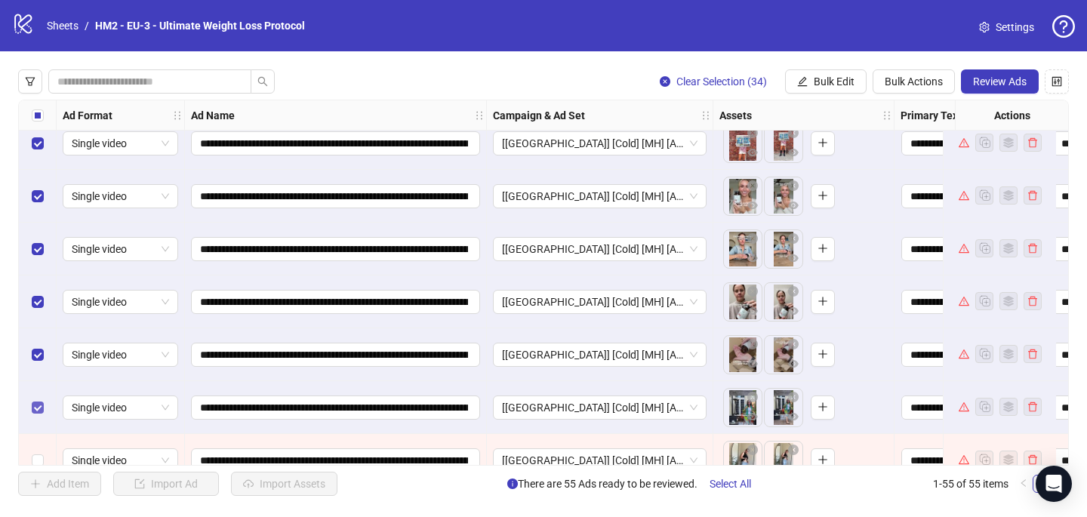
scroll to position [1525, 0]
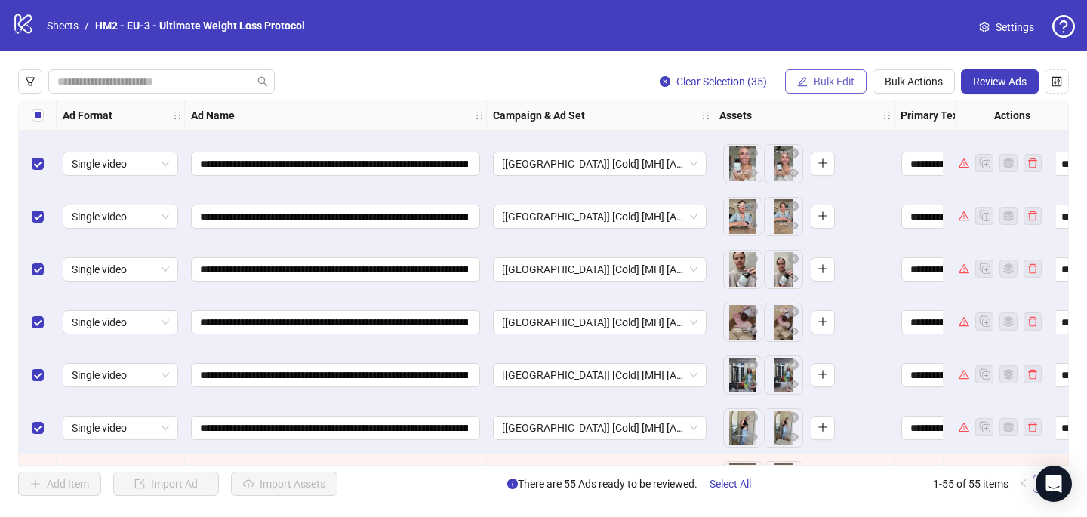
click at [833, 80] on span "Bulk Edit" at bounding box center [834, 81] width 41 height 12
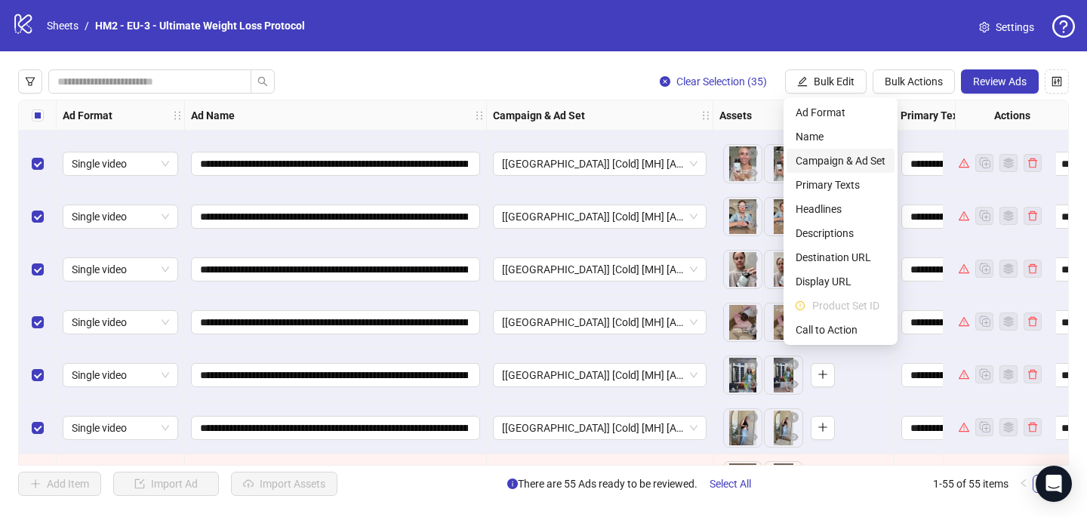
click at [835, 166] on span "Campaign & Ad Set" at bounding box center [840, 160] width 90 height 17
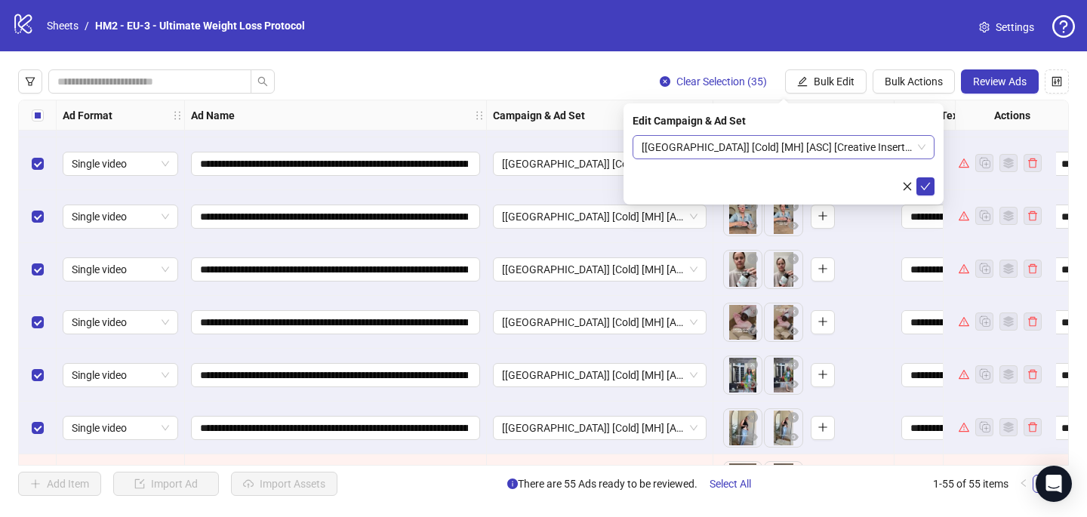
click at [700, 154] on span "[UK] [Cold] [MH] [ASC] [Creative Insertion - testing VIDEOS] [9 Oct 2025]" at bounding box center [783, 147] width 284 height 23
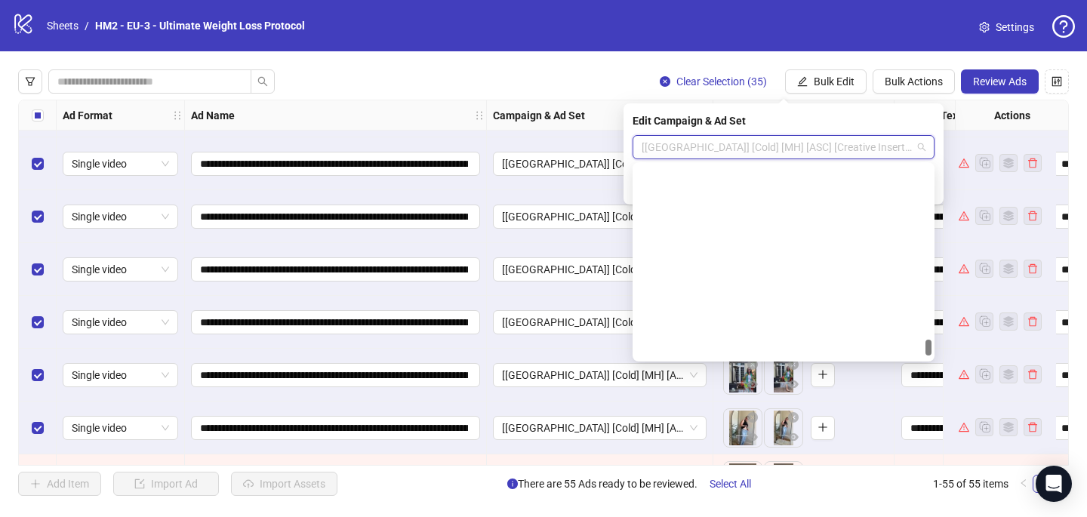
scroll to position [2084, 0]
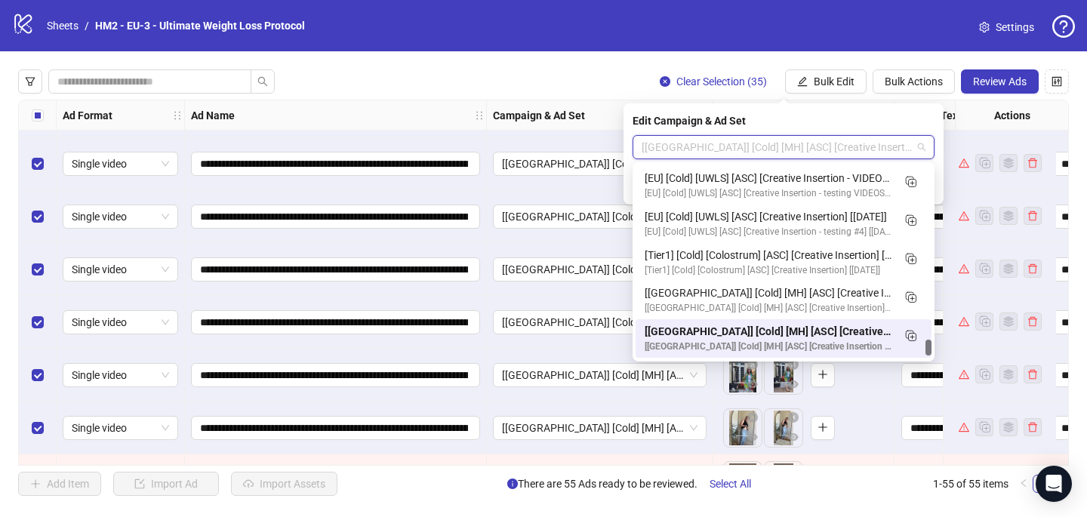
paste input "**********"
type input "**********"
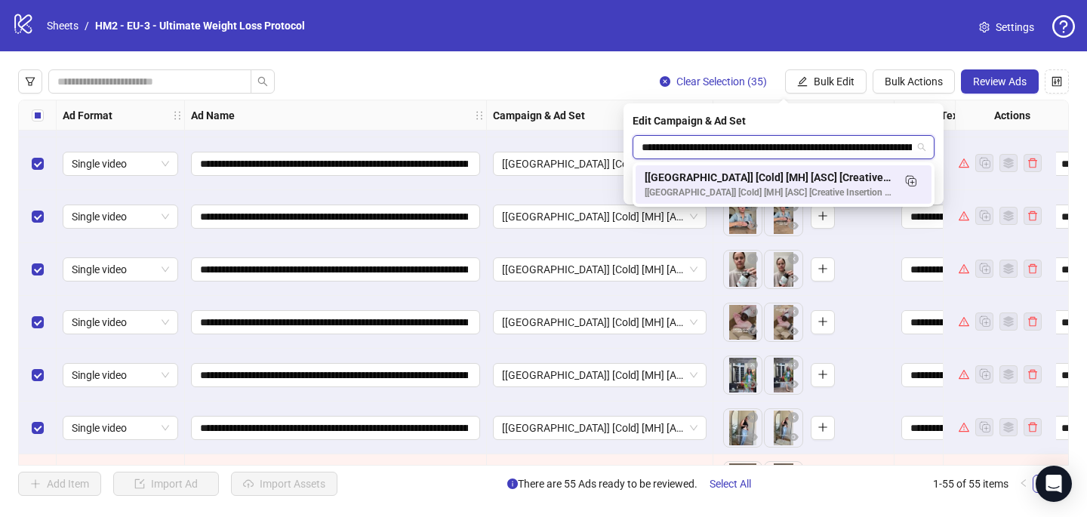
scroll to position [0, 0]
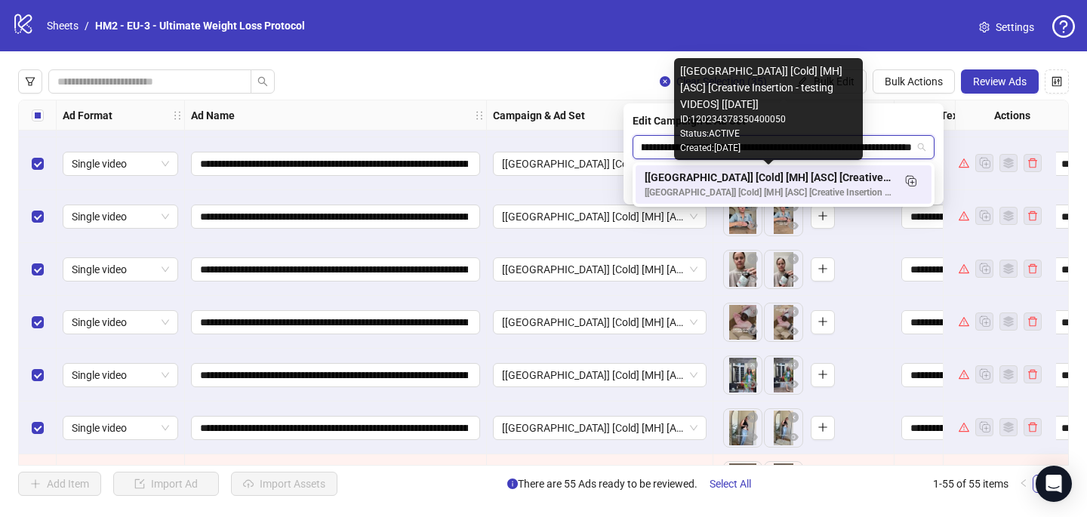
click at [845, 183] on div "[UK] [Cold] [MH] [ASC] [Creative Insertion - testing VIDEOS] [9 Oct 2025]" at bounding box center [768, 177] width 248 height 17
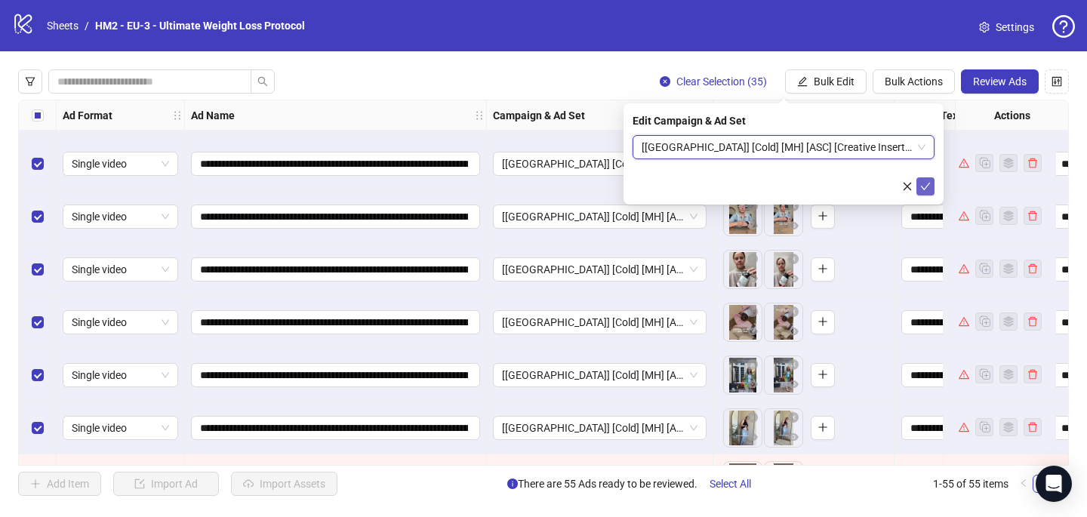
click at [929, 186] on icon "check" at bounding box center [925, 186] width 11 height 11
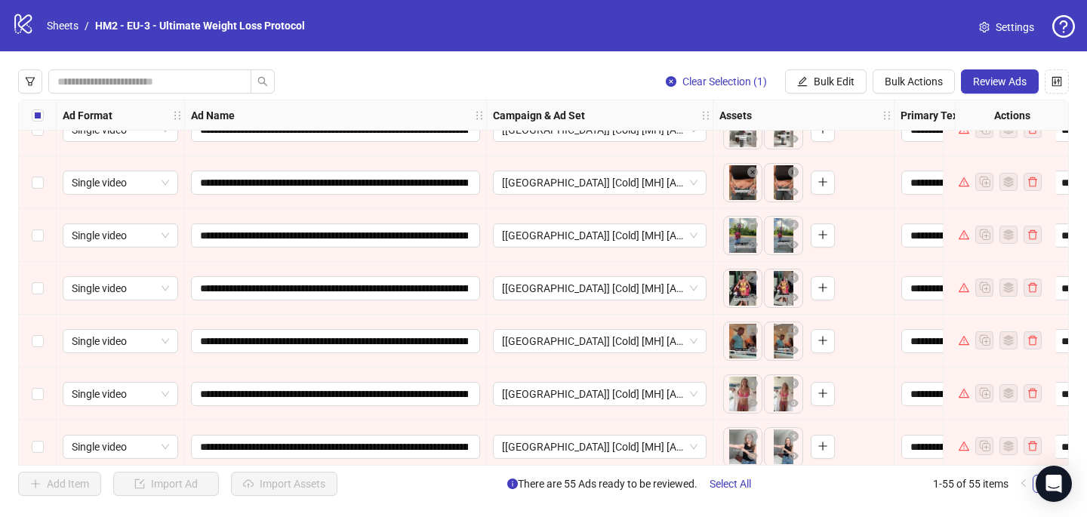
scroll to position [2577, 0]
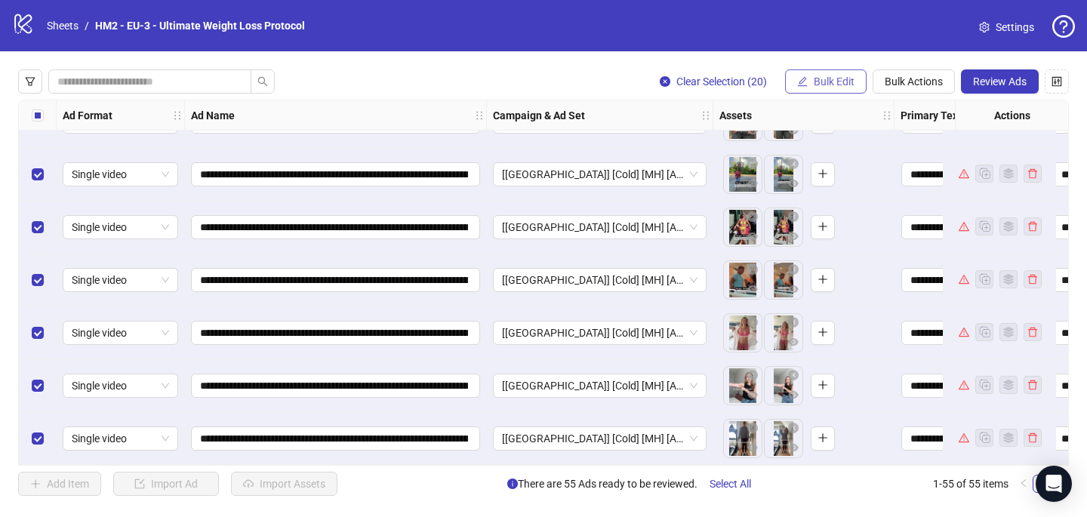
click at [839, 70] on button "Bulk Edit" at bounding box center [826, 81] width 82 height 24
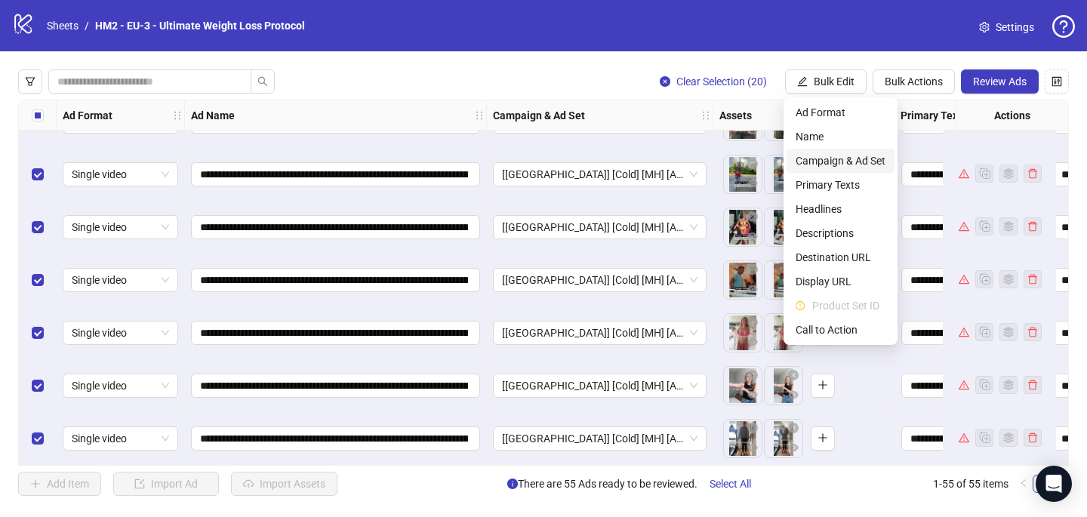
click at [849, 159] on span "Campaign & Ad Set" at bounding box center [840, 160] width 90 height 17
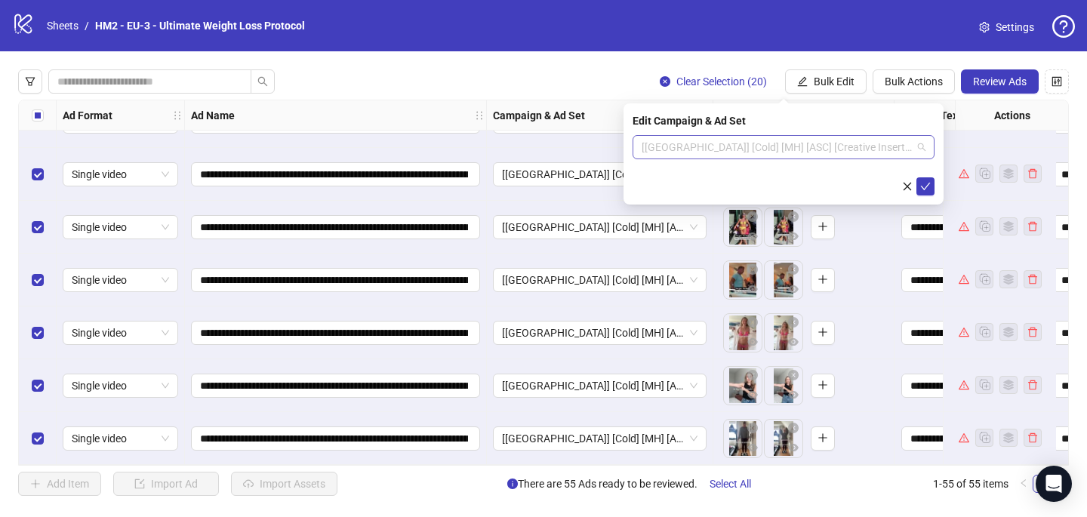
click at [767, 149] on span "[UK] [Cold] [MH] [ASC] [Creative Insertion - testing VIDEOS] [9 Oct 2025]" at bounding box center [783, 147] width 284 height 23
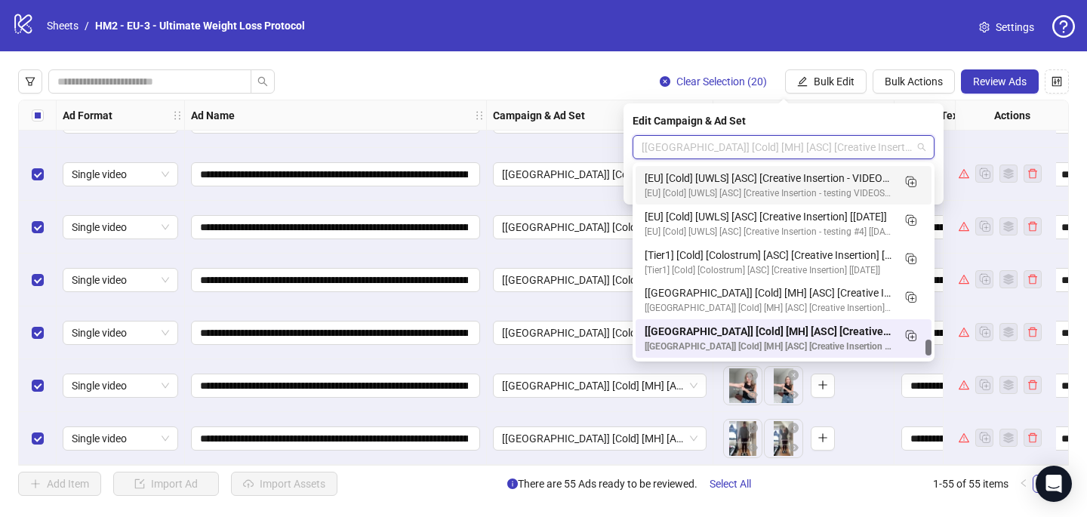
paste input "**********"
type input "**********"
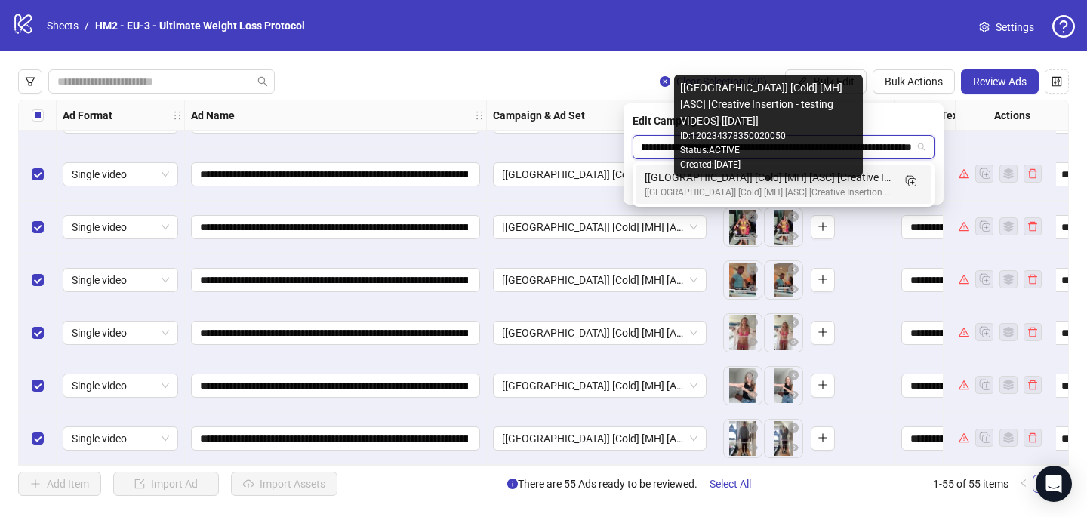
click at [880, 186] on div "[UK] [Cold] [MH] [ASC] [Creative Insertion - testing VIDEOS] [9 Oct 2025]" at bounding box center [768, 193] width 248 height 14
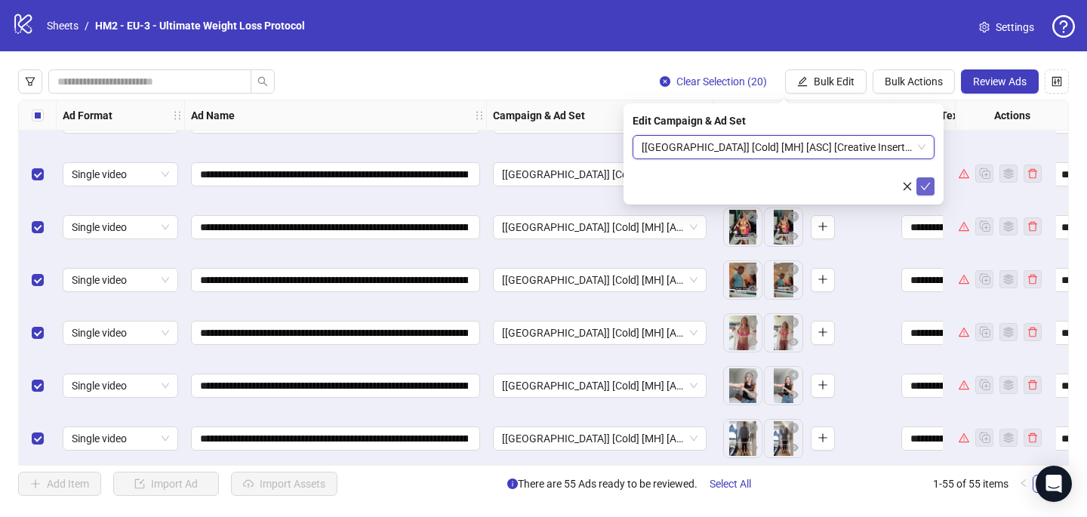
click at [926, 188] on icon "check" at bounding box center [925, 186] width 11 height 11
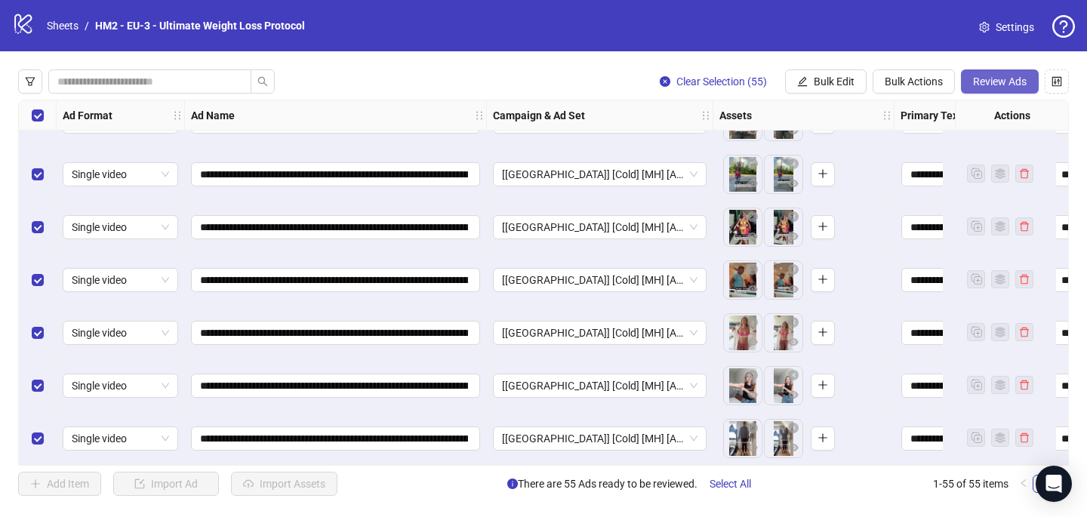
click at [1016, 75] on span "Review Ads" at bounding box center [1000, 81] width 54 height 12
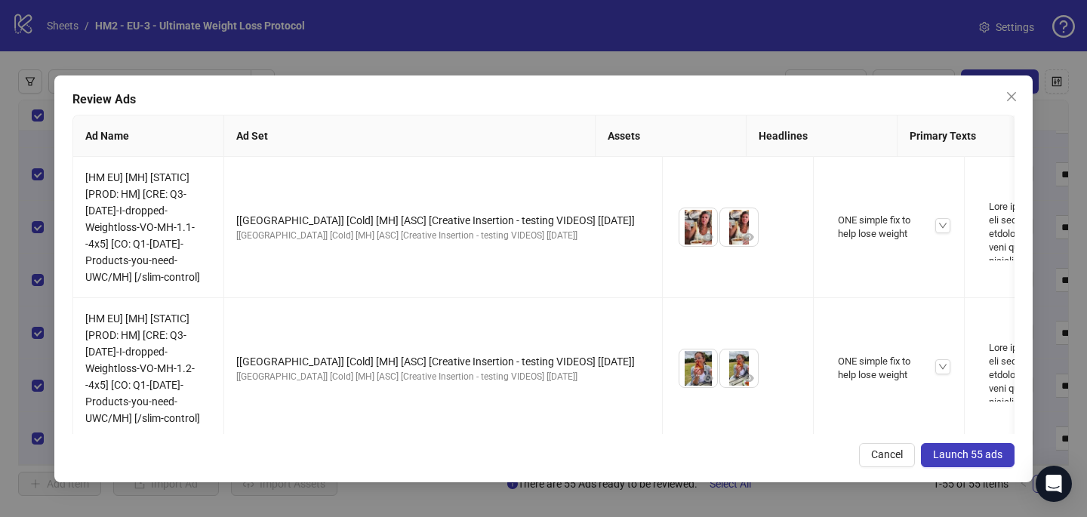
click at [990, 454] on span "Launch 55 ads" at bounding box center [967, 454] width 69 height 12
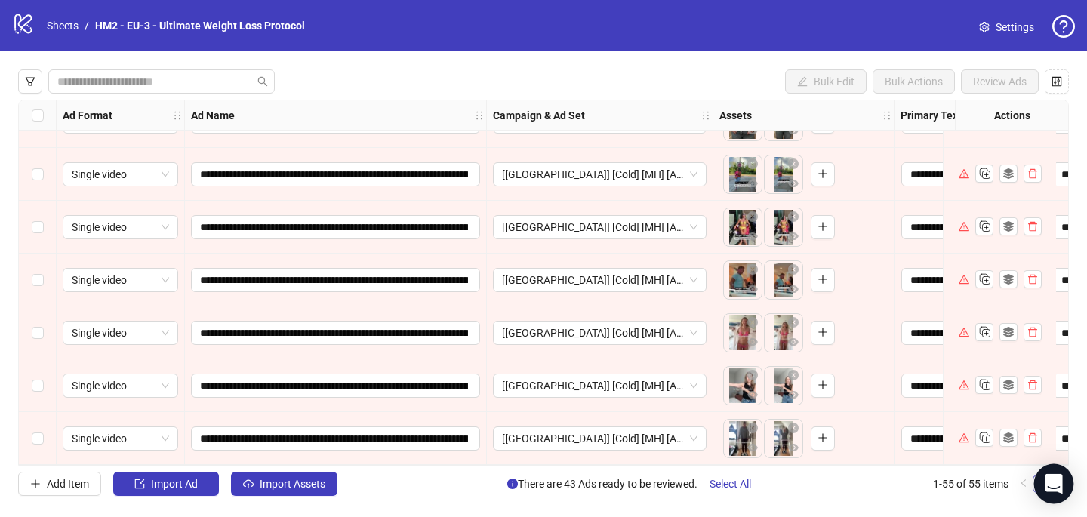
click at [1052, 481] on icon "Open Intercom Messenger" at bounding box center [1052, 484] width 17 height 20
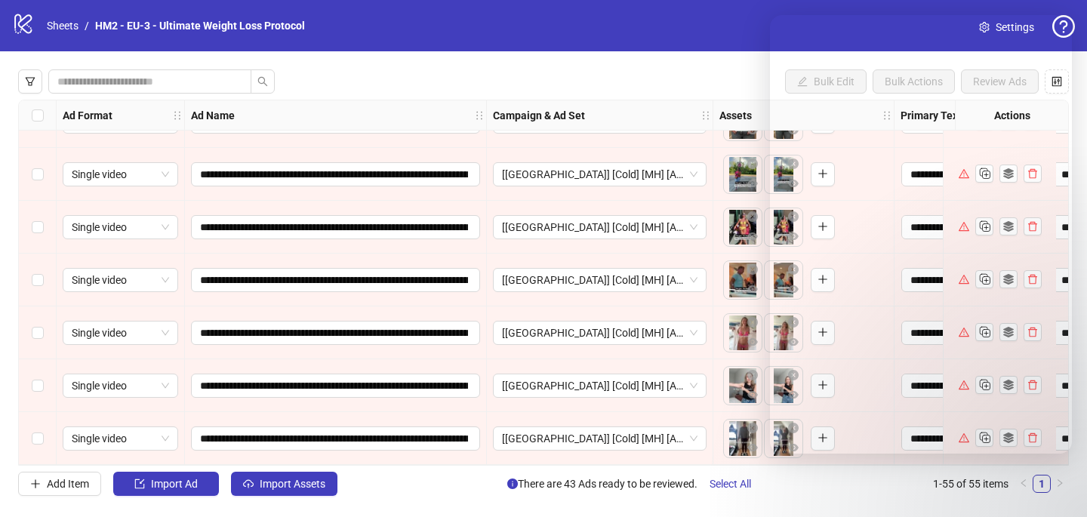
click at [360, 29] on div "logo/logo-mobile Sheets / HM2 - EU-3 - Ultimate Weight Loss Protocol Settings" at bounding box center [543, 25] width 1063 height 27
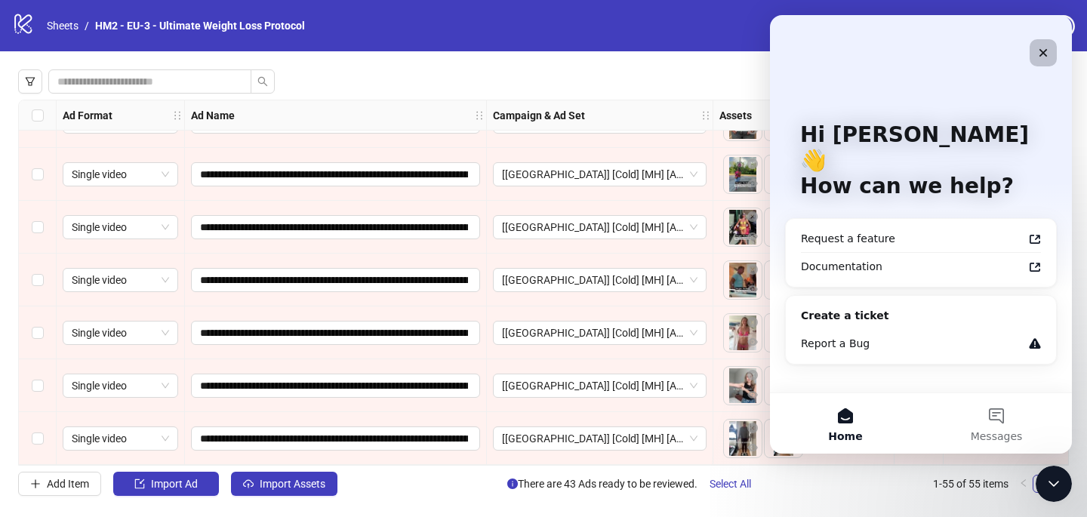
click at [1040, 52] on icon "Close" at bounding box center [1043, 53] width 12 height 12
